Goal: Task Accomplishment & Management: Manage account settings

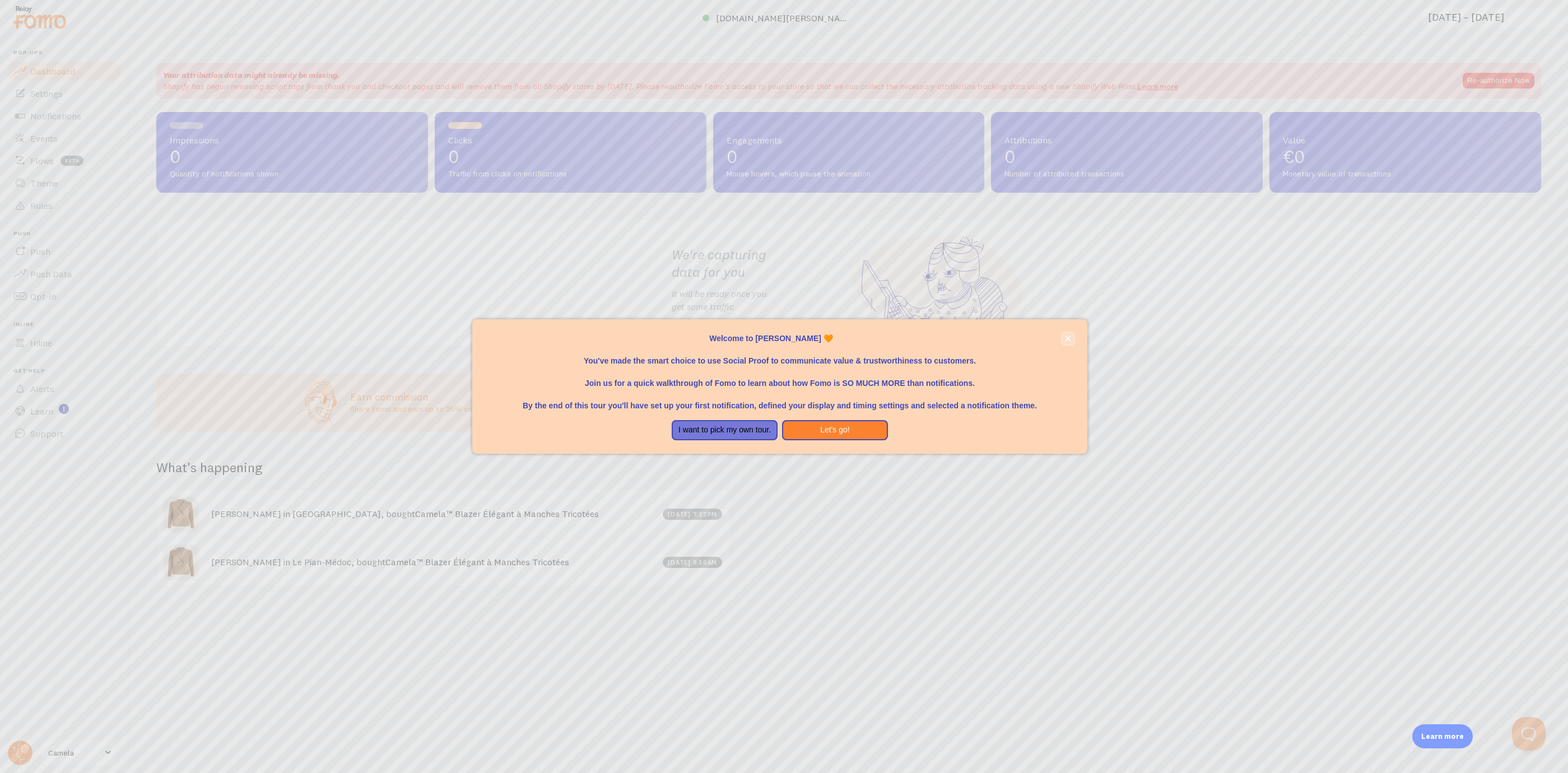
click at [1067, 337] on icon "close," at bounding box center [1068, 338] width 6 height 6
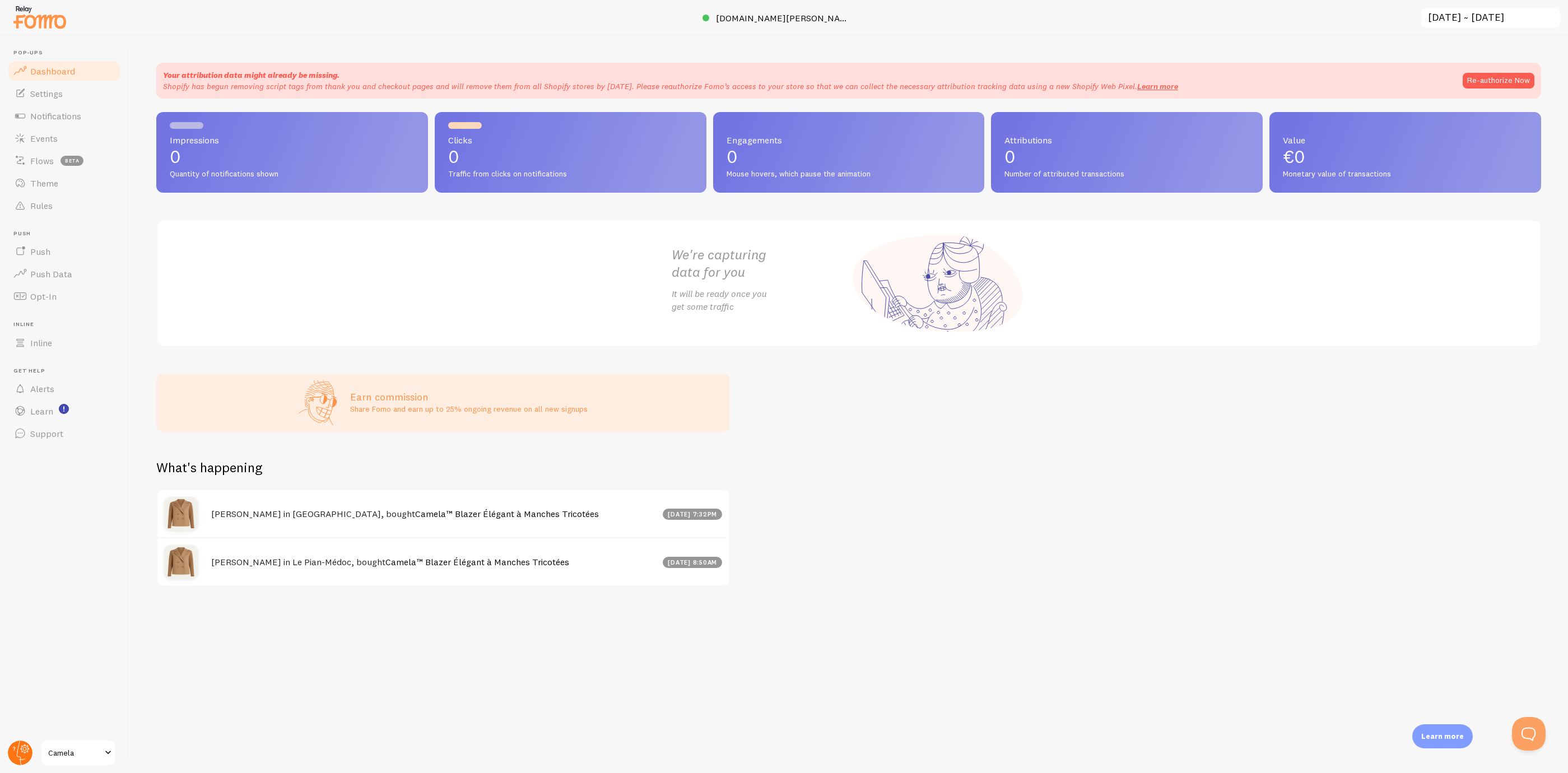
click at [21, 742] on circle at bounding box center [20, 752] width 24 height 24
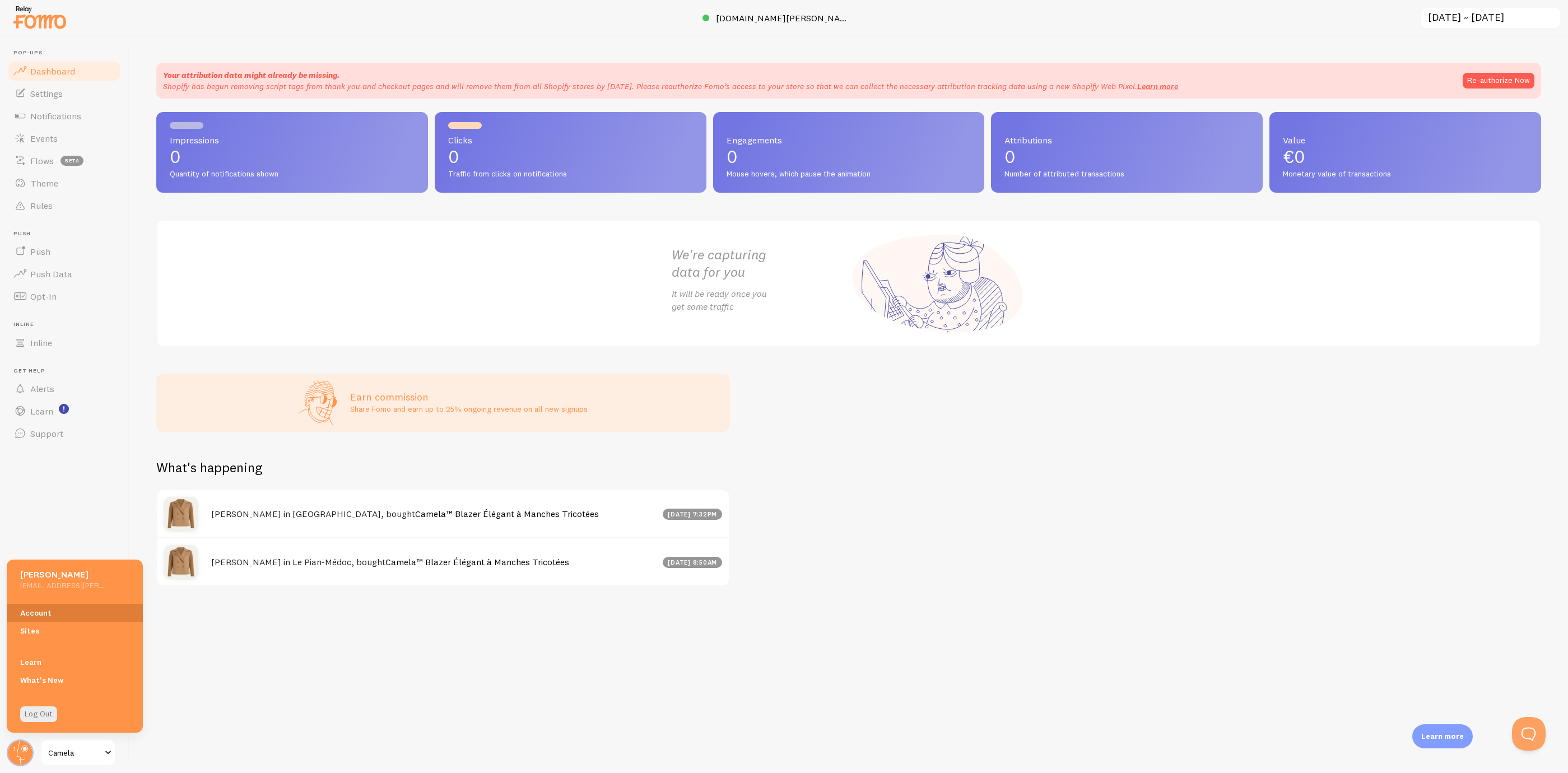
click at [73, 616] on link "Account" at bounding box center [75, 612] width 136 height 18
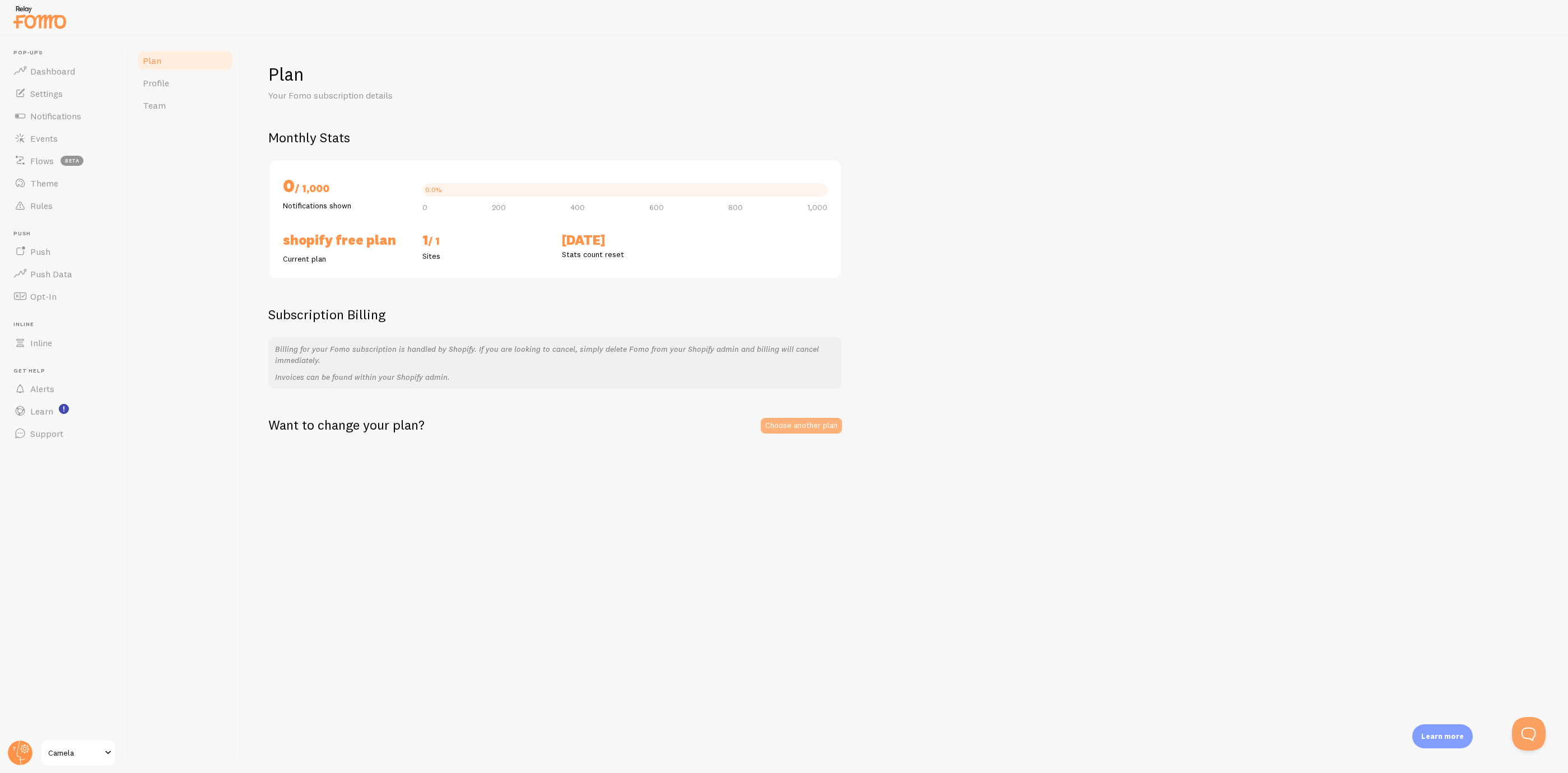
click at [780, 424] on link "Choose another plan" at bounding box center [802, 425] width 81 height 16
click at [95, 68] on link "Dashboard" at bounding box center [64, 70] width 115 height 22
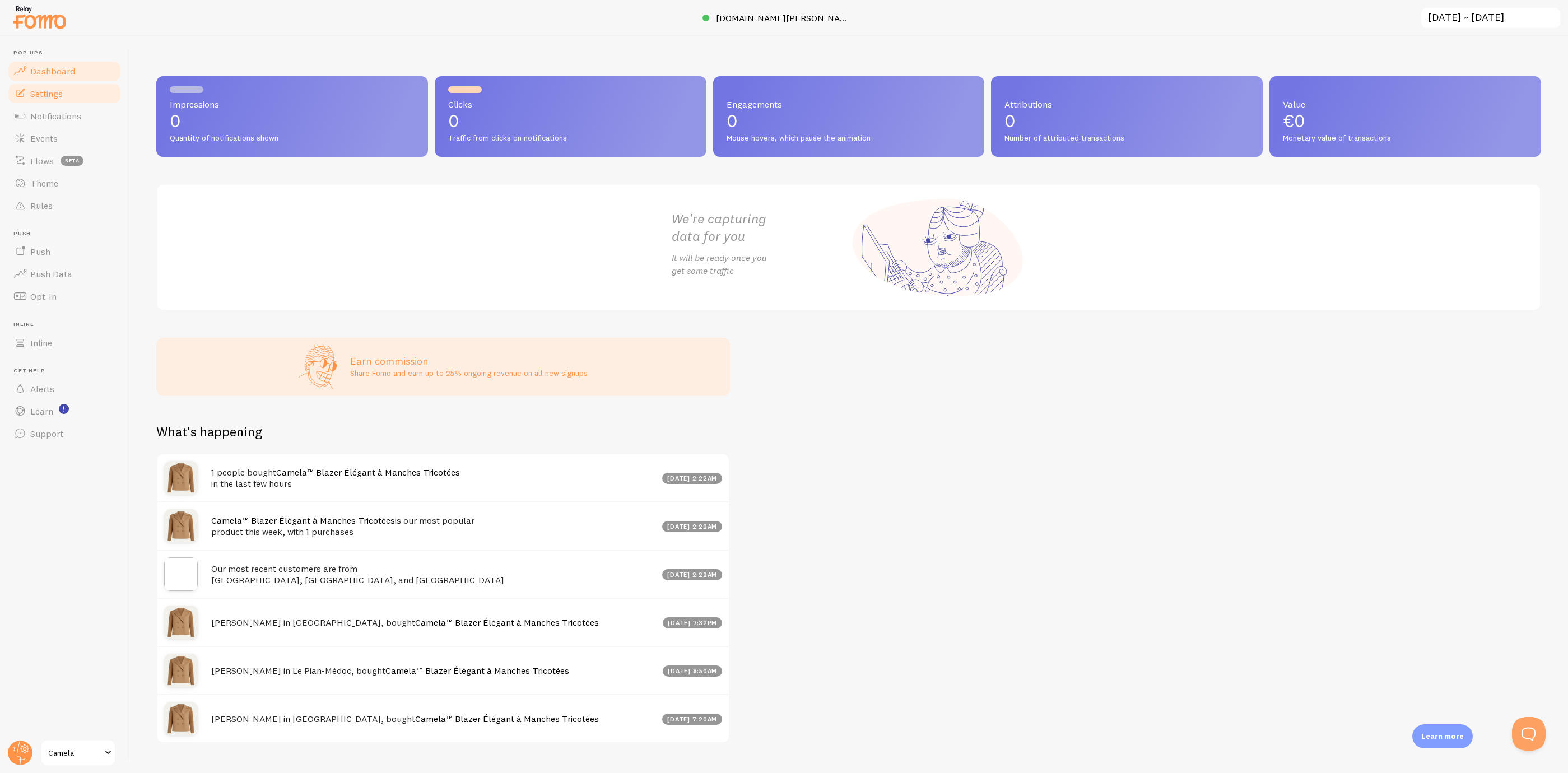
click at [86, 94] on link "Settings" at bounding box center [64, 93] width 115 height 22
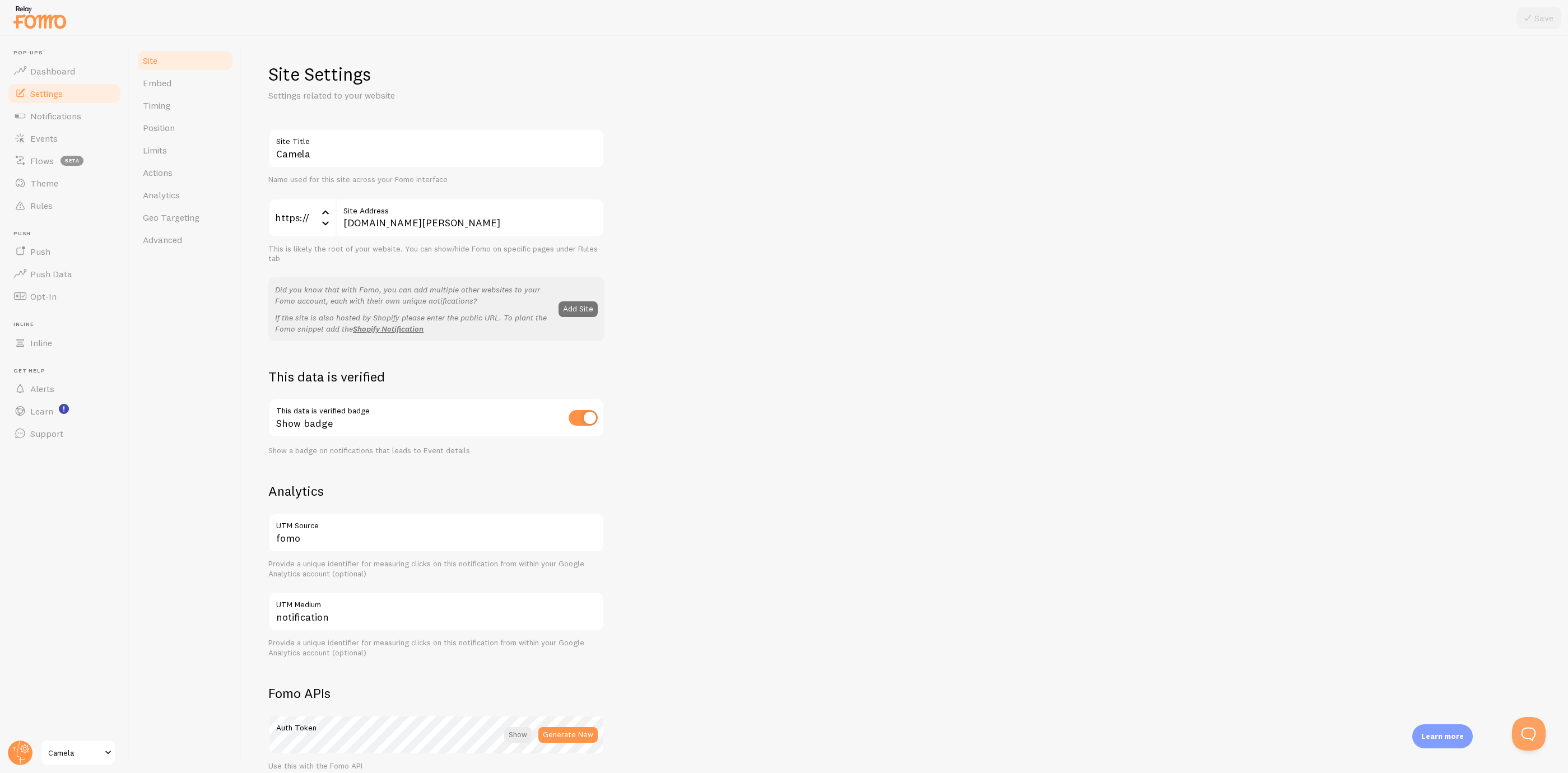
scroll to position [84, 0]
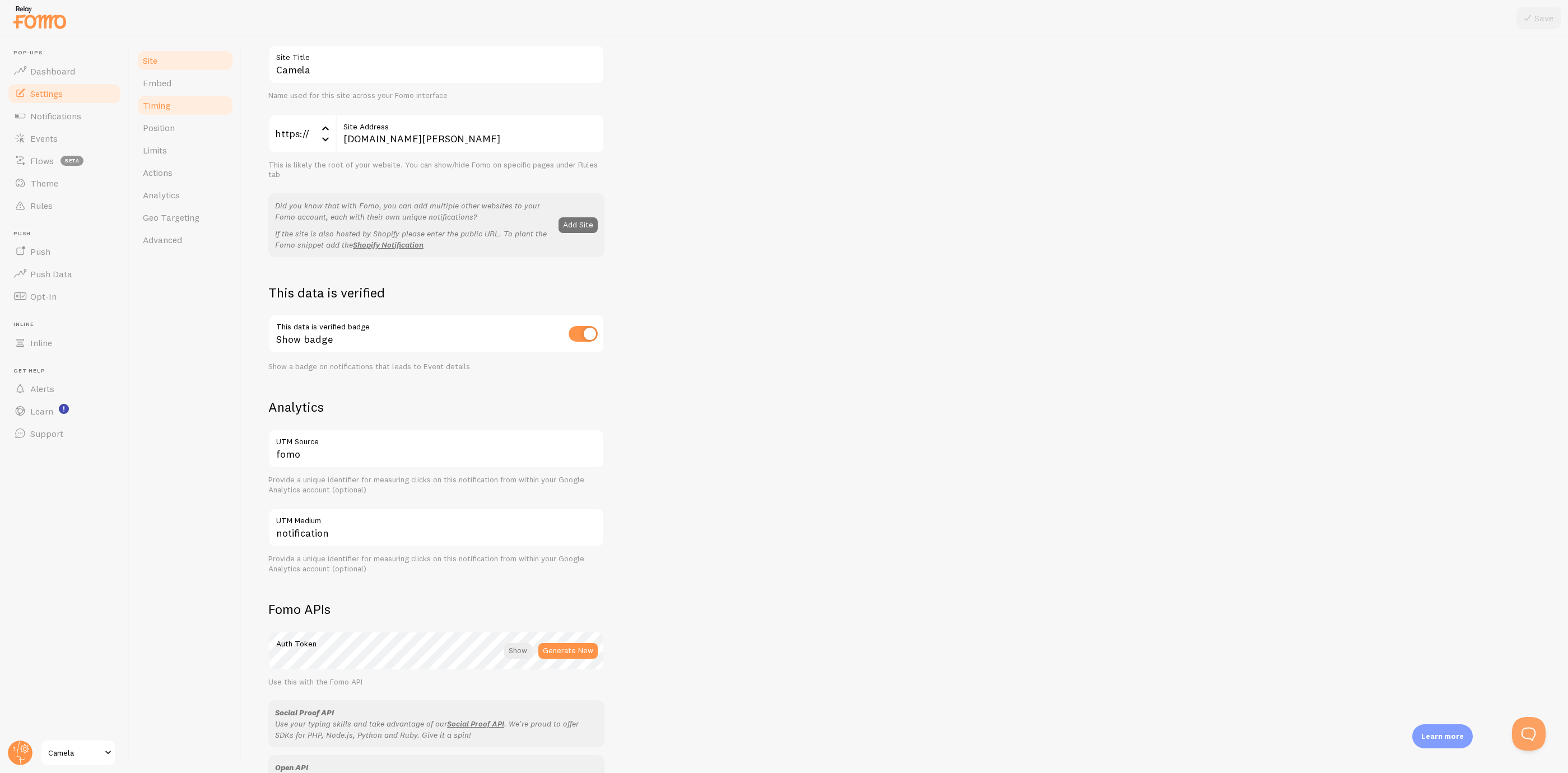
click at [202, 94] on link "Timing" at bounding box center [185, 105] width 98 height 22
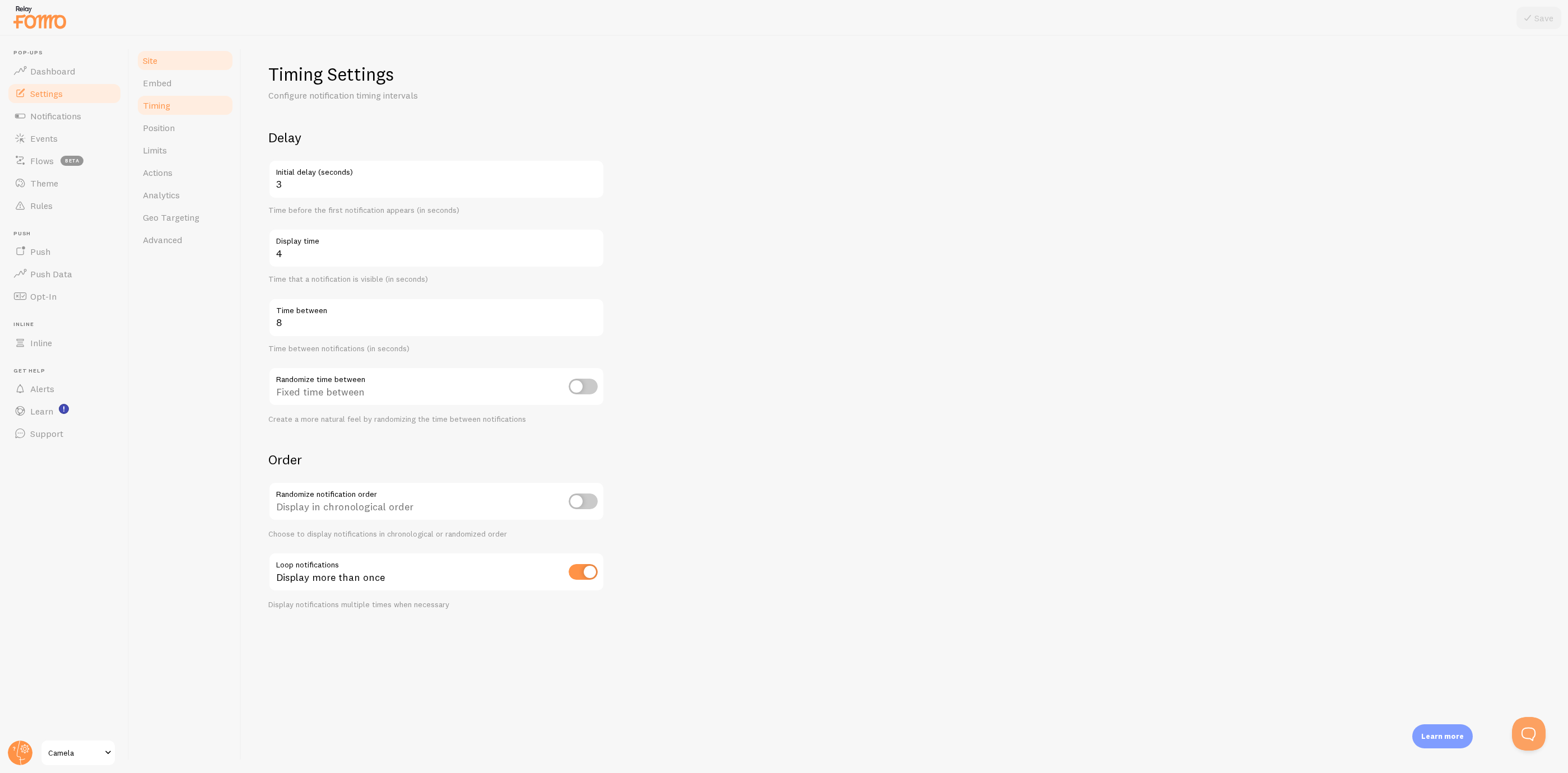
click at [204, 60] on link "Site" at bounding box center [185, 60] width 98 height 22
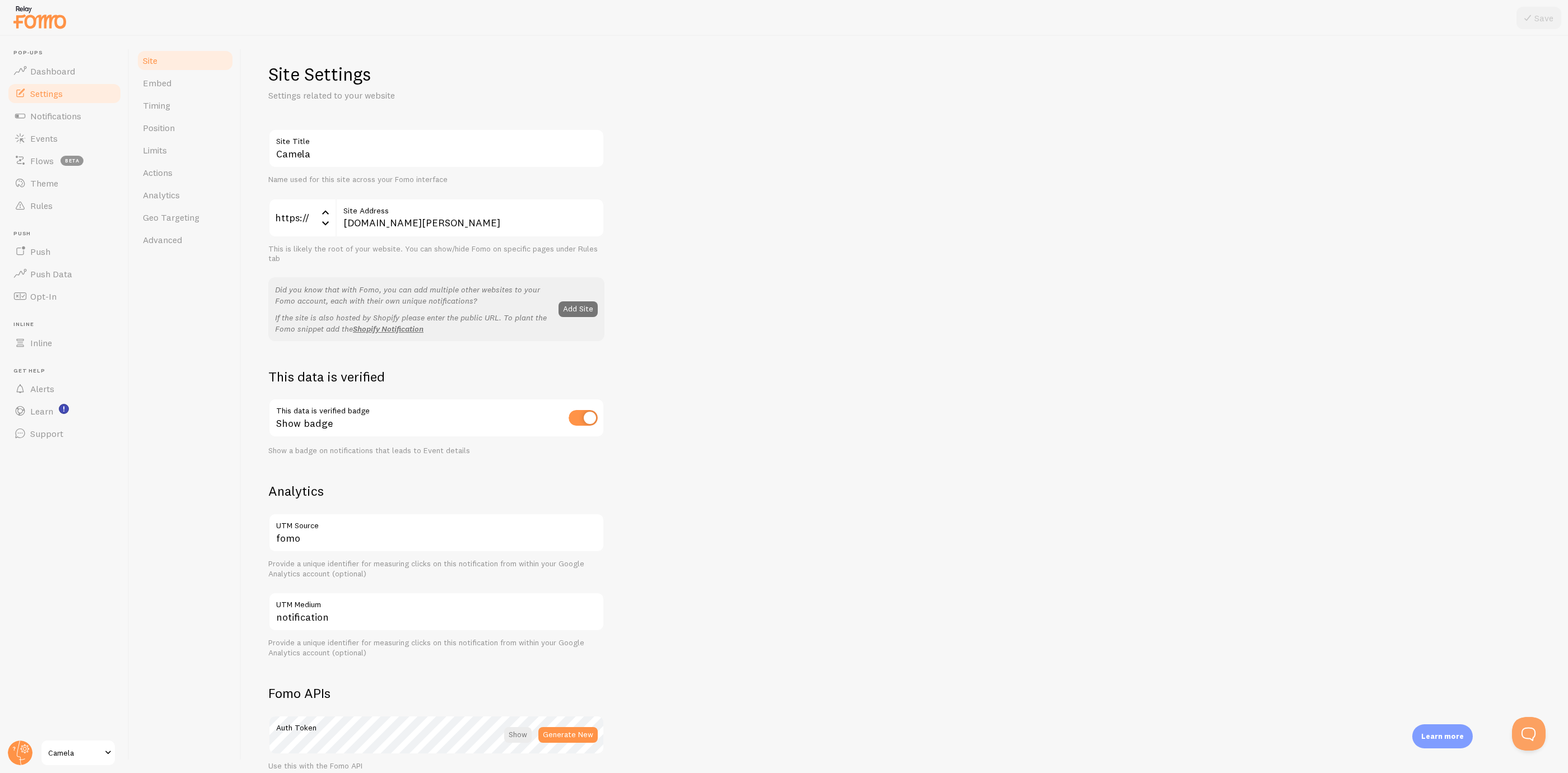
click at [591, 415] on input "checkbox" at bounding box center [583, 418] width 29 height 16
checkbox input "false"
click at [1564, 14] on div at bounding box center [784, 18] width 1568 height 36
click at [1549, 17] on button "Save" at bounding box center [1539, 18] width 45 height 22
click at [182, 79] on link "Embed" at bounding box center [185, 82] width 98 height 22
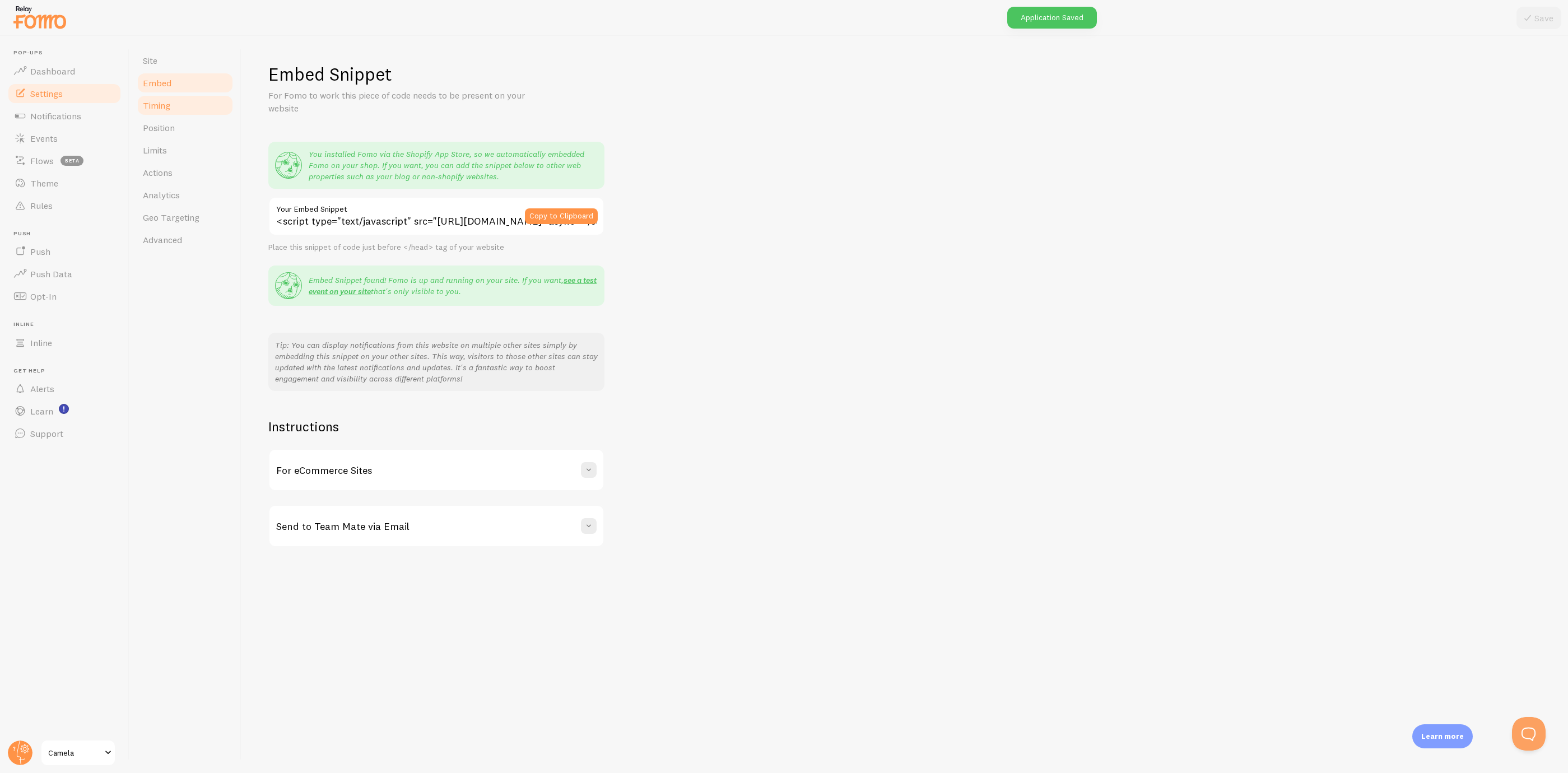
click at [207, 102] on link "Timing" at bounding box center [185, 105] width 98 height 22
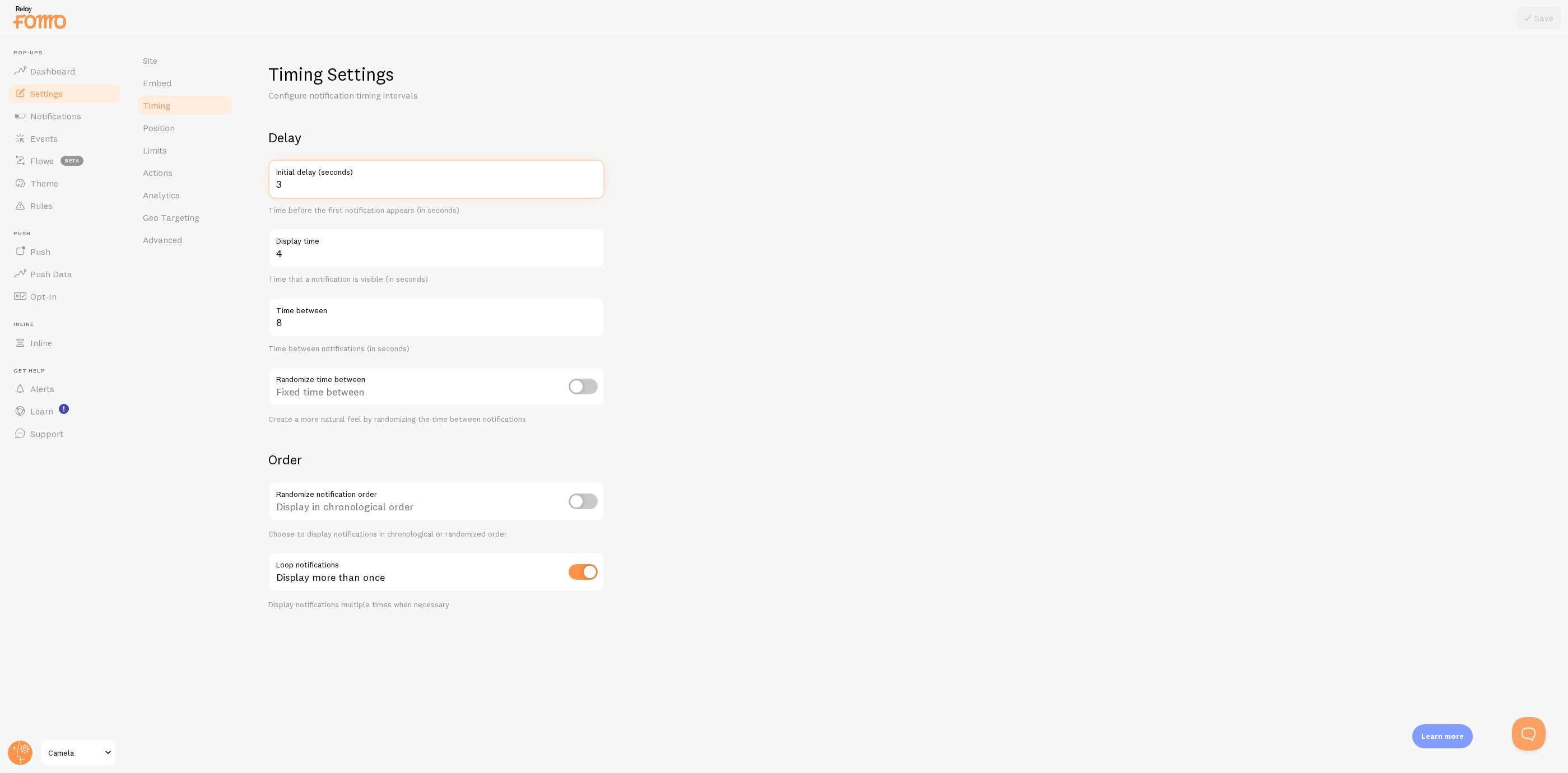
click at [598, 182] on input "3" at bounding box center [436, 179] width 336 height 39
click at [589, 177] on label "Initial delay (seconds)" at bounding box center [436, 169] width 336 height 19
click at [589, 177] on input "3" at bounding box center [436, 179] width 336 height 39
click at [598, 180] on input "4" at bounding box center [436, 179] width 336 height 39
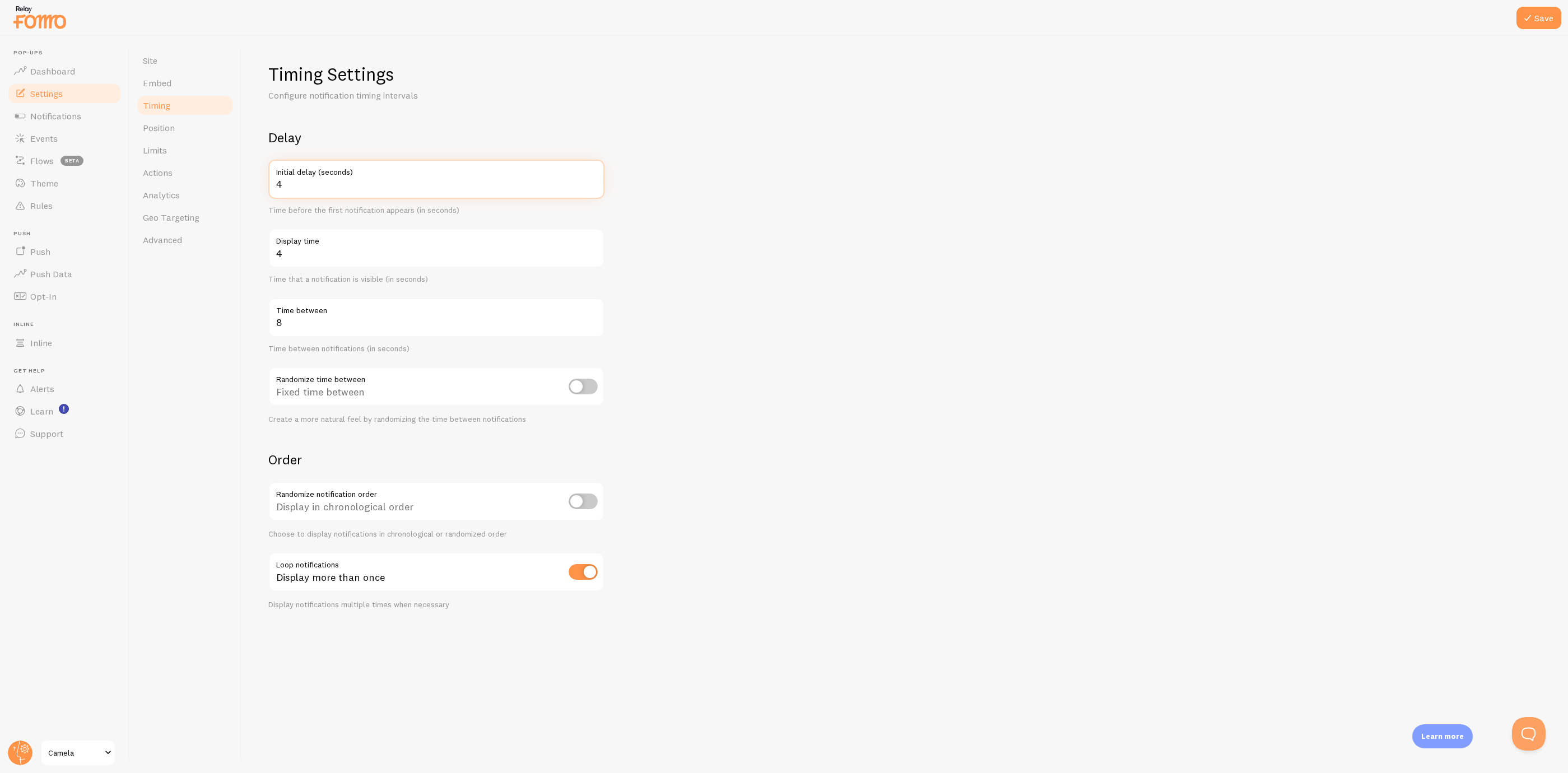
click at [598, 180] on input "4" at bounding box center [436, 179] width 336 height 39
click at [592, 180] on input "5" at bounding box center [436, 179] width 336 height 39
click at [592, 180] on input "6" at bounding box center [436, 179] width 336 height 39
click at [592, 180] on input "7" at bounding box center [436, 179] width 336 height 39
click at [592, 180] on input "8" at bounding box center [436, 179] width 336 height 39
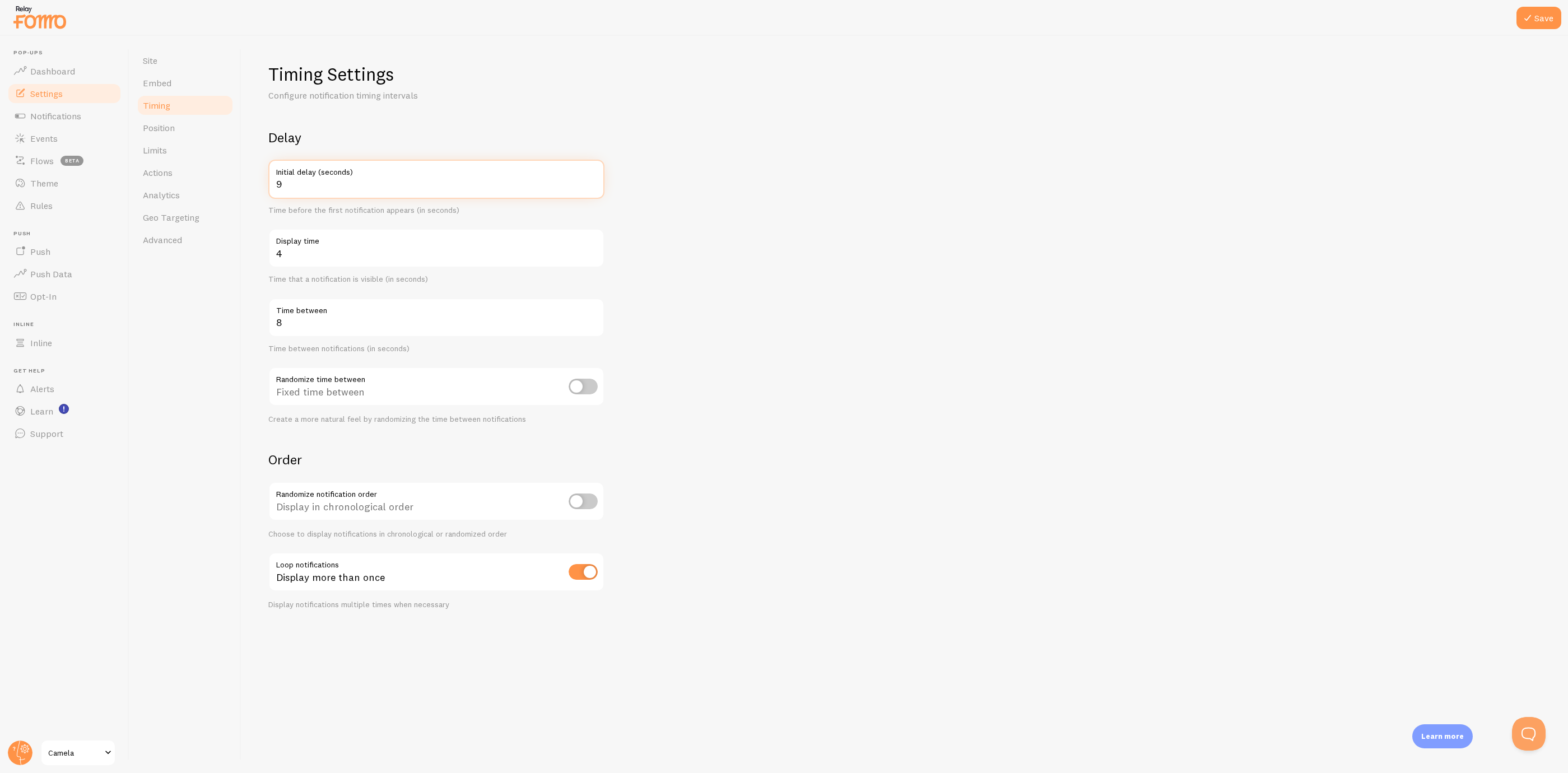
click at [592, 180] on input "9" at bounding box center [436, 179] width 336 height 39
click at [592, 180] on input "10" at bounding box center [436, 179] width 336 height 39
click at [592, 180] on input "11" at bounding box center [436, 179] width 336 height 39
type input "12"
click at [592, 180] on input "12" at bounding box center [436, 179] width 336 height 39
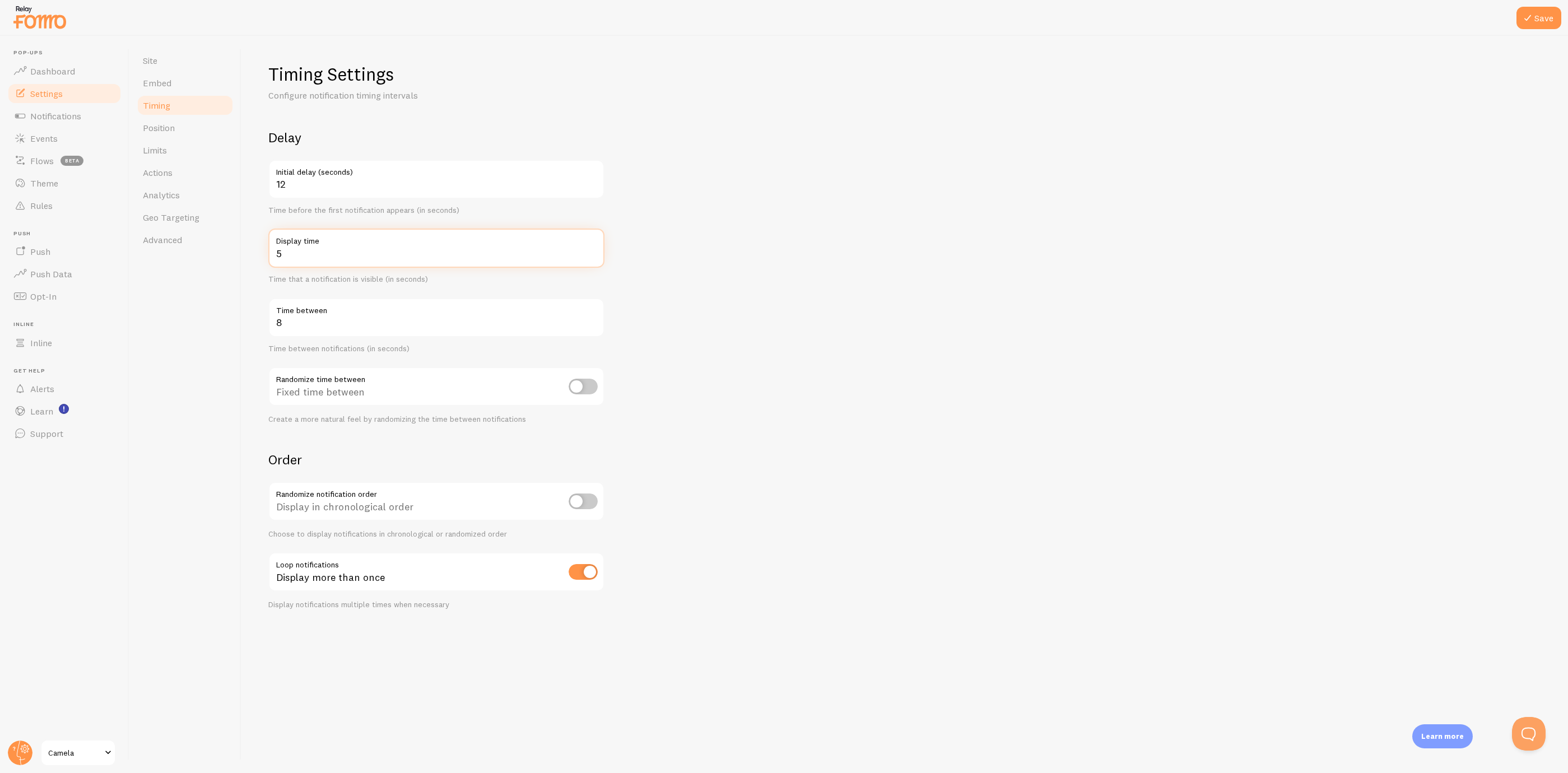
type input "5"
click at [591, 249] on input "5" at bounding box center [436, 247] width 336 height 39
click at [595, 315] on label "Time between" at bounding box center [436, 307] width 336 height 19
click at [595, 315] on input "8" at bounding box center [436, 317] width 336 height 39
click at [595, 315] on label "Time between" at bounding box center [436, 307] width 336 height 19
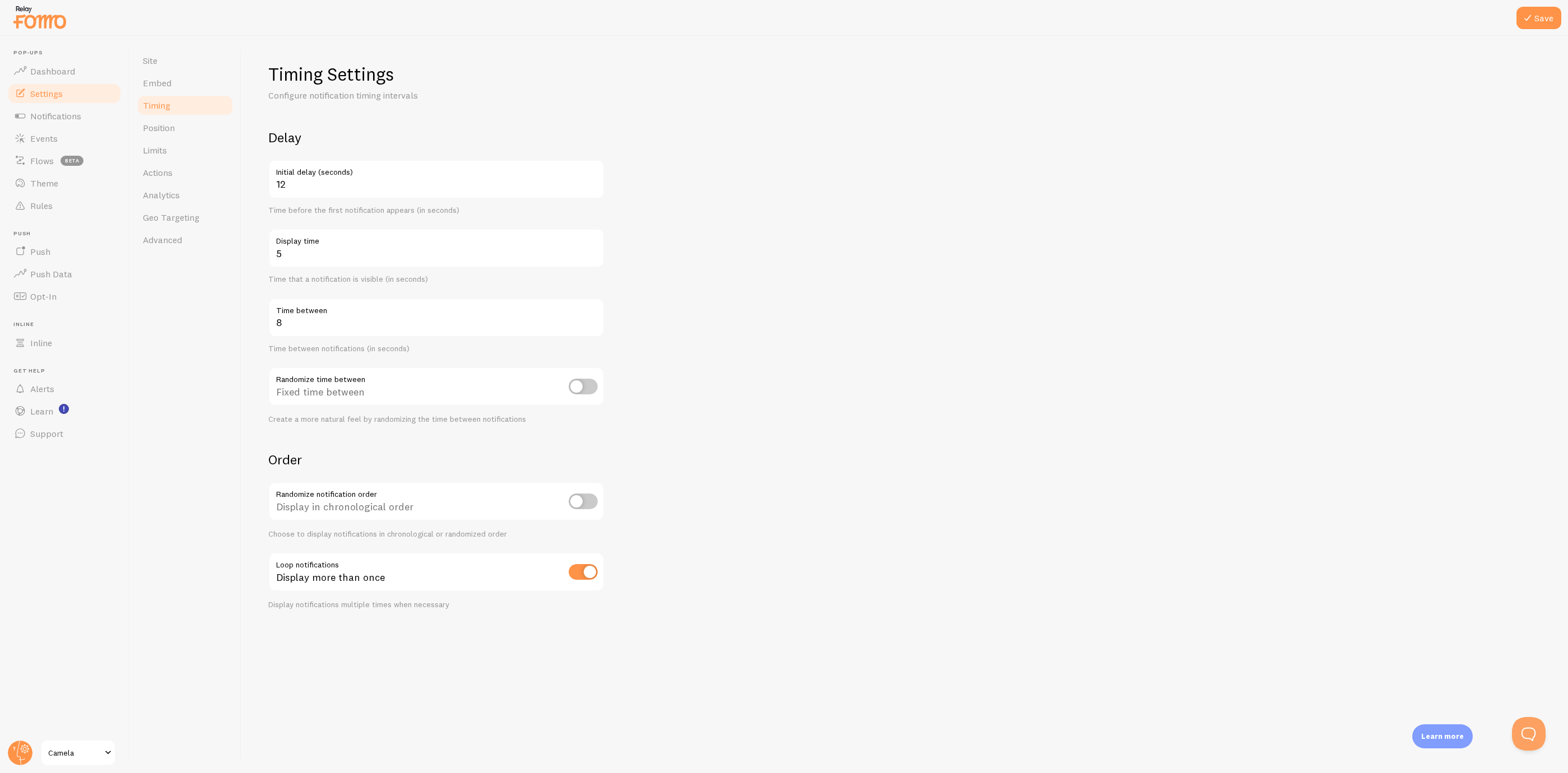
click at [595, 315] on input "8" at bounding box center [436, 317] width 336 height 39
click at [595, 316] on label "Time between" at bounding box center [436, 307] width 336 height 19
click at [595, 316] on input "8" at bounding box center [436, 317] width 336 height 39
click at [588, 315] on div at bounding box center [588, 315] width 0 height 0
click at [592, 319] on input "9" at bounding box center [436, 317] width 336 height 39
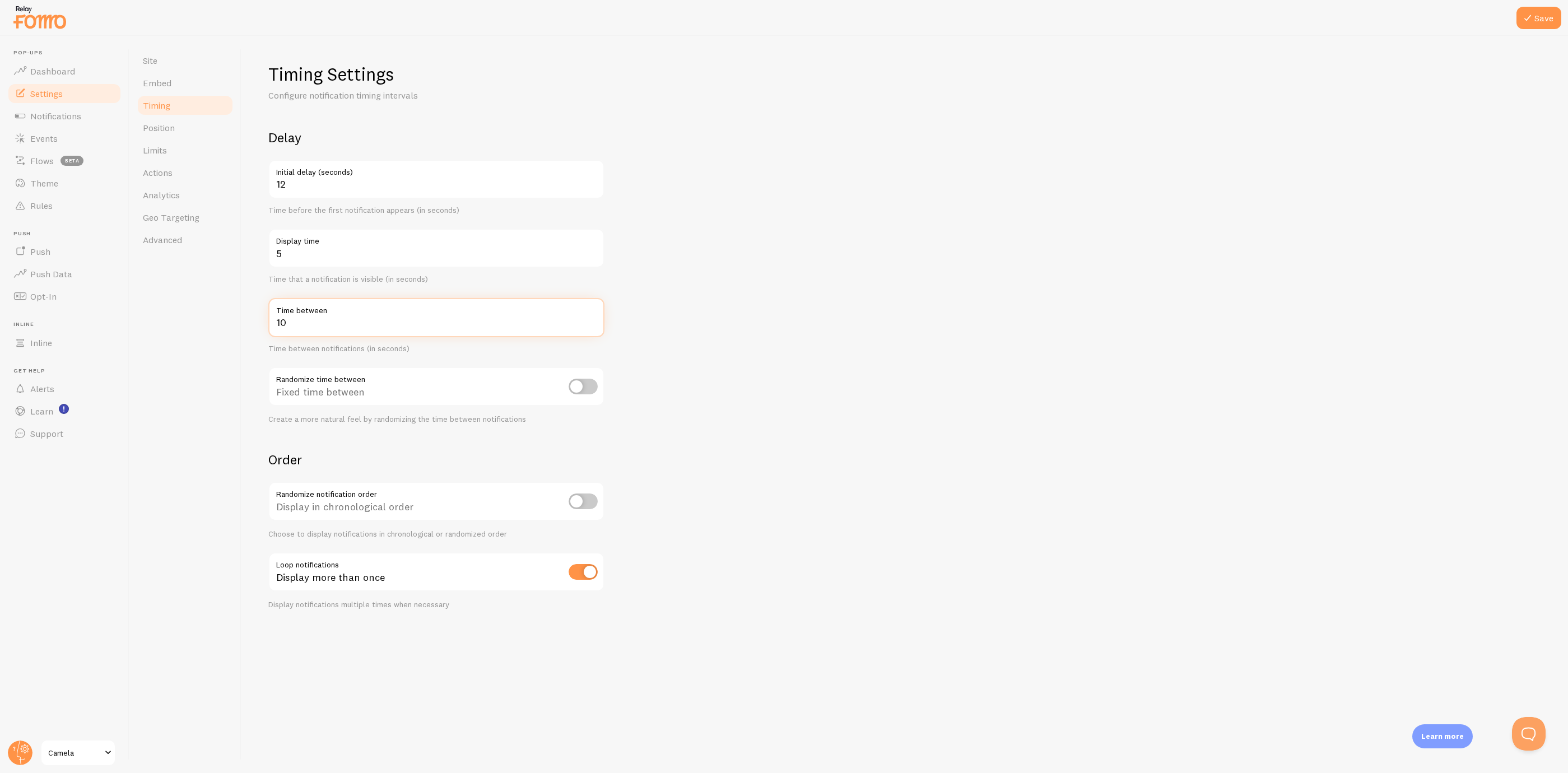
click at [592, 319] on input "10" at bounding box center [436, 317] width 336 height 39
click at [592, 319] on input "11" at bounding box center [436, 317] width 336 height 39
click at [592, 319] on input "12" at bounding box center [436, 317] width 336 height 39
click at [592, 319] on input "13" at bounding box center [436, 317] width 336 height 39
click at [592, 319] on input "14" at bounding box center [436, 317] width 336 height 39
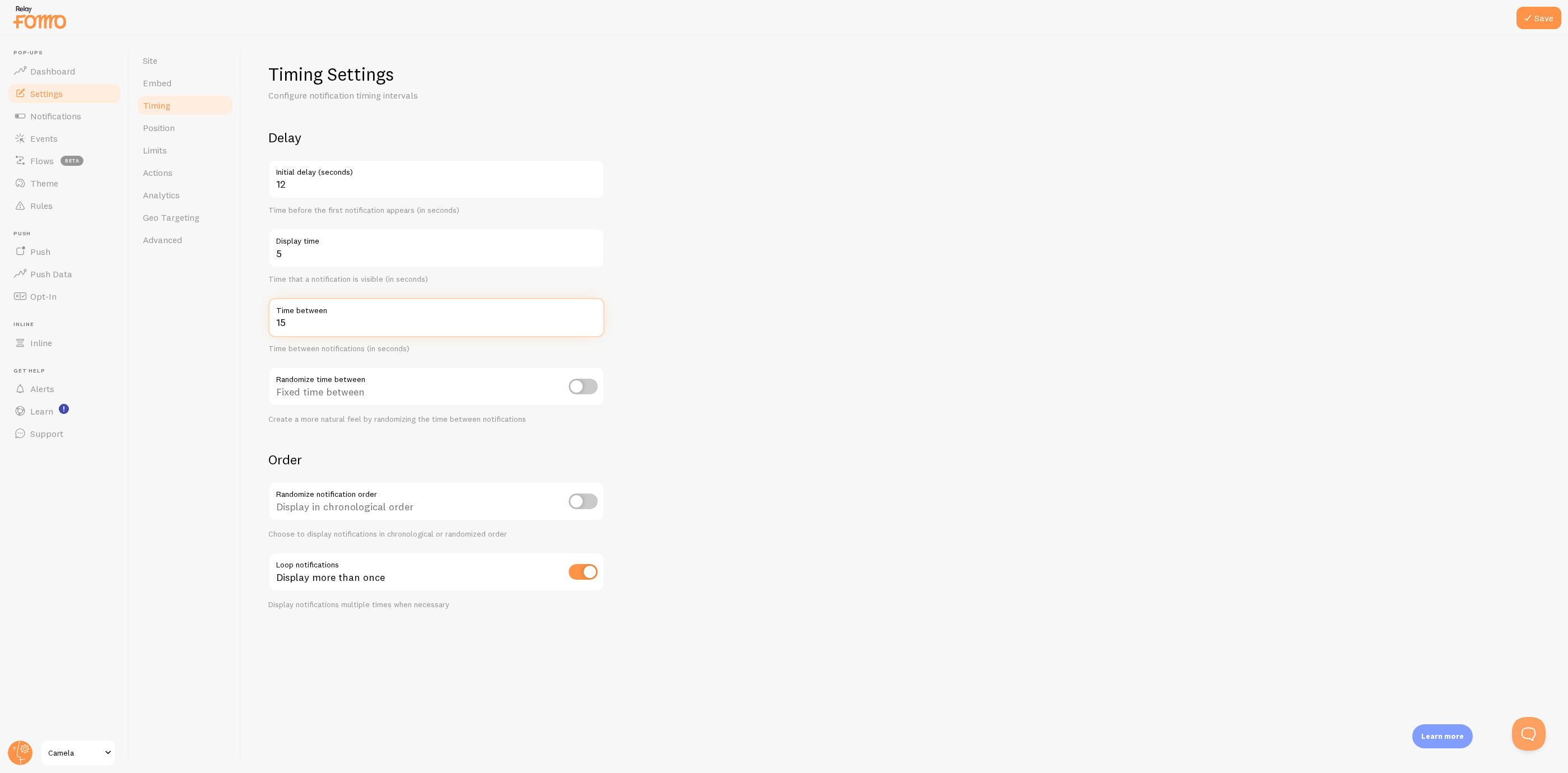
type input "15"
click at [592, 319] on input "15" at bounding box center [436, 317] width 336 height 39
click at [730, 326] on form "Delay 12 Initial delay (seconds) Time before the first notification appears (in…" at bounding box center [905, 369] width 1273 height 480
click at [595, 380] on input "checkbox" at bounding box center [583, 386] width 29 height 16
checkbox input "true"
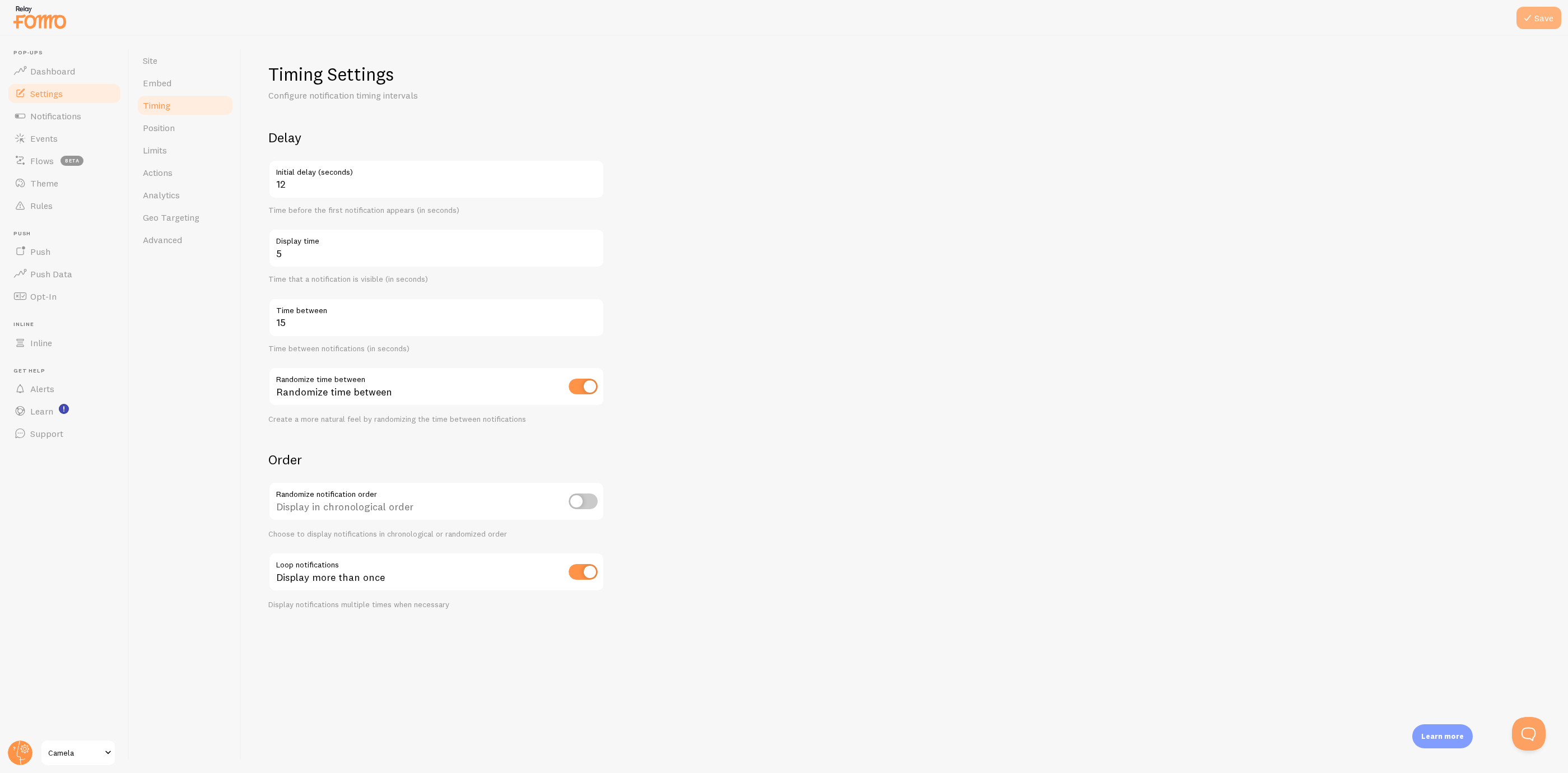
click at [1537, 20] on button "Save" at bounding box center [1539, 18] width 45 height 22
click at [162, 123] on span "Position" at bounding box center [159, 128] width 32 height 11
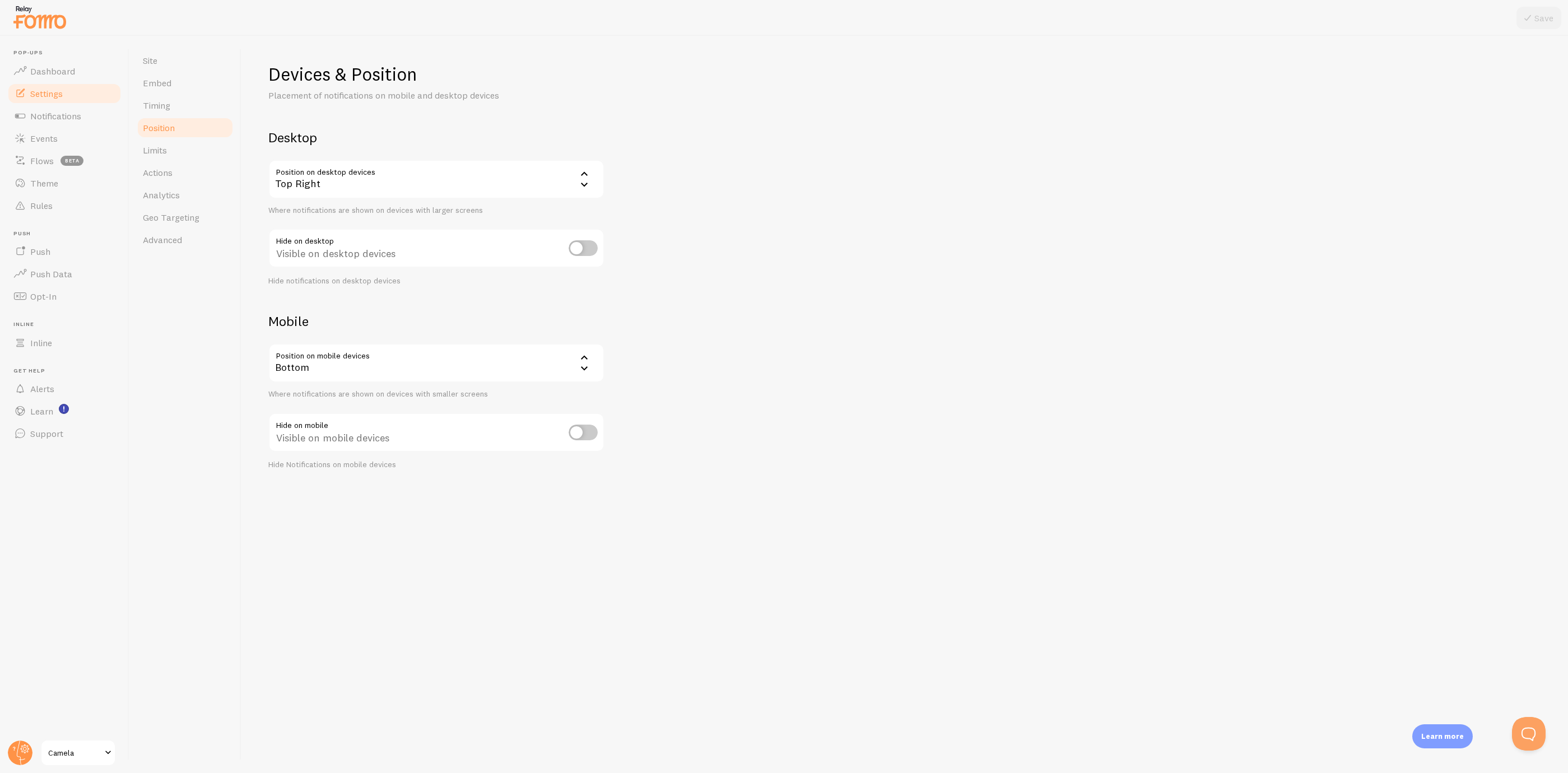
click at [582, 246] on input "checkbox" at bounding box center [583, 248] width 29 height 16
checkbox input "true"
click at [1537, 11] on button "Save" at bounding box center [1539, 18] width 45 height 22
click at [170, 146] on link "Limits" at bounding box center [185, 150] width 98 height 22
click at [594, 362] on input "16" at bounding box center [436, 362] width 336 height 39
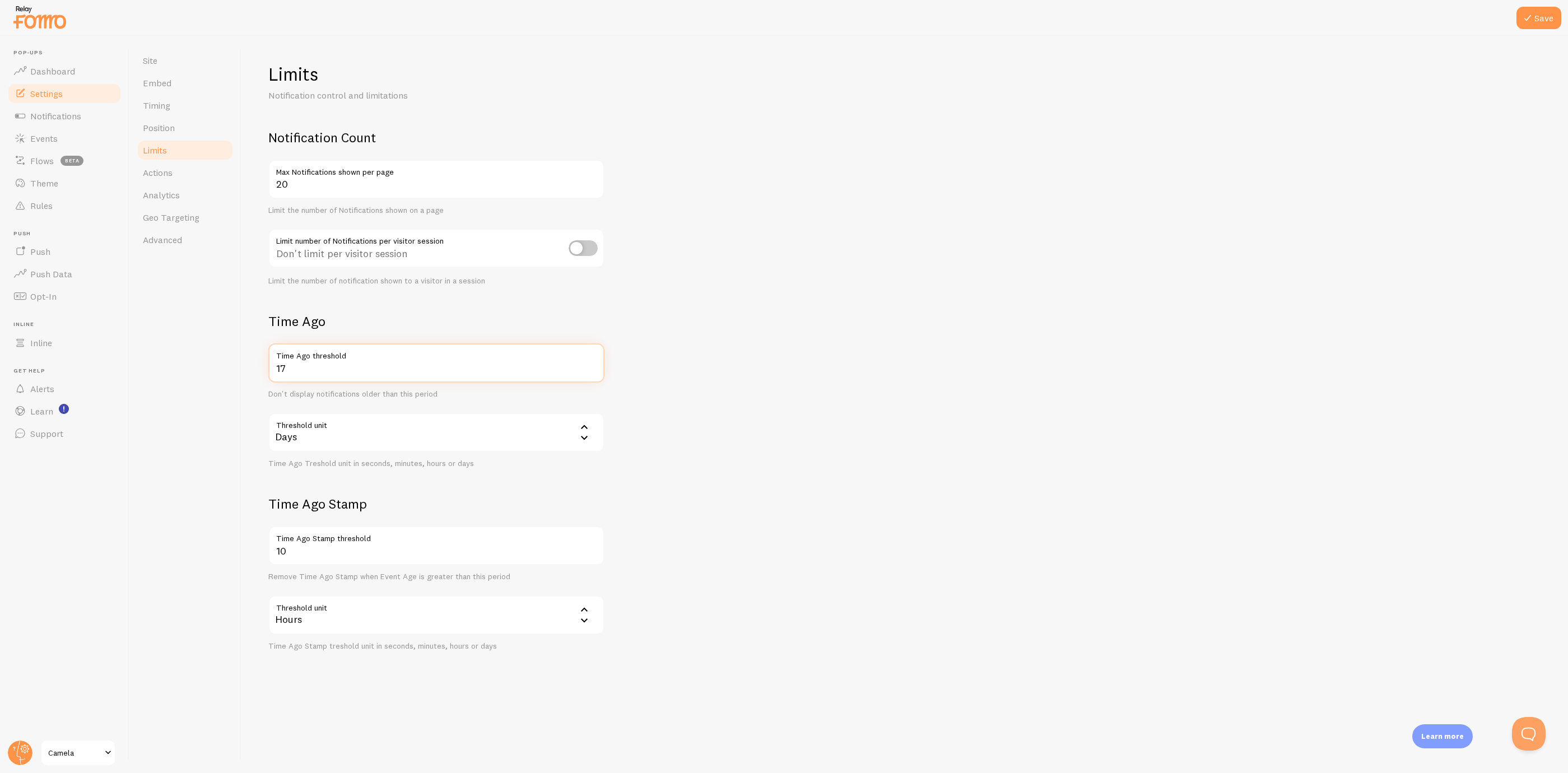
click at [594, 362] on input "17" at bounding box center [436, 362] width 336 height 39
click at [594, 362] on input "26" at bounding box center [436, 362] width 336 height 39
click at [594, 362] on input "27" at bounding box center [436, 362] width 336 height 39
click at [594, 362] on input "28" at bounding box center [436, 362] width 336 height 39
click at [594, 361] on input "29" at bounding box center [436, 362] width 336 height 39
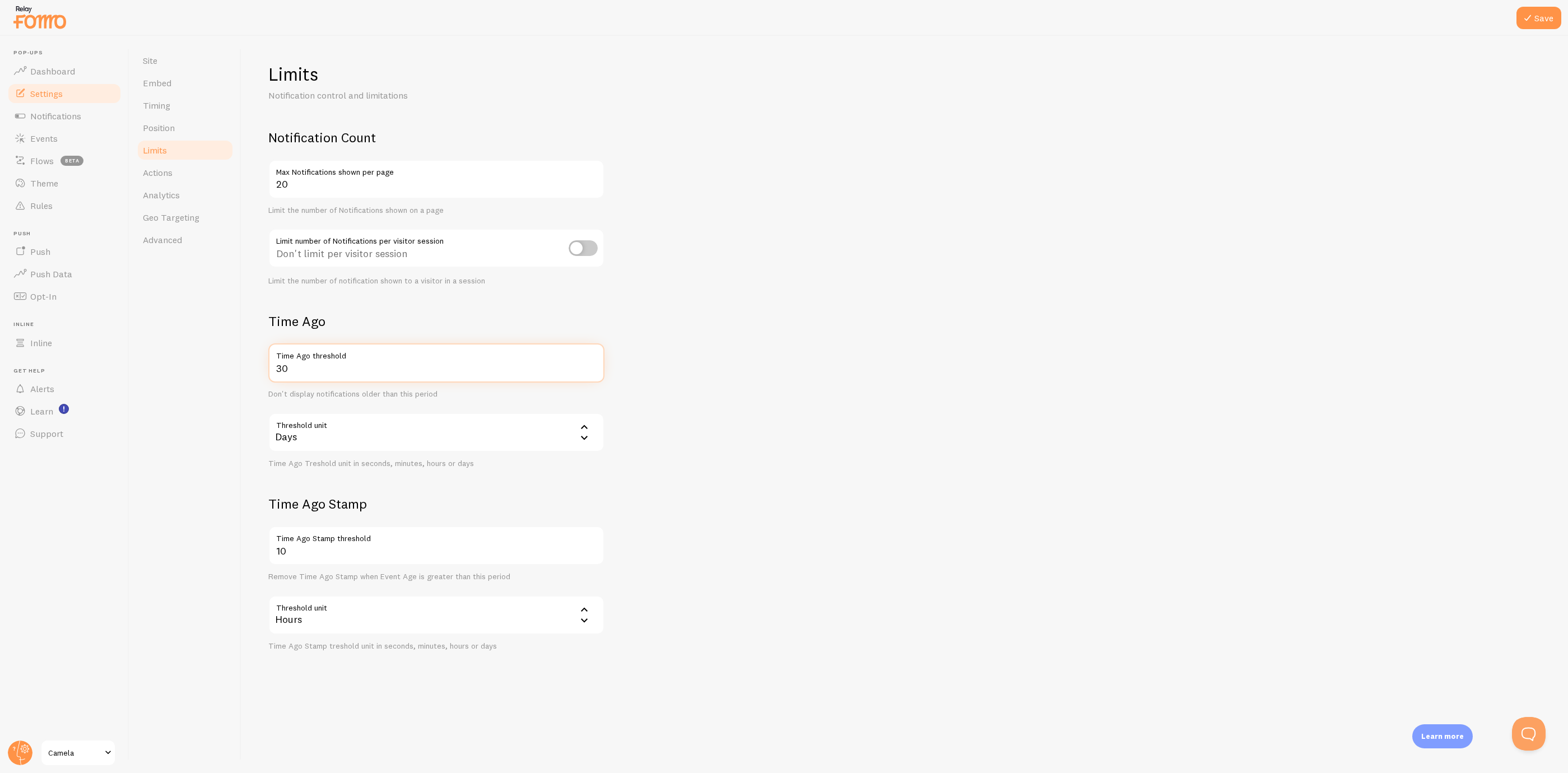
type input "30"
click at [594, 361] on input "30" at bounding box center [436, 362] width 336 height 39
click at [1521, 22] on button "Save" at bounding box center [1539, 18] width 45 height 22
click at [178, 171] on link "Actions" at bounding box center [185, 172] width 98 height 22
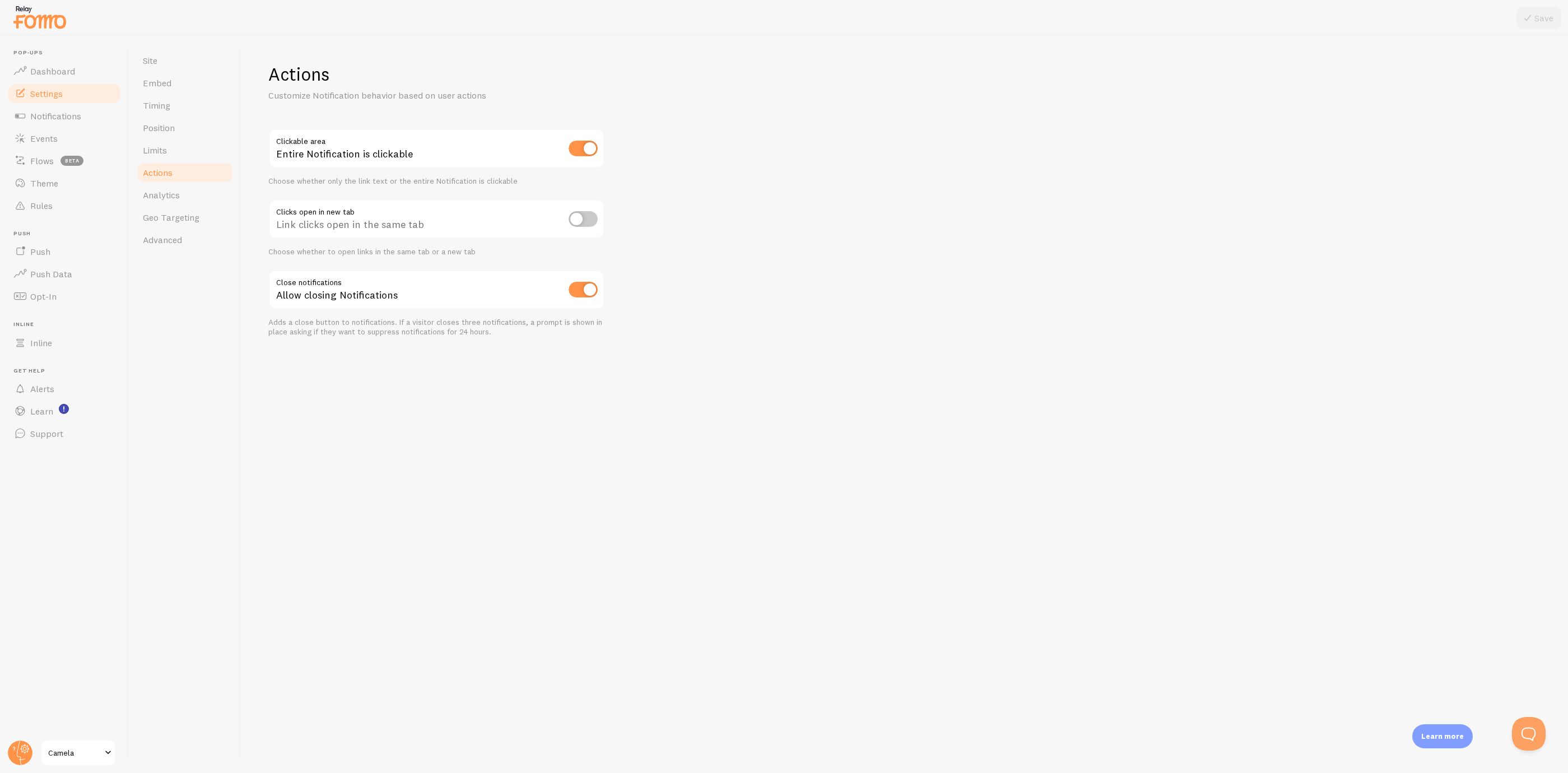
click at [584, 153] on input "checkbox" at bounding box center [583, 148] width 29 height 16
checkbox input "false"
drag, startPoint x: 1515, startPoint y: 40, endPoint x: 1538, endPoint y: 22, distance: 29.2
click at [1518, 34] on div "Pop-ups Dashboard Settings Notifications Events Flows beta Theme Rules Push Pus…" at bounding box center [784, 386] width 1568 height 773
click at [1538, 22] on button "Save" at bounding box center [1539, 18] width 45 height 22
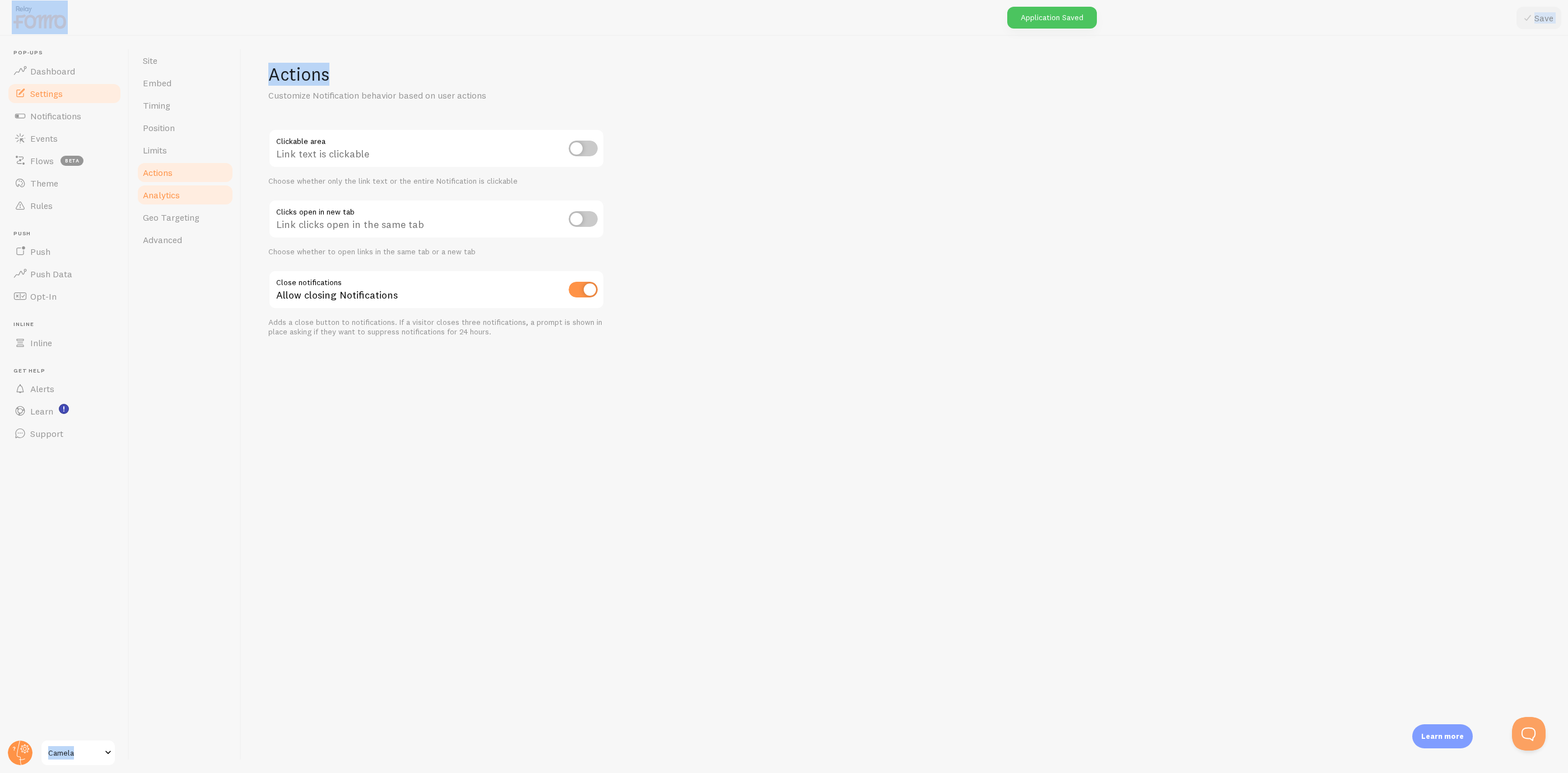
click at [182, 199] on link "Analytics" at bounding box center [185, 195] width 98 height 22
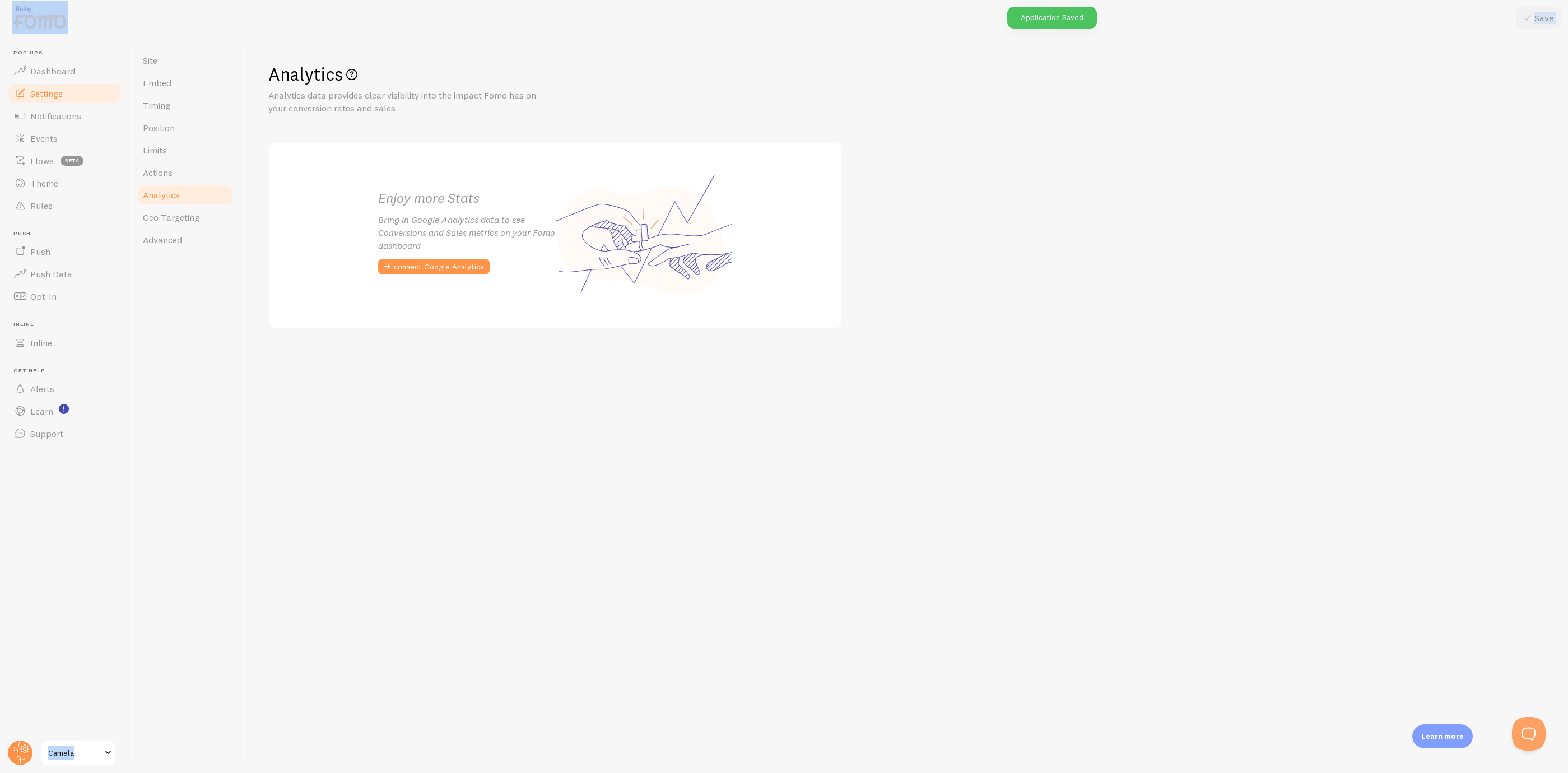
click at [246, 314] on div "Analytics Analytics data provides clear visibility into the impact Fomo has on …" at bounding box center [905, 404] width 1327 height 737
click at [179, 213] on span "Geo Targeting" at bounding box center [171, 217] width 57 height 11
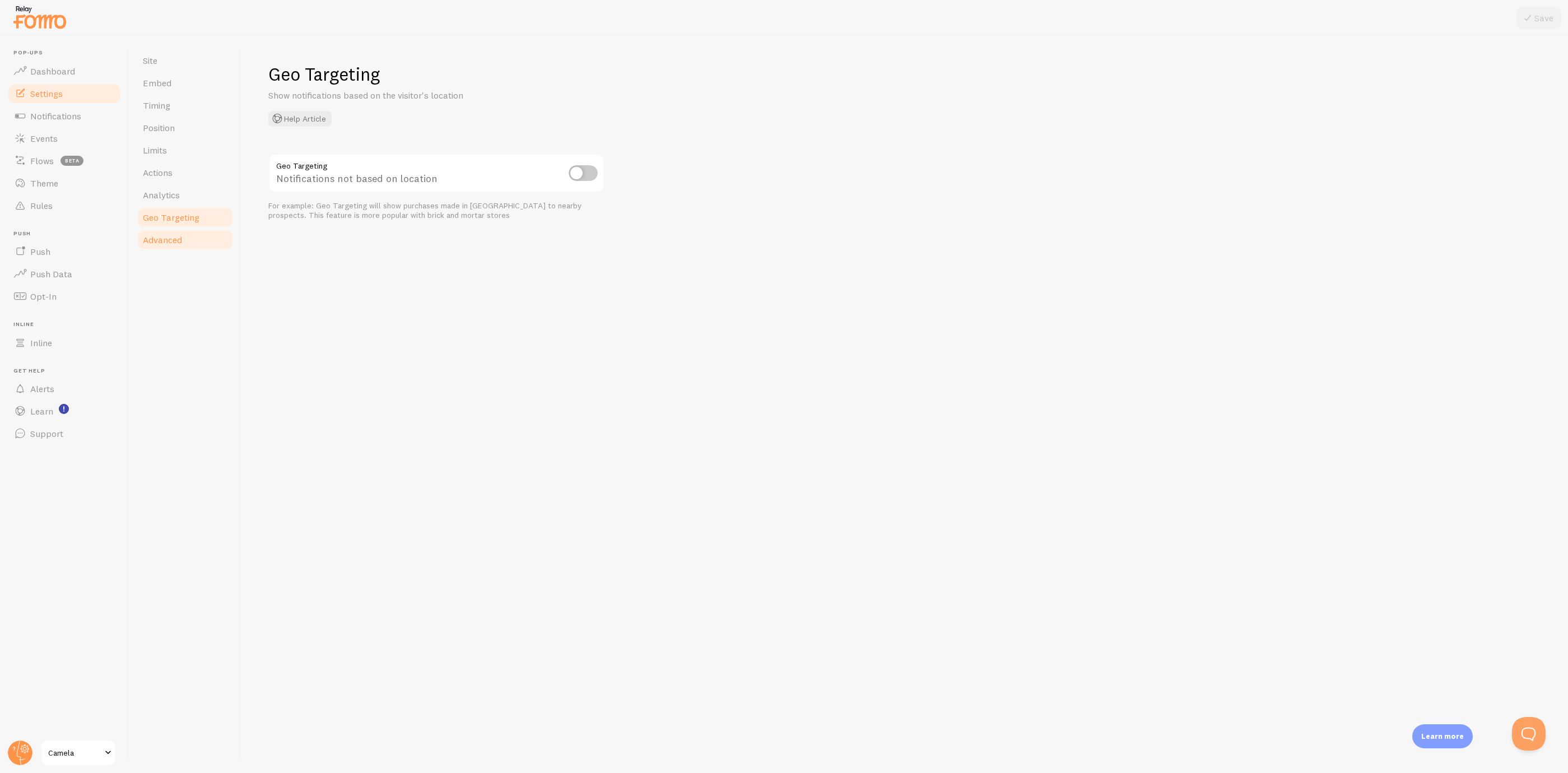
click at [186, 238] on link "Advanced" at bounding box center [185, 239] width 98 height 22
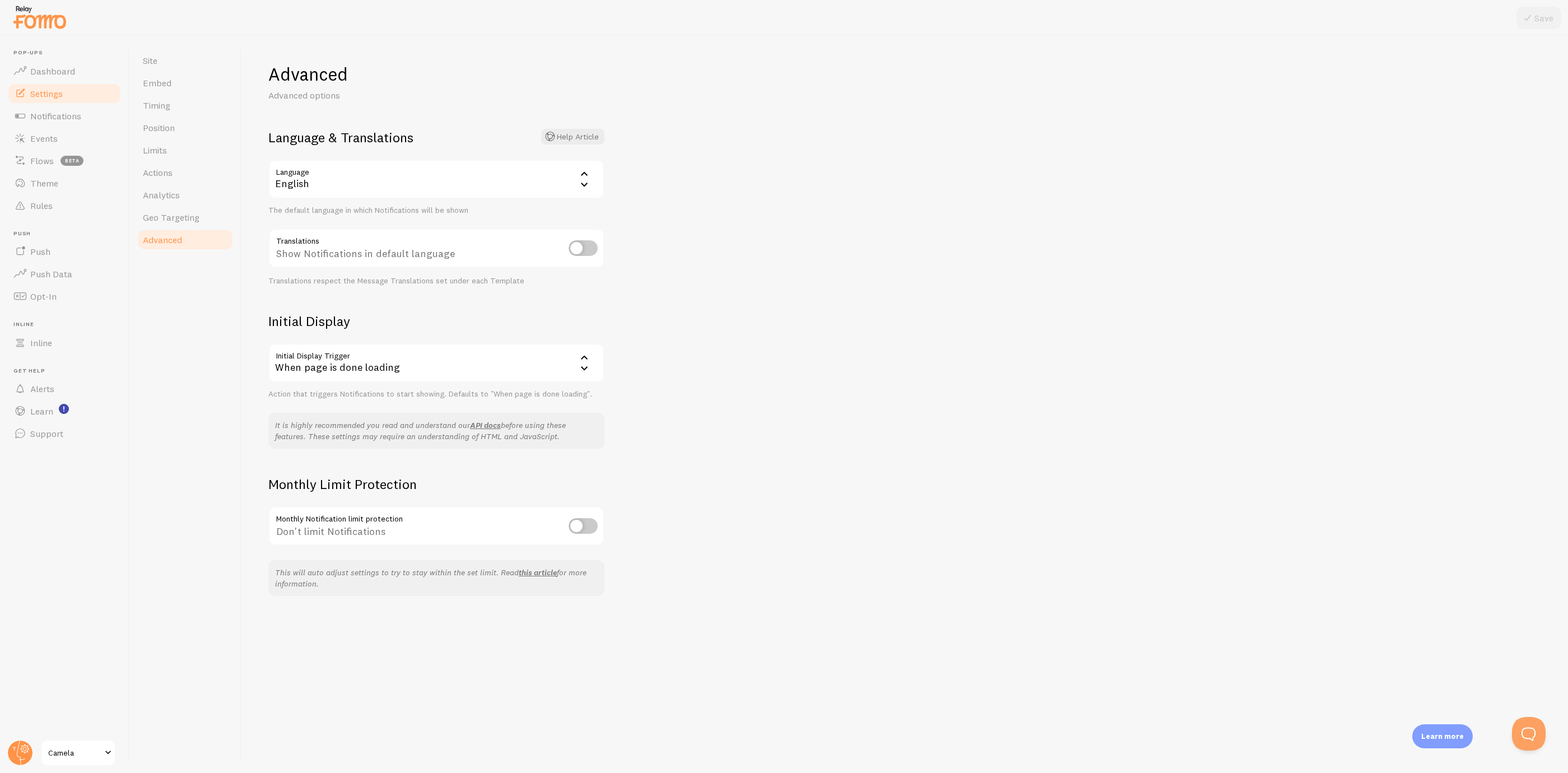
click at [329, 179] on div "English" at bounding box center [436, 179] width 336 height 39
click at [316, 299] on li "French" at bounding box center [436, 305] width 334 height 20
click at [1538, 5] on div at bounding box center [784, 18] width 1568 height 36
click at [1543, 19] on button "Save" at bounding box center [1539, 18] width 45 height 22
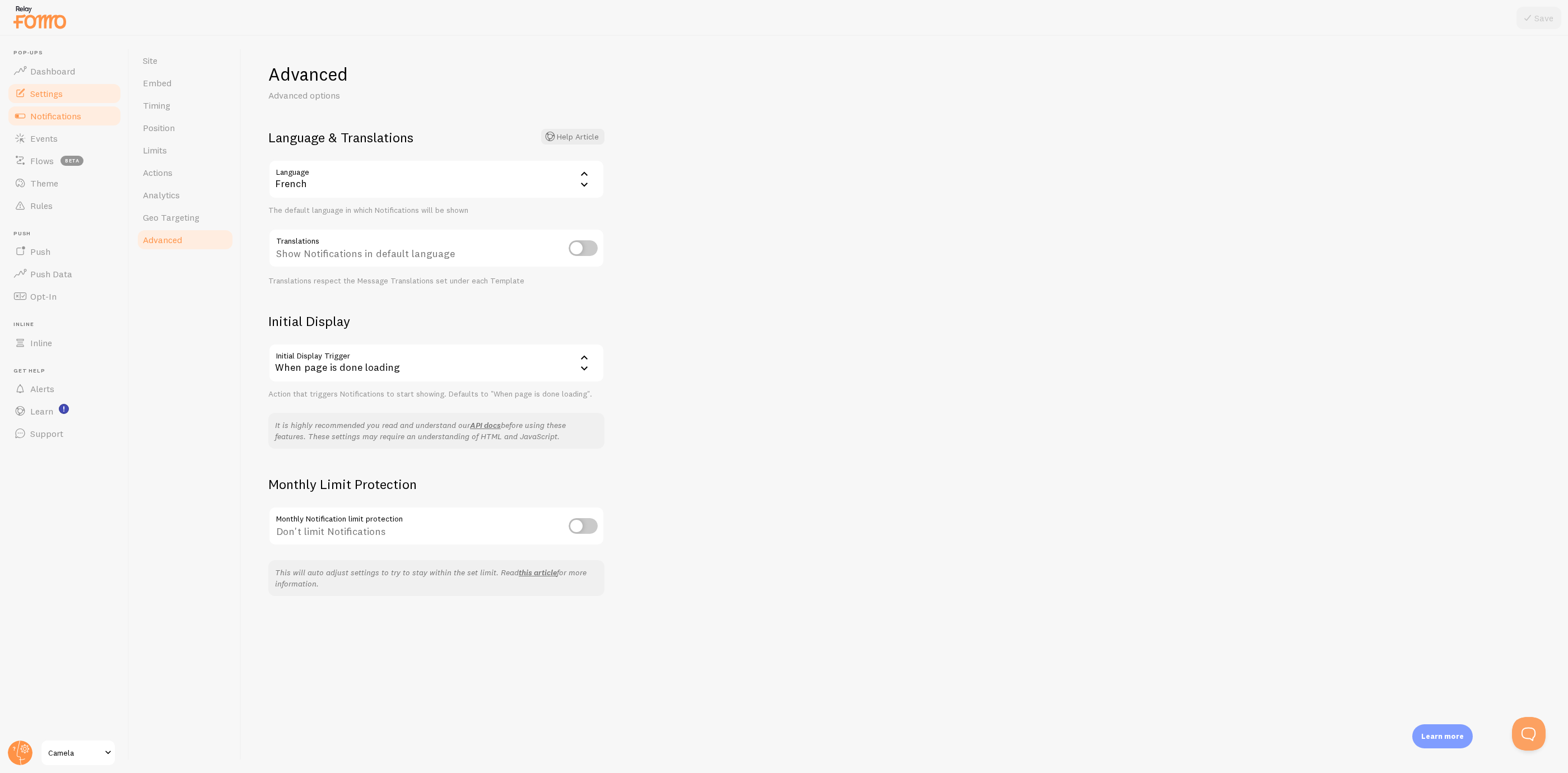
click at [67, 115] on span "Notifications" at bounding box center [56, 115] width 51 height 11
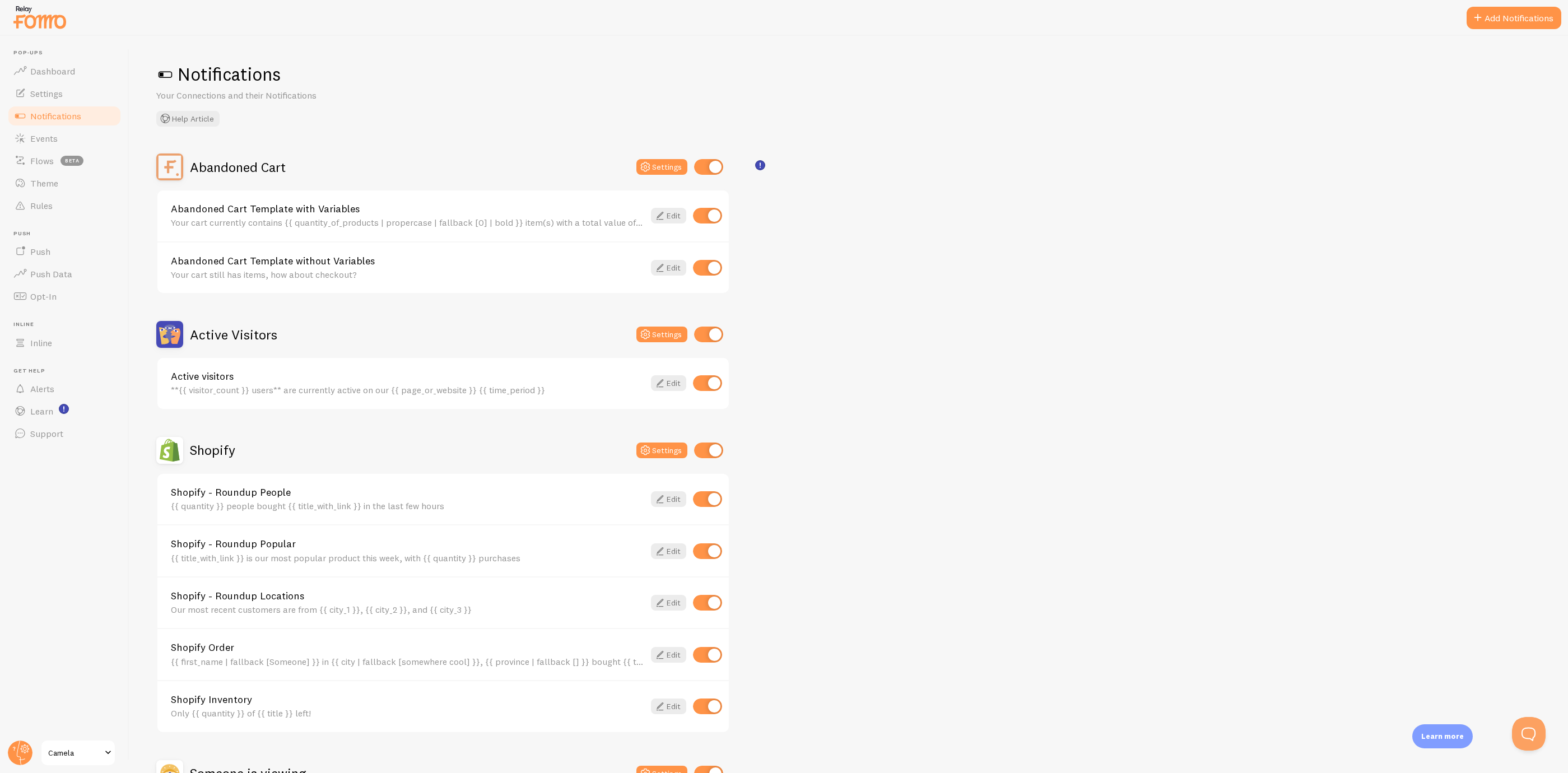
click at [718, 162] on input "checkbox" at bounding box center [709, 167] width 29 height 16
checkbox input "false"
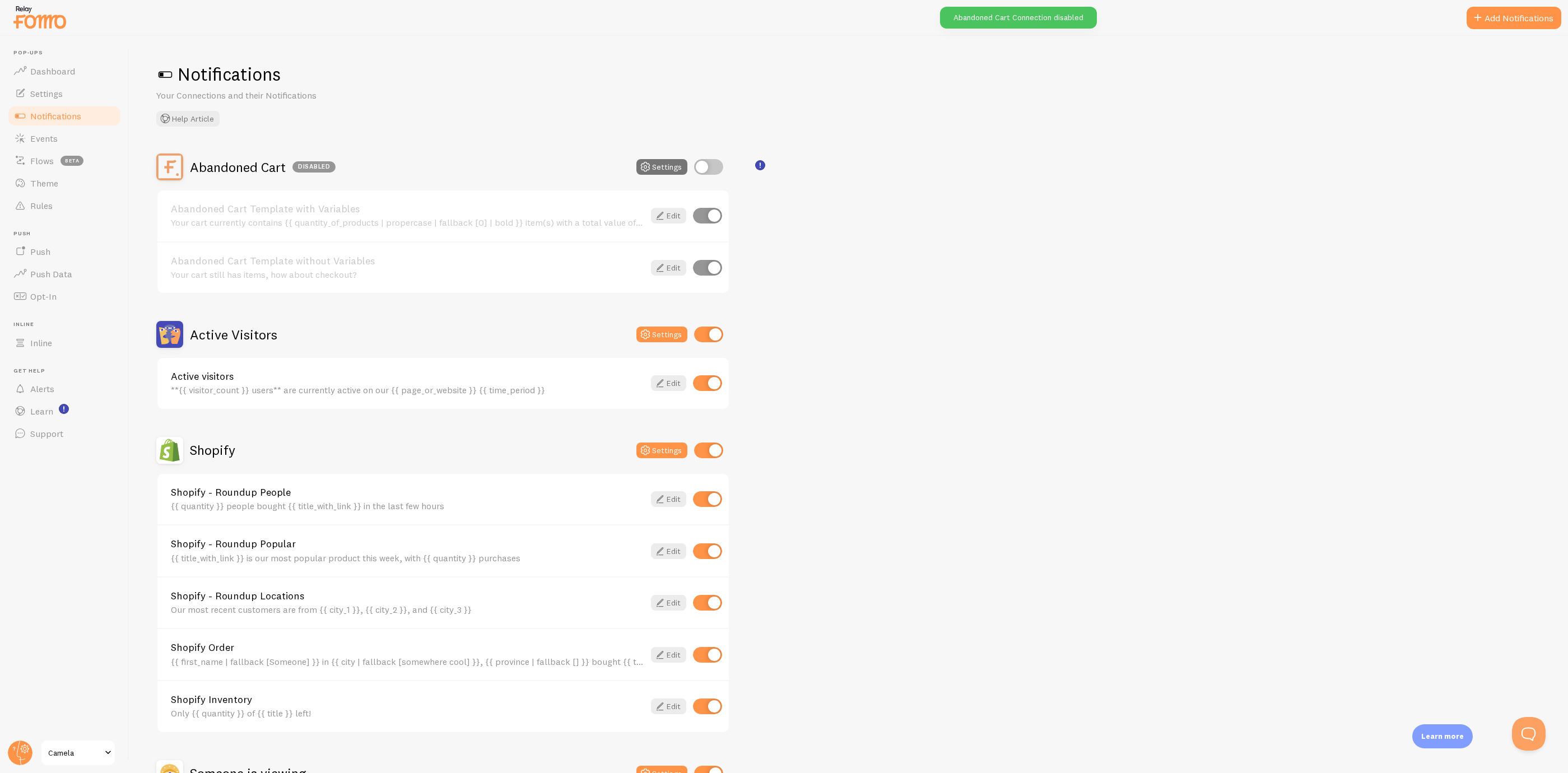
click at [710, 337] on input "checkbox" at bounding box center [709, 334] width 29 height 16
checkbox input "false"
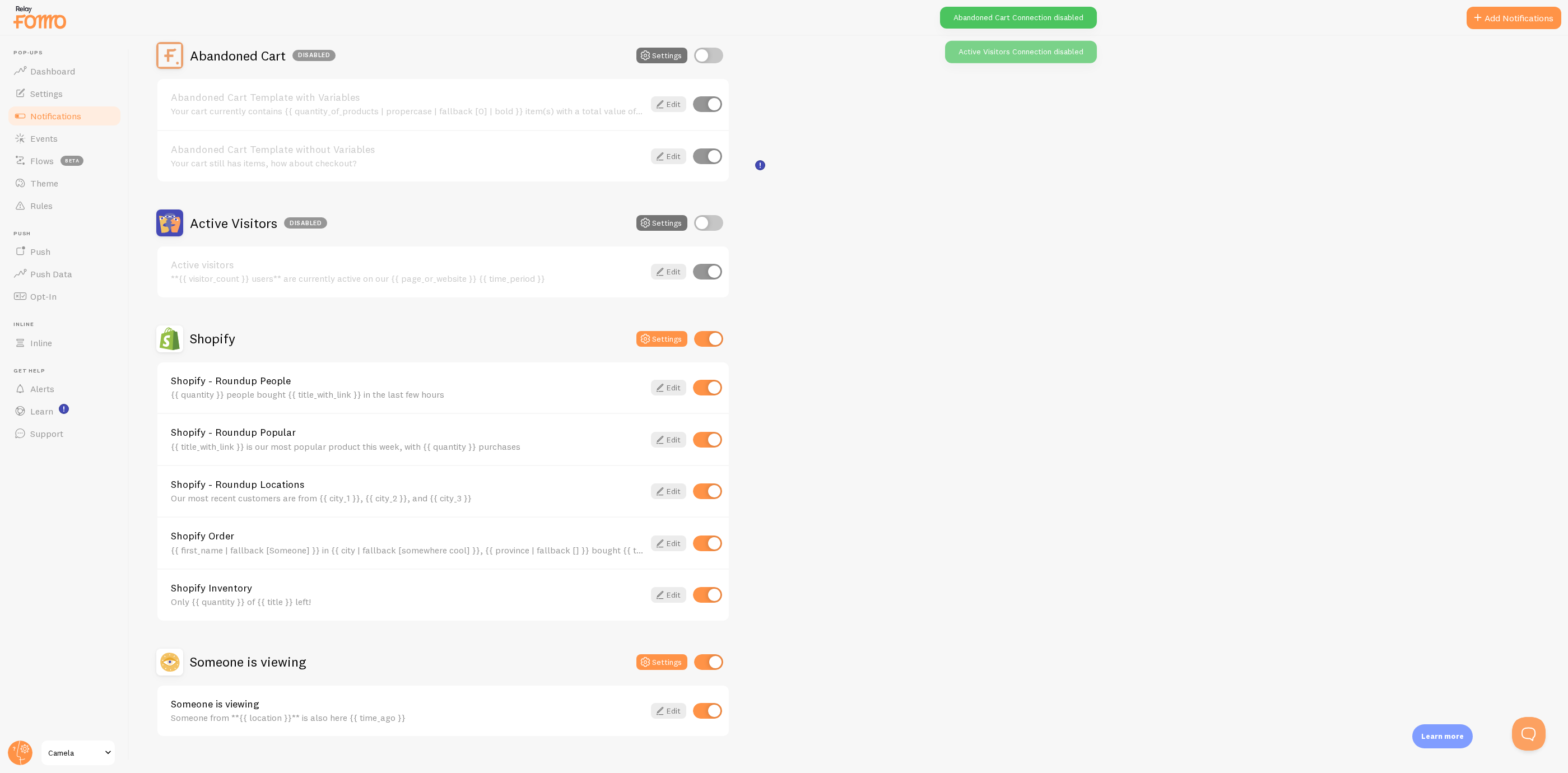
scroll to position [126, 0]
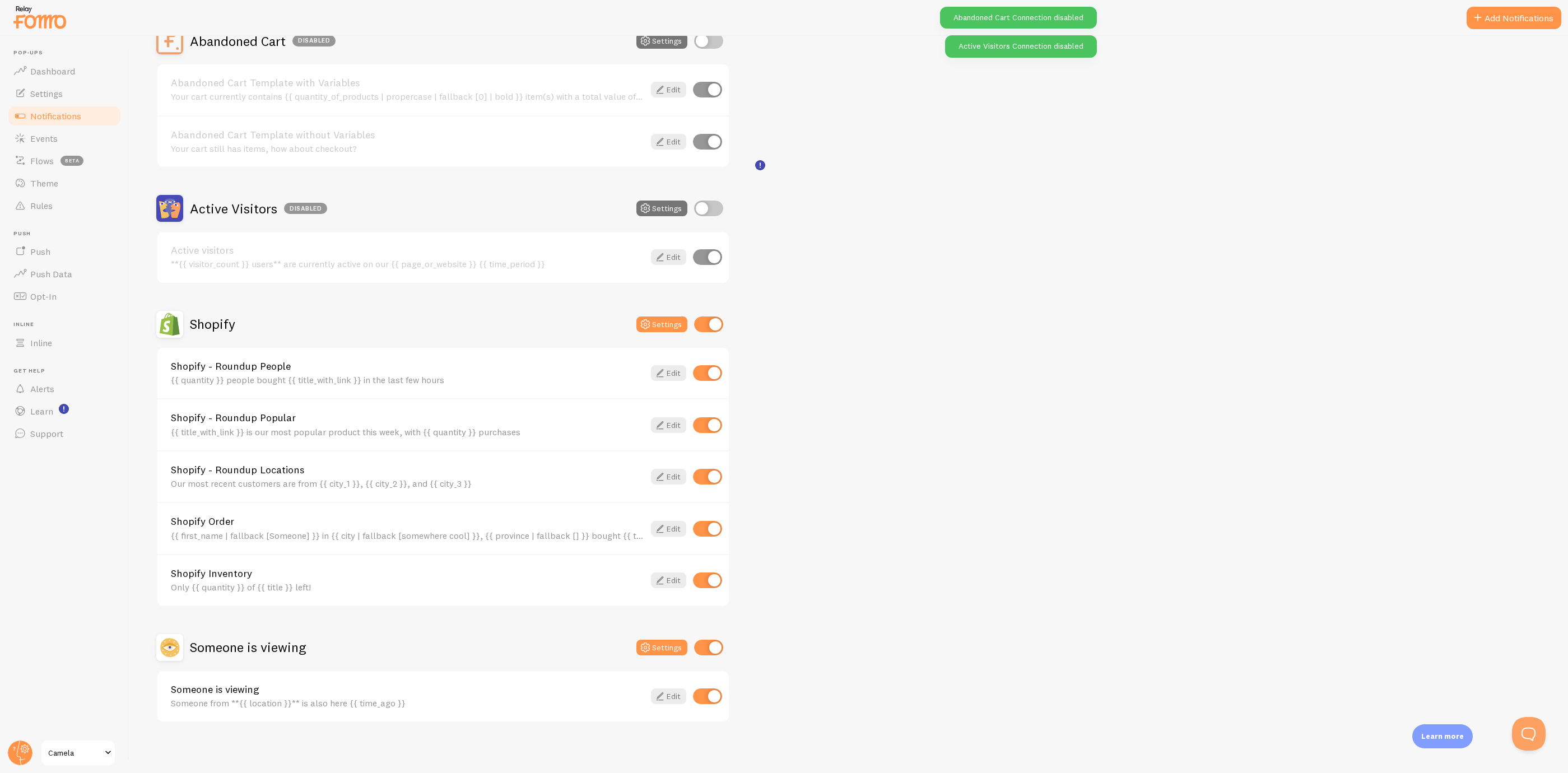
click at [708, 328] on input "checkbox" at bounding box center [709, 324] width 29 height 16
checkbox input "false"
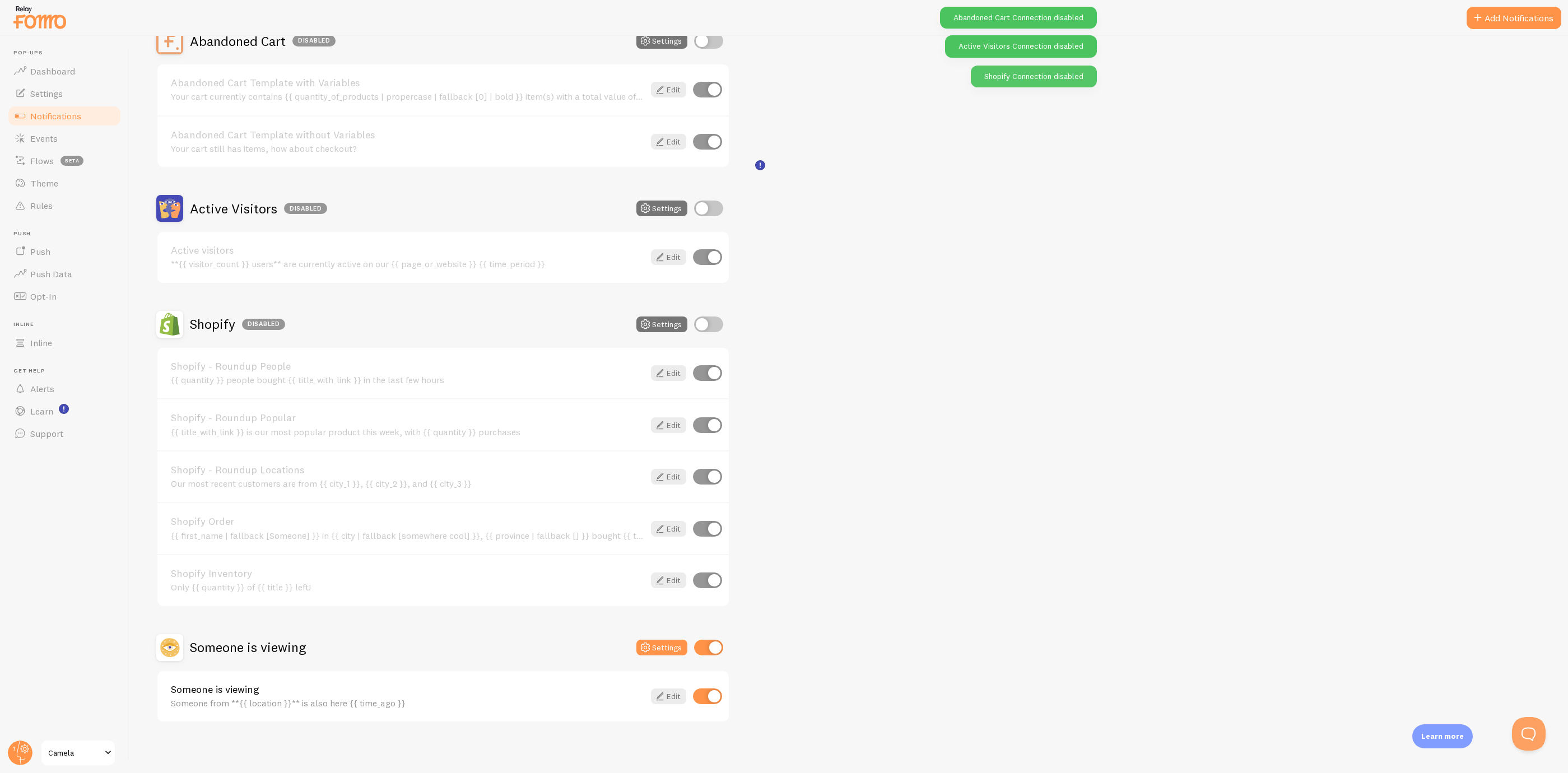
click at [710, 640] on input "checkbox" at bounding box center [709, 647] width 29 height 16
checkbox input "false"
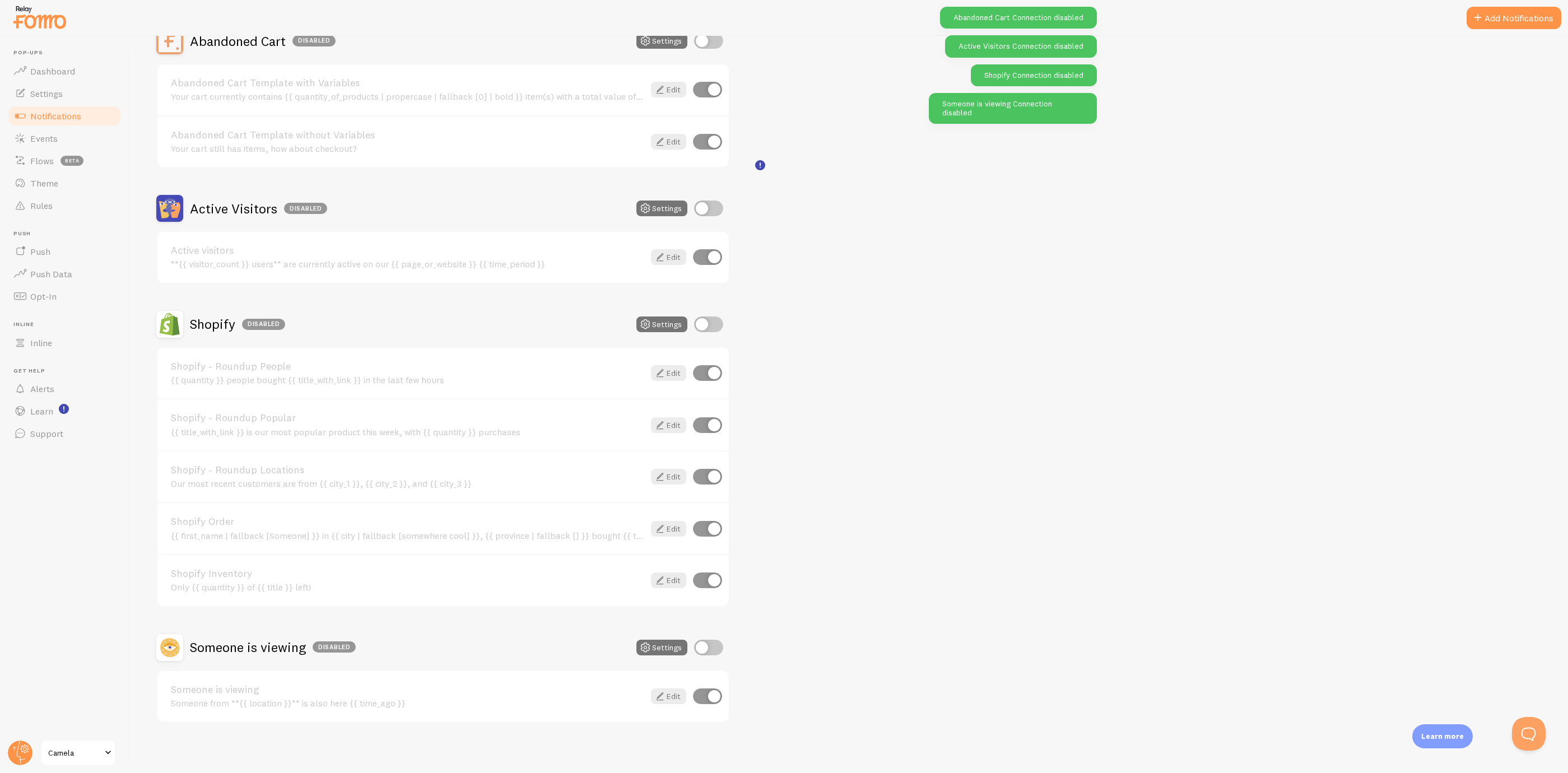
click at [708, 325] on input "checkbox" at bounding box center [709, 324] width 29 height 16
checkbox input "true"
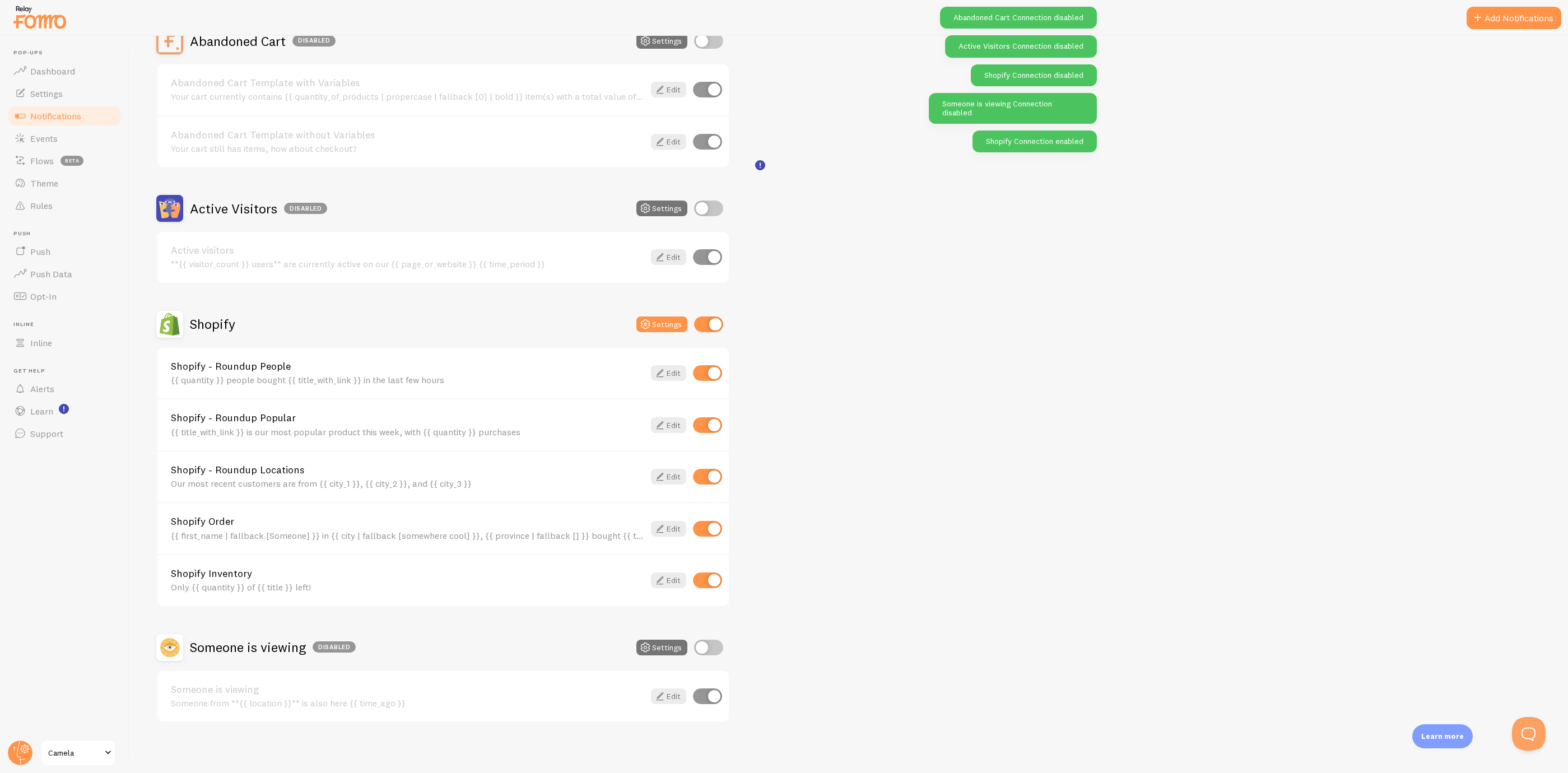
click at [713, 380] on div "Shopify - Roundup People {{ quantity }} people bought {{ title_with_link }} in …" at bounding box center [443, 373] width 572 height 51
drag, startPoint x: 713, startPoint y: 368, endPoint x: 713, endPoint y: 392, distance: 24.0
click at [713, 368] on input "checkbox" at bounding box center [708, 373] width 29 height 16
checkbox input "false"
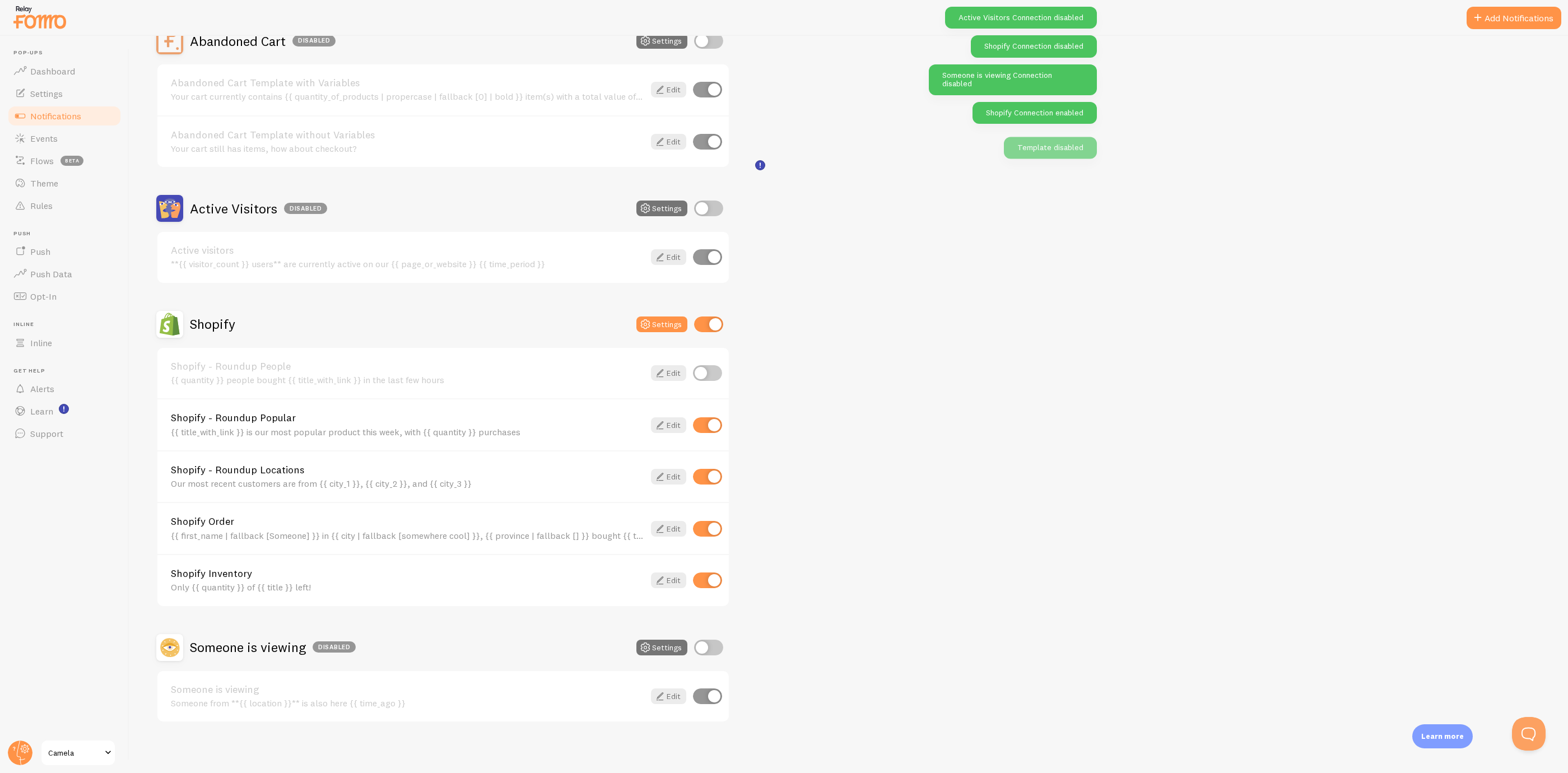
drag, startPoint x: 717, startPoint y: 467, endPoint x: 718, endPoint y: 491, distance: 24.0
click at [720, 472] on input "checkbox" at bounding box center [708, 477] width 29 height 16
checkbox input "false"
click at [713, 521] on input "checkbox" at bounding box center [708, 529] width 29 height 16
checkbox input "false"
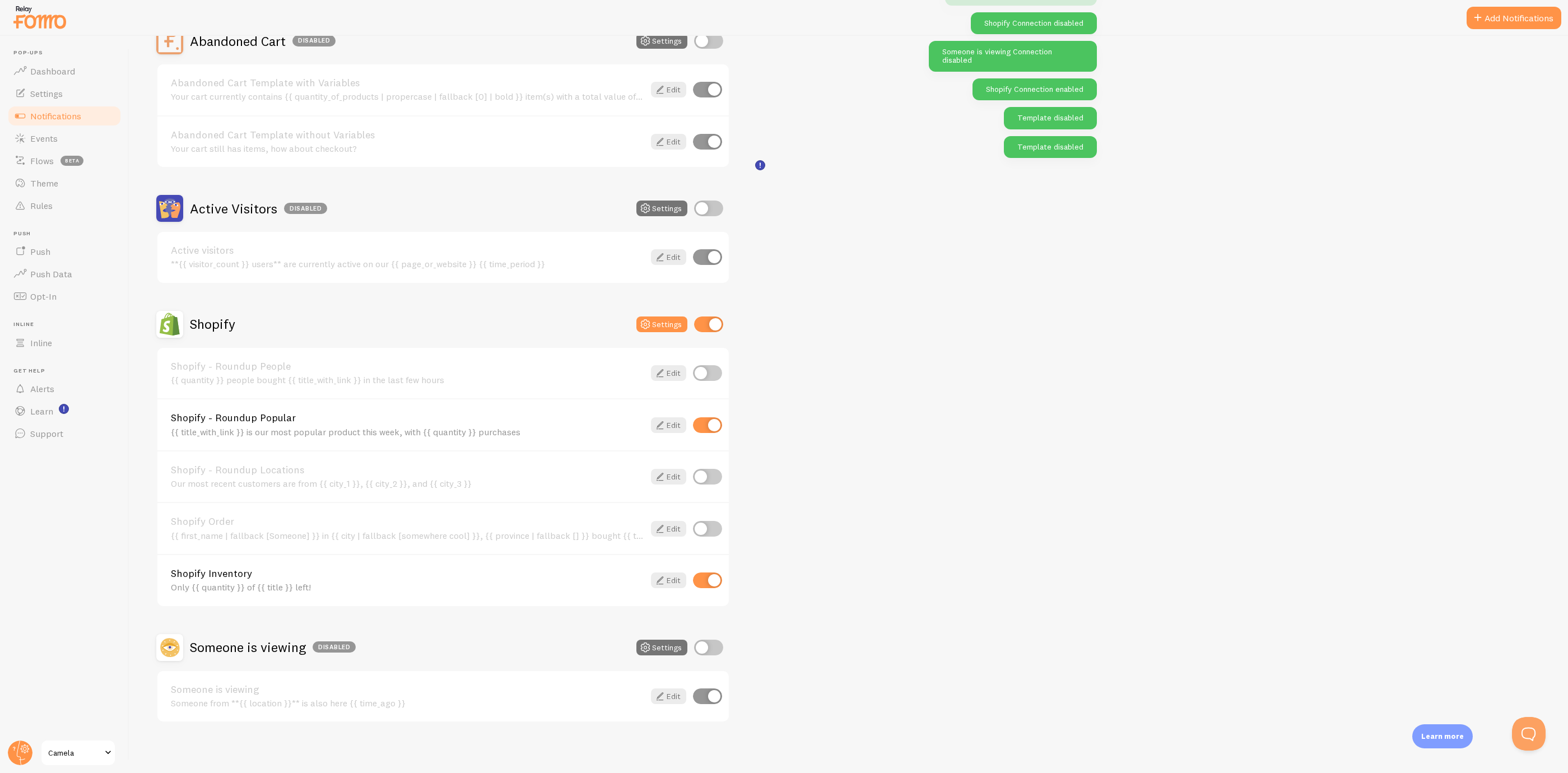
click at [710, 577] on input "checkbox" at bounding box center [708, 580] width 29 height 16
checkbox input "false"
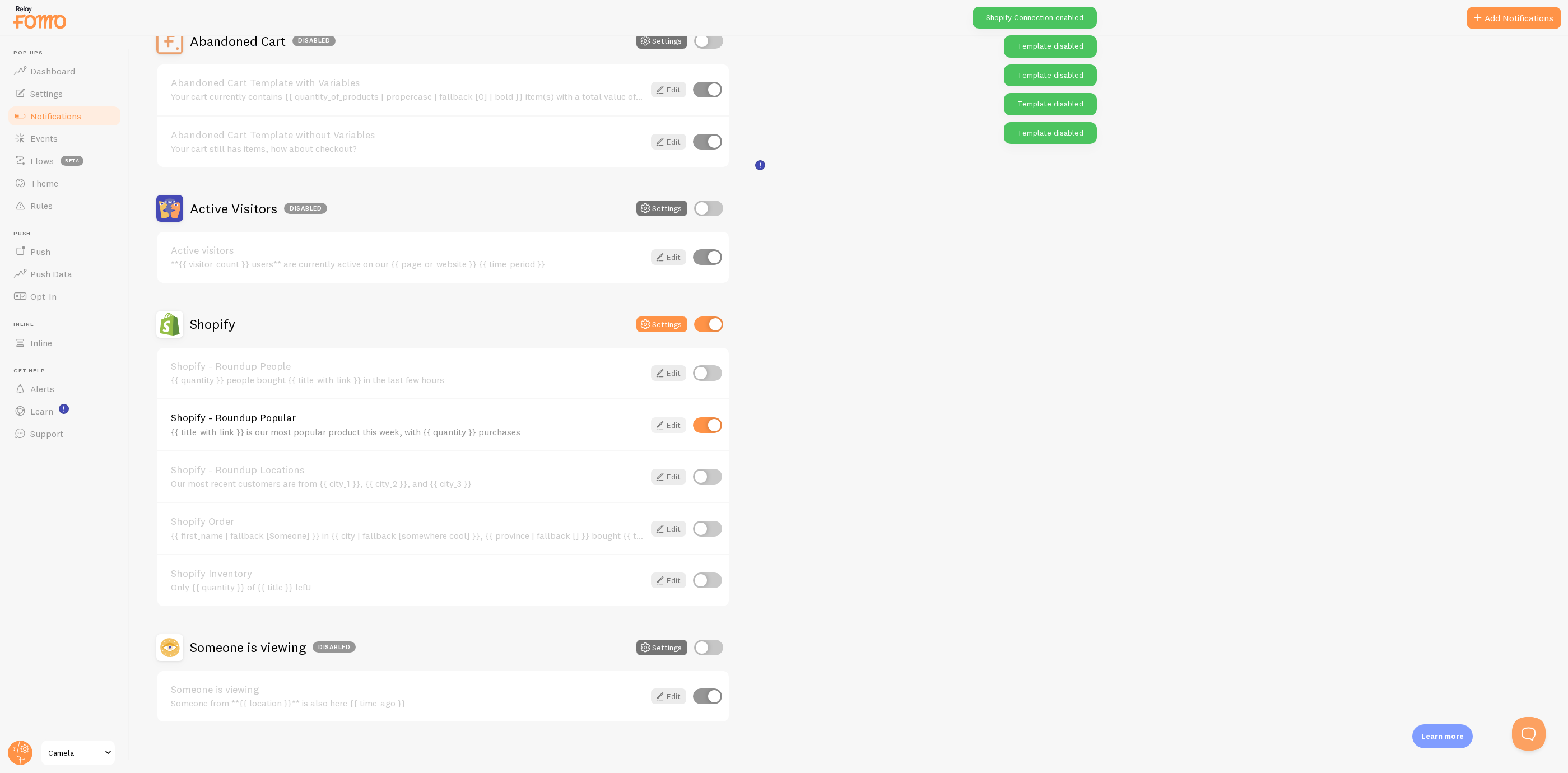
click at [675, 422] on link "Edit" at bounding box center [669, 425] width 35 height 16
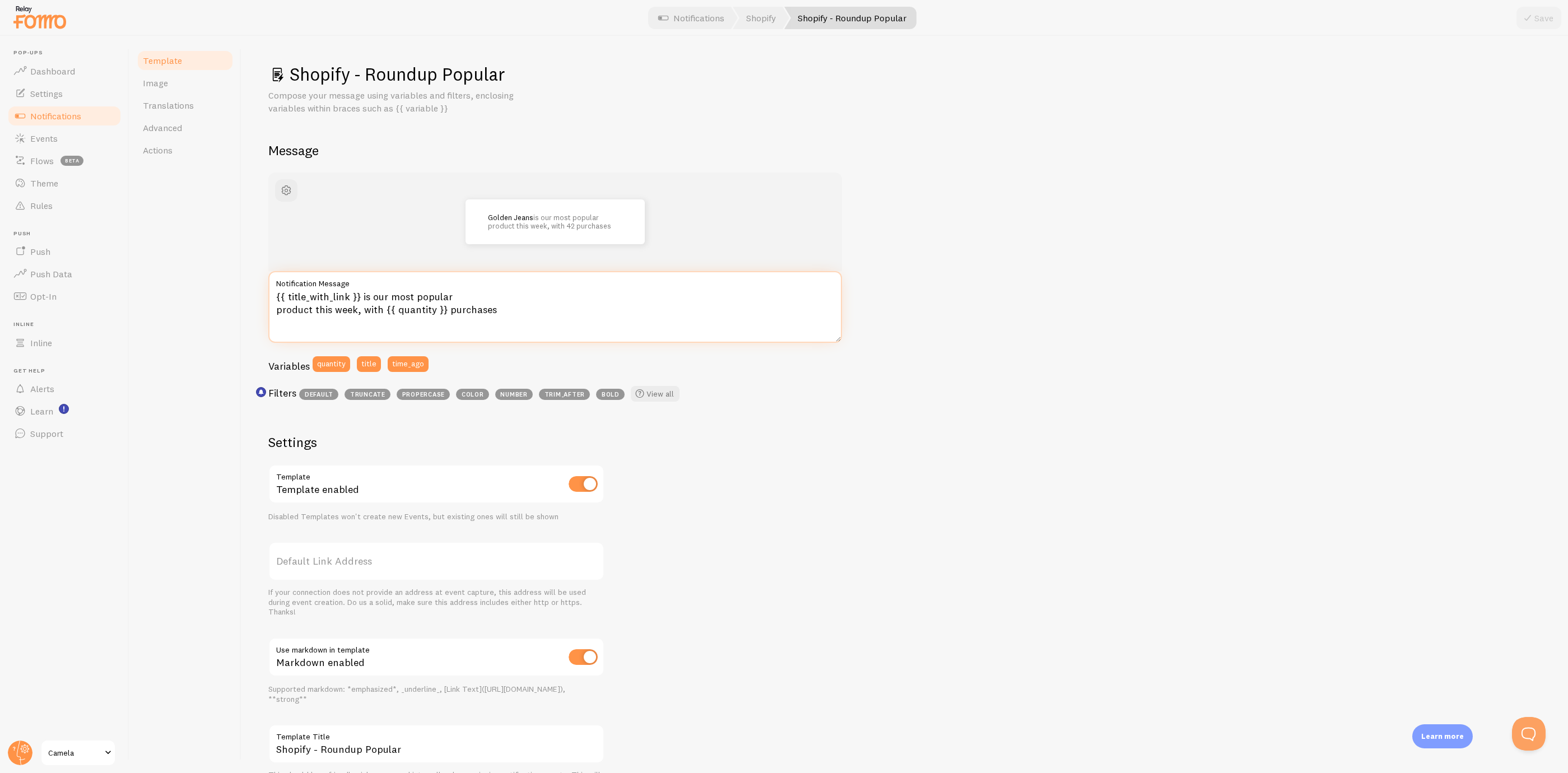
drag, startPoint x: 488, startPoint y: 301, endPoint x: 148, endPoint y: 236, distance: 346.2
click at [148, 236] on div "Template Image Translations Advanced Actions Shopify - Roundup Popular Compose …" at bounding box center [848, 404] width 1439 height 737
click at [446, 305] on textarea "{{ title_with_link }} is our most popular product this week, with {{ quantity }…" at bounding box center [555, 307] width 574 height 72
click at [64, 119] on span "Notifications" at bounding box center [56, 115] width 51 height 11
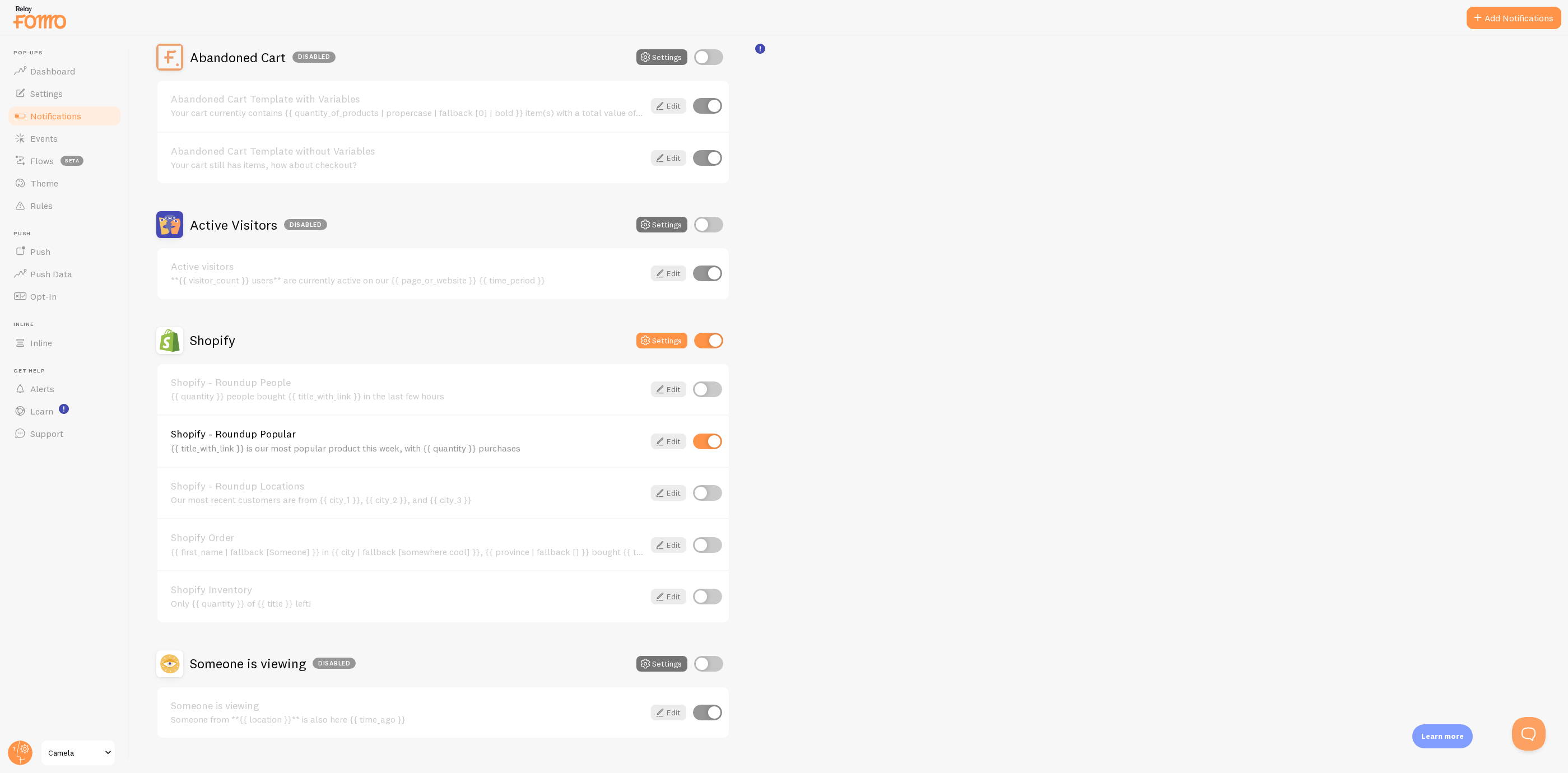
scroll to position [126, 0]
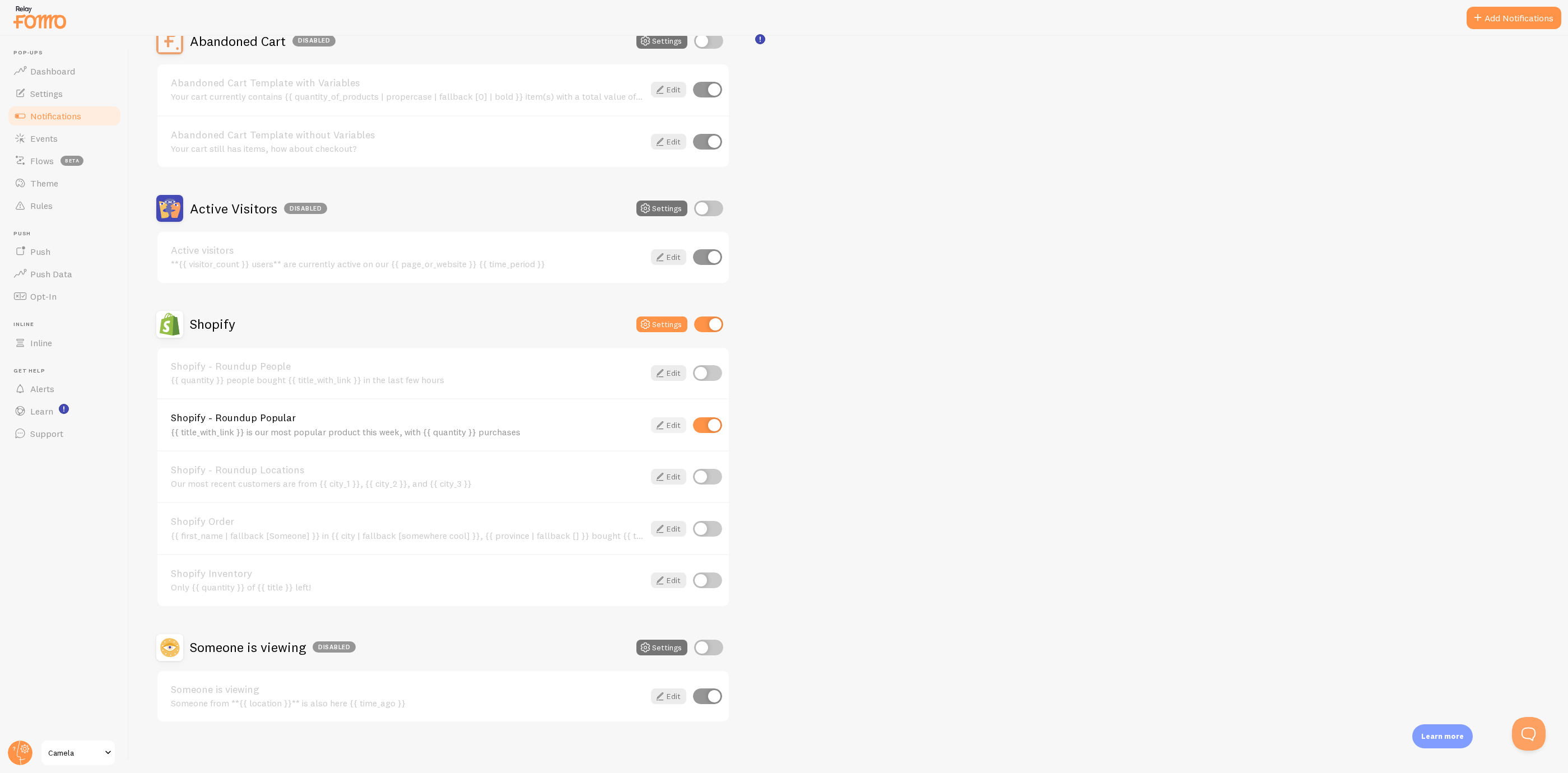
click at [669, 427] on link "Edit" at bounding box center [669, 425] width 35 height 16
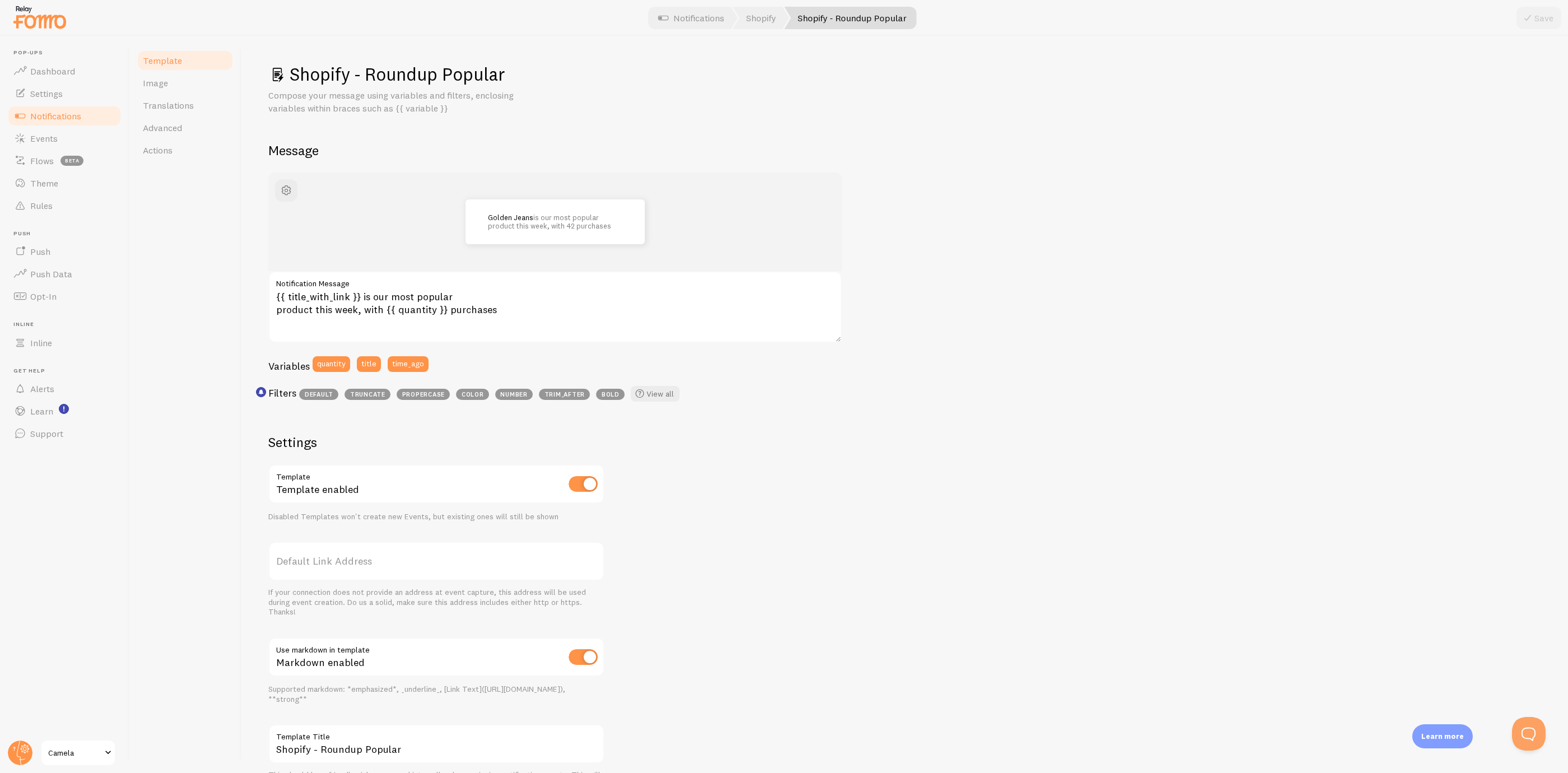
click at [81, 121] on link "Notifications" at bounding box center [64, 115] width 115 height 22
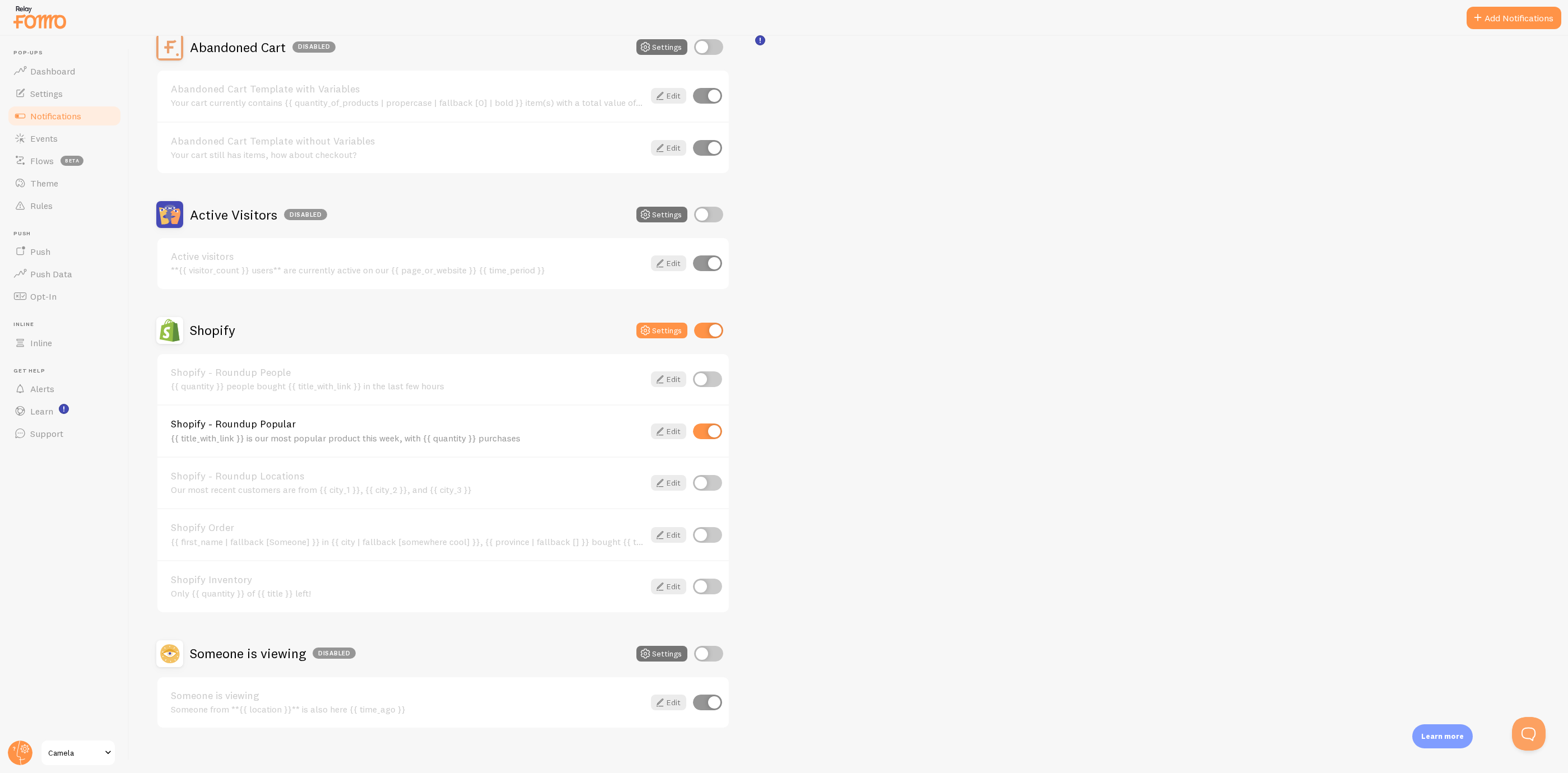
scroll to position [126, 0]
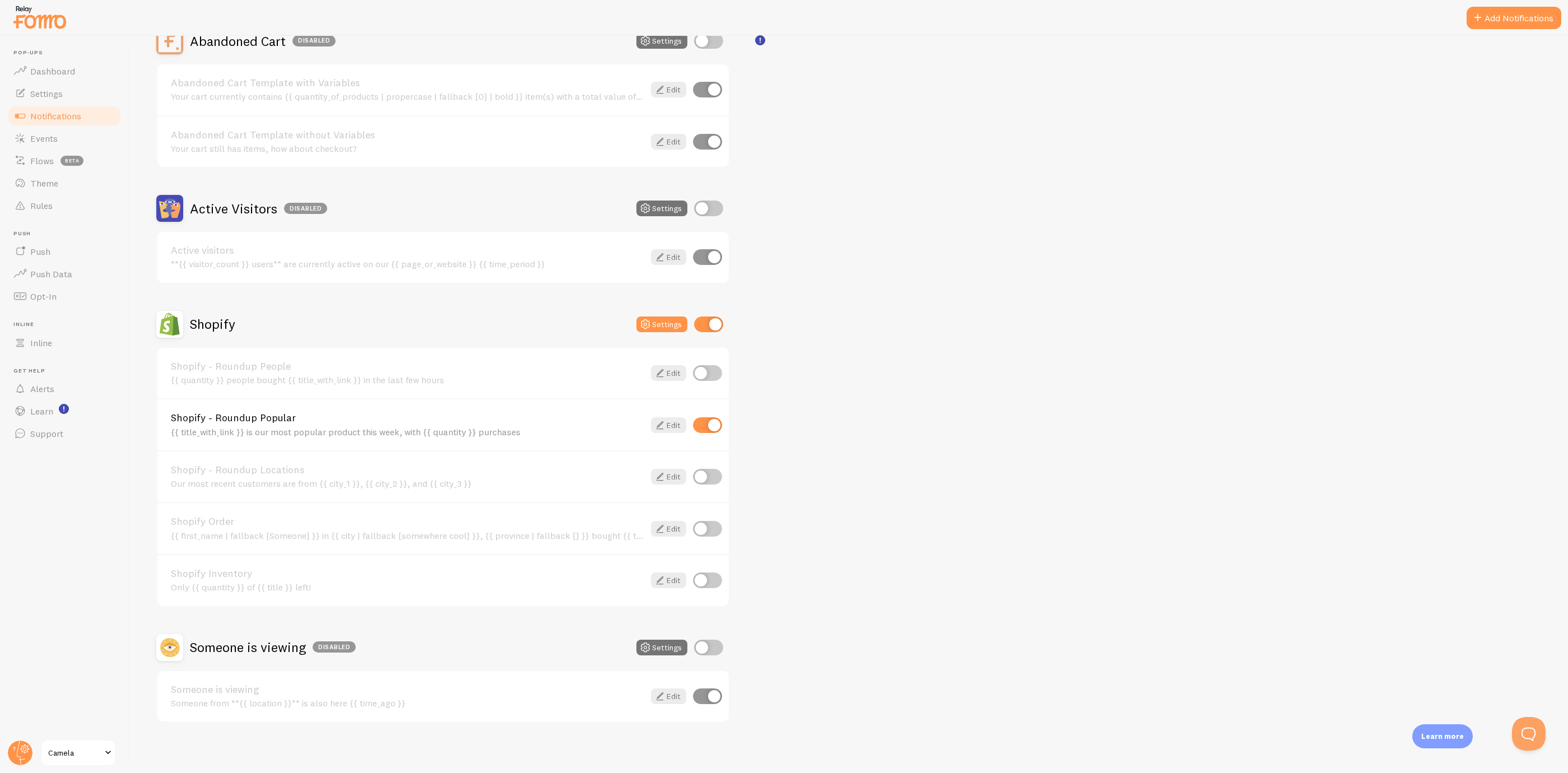
click at [717, 419] on input "checkbox" at bounding box center [708, 425] width 29 height 16
checkbox input "false"
click at [705, 524] on input "checkbox" at bounding box center [708, 529] width 29 height 16
checkbox input "true"
click at [676, 523] on link "Edit" at bounding box center [669, 529] width 35 height 16
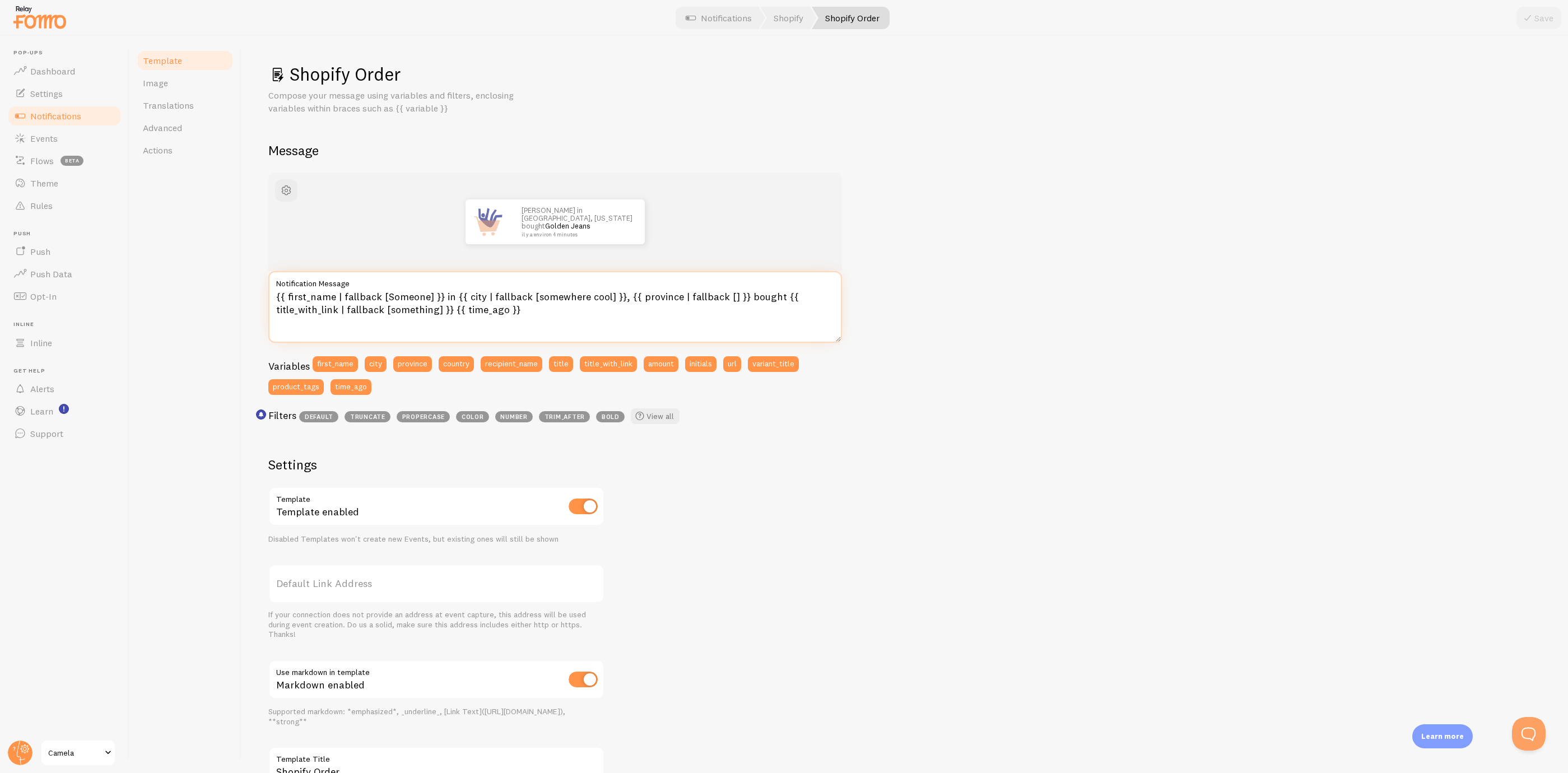
click at [423, 296] on textarea "{{ first_name | fallback [Someone] }} in {{ city | fallback [somewhere cool] }}…" at bounding box center [555, 307] width 574 height 72
click at [455, 295] on textarea "{{ first_name | fallback [Quelqu'un] }} in {{ city | fallback [somewhere cool] …" at bounding box center [555, 307] width 574 height 72
paste textarea "à"
drag, startPoint x: 605, startPoint y: 293, endPoint x: 533, endPoint y: 299, distance: 72.2
click at [533, 299] on textarea "{{ first_name | fallback [Quelqu'un] }} à {{ city | fallback [somewhere cool] }…" at bounding box center [555, 307] width 574 height 72
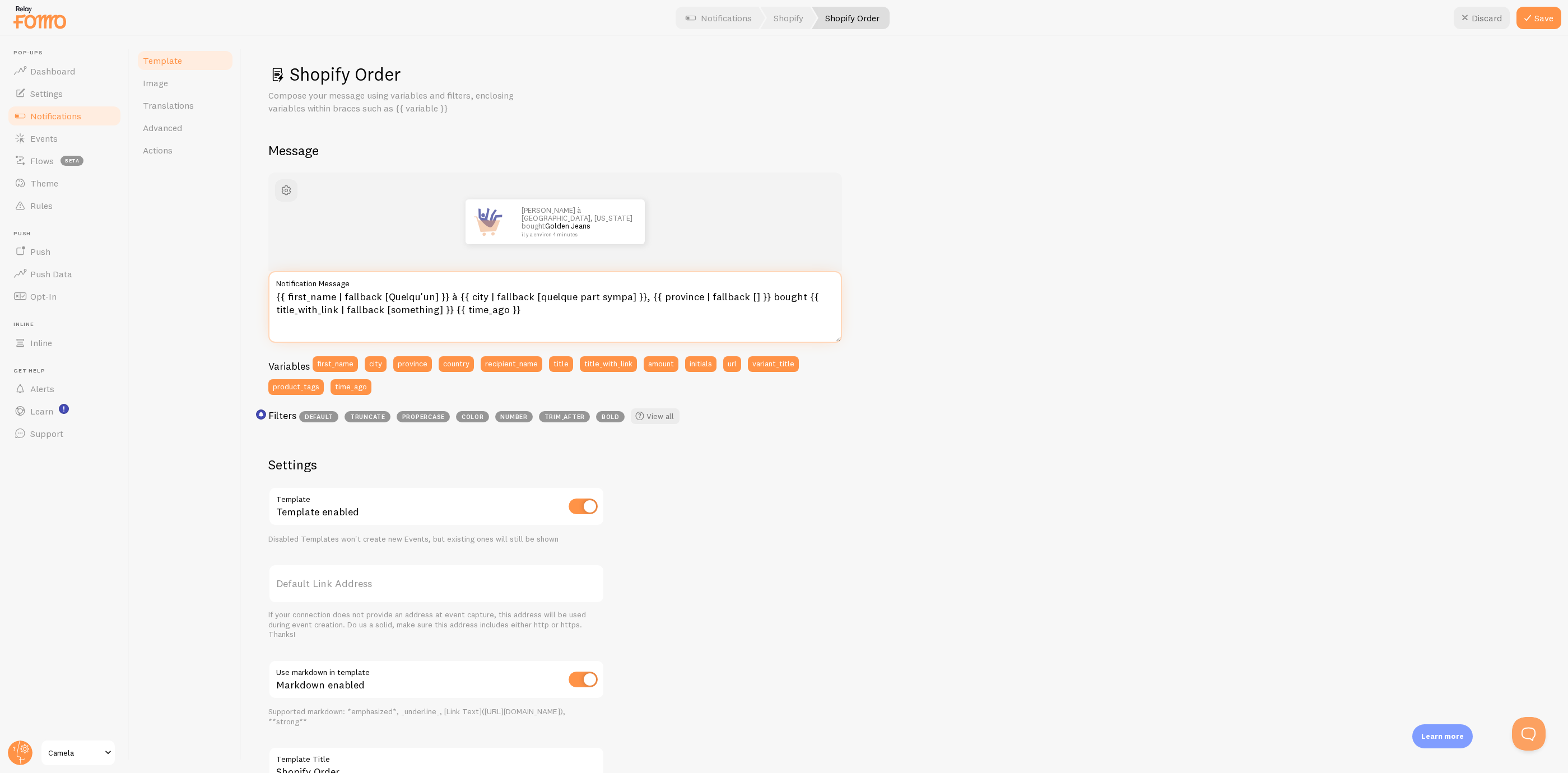
click at [784, 291] on textarea "{{ first_name | fallback [Quelqu'un] }} à {{ city | fallback [quelque part symp…" at bounding box center [555, 307] width 574 height 72
click at [770, 295] on textarea "{{ first_name | fallback [Quelqu'un] }} à {{ city | fallback [quelque part symp…" at bounding box center [555, 307] width 574 height 72
type textarea "{{ first_name | fallback [Quelqu'un] }} à {{ city | fallback [quelque part symp…"
drag, startPoint x: 550, startPoint y: 309, endPoint x: 264, endPoint y: 270, distance: 288.6
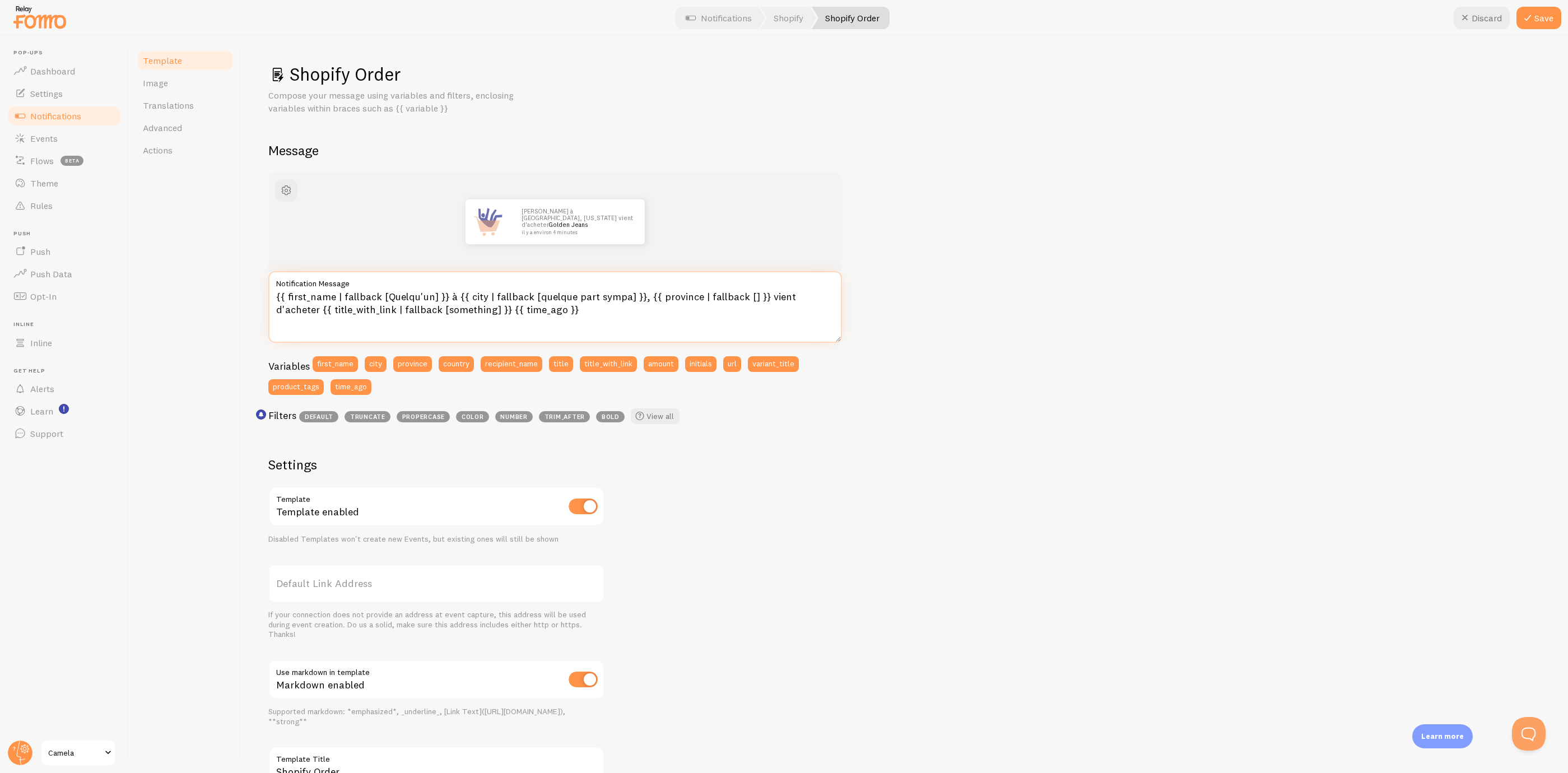
click at [264, 270] on div "Shopify Order Compose your message using variables and filters, enclosing varia…" at bounding box center [905, 404] width 1327 height 737
click at [549, 312] on textarea "{{ first_name | fallback [Quelqu'un] }} à {{ city | fallback [quelque part symp…" at bounding box center [555, 307] width 574 height 72
click at [1545, 21] on button "Save" at bounding box center [1539, 18] width 45 height 22
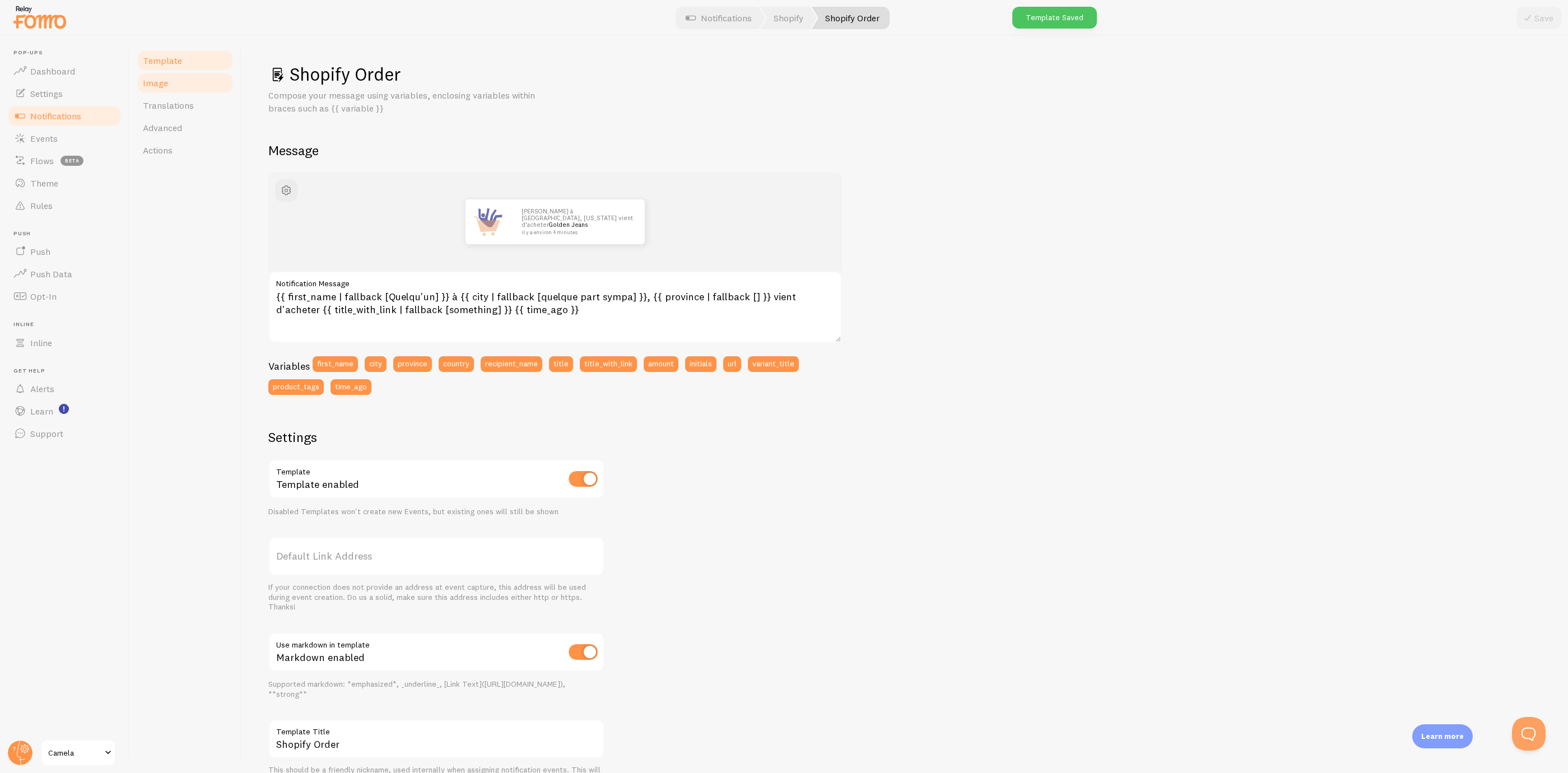
click at [182, 81] on link "Image" at bounding box center [185, 82] width 98 height 22
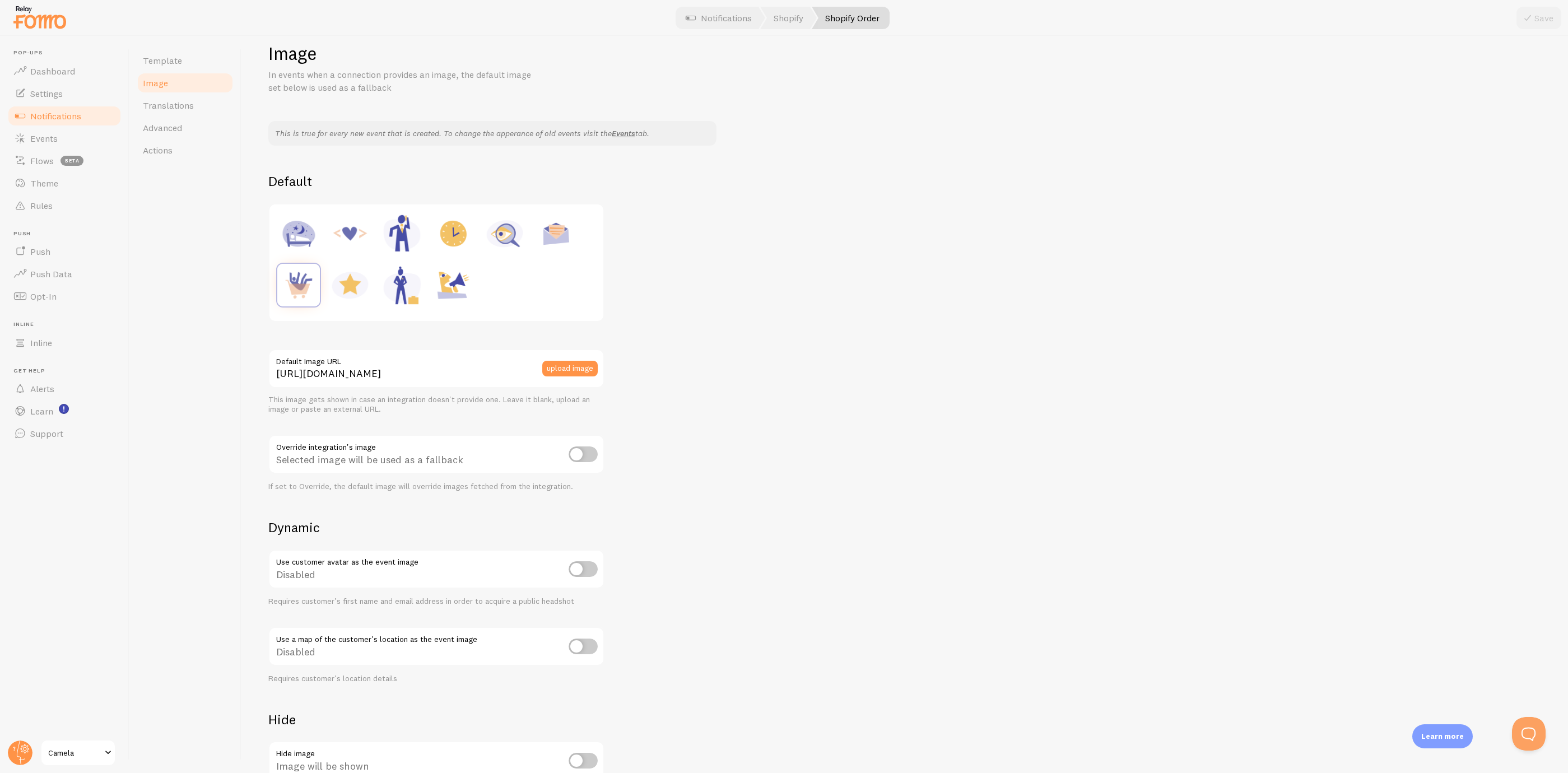
scroll to position [106, 0]
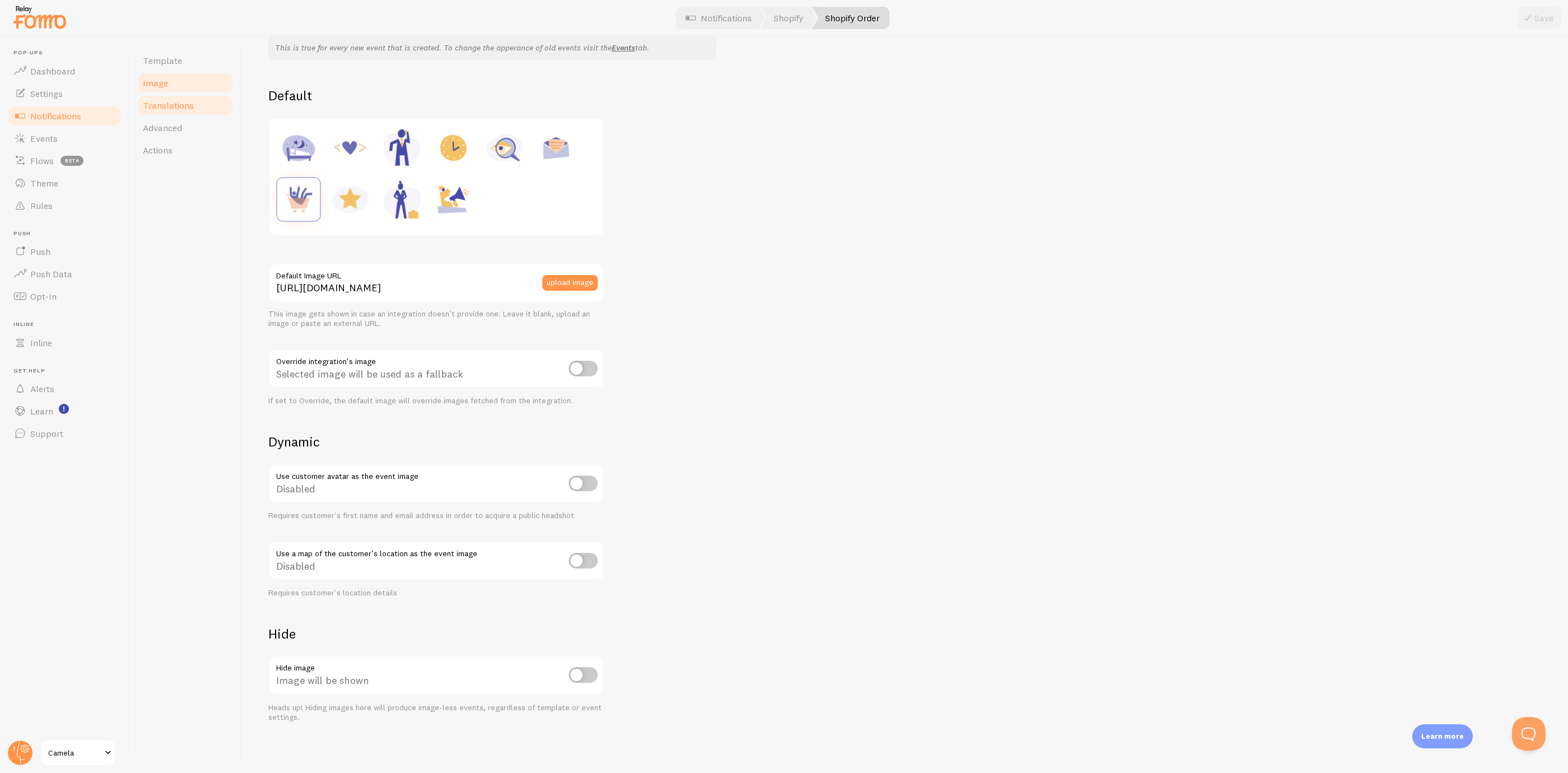
click at [205, 100] on link "Translations" at bounding box center [185, 105] width 98 height 22
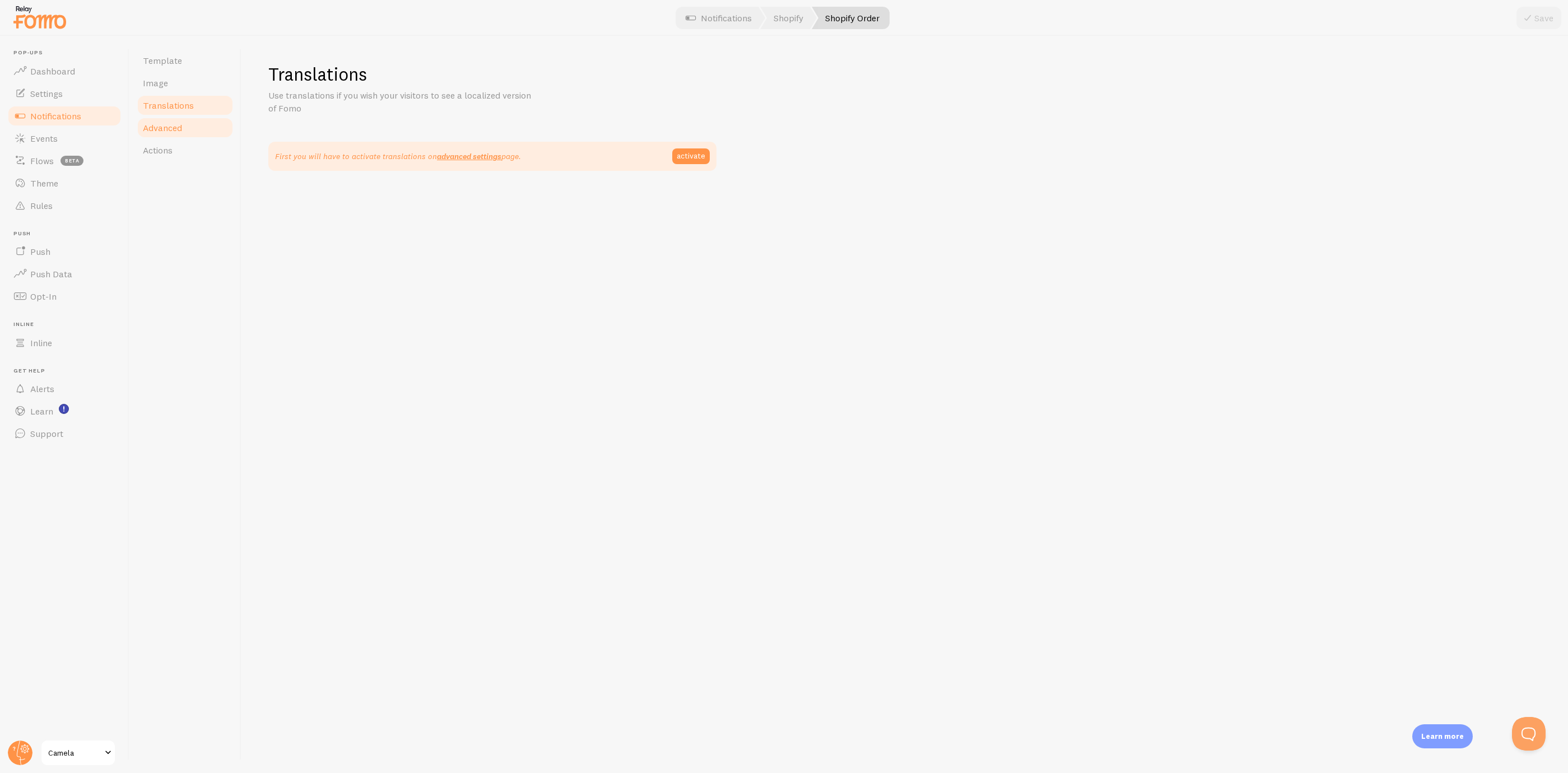
click at [193, 128] on link "Advanced" at bounding box center [185, 128] width 98 height 22
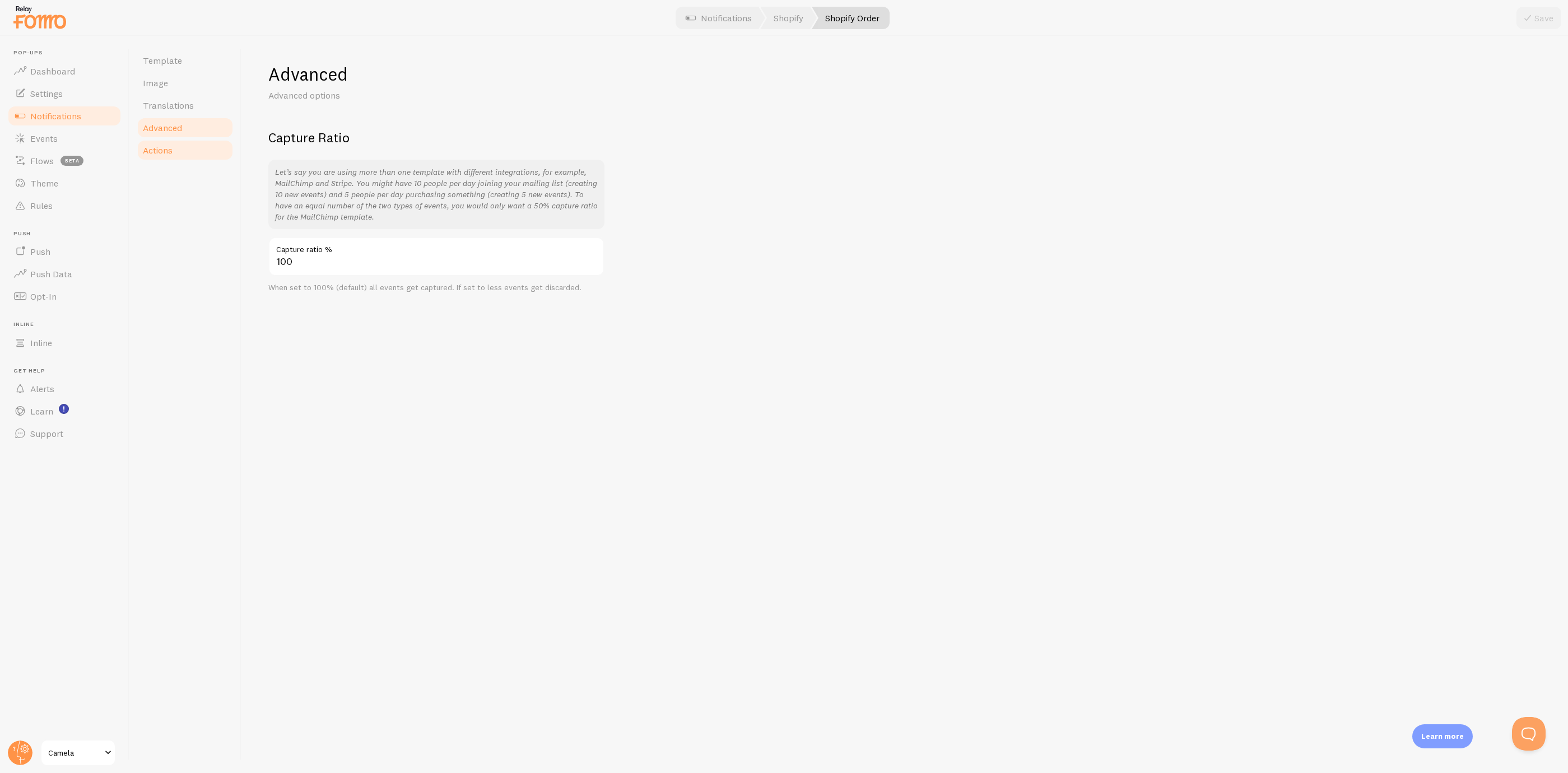
click at [184, 151] on link "Actions" at bounding box center [185, 150] width 98 height 22
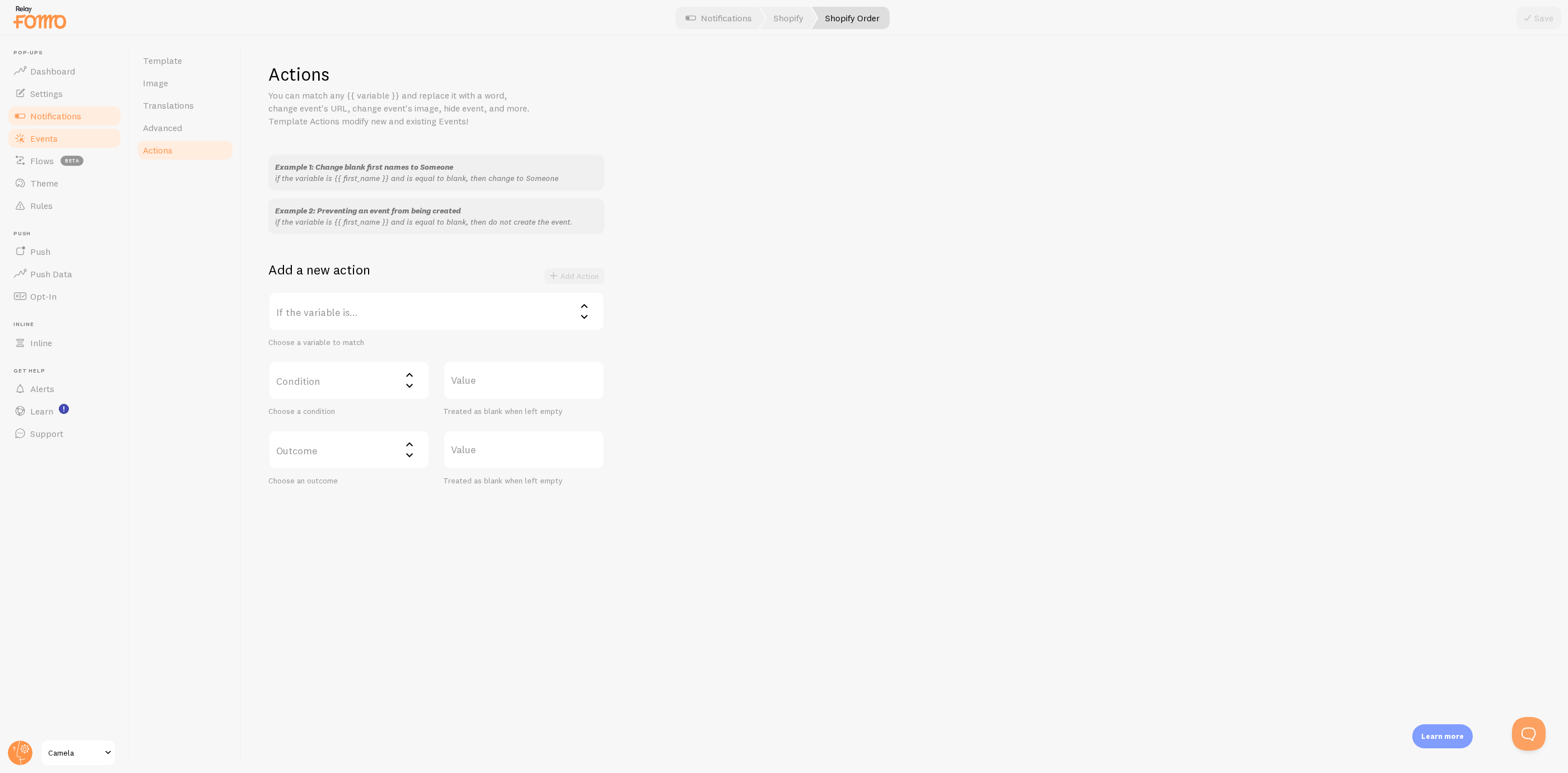
click at [92, 131] on link "Events" at bounding box center [64, 137] width 115 height 22
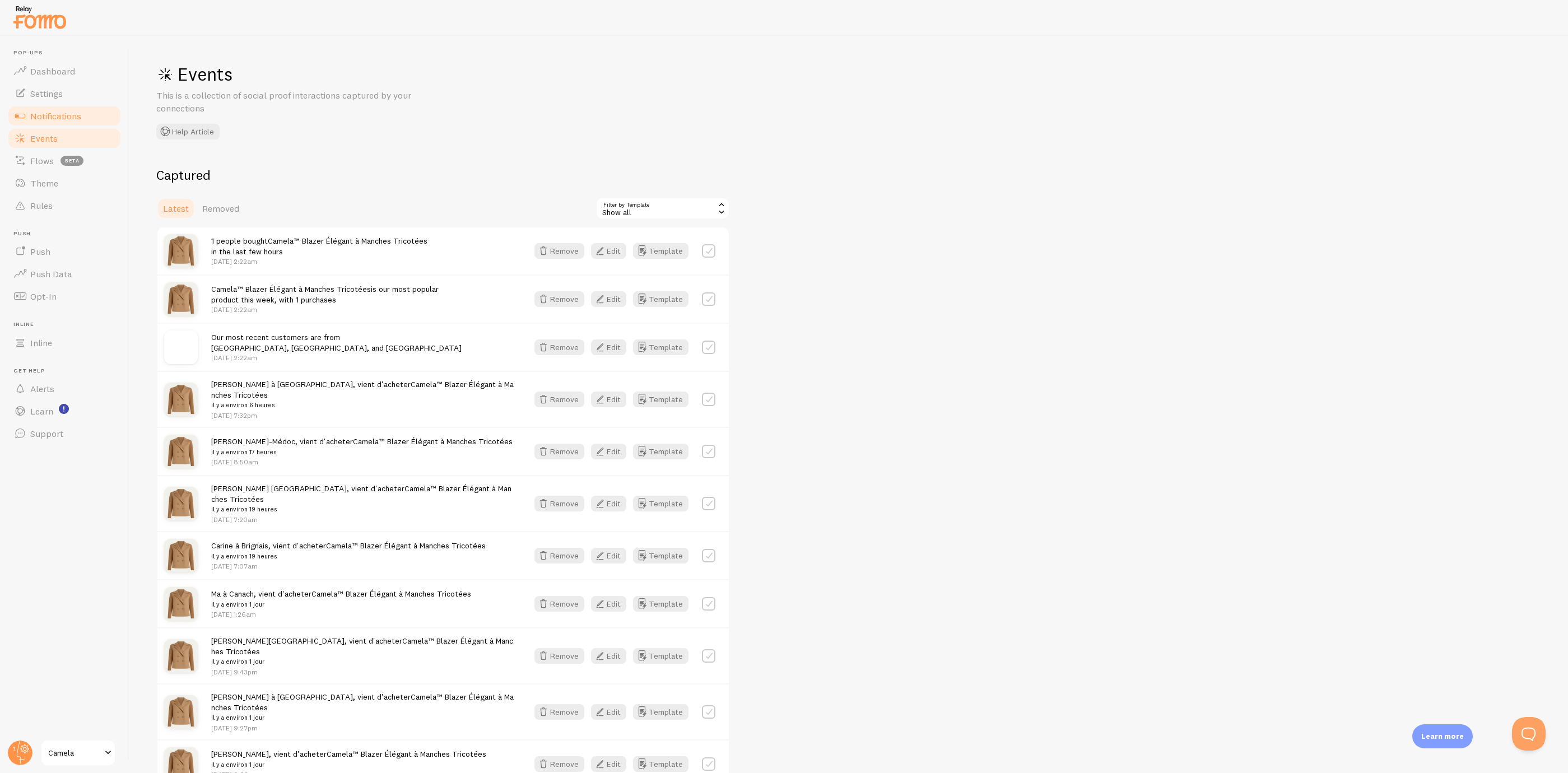
click at [92, 113] on link "Notifications" at bounding box center [64, 115] width 115 height 22
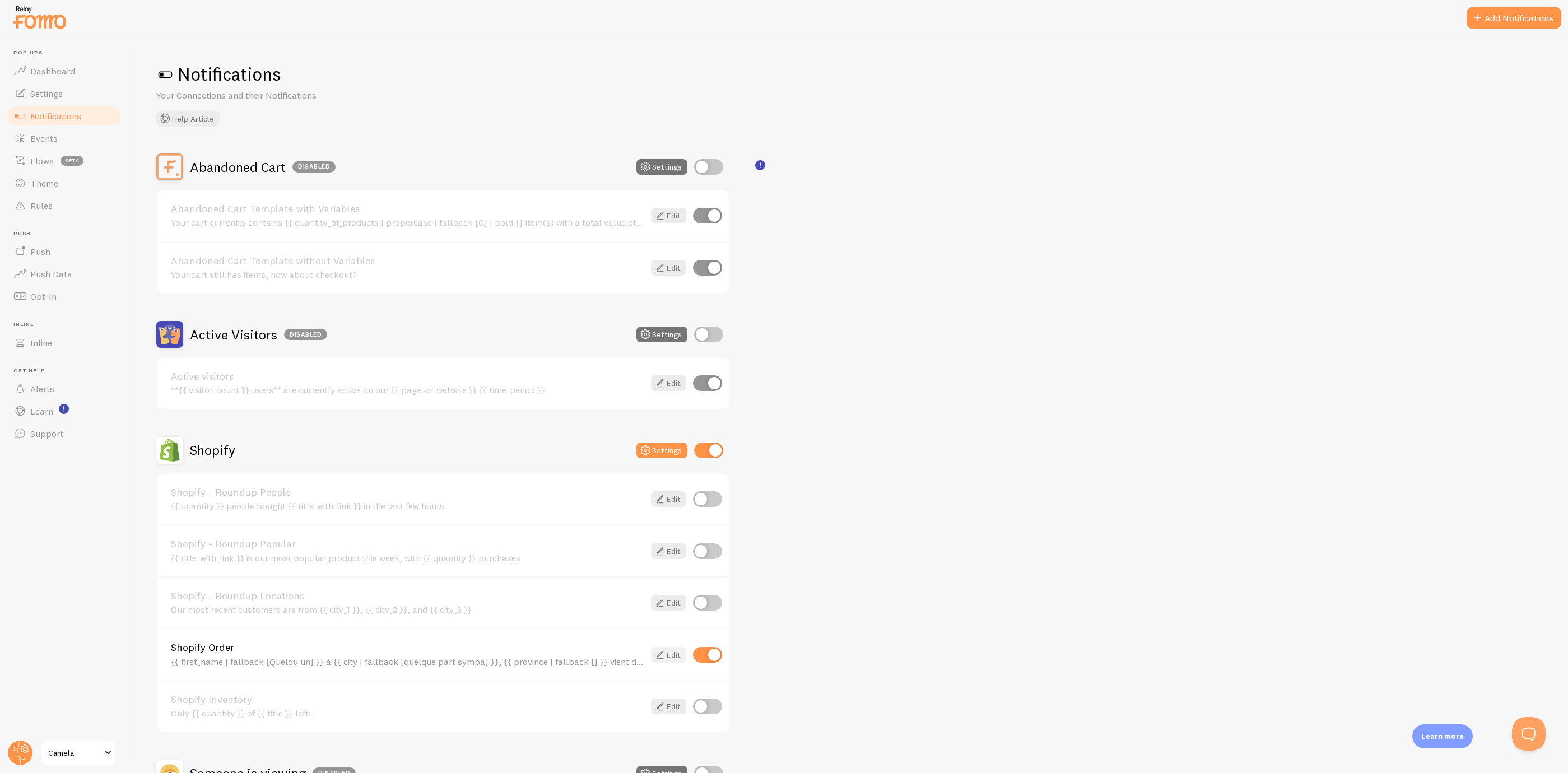
click at [675, 648] on link "Edit" at bounding box center [669, 655] width 35 height 16
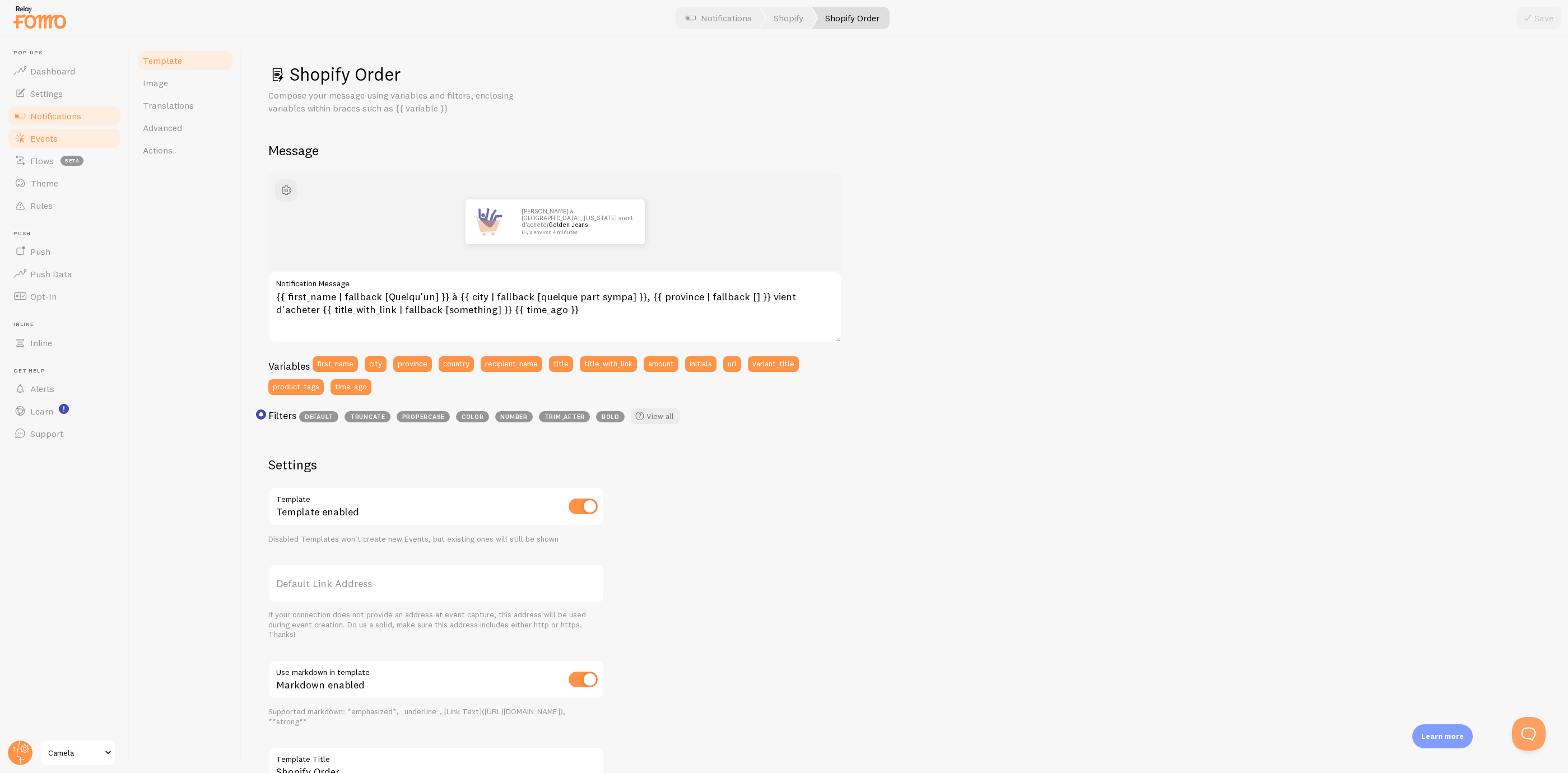
click at [63, 134] on link "Events" at bounding box center [64, 137] width 115 height 22
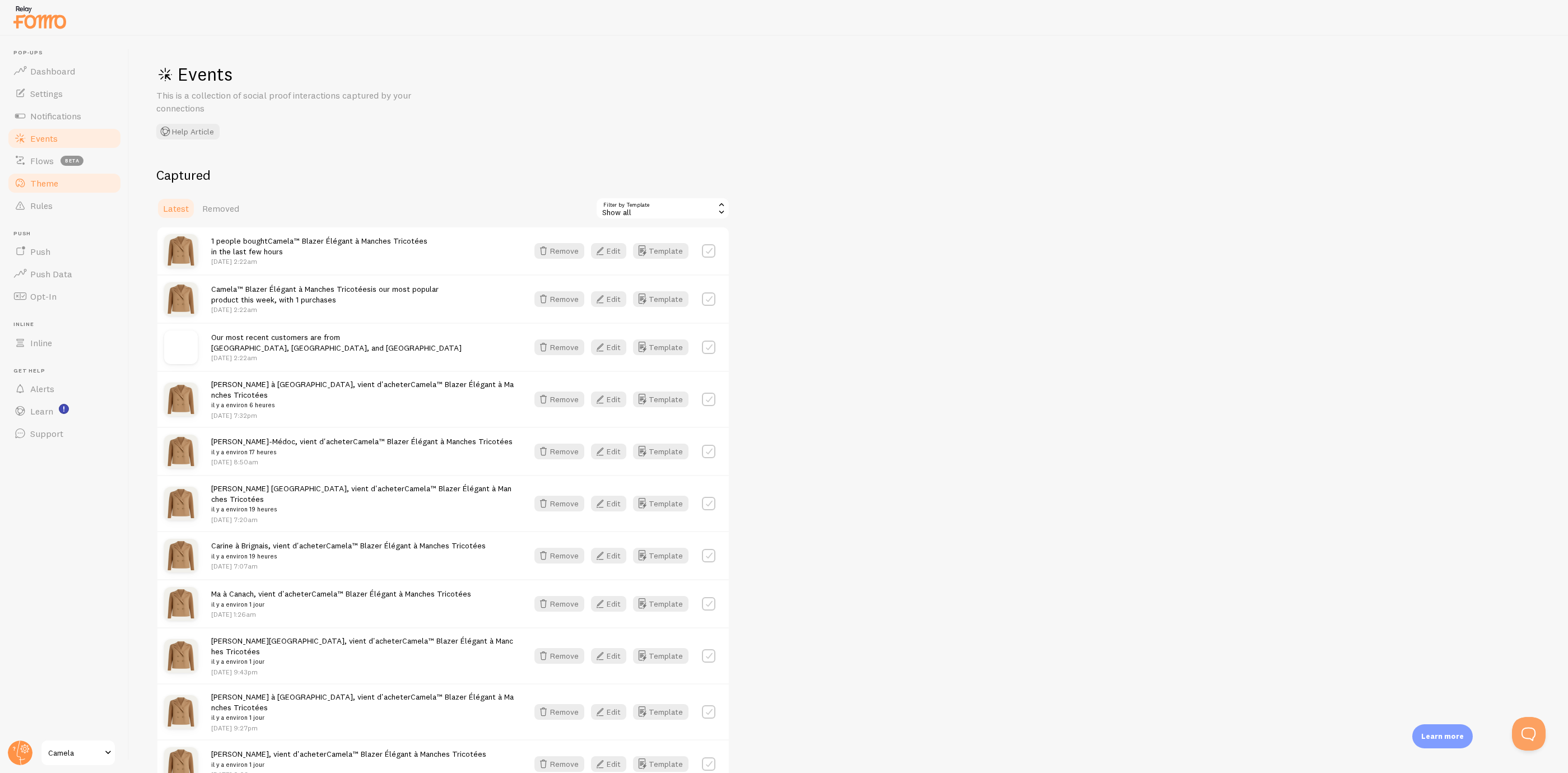
click at [64, 187] on link "Theme" at bounding box center [64, 183] width 115 height 22
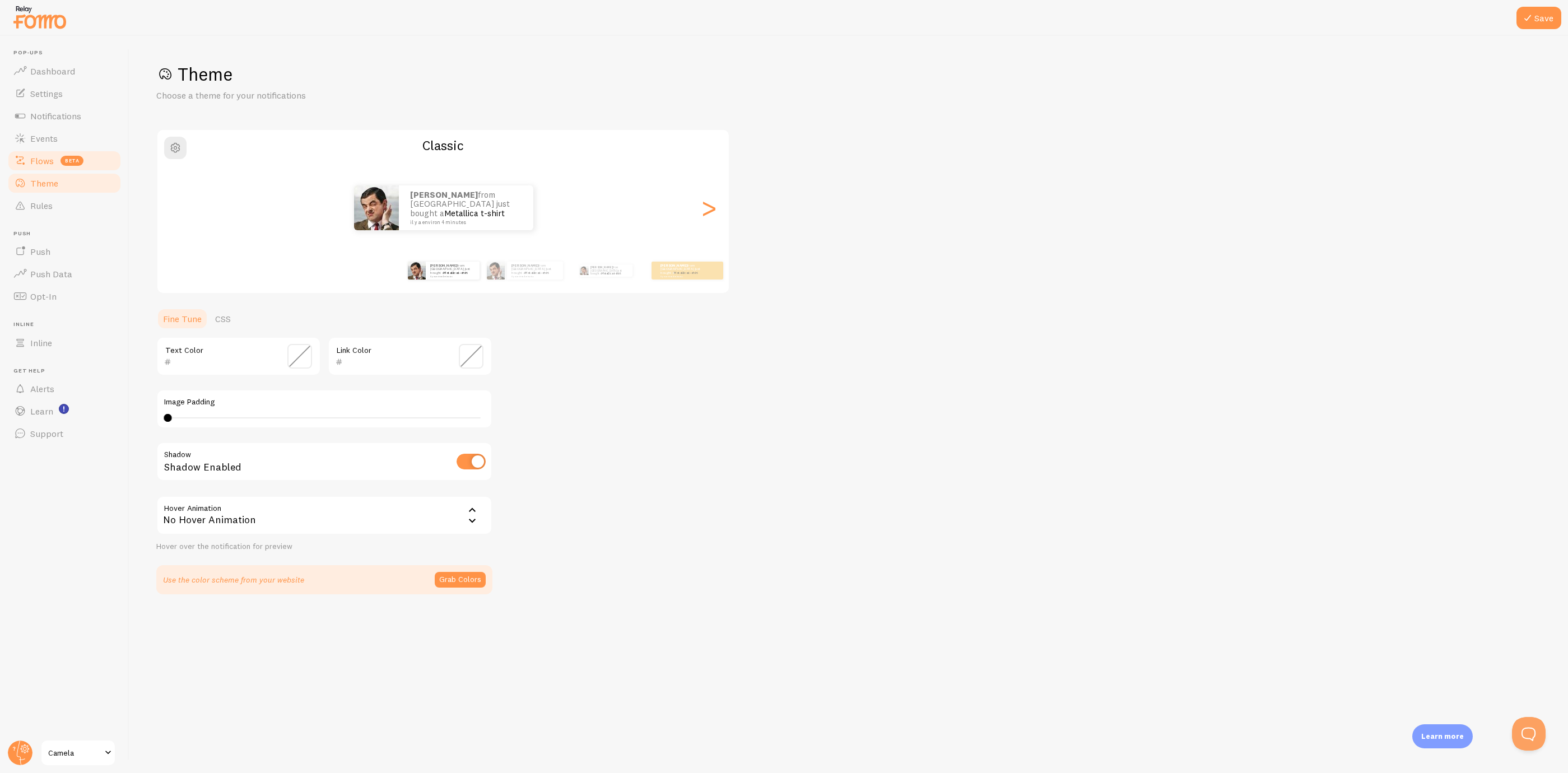
click at [79, 165] on span "beta" at bounding box center [72, 160] width 23 height 10
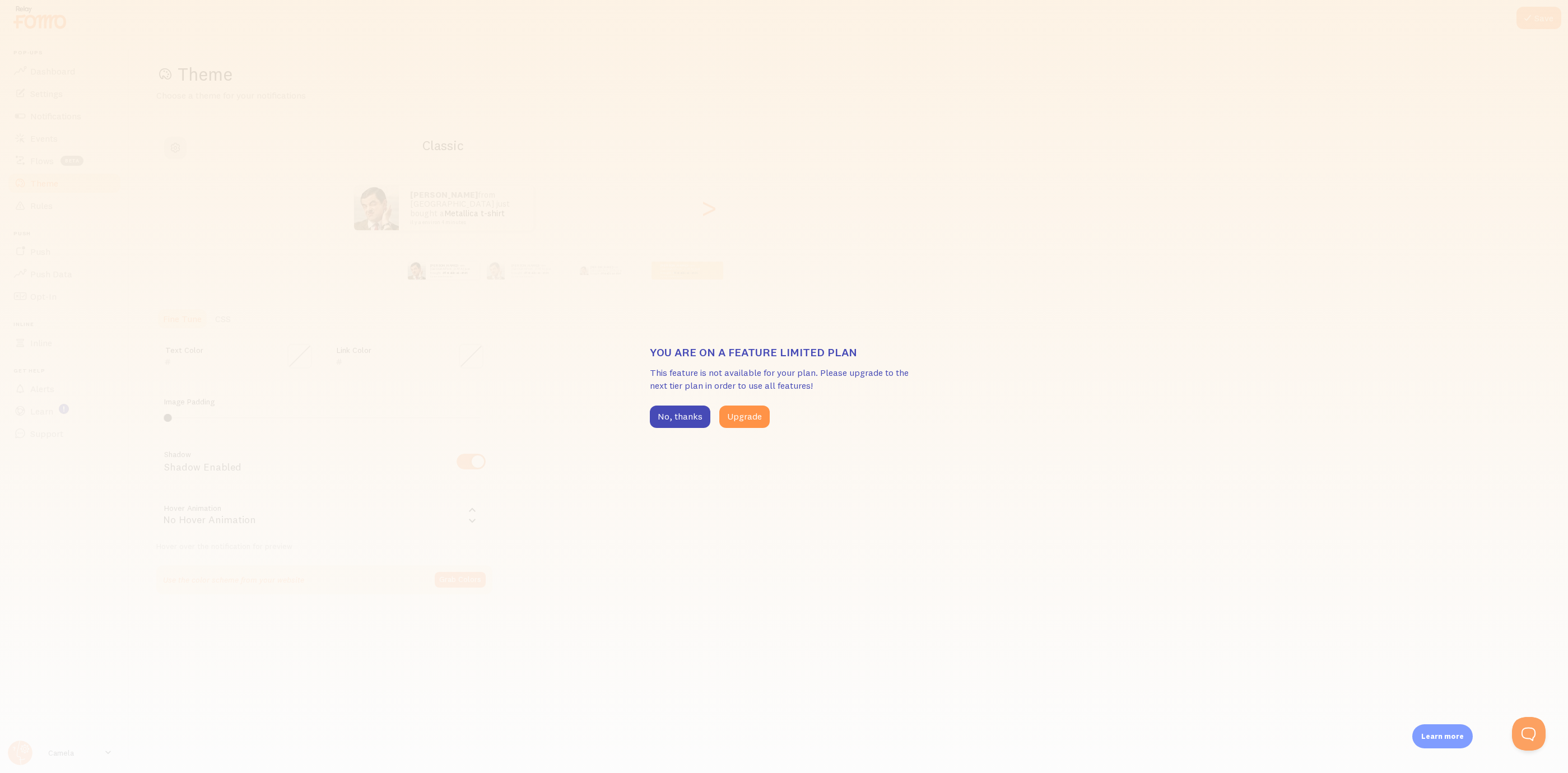
drag, startPoint x: 671, startPoint y: 415, endPoint x: 321, endPoint y: 299, distance: 368.7
click at [669, 415] on button "No, thanks" at bounding box center [680, 416] width 60 height 22
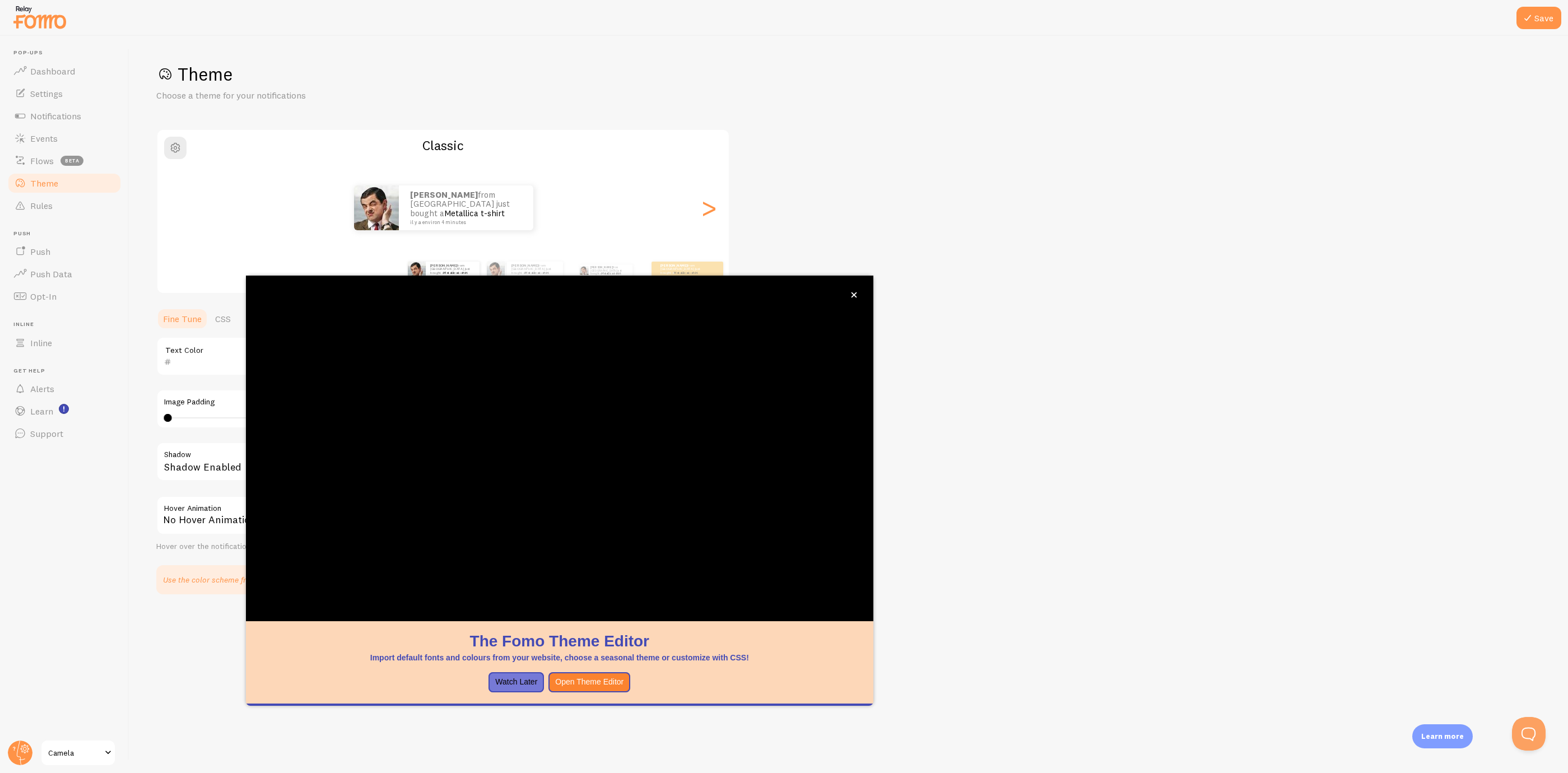
click at [957, 274] on div "Theme Choose a theme for your notifications Classic Rachida from Morocco just b…" at bounding box center [849, 328] width 1385 height 532
drag, startPoint x: 513, startPoint y: 694, endPoint x: 515, endPoint y: 681, distance: 13.2
click at [514, 690] on div "The Fomo Theme Editor Import default fonts and colours from your website, choos…" at bounding box center [559, 490] width 627 height 430
click at [515, 681] on button "Watch Later" at bounding box center [516, 682] width 56 height 20
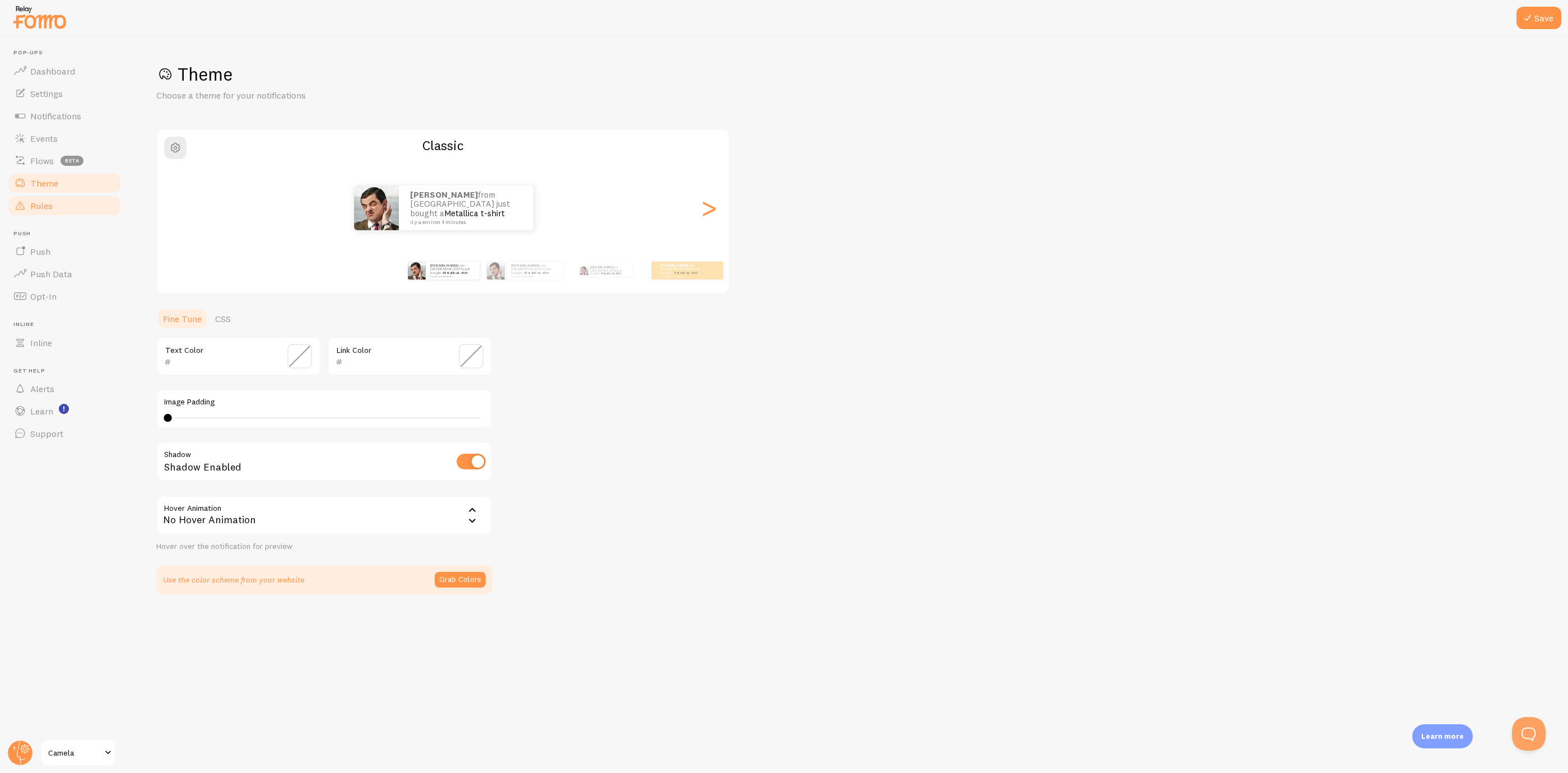
click at [74, 196] on link "Rules" at bounding box center [64, 205] width 115 height 22
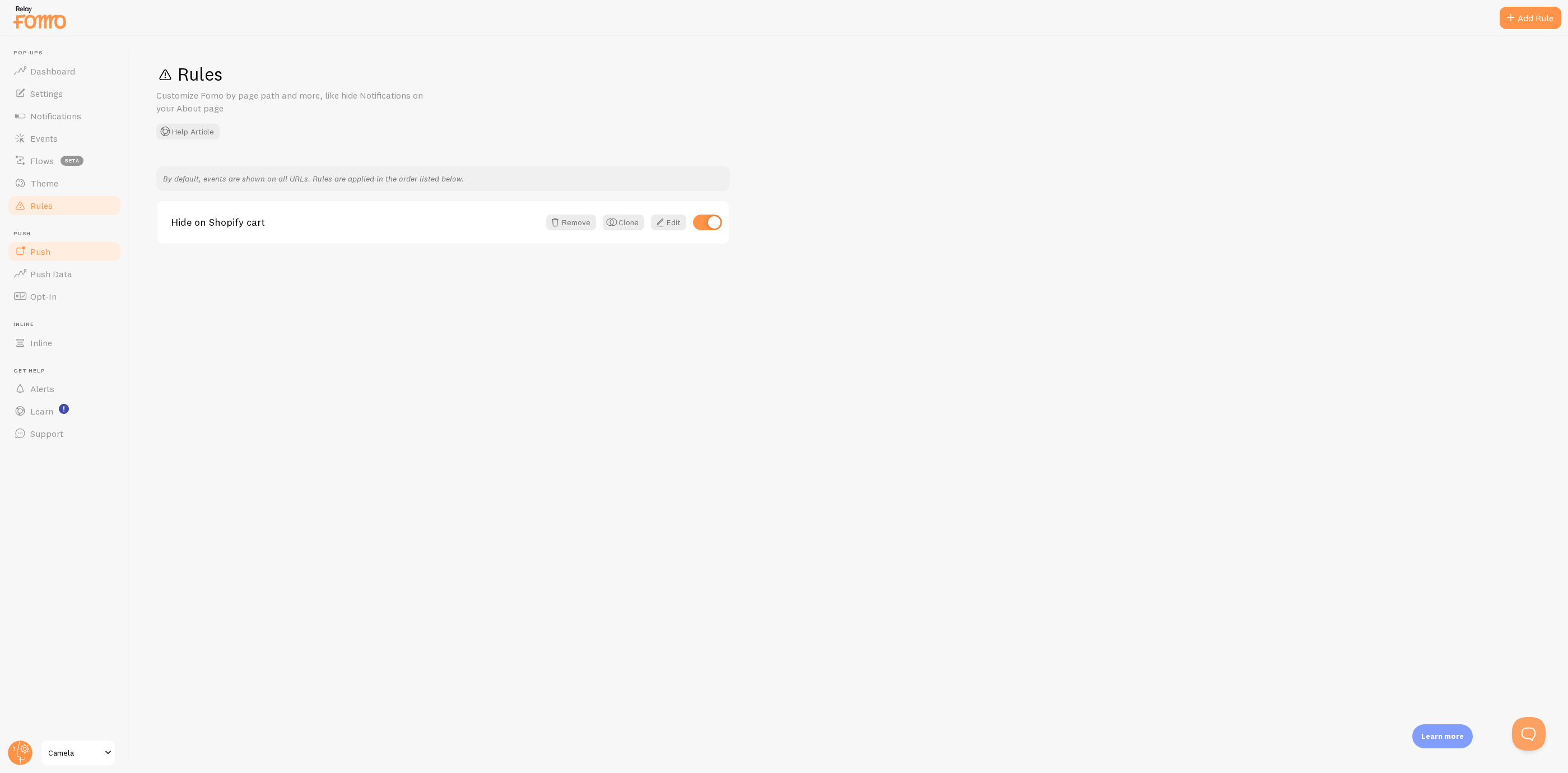
click at [58, 246] on link "Push" at bounding box center [64, 251] width 115 height 22
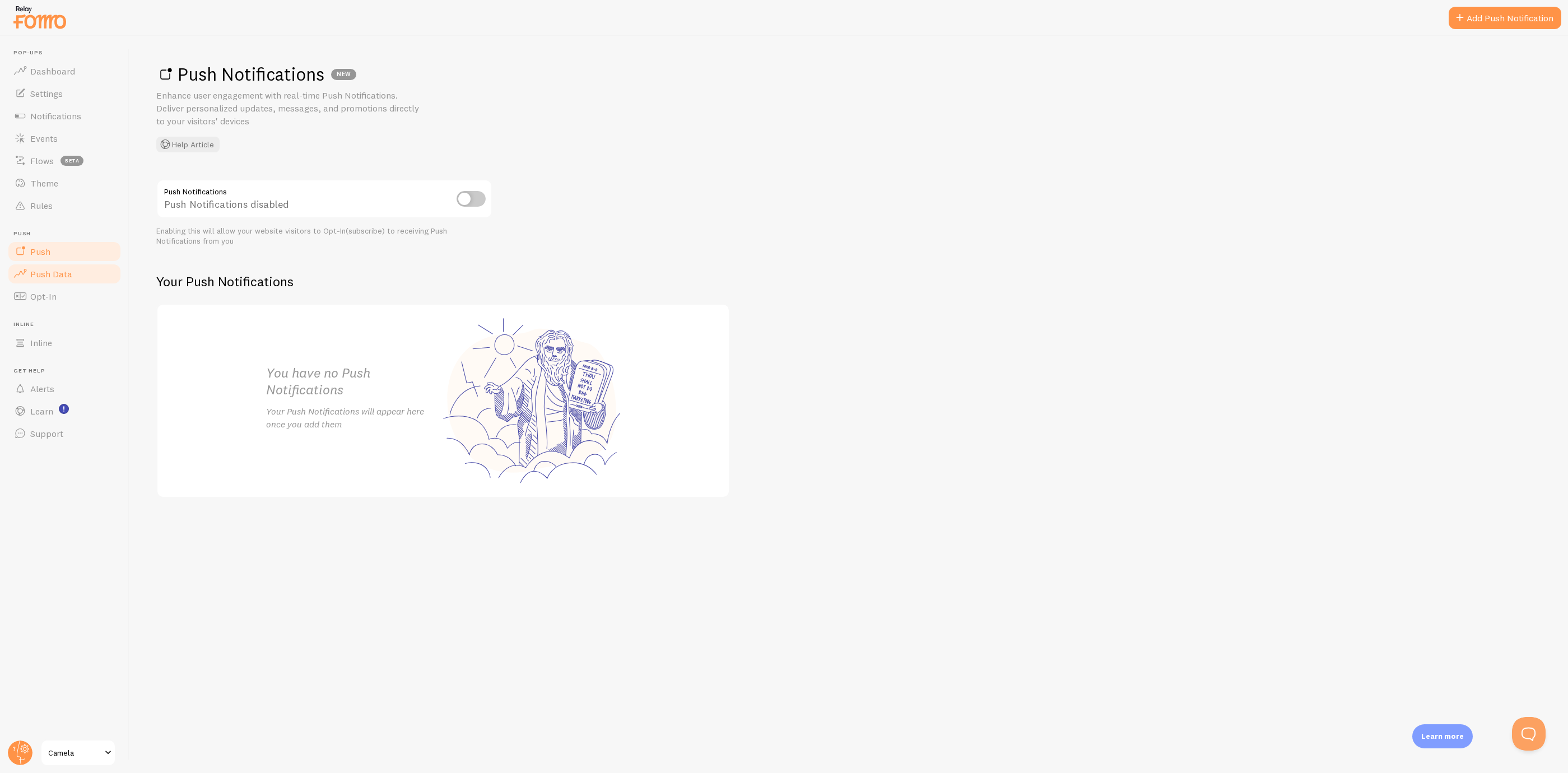
click at [59, 269] on span "Push Data" at bounding box center [51, 273] width 42 height 11
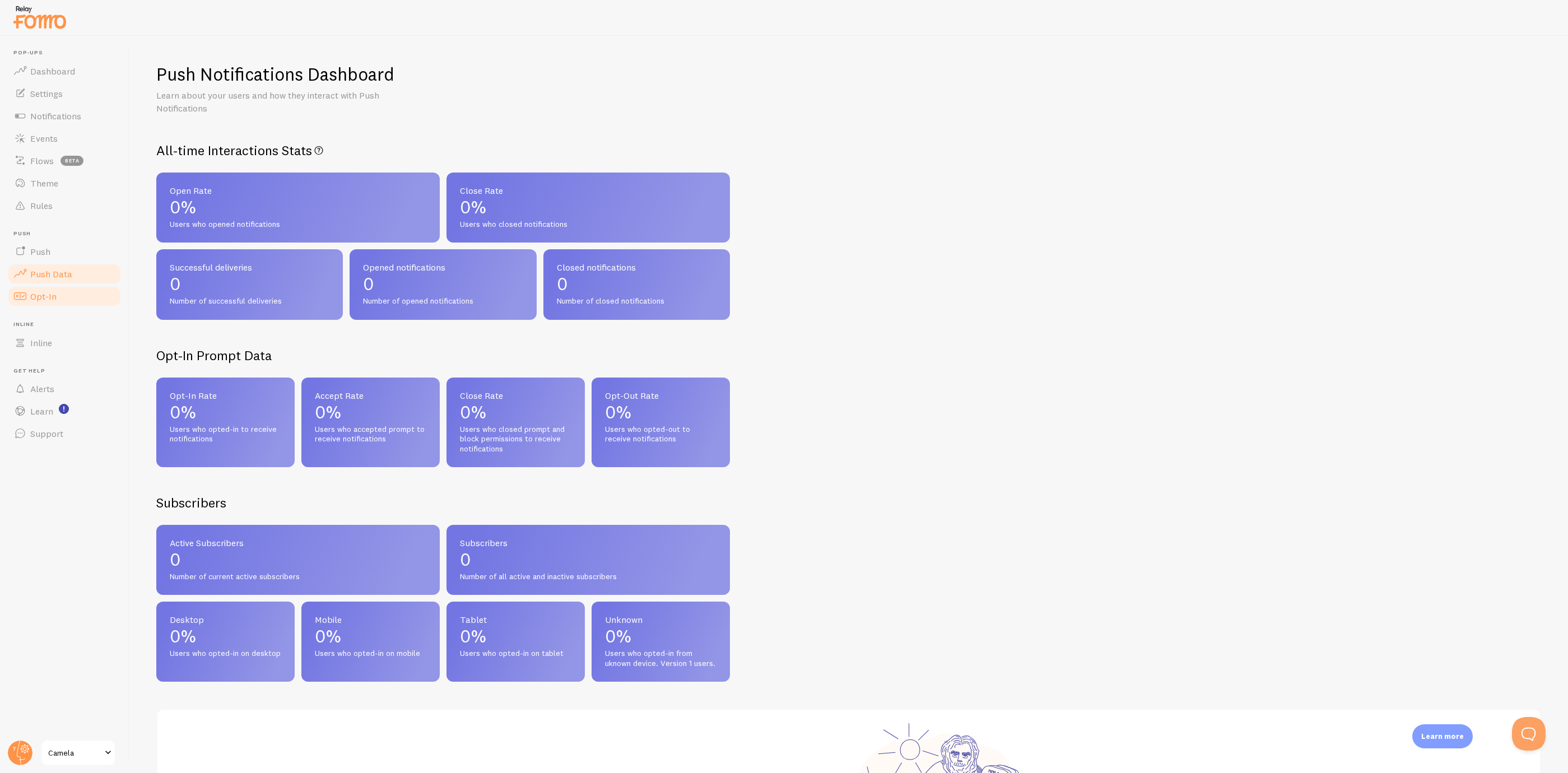
click at [52, 306] on link "Opt-In" at bounding box center [64, 296] width 115 height 22
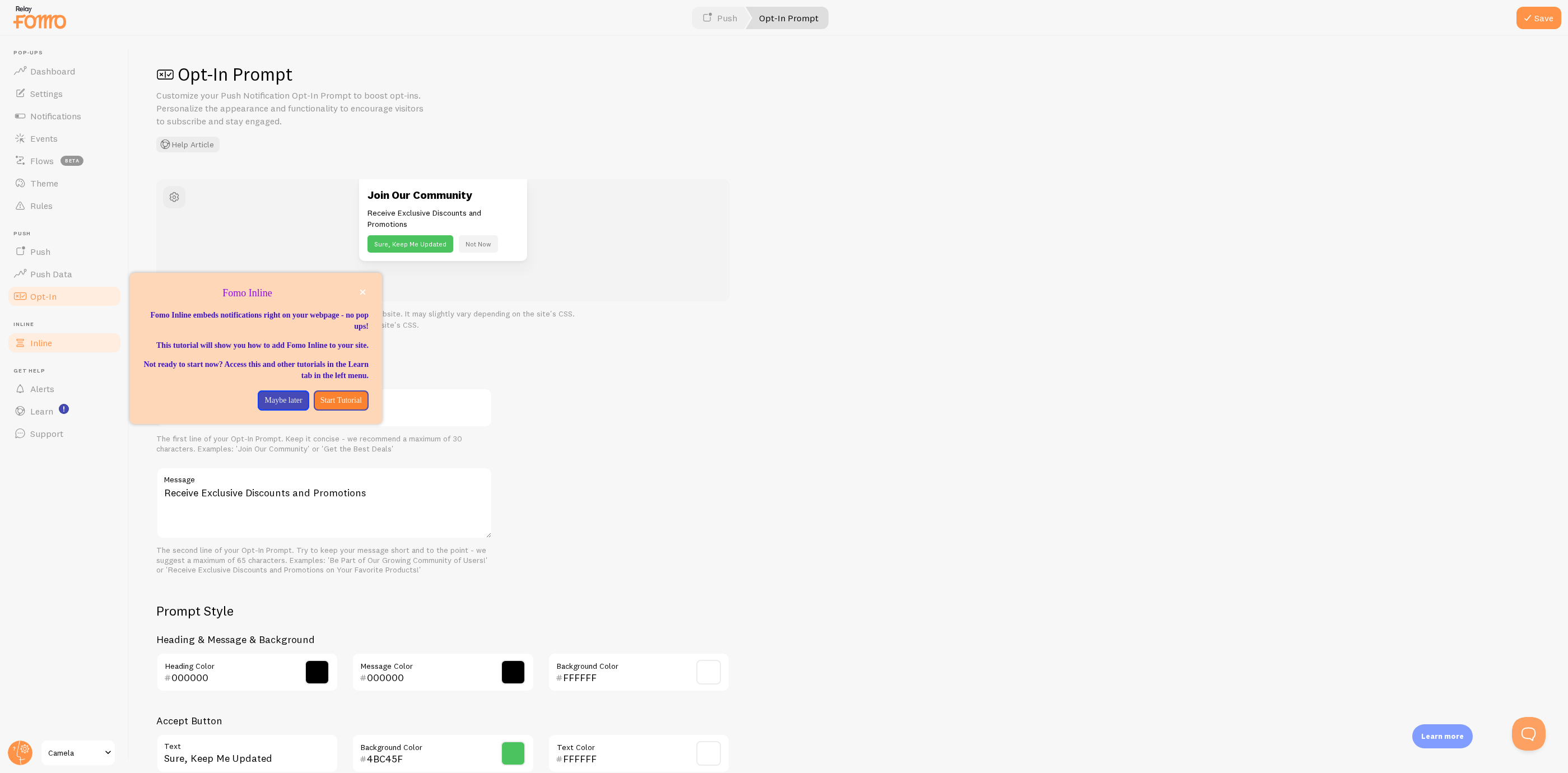
click at [56, 345] on link "Inline" at bounding box center [64, 342] width 115 height 22
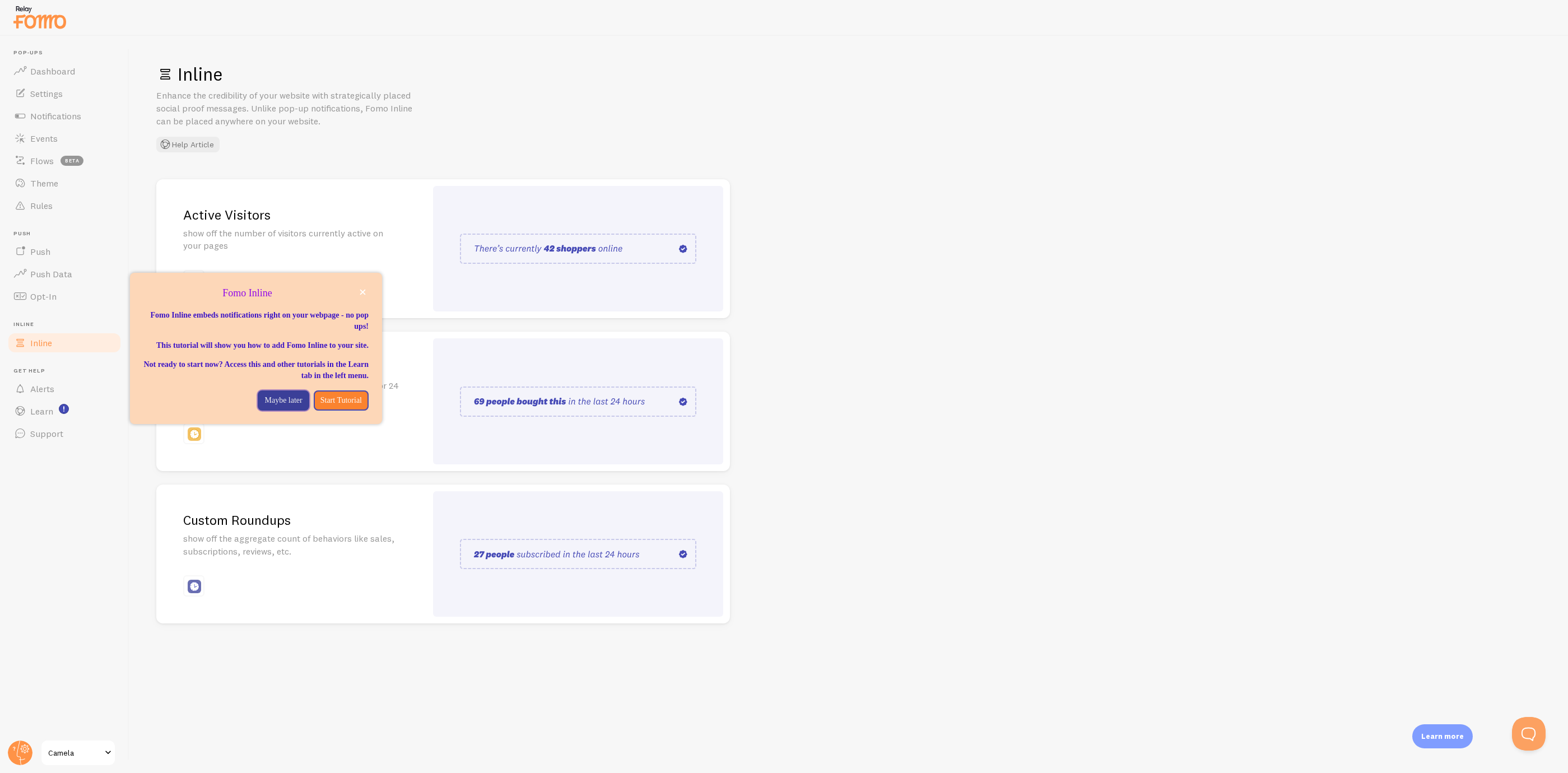
click at [270, 406] on p "Maybe later" at bounding box center [283, 400] width 37 height 11
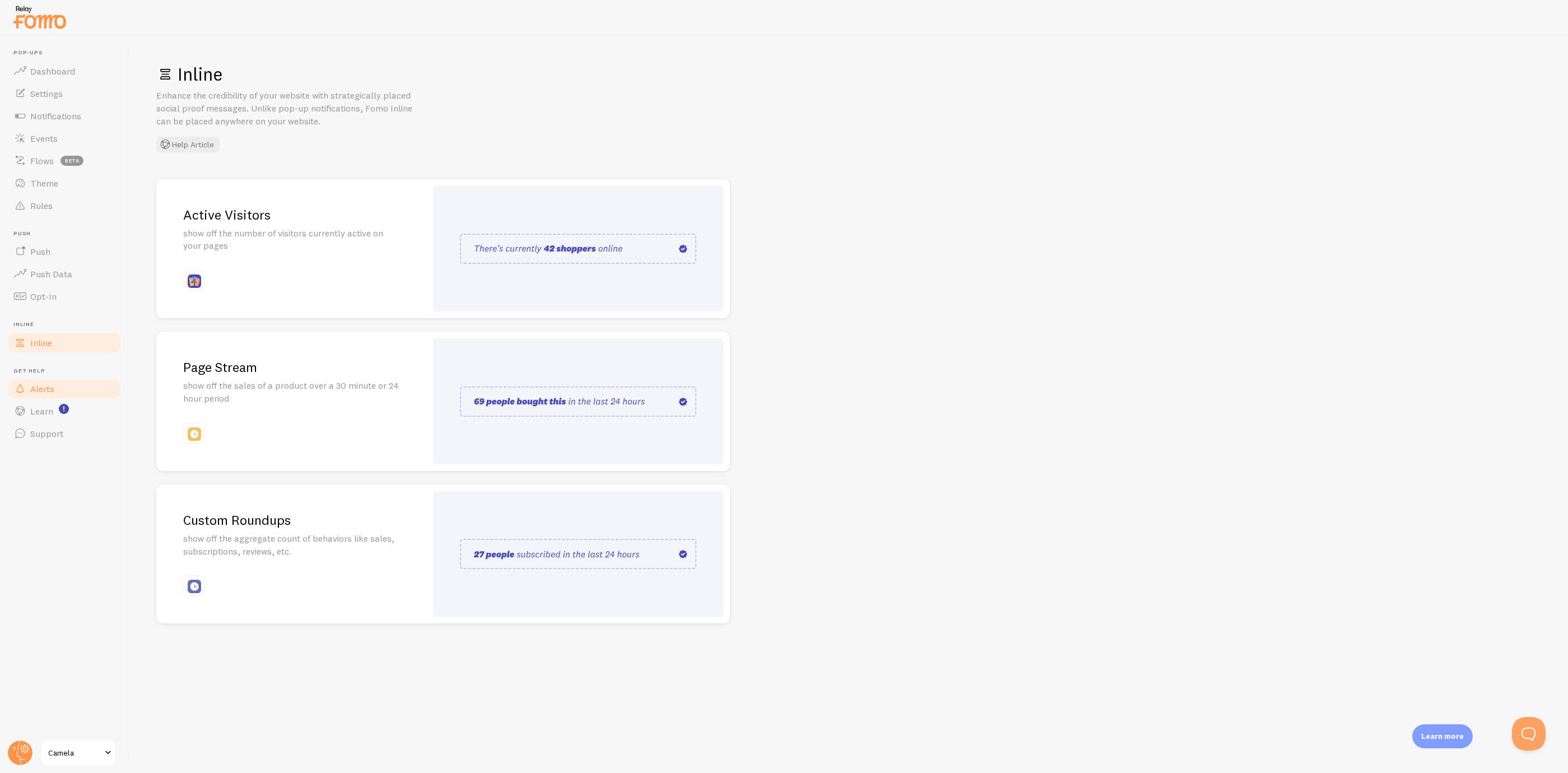
click at [66, 392] on link "Alerts" at bounding box center [64, 388] width 115 height 22
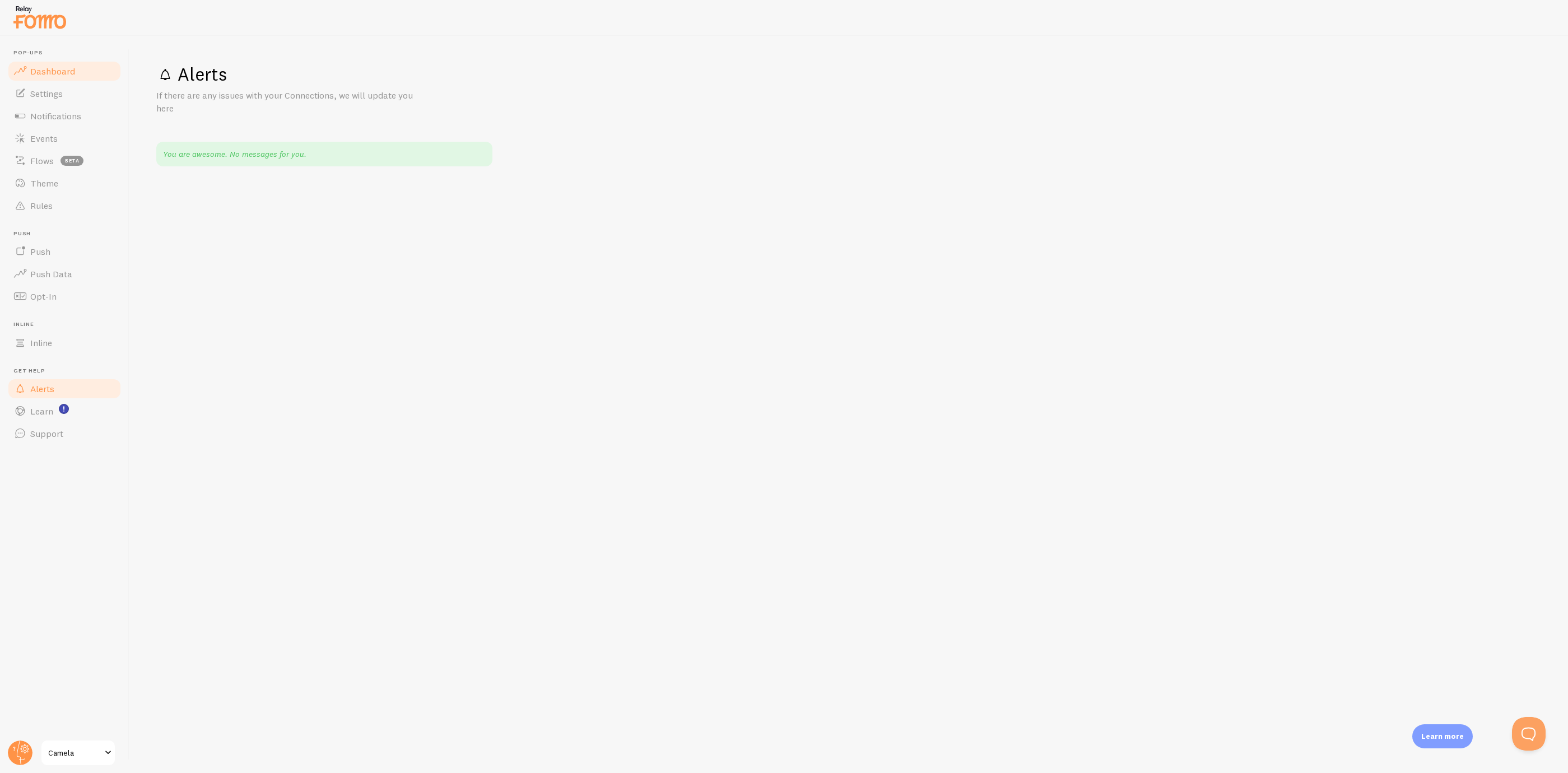
click at [79, 73] on link "Dashboard" at bounding box center [64, 70] width 115 height 22
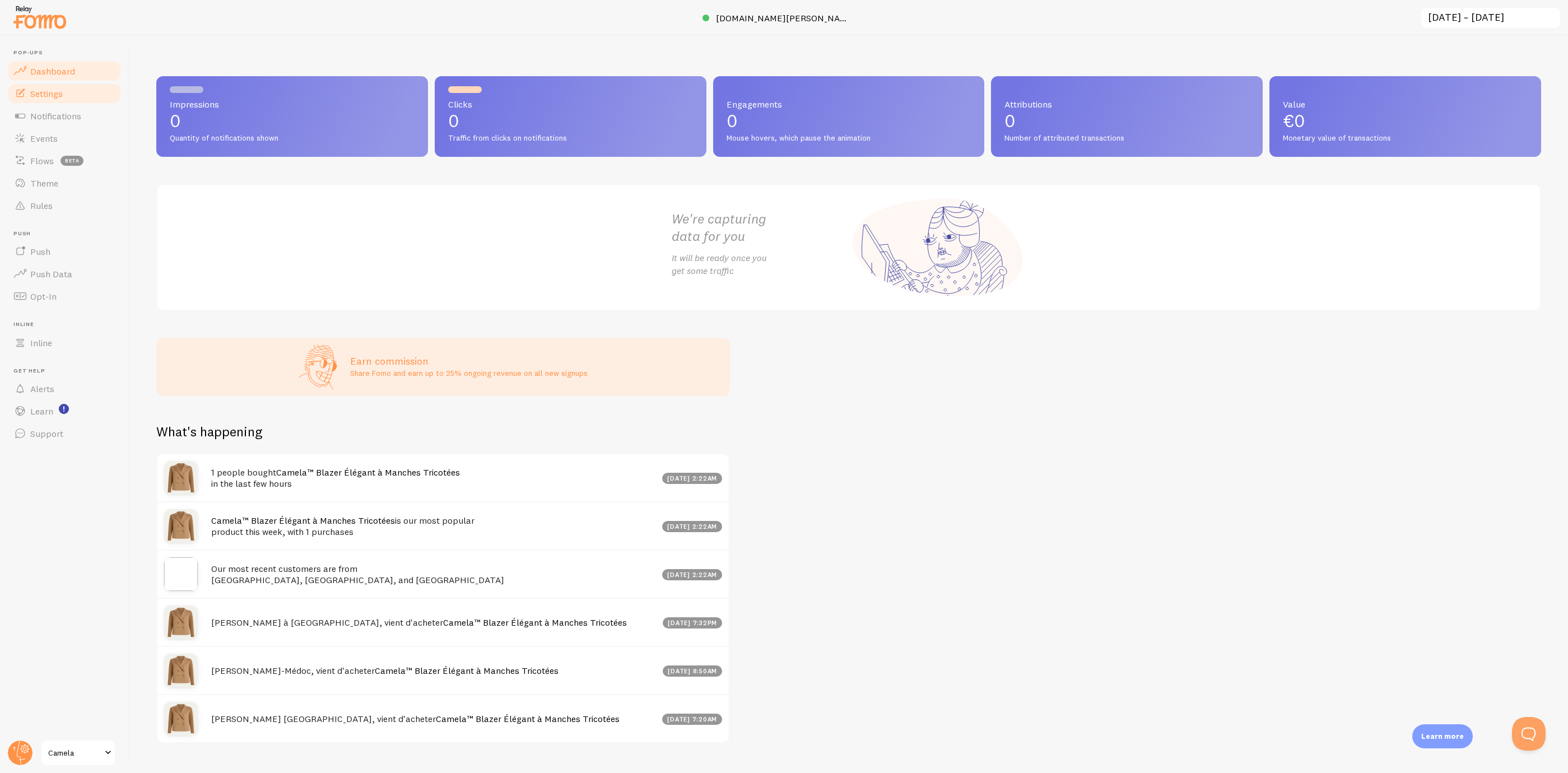
click at [108, 89] on link "Settings" at bounding box center [64, 93] width 115 height 22
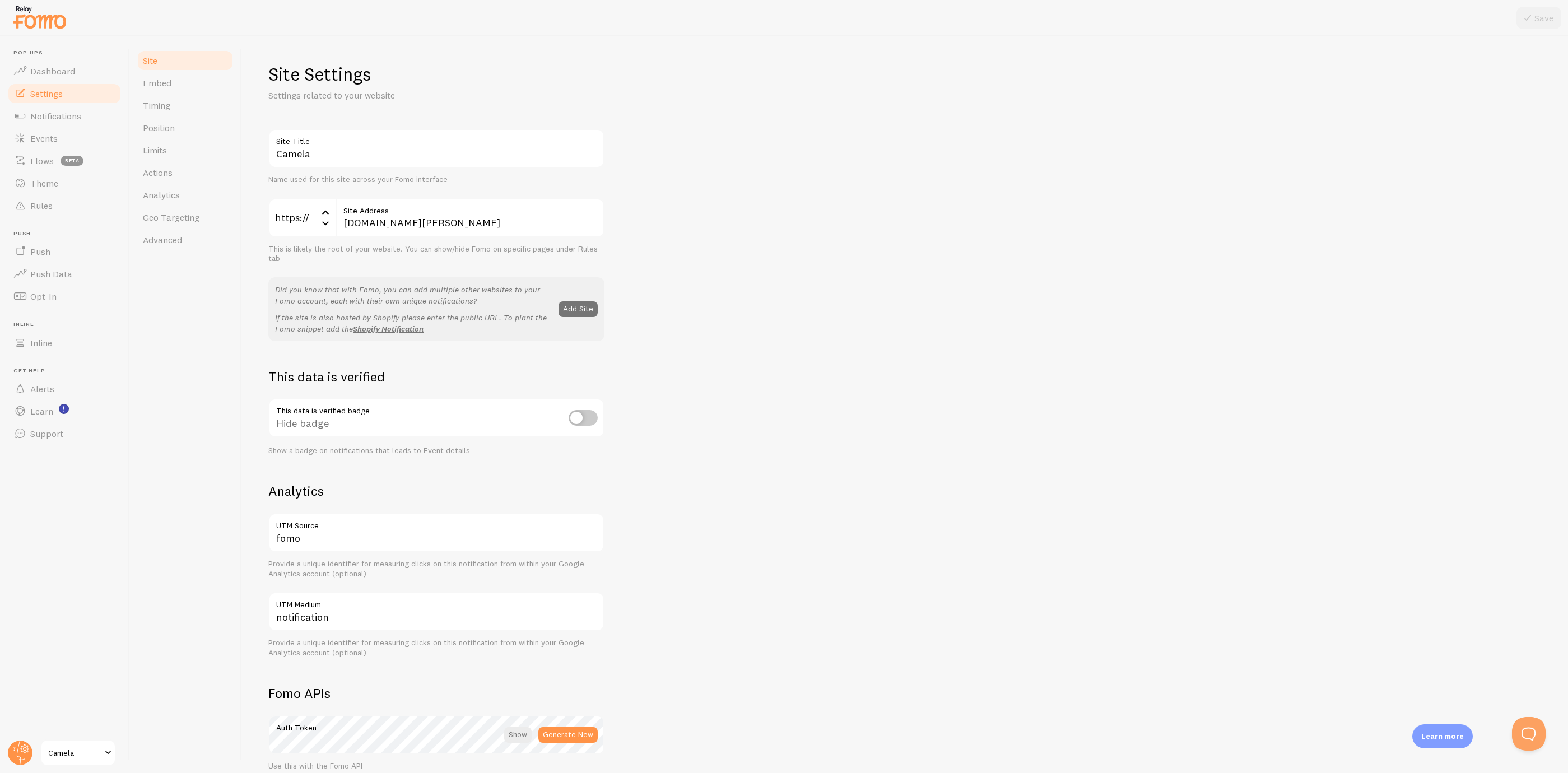
click at [178, 67] on link "Site" at bounding box center [185, 60] width 98 height 22
click at [180, 75] on link "Embed" at bounding box center [185, 82] width 98 height 22
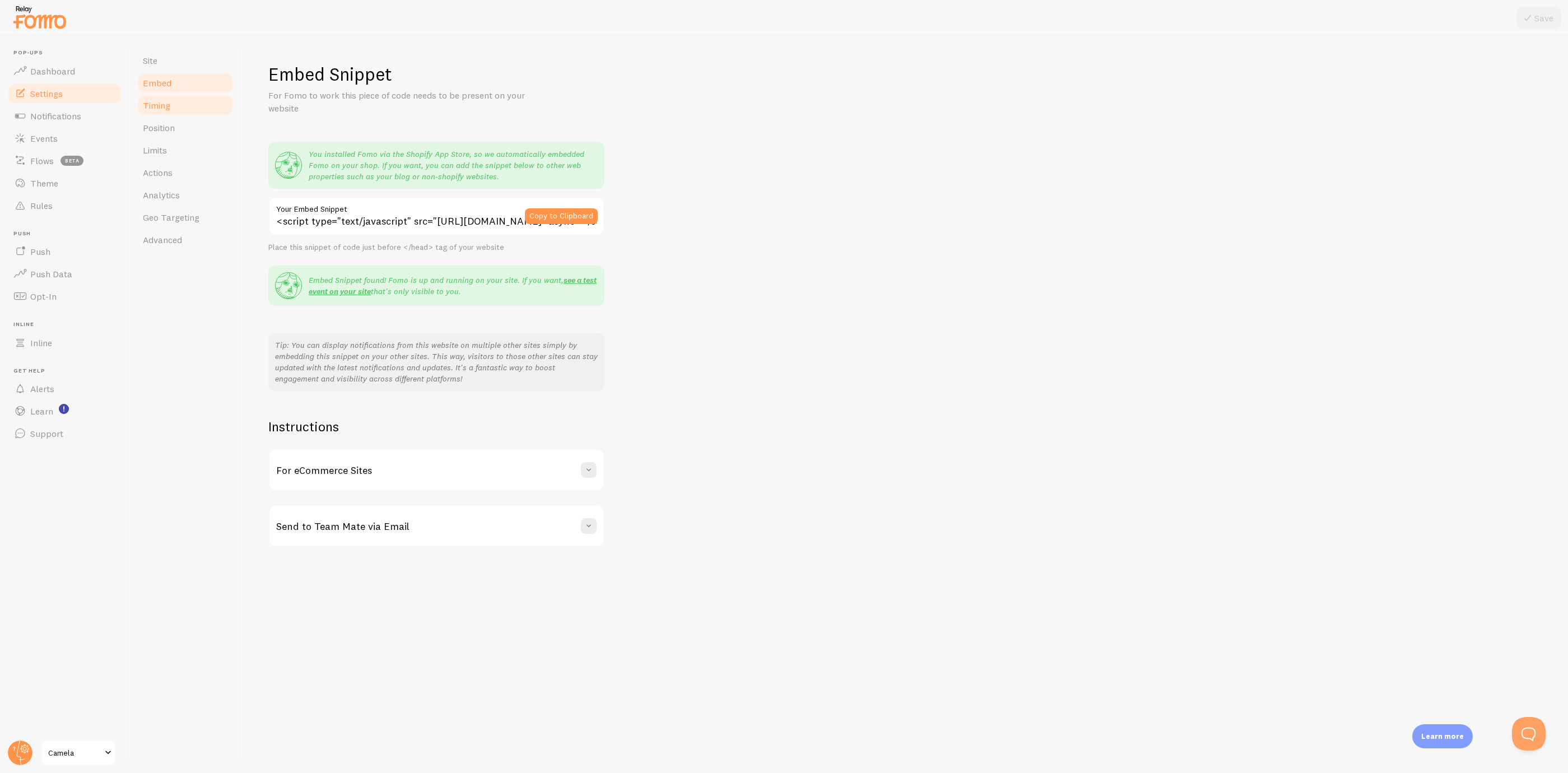
click at [185, 108] on link "Timing" at bounding box center [185, 105] width 98 height 22
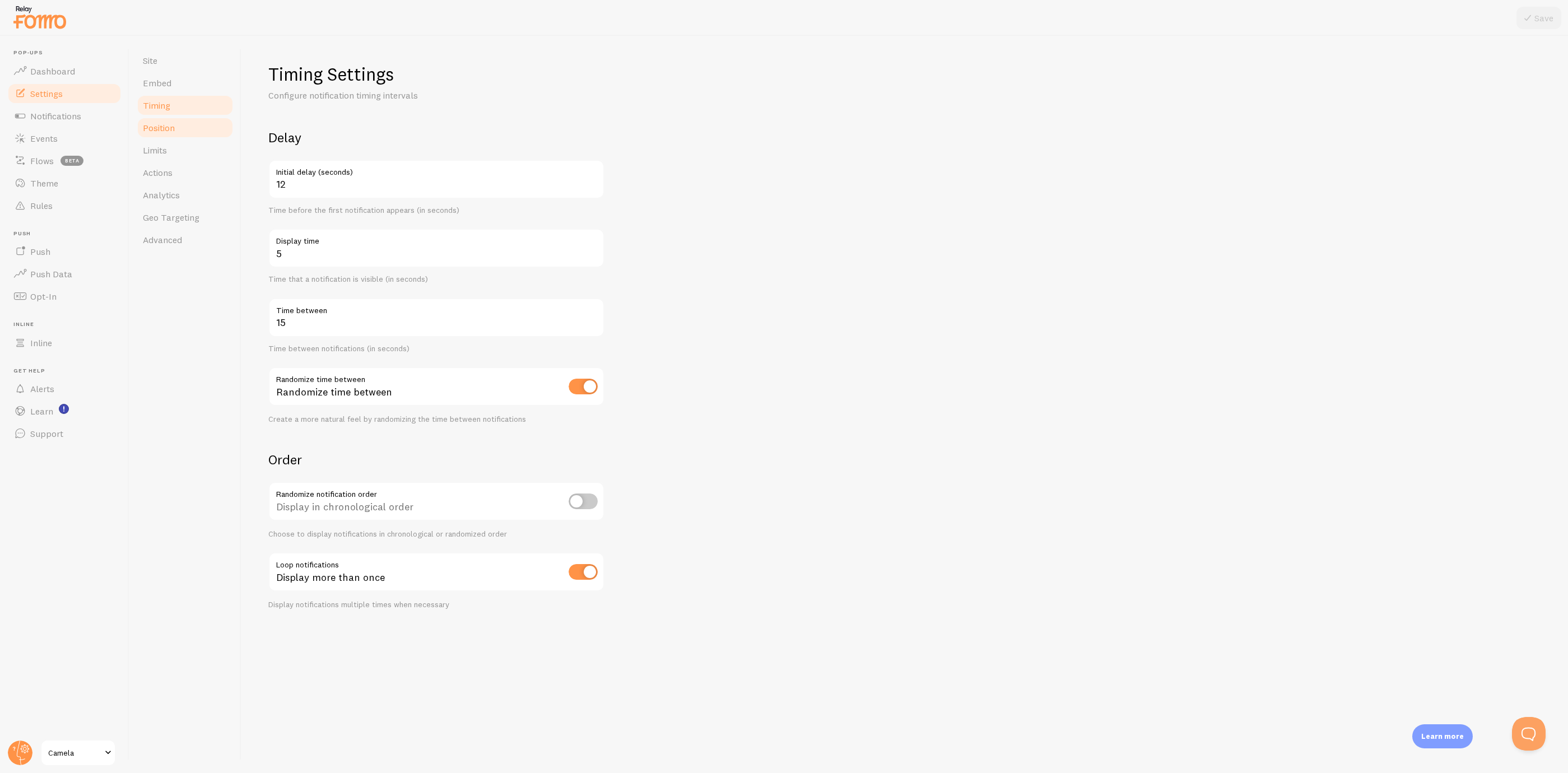
click at [172, 131] on span "Position" at bounding box center [159, 128] width 32 height 11
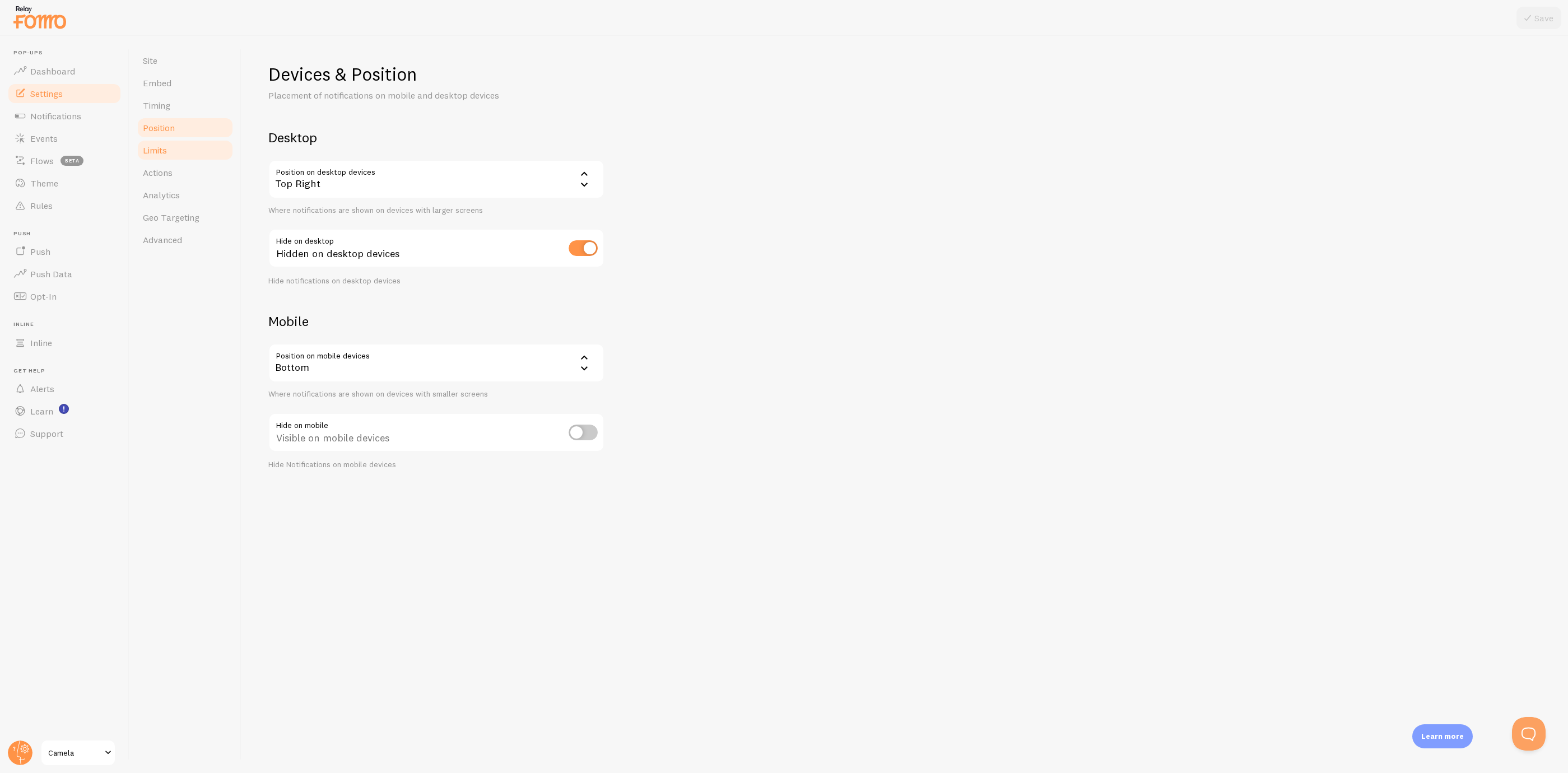
click at [184, 153] on link "Limits" at bounding box center [185, 150] width 98 height 22
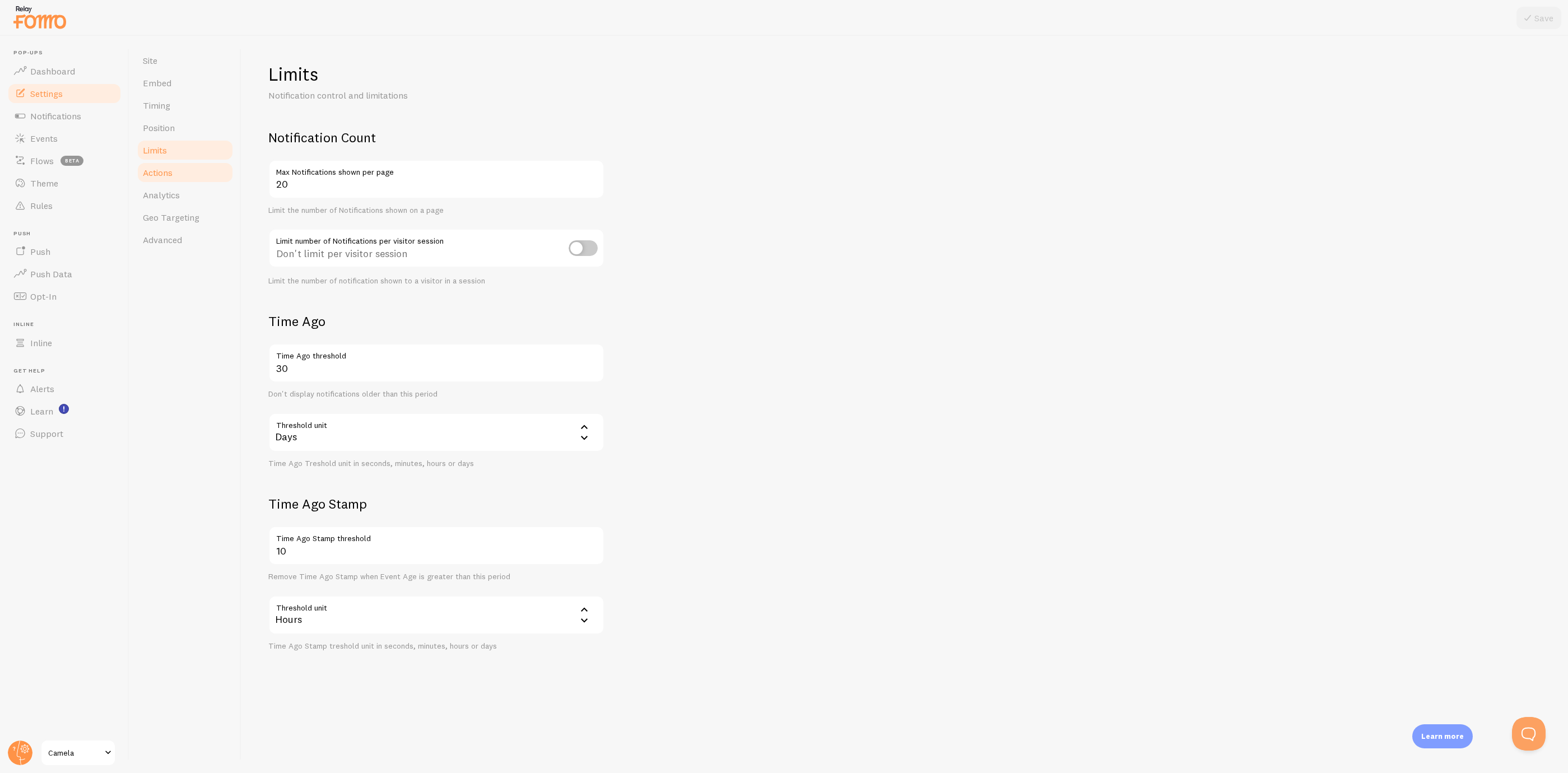
click at [180, 182] on link "Actions" at bounding box center [185, 172] width 98 height 22
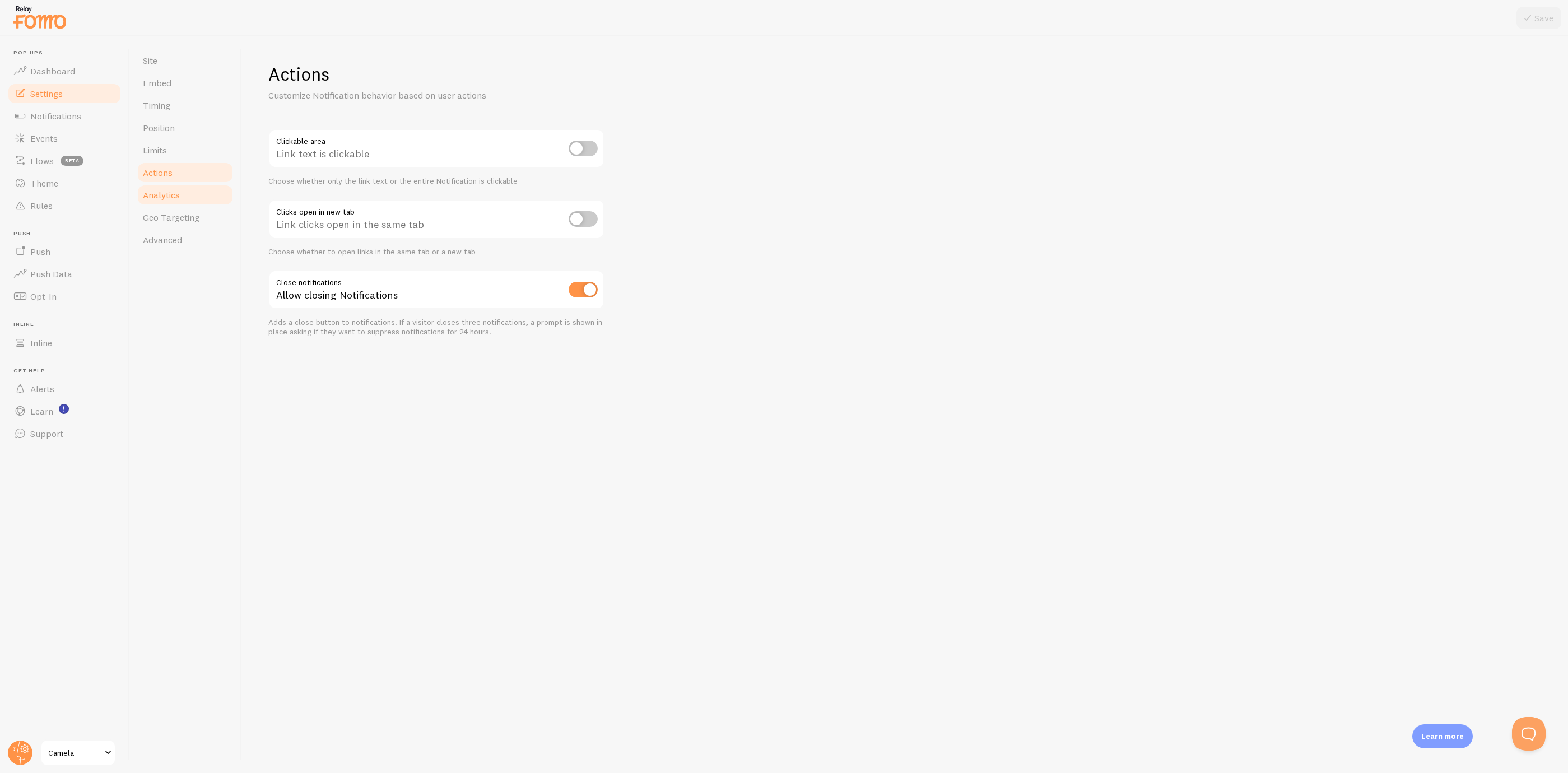
click at [180, 196] on span "Analytics" at bounding box center [161, 195] width 37 height 11
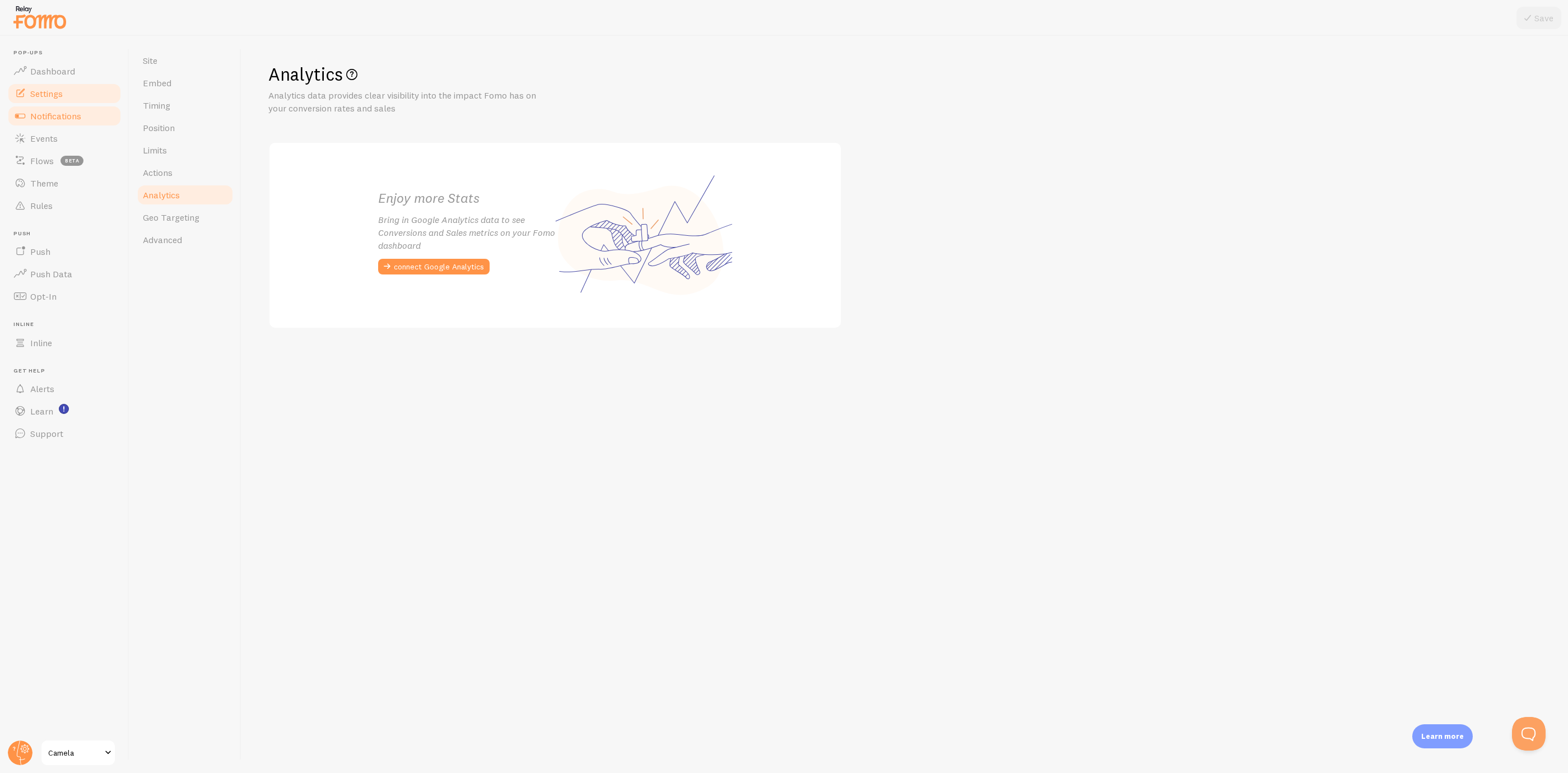
click at [86, 119] on link "Notifications" at bounding box center [64, 115] width 115 height 22
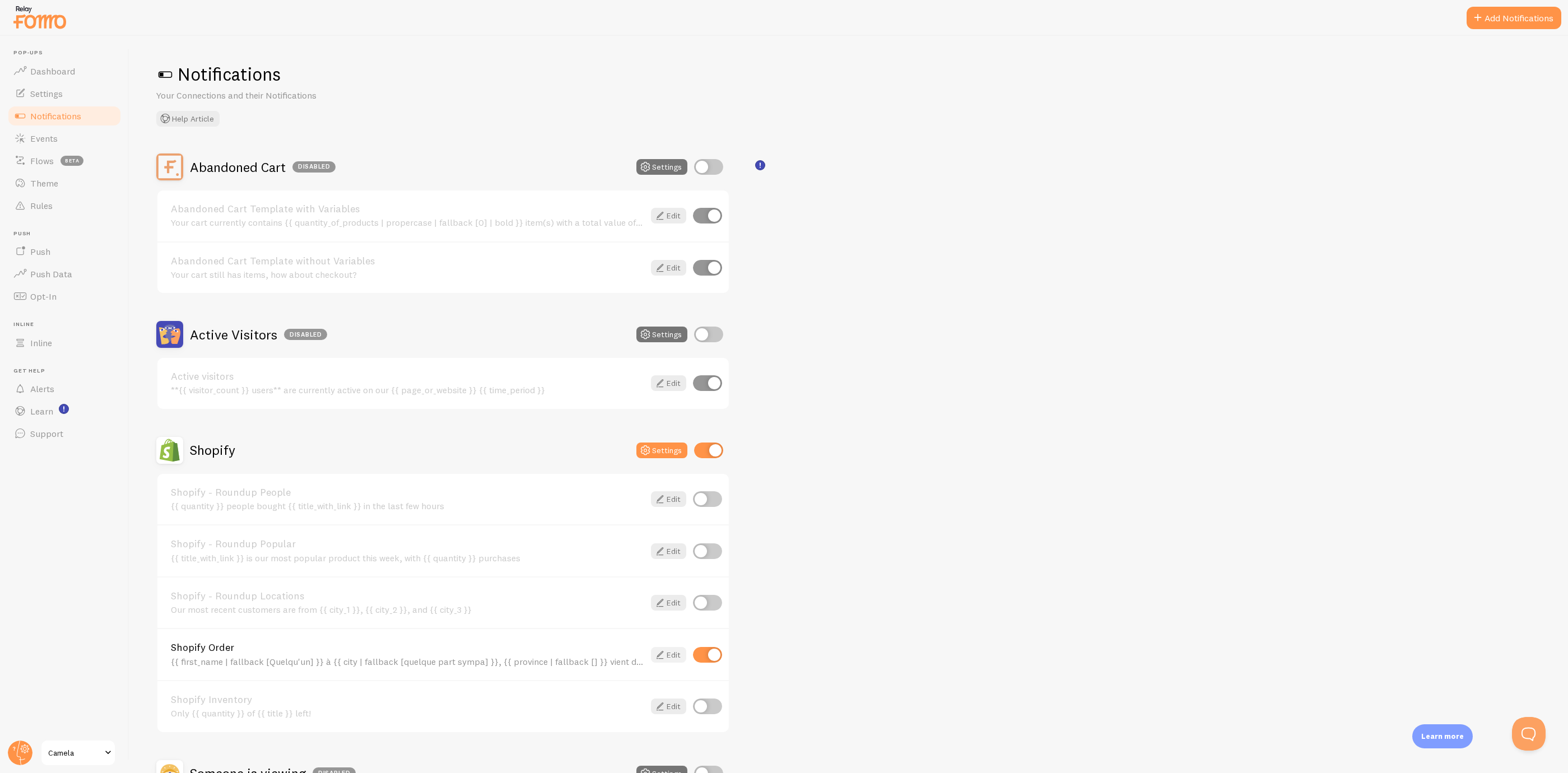
drag, startPoint x: 675, startPoint y: 662, endPoint x: 671, endPoint y: 656, distance: 7.2
click at [675, 661] on div "Shopify Order {{ first_name | fallback [Quelqu'un] }} à {{ city | fallback [que…" at bounding box center [443, 654] width 572 height 52
click at [671, 652] on link "Edit" at bounding box center [669, 655] width 35 height 16
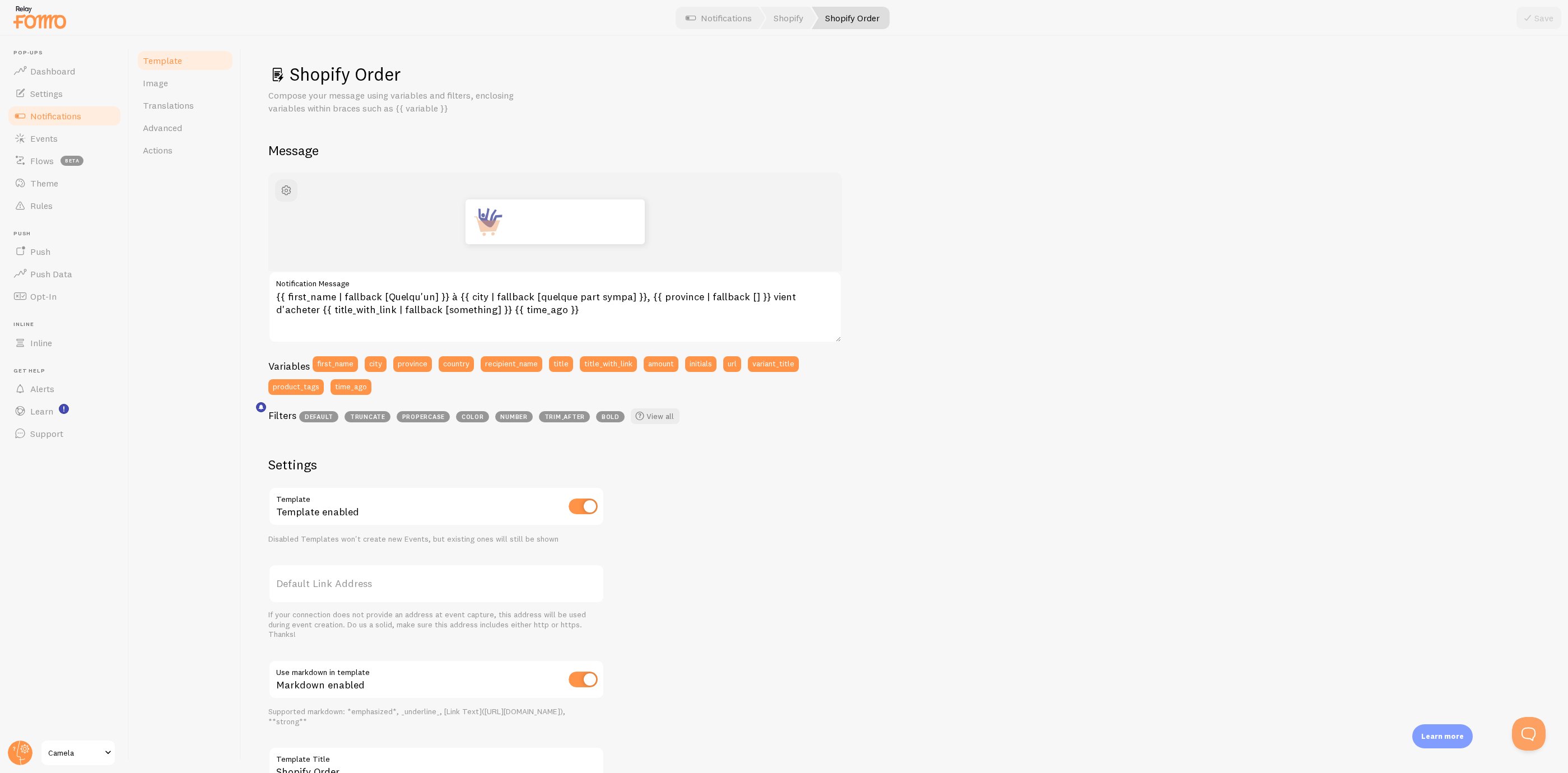
scroll to position [85, 0]
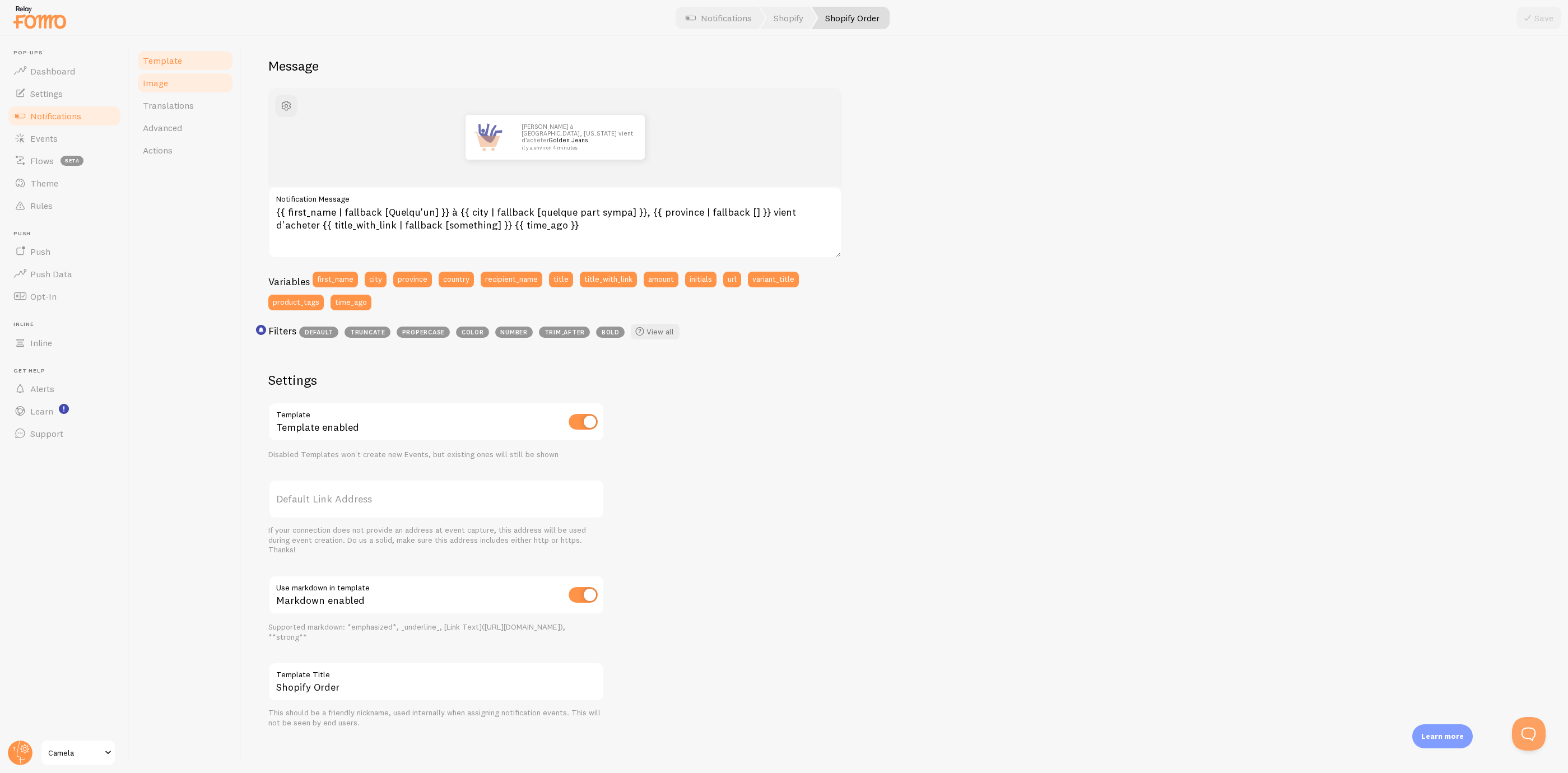
click at [153, 89] on link "Image" at bounding box center [185, 82] width 98 height 22
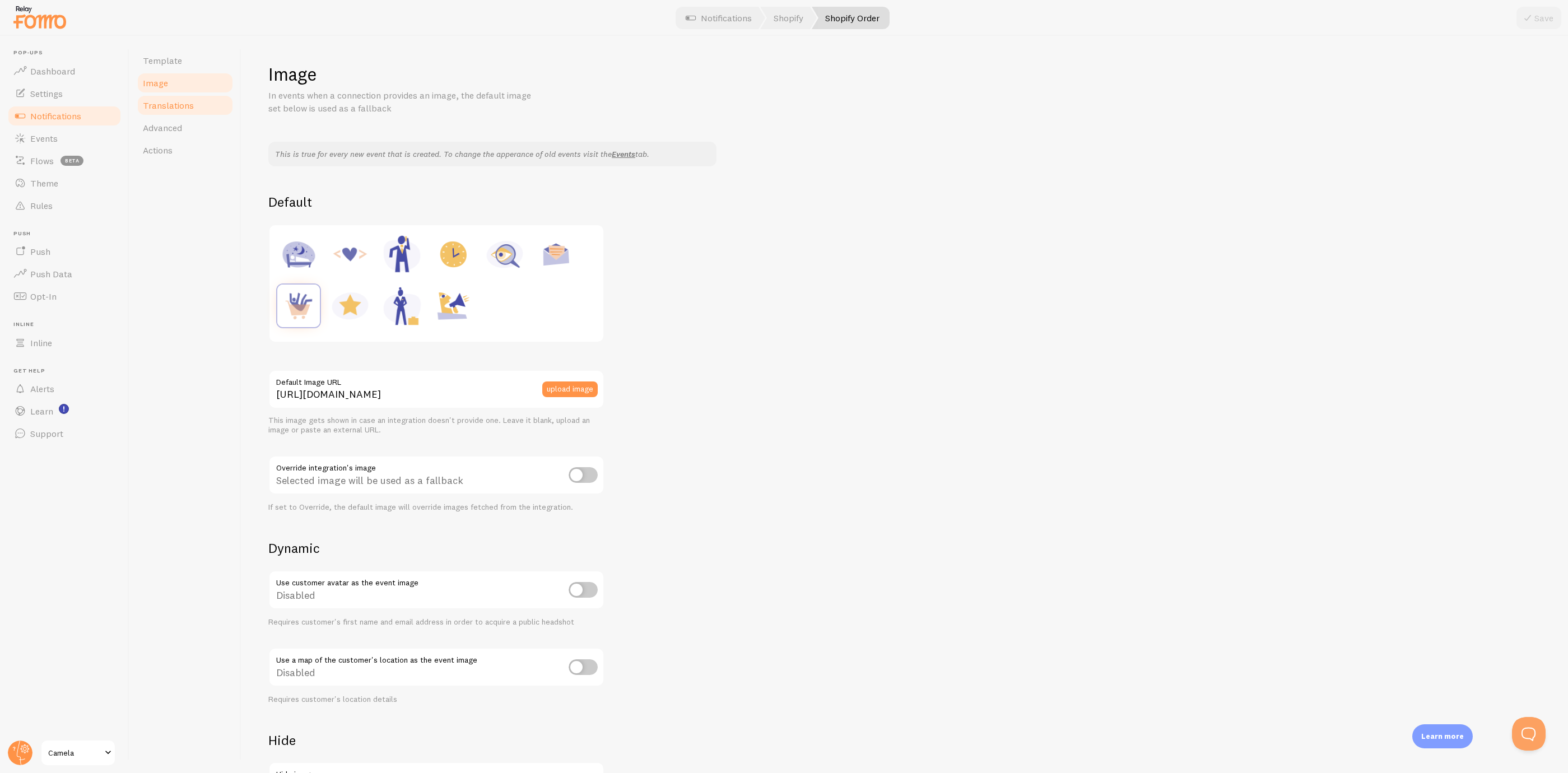
click at [180, 106] on span "Translations" at bounding box center [168, 105] width 51 height 11
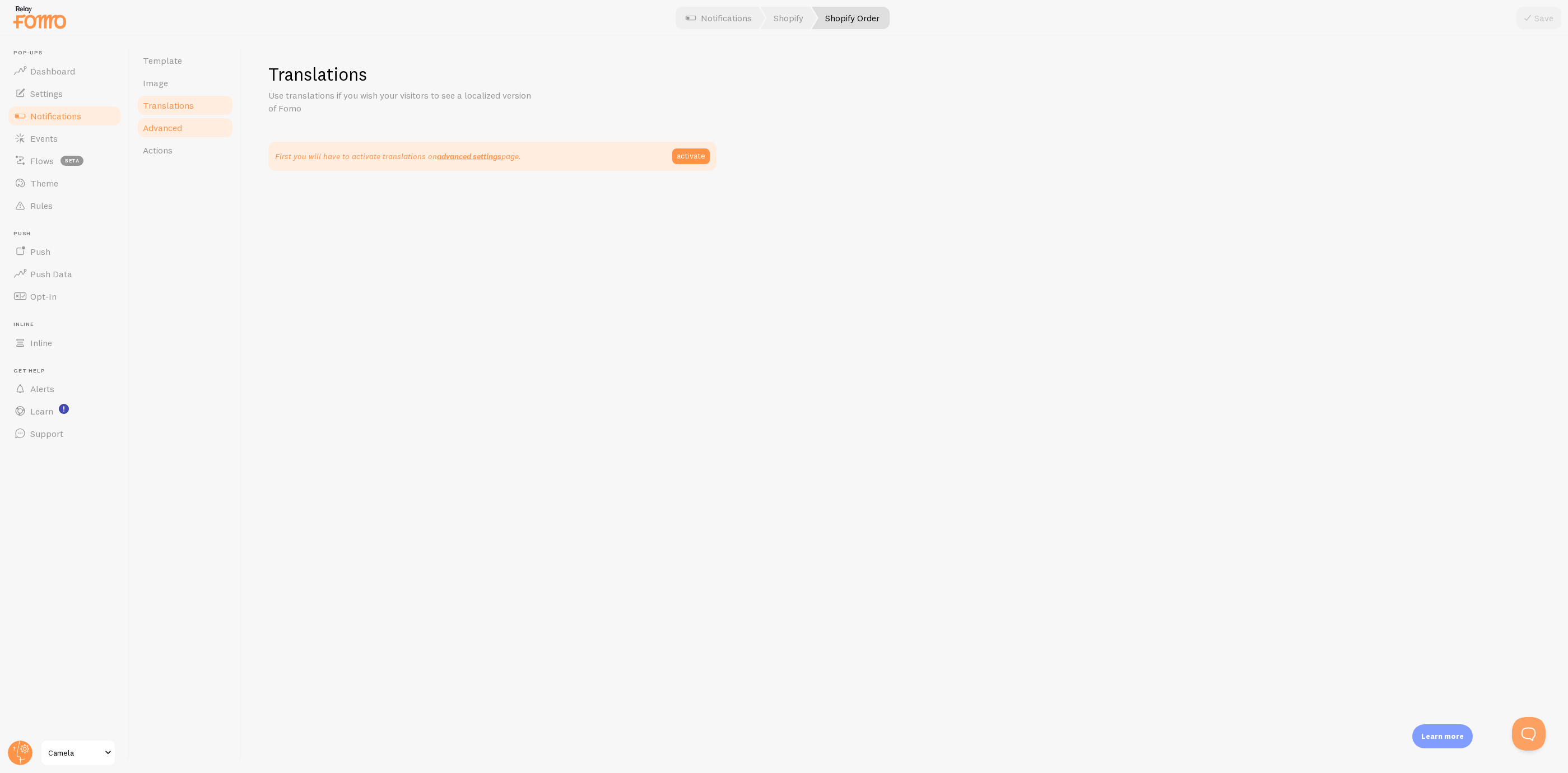
click at [189, 126] on link "Advanced" at bounding box center [185, 128] width 98 height 22
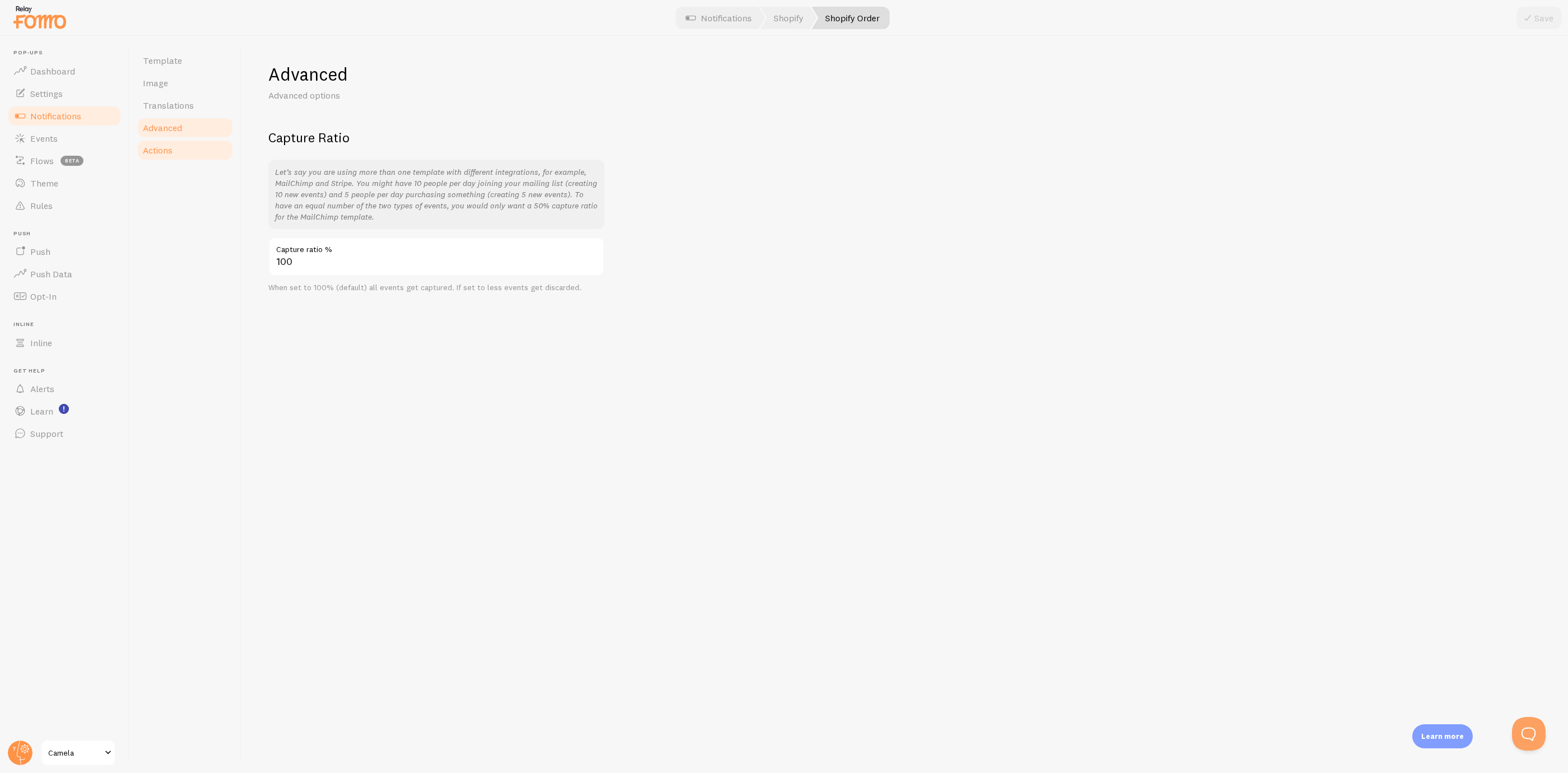
click at [178, 159] on link "Actions" at bounding box center [185, 150] width 98 height 22
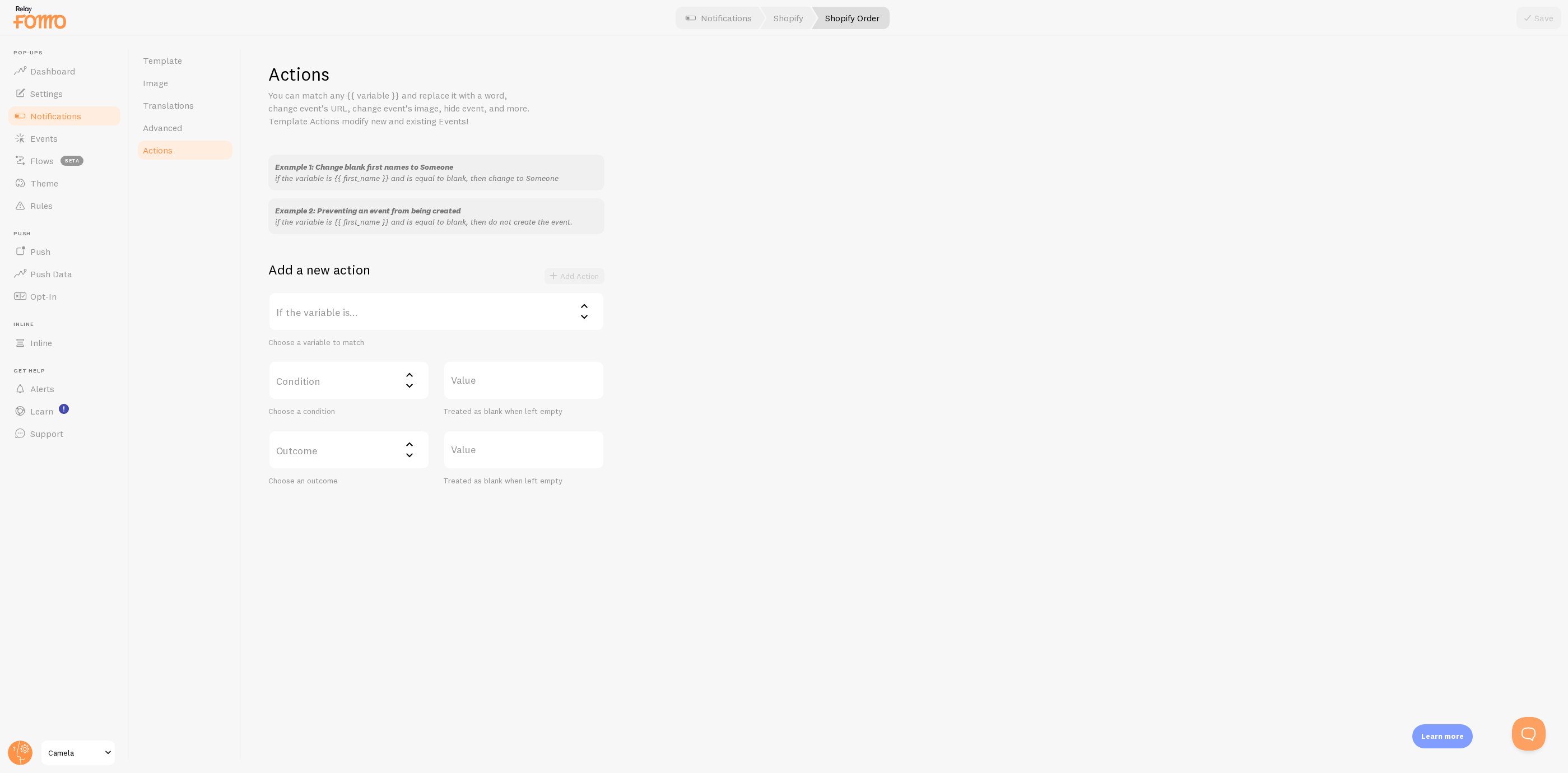
click at [88, 121] on link "Notifications" at bounding box center [64, 115] width 115 height 22
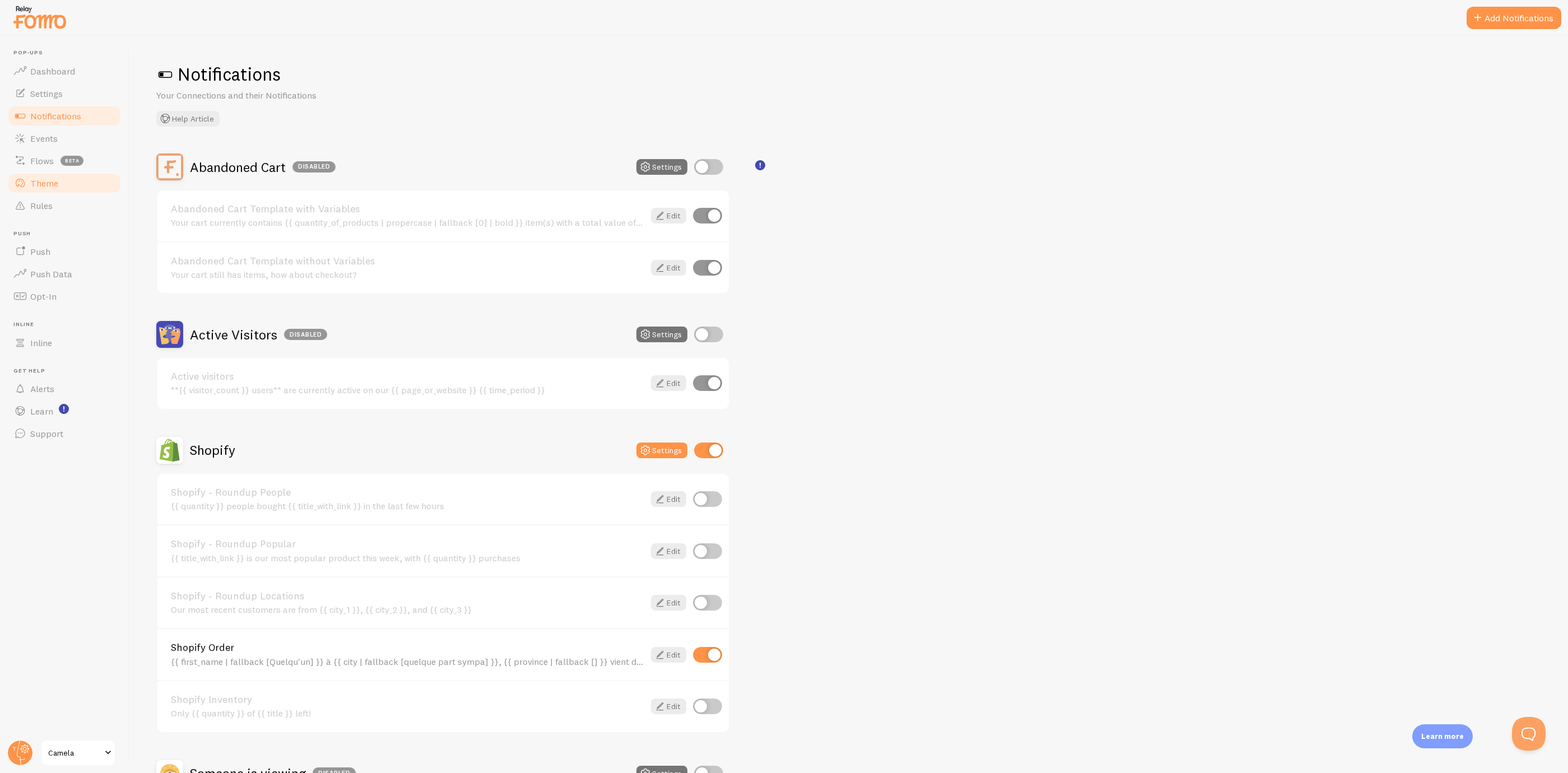
click at [74, 185] on link "Theme" at bounding box center [64, 183] width 115 height 22
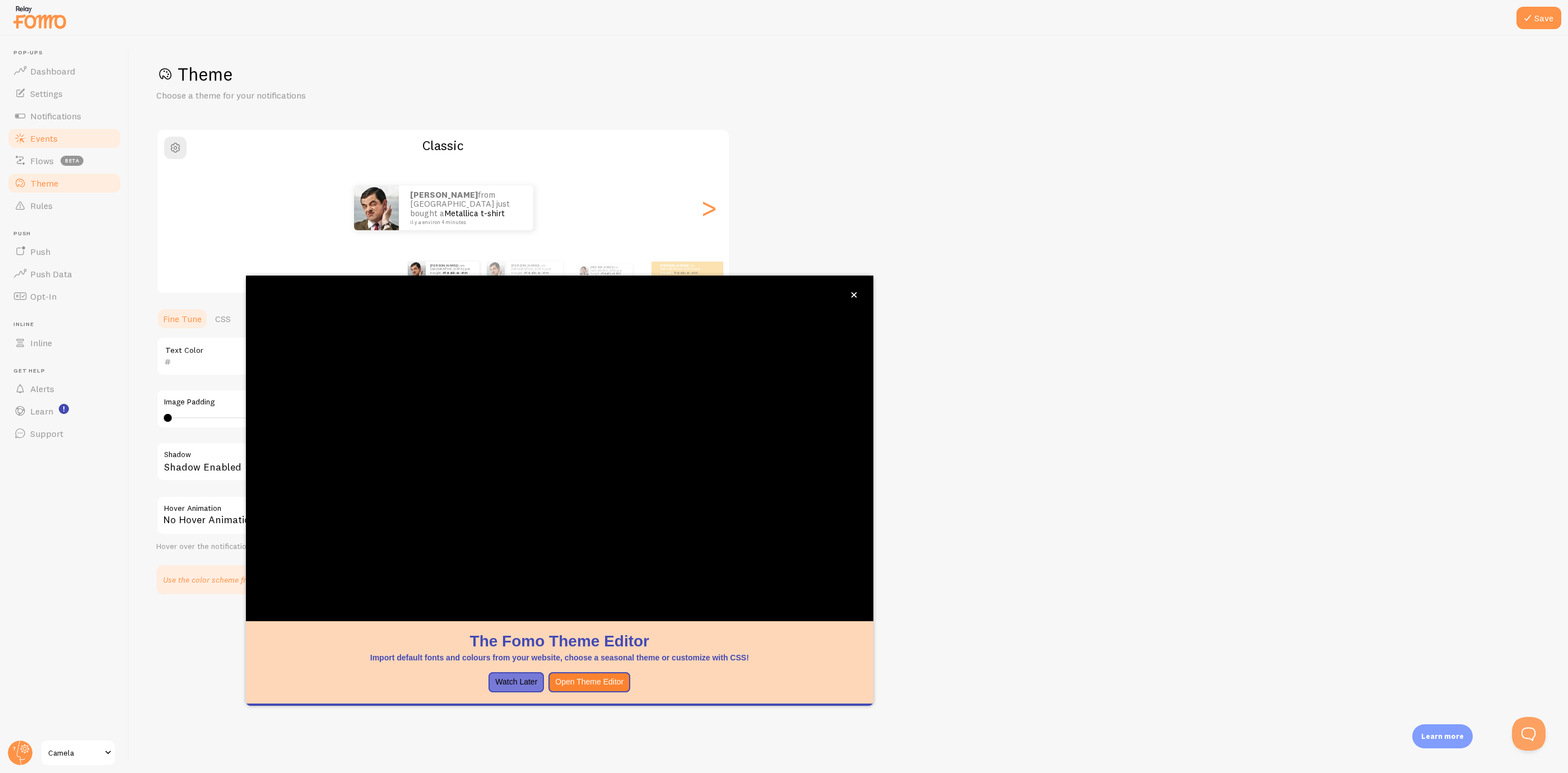
click at [83, 137] on link "Events" at bounding box center [64, 137] width 115 height 22
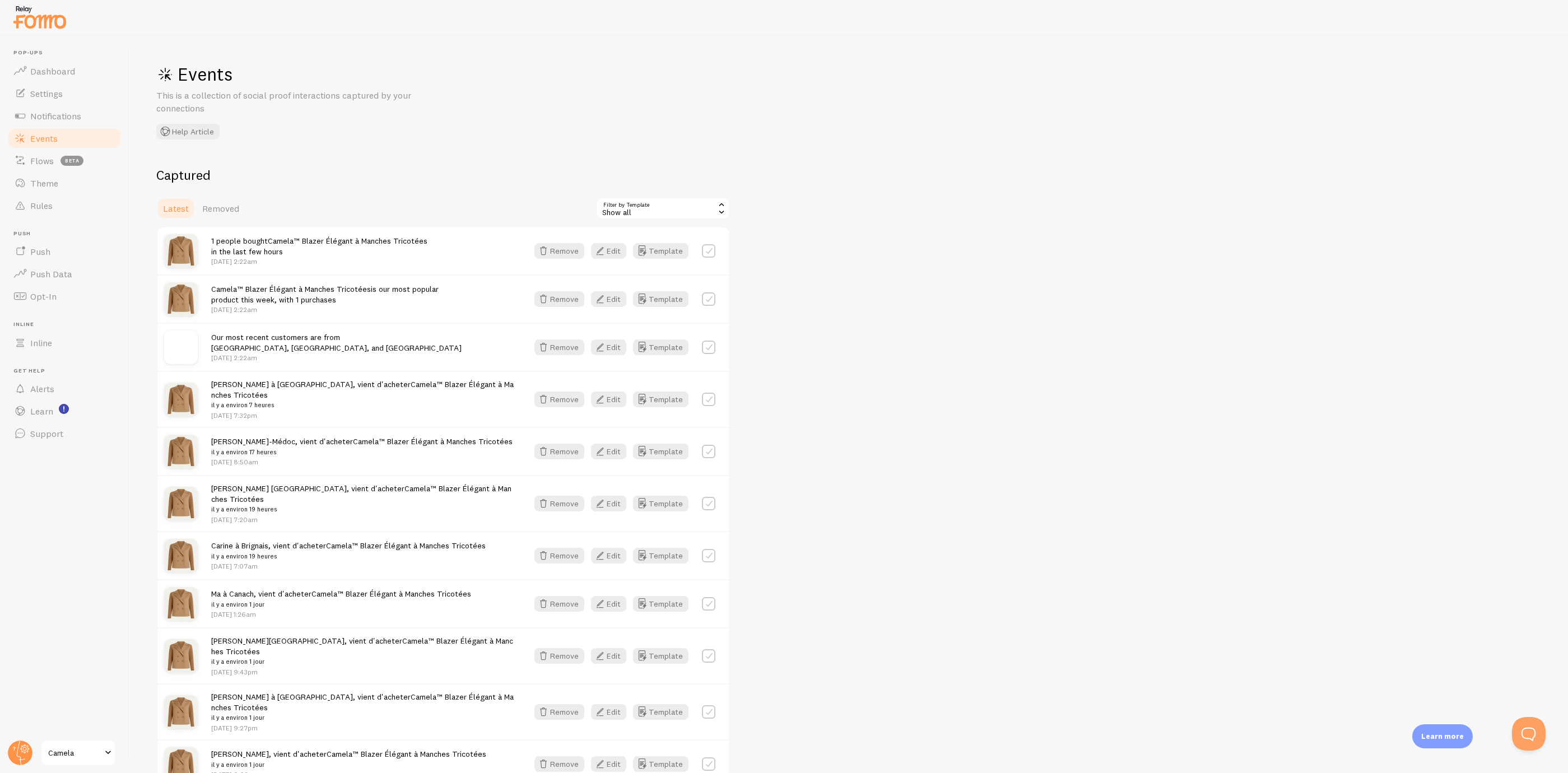
click at [182, 180] on h2 "Captured" at bounding box center [443, 175] width 574 height 18
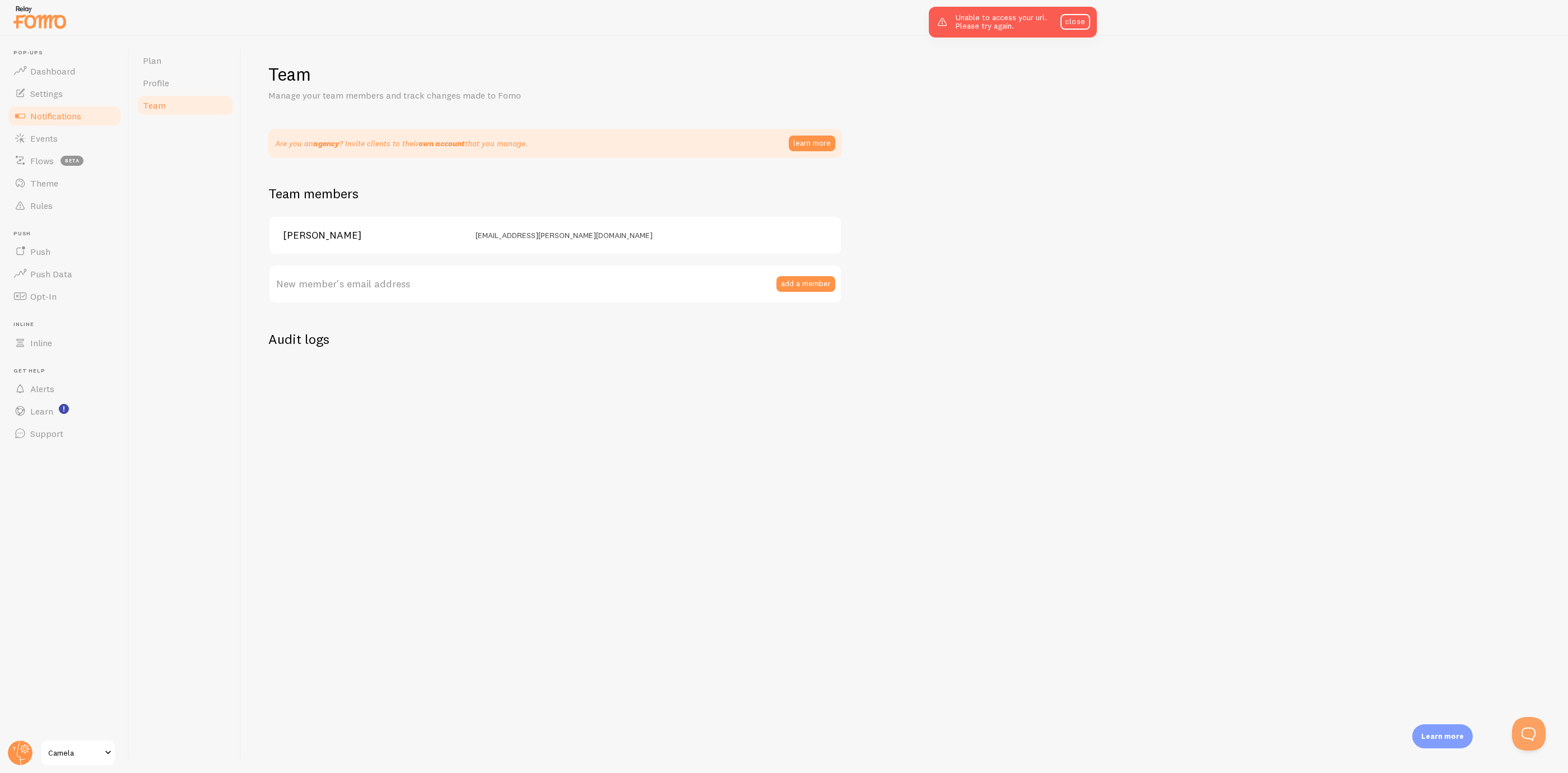
click at [68, 116] on span "Notifications" at bounding box center [56, 115] width 51 height 11
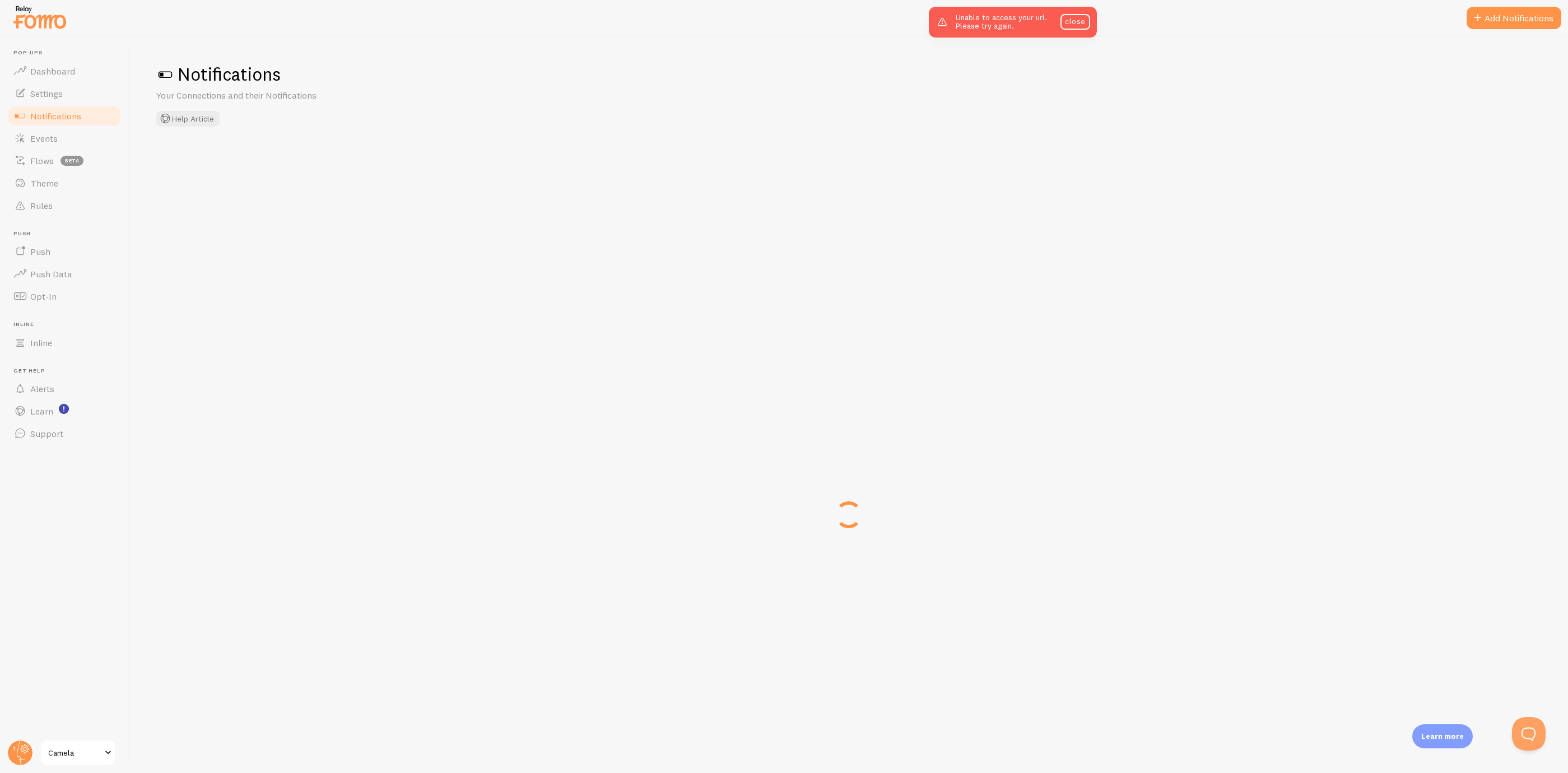
checkbox input "false"
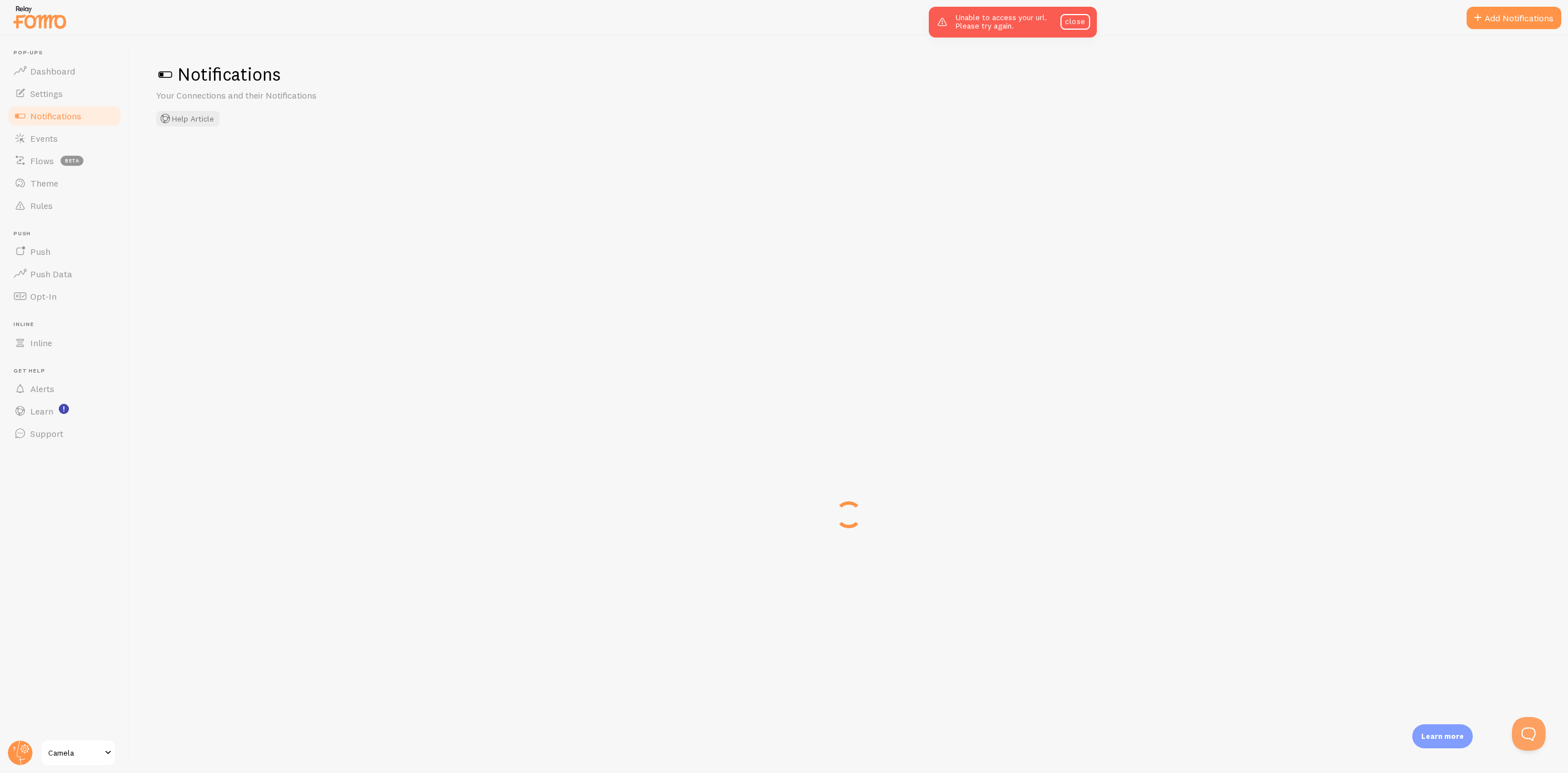
checkbox input "false"
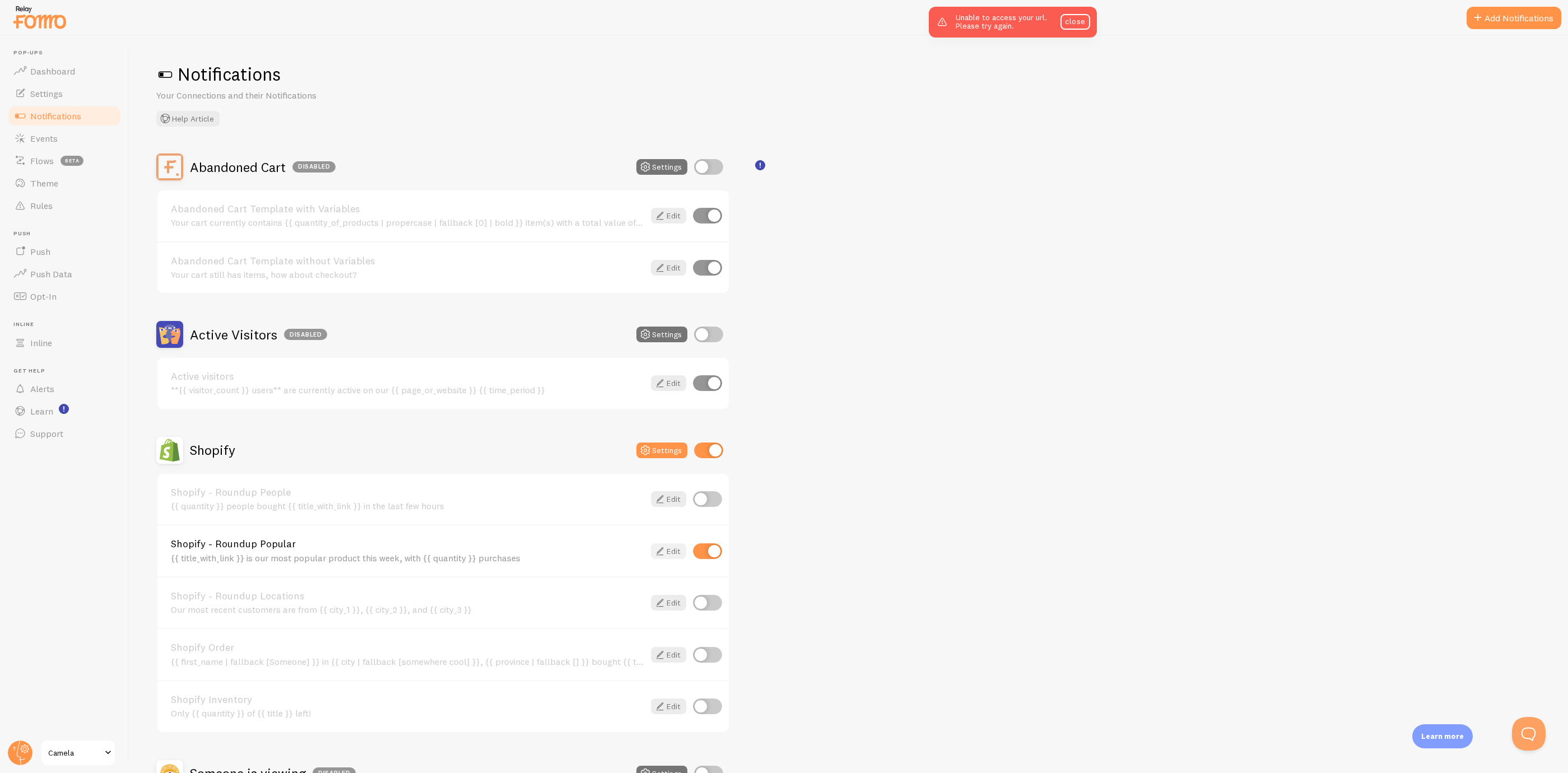
click at [661, 553] on icon at bounding box center [660, 551] width 14 height 14
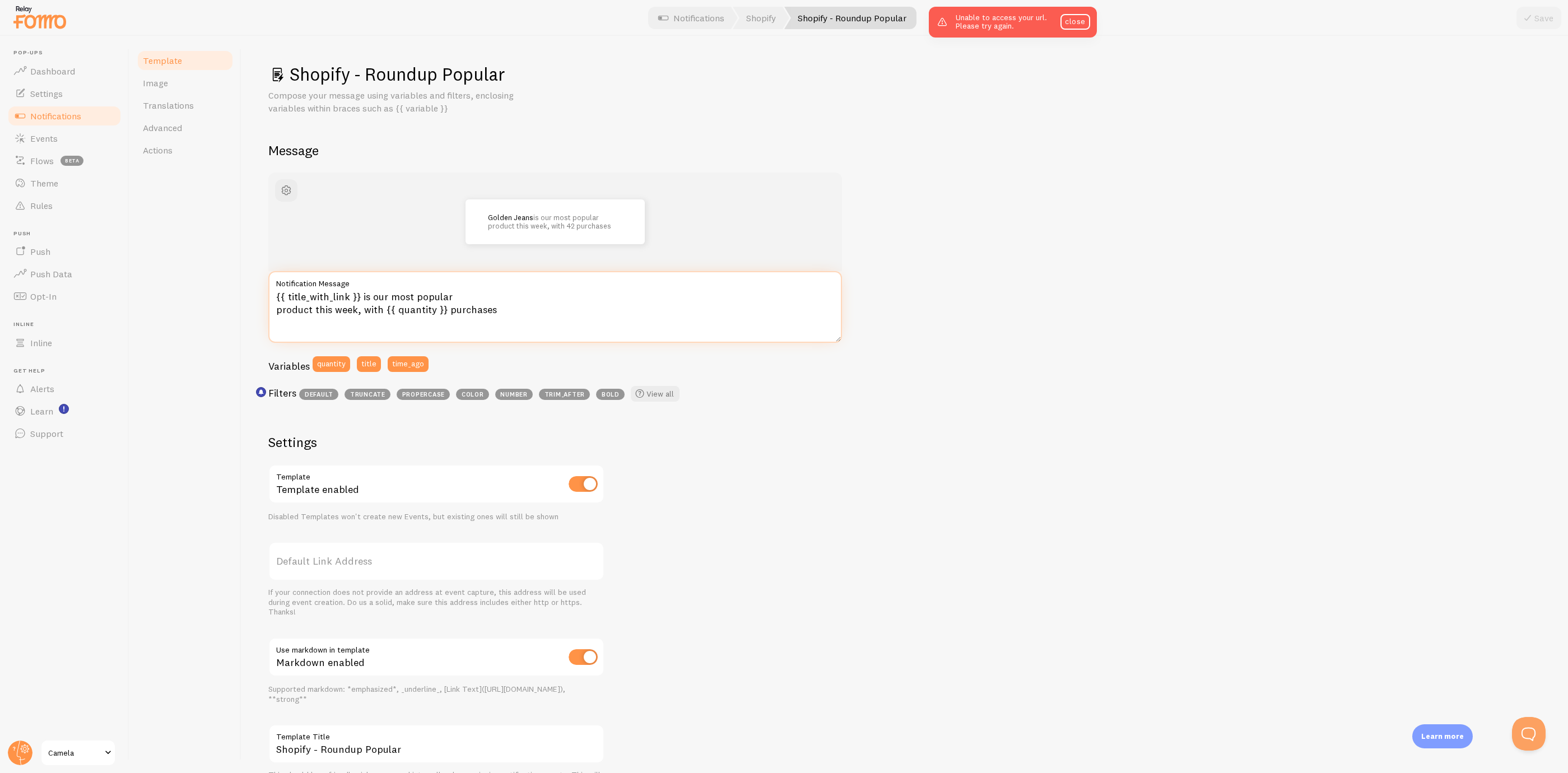
drag, startPoint x: 532, startPoint y: 314, endPoint x: 239, endPoint y: 239, distance: 302.4
click at [239, 239] on div "Template Image Translations Advanced Actions Shopify - Roundup Popular Compose …" at bounding box center [848, 404] width 1439 height 737
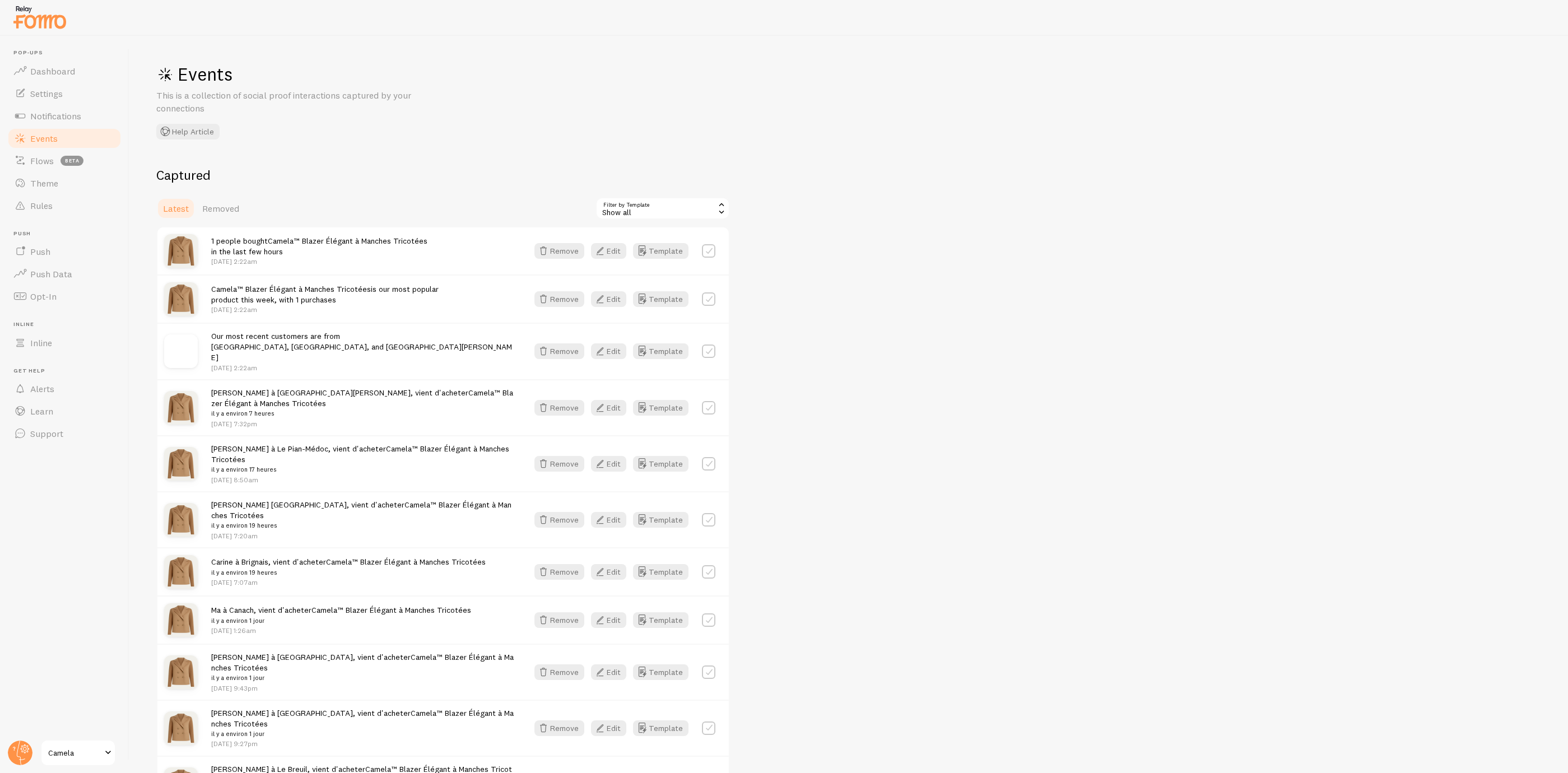
click at [714, 246] on label at bounding box center [709, 251] width 14 height 14
checkbox input "true"
click at [705, 298] on label at bounding box center [709, 299] width 14 height 14
checkbox input "true"
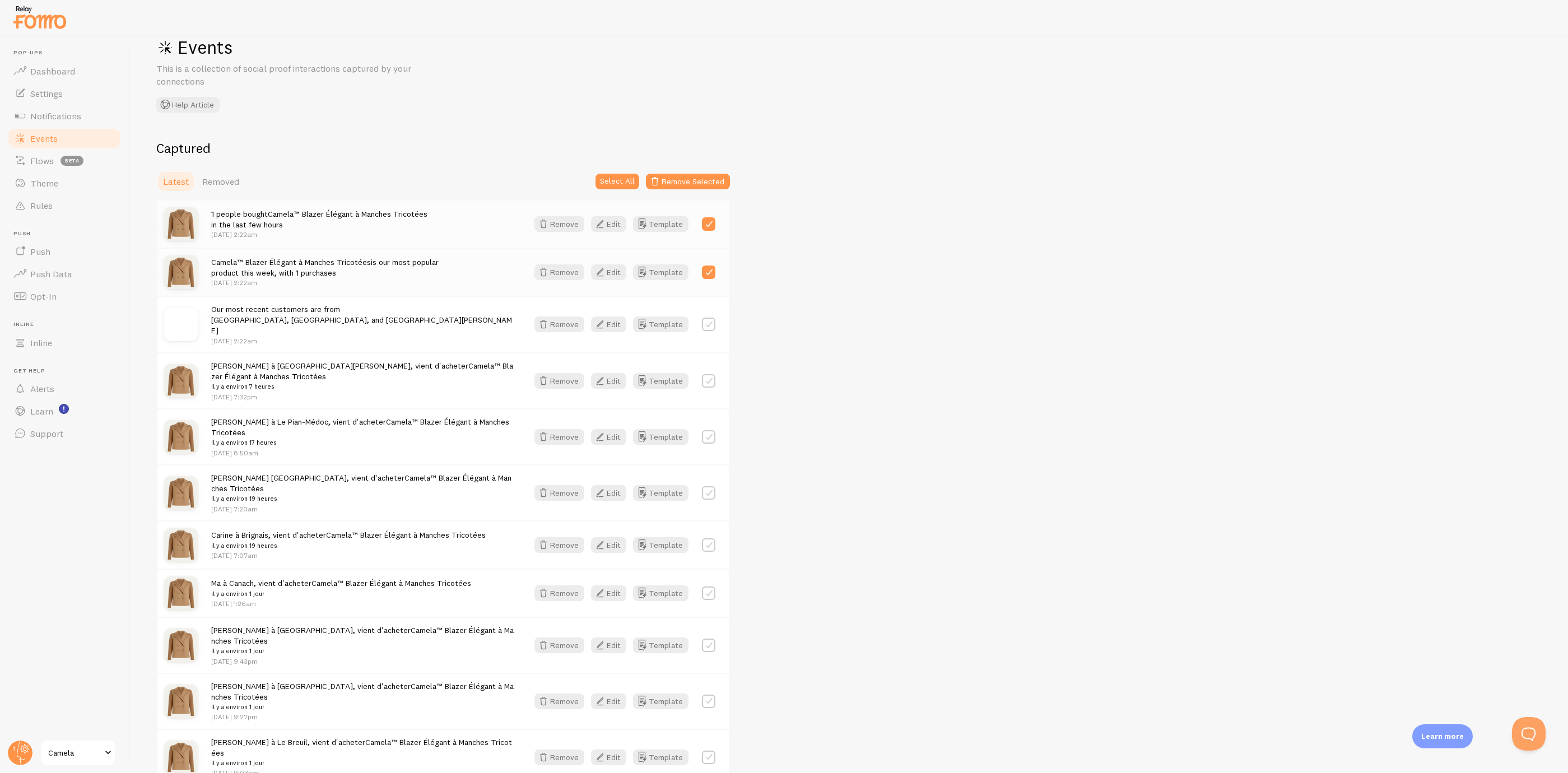
scroll to position [84, 0]
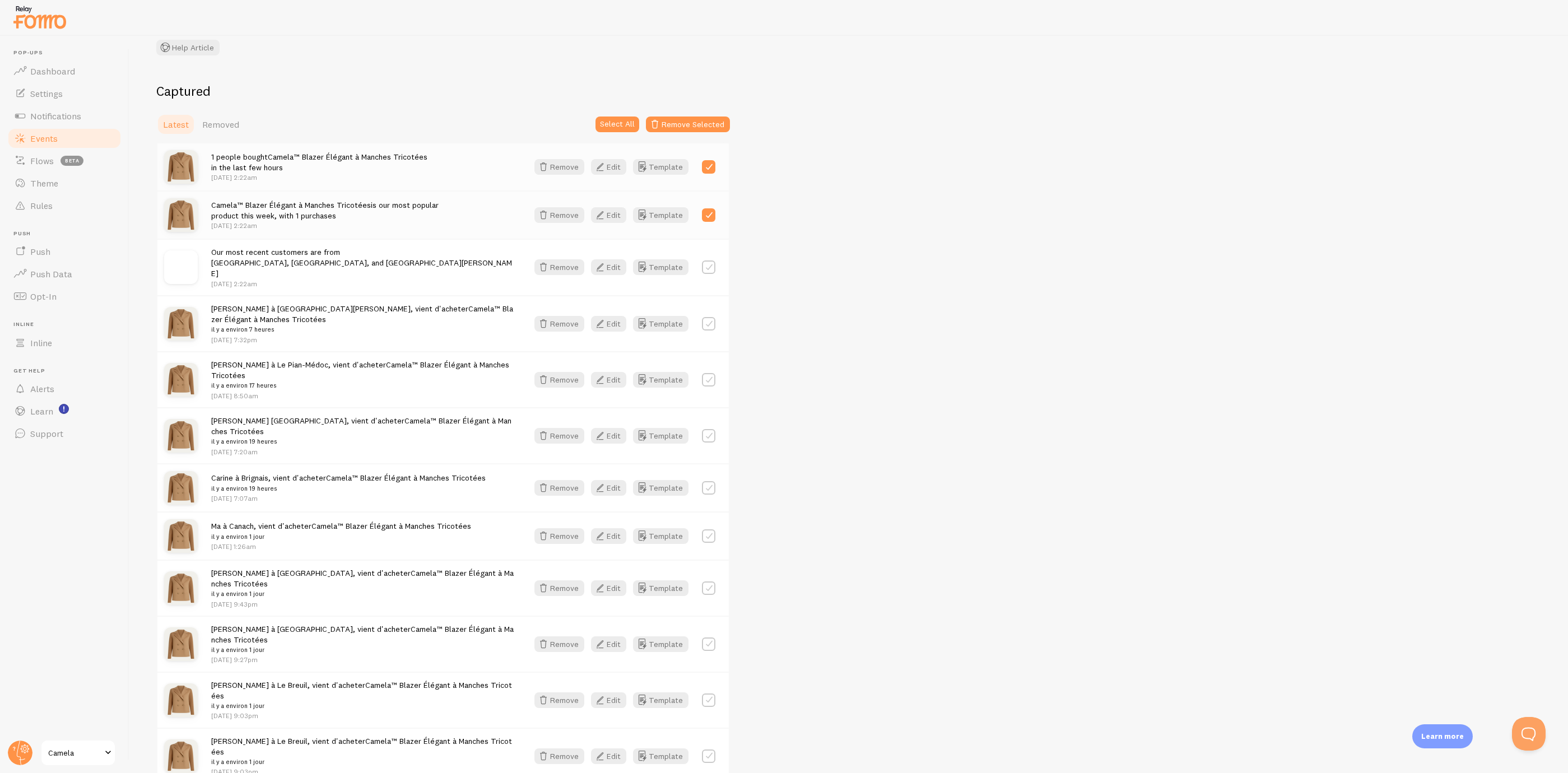
click at [708, 260] on label at bounding box center [709, 267] width 14 height 14
checkbox input "true"
click at [696, 120] on button "Remove Selected" at bounding box center [688, 125] width 84 height 16
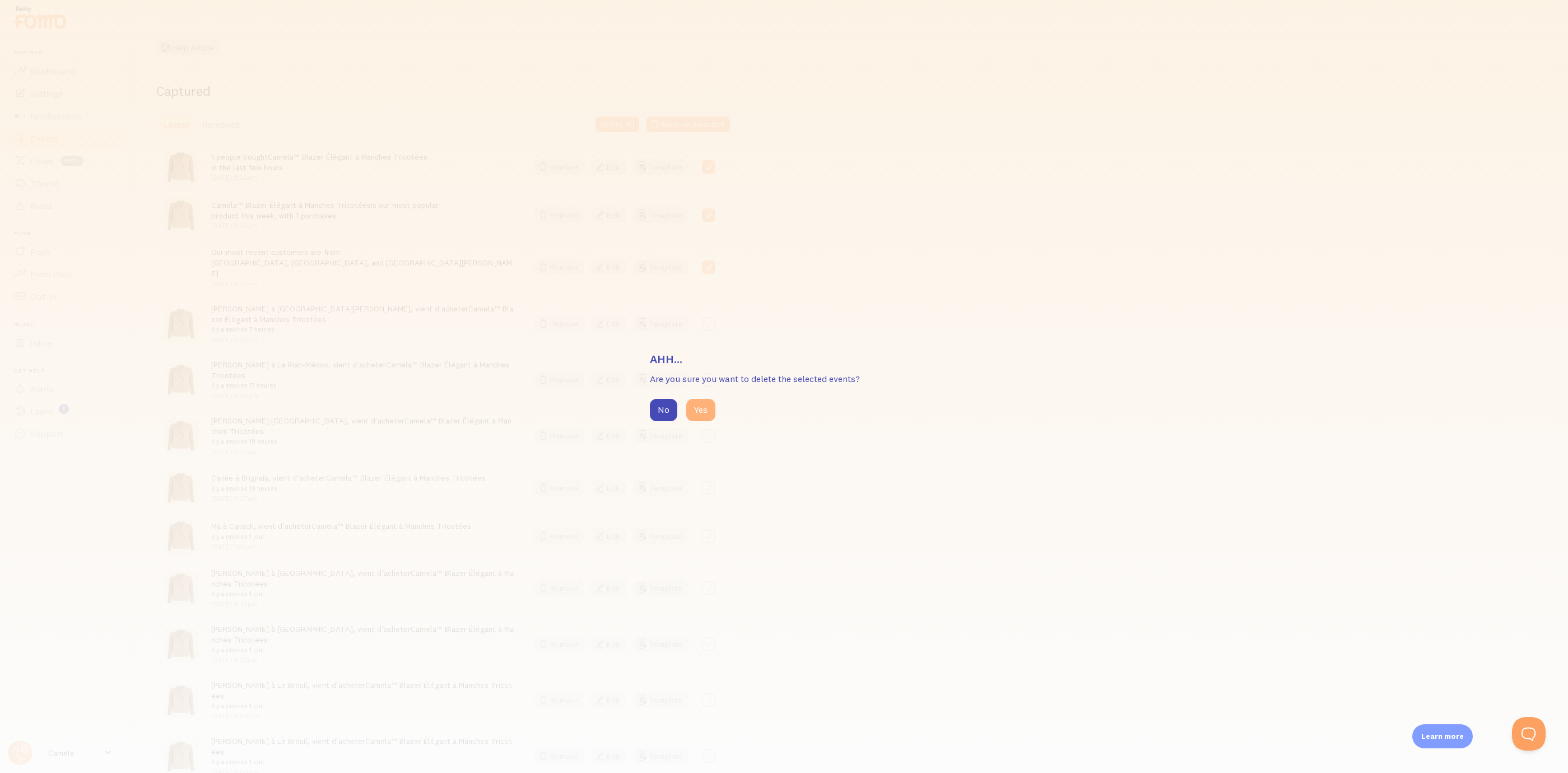
click at [698, 404] on button "Yes" at bounding box center [701, 409] width 29 height 22
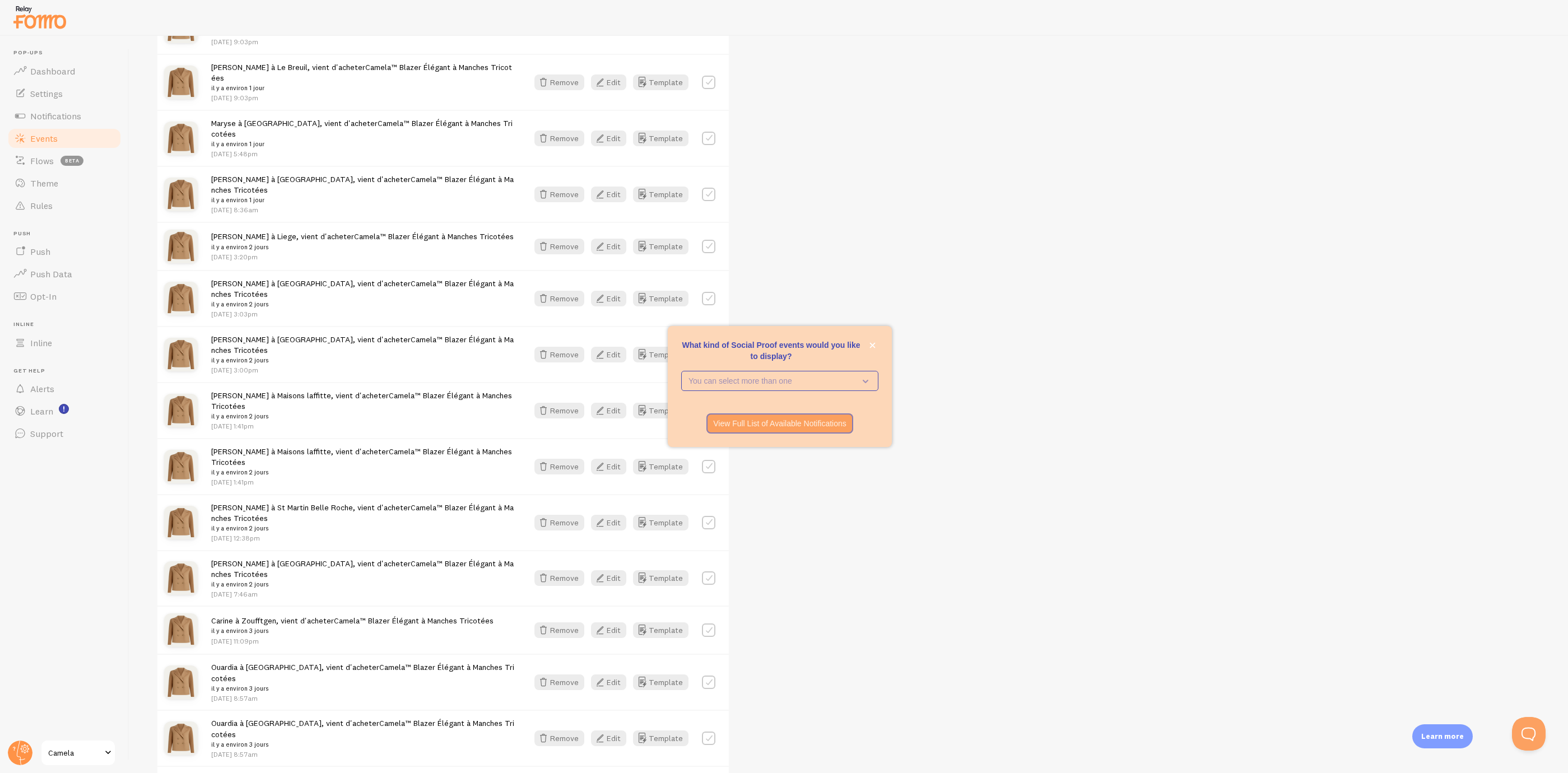
scroll to position [756, 0]
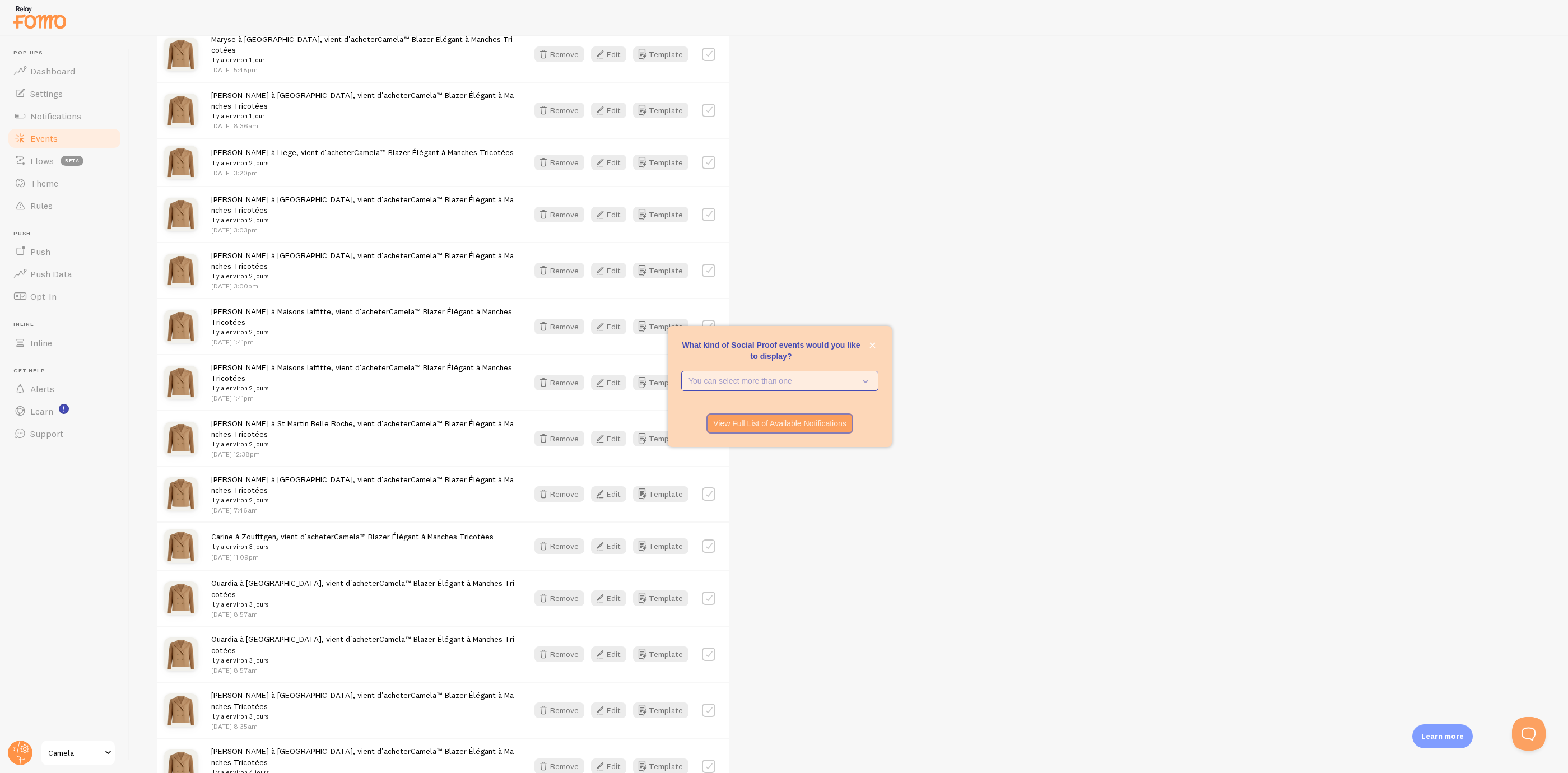
click at [753, 383] on p "You can select more than one" at bounding box center [772, 380] width 167 height 11
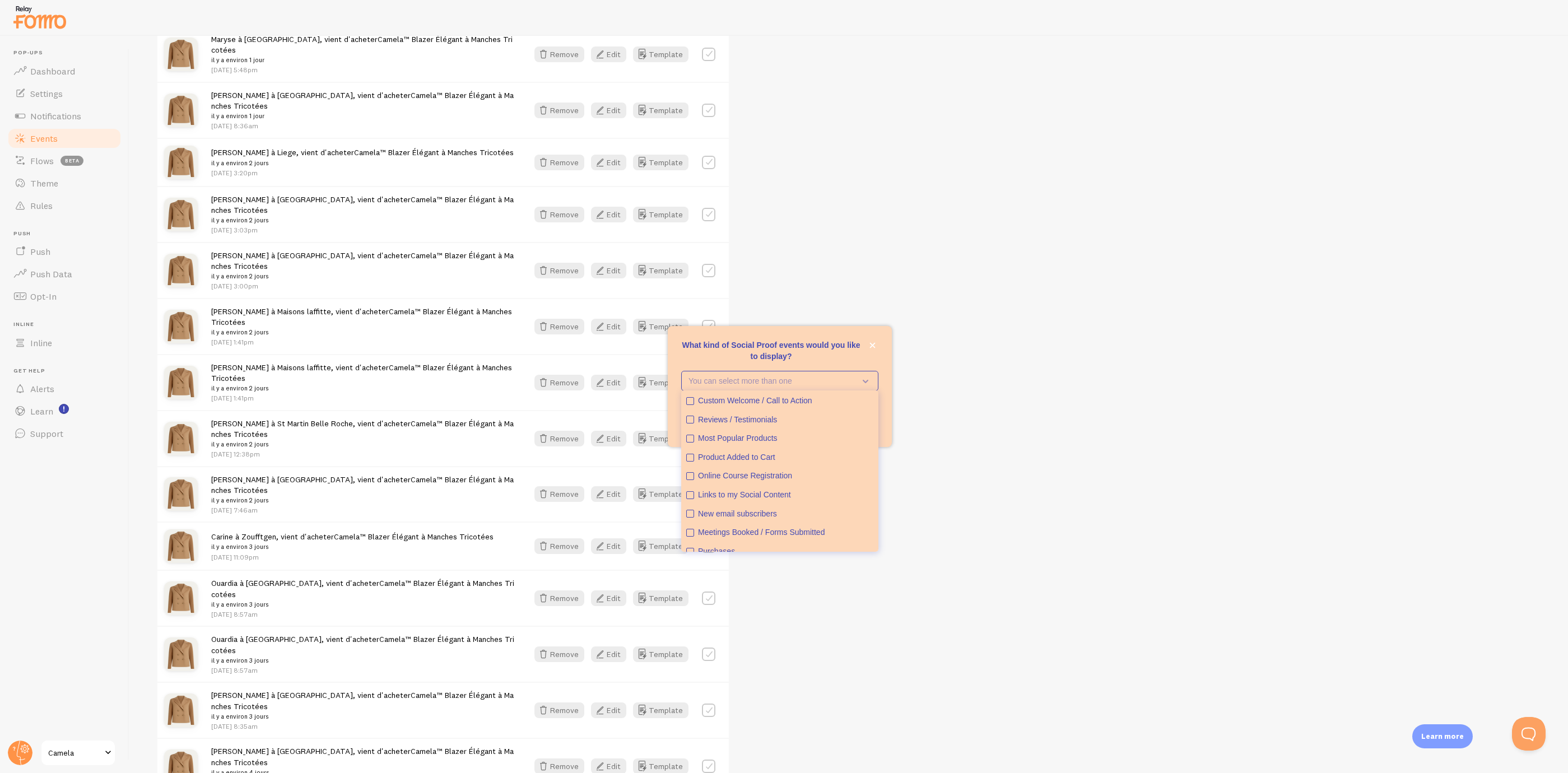
click at [881, 337] on div "What kind of Social Proof events would you like to display?" at bounding box center [779, 333] width 224 height 14
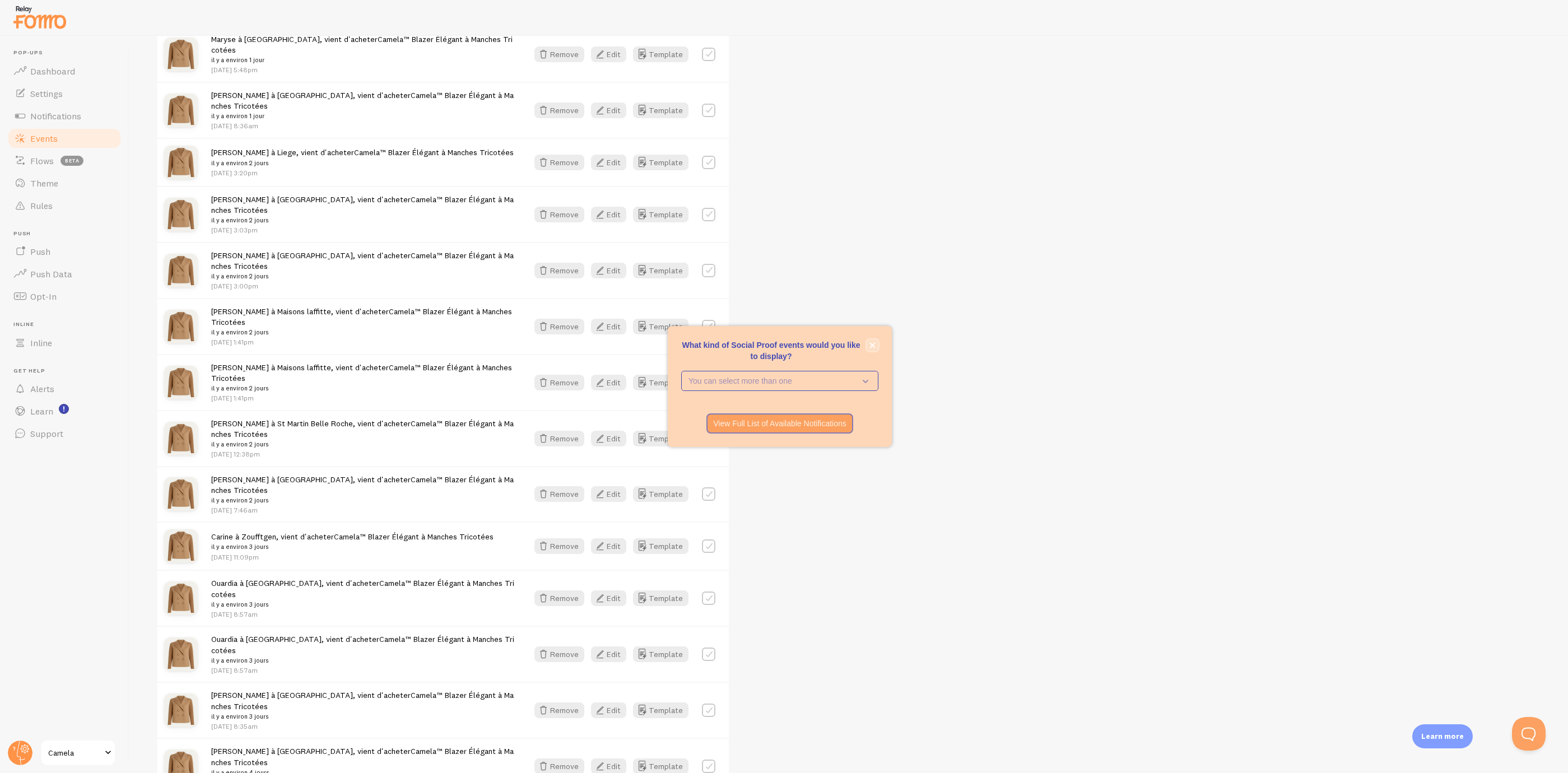
click at [874, 339] on button "close," at bounding box center [872, 344] width 11 height 11
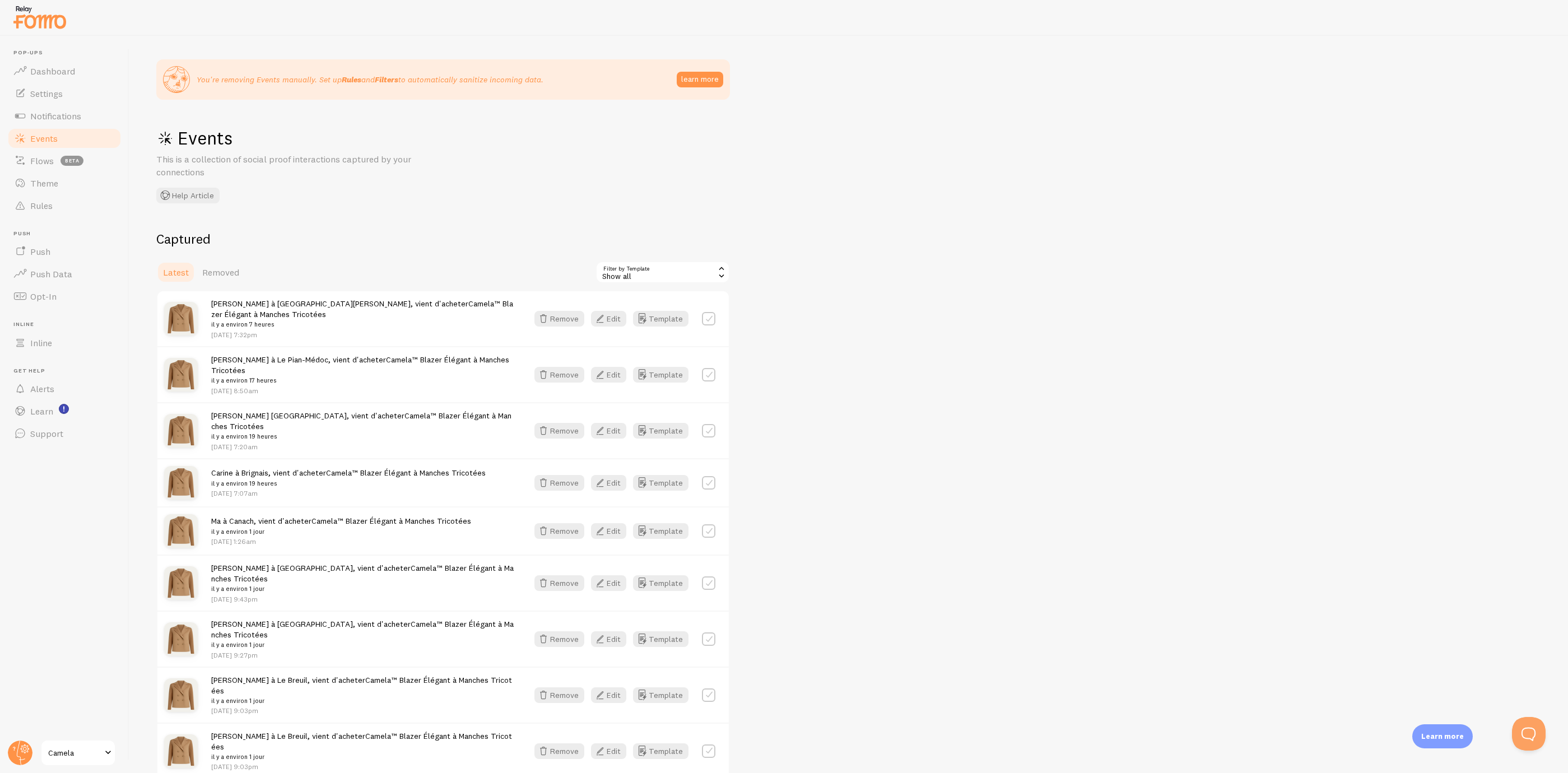
scroll to position [0, 0]
click at [253, 269] on div "Latest Removed Filter by Template all Show all Show all Shopify - Roundup Peopl…" at bounding box center [443, 275] width 574 height 22
click at [231, 273] on span "Removed" at bounding box center [221, 275] width 37 height 11
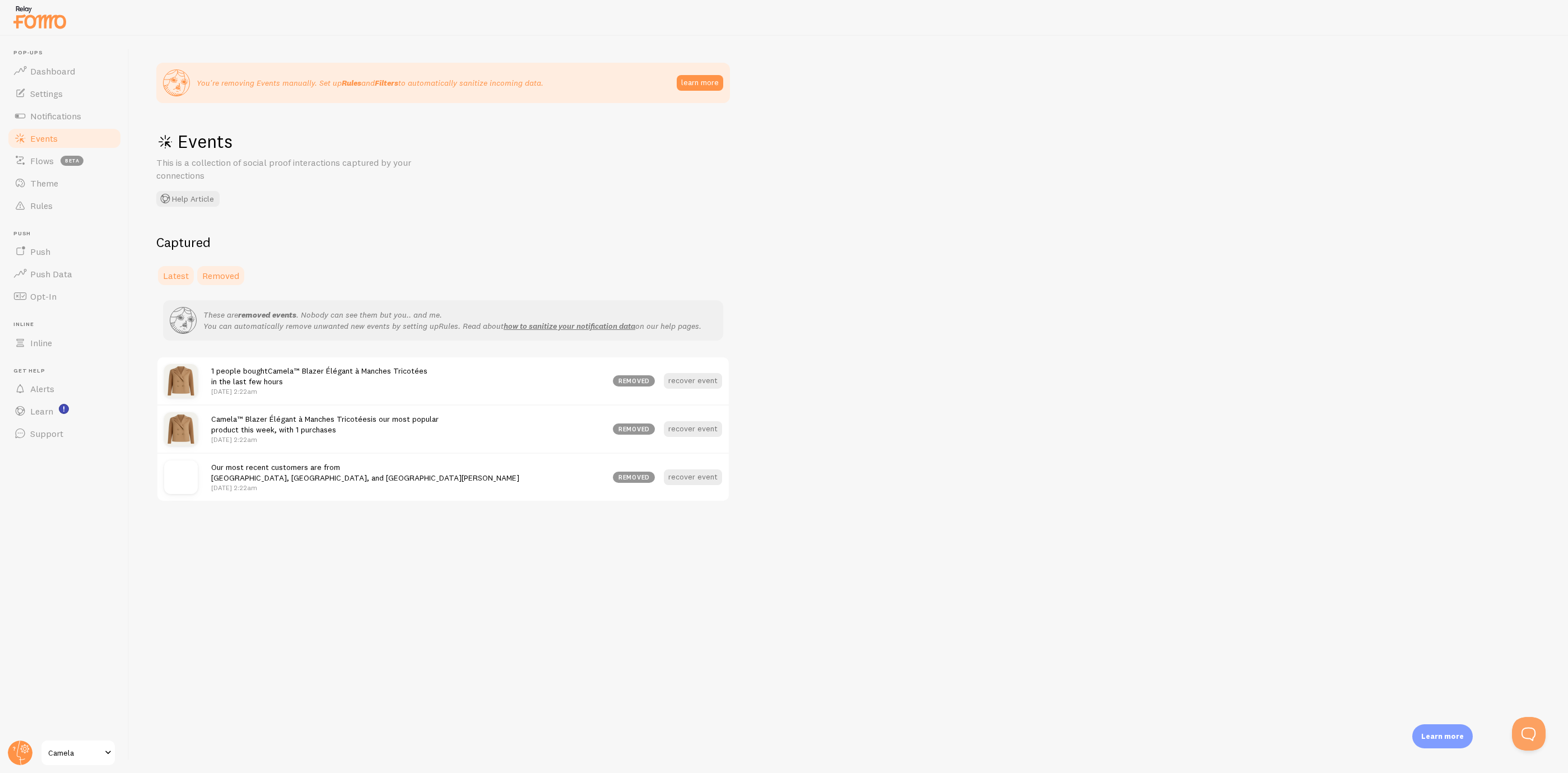
click at [176, 273] on span "Latest" at bounding box center [176, 275] width 26 height 11
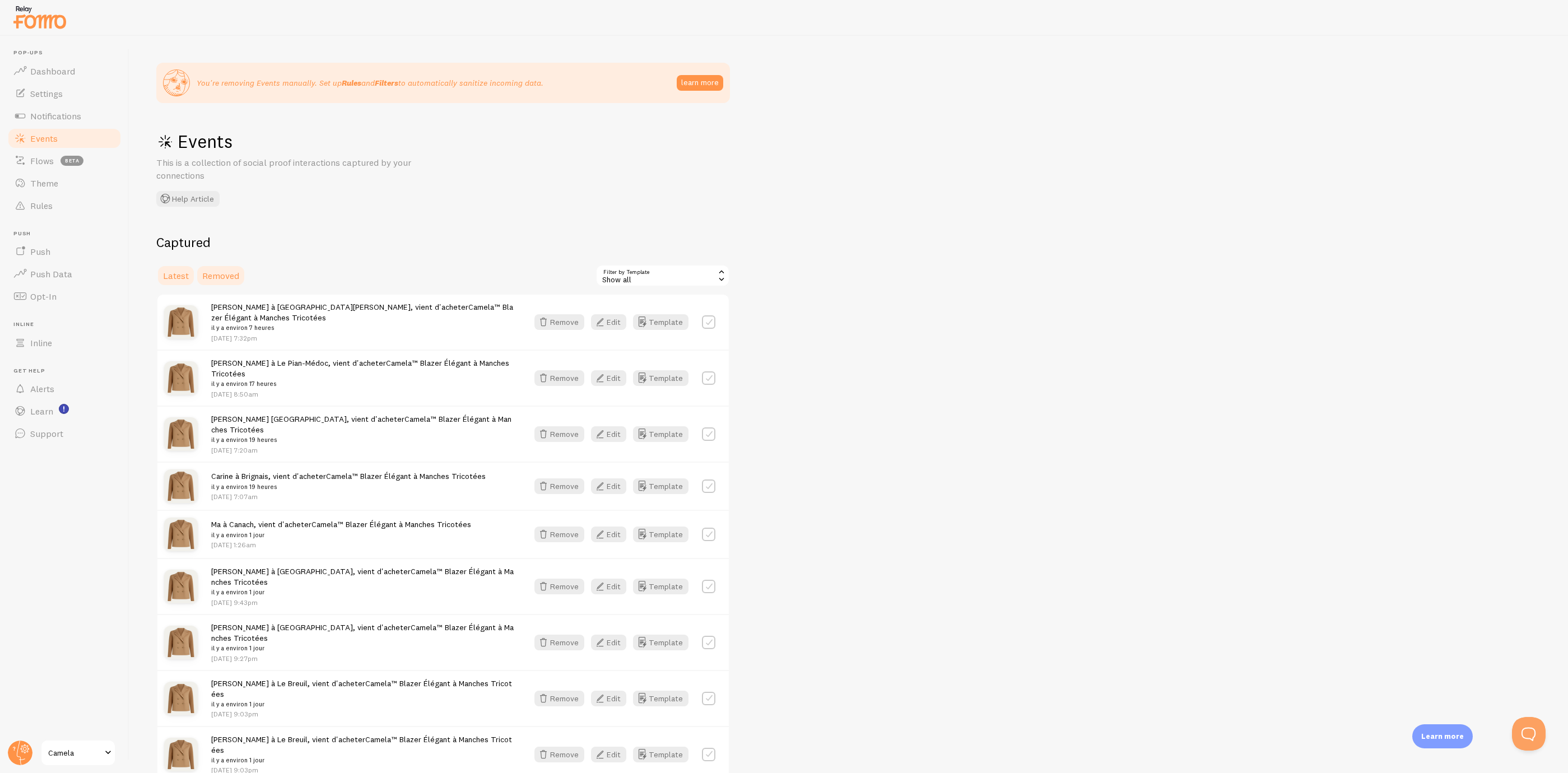
click at [226, 270] on span "Removed" at bounding box center [221, 275] width 37 height 11
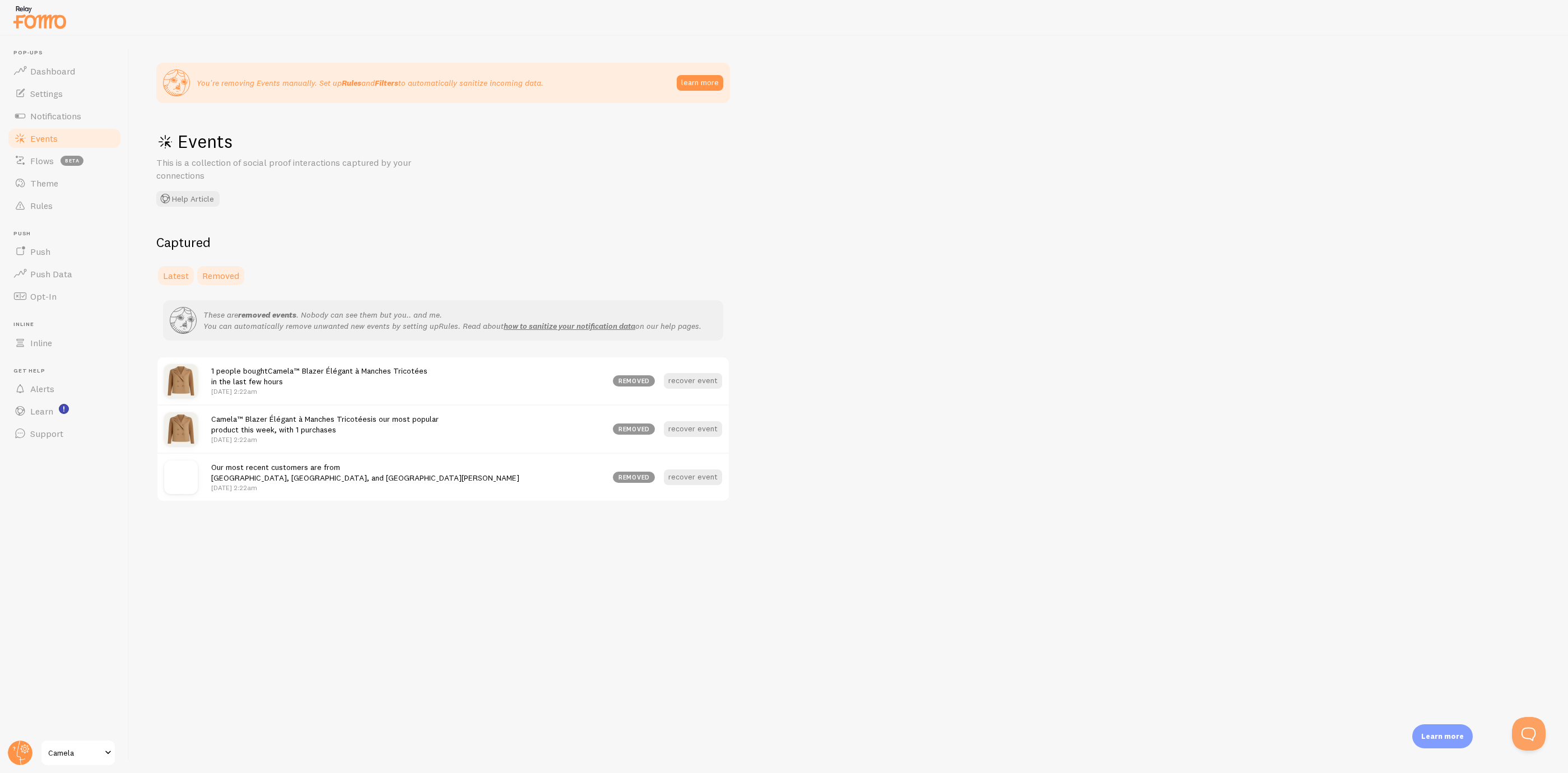
click at [180, 267] on link "Latest" at bounding box center [176, 275] width 39 height 22
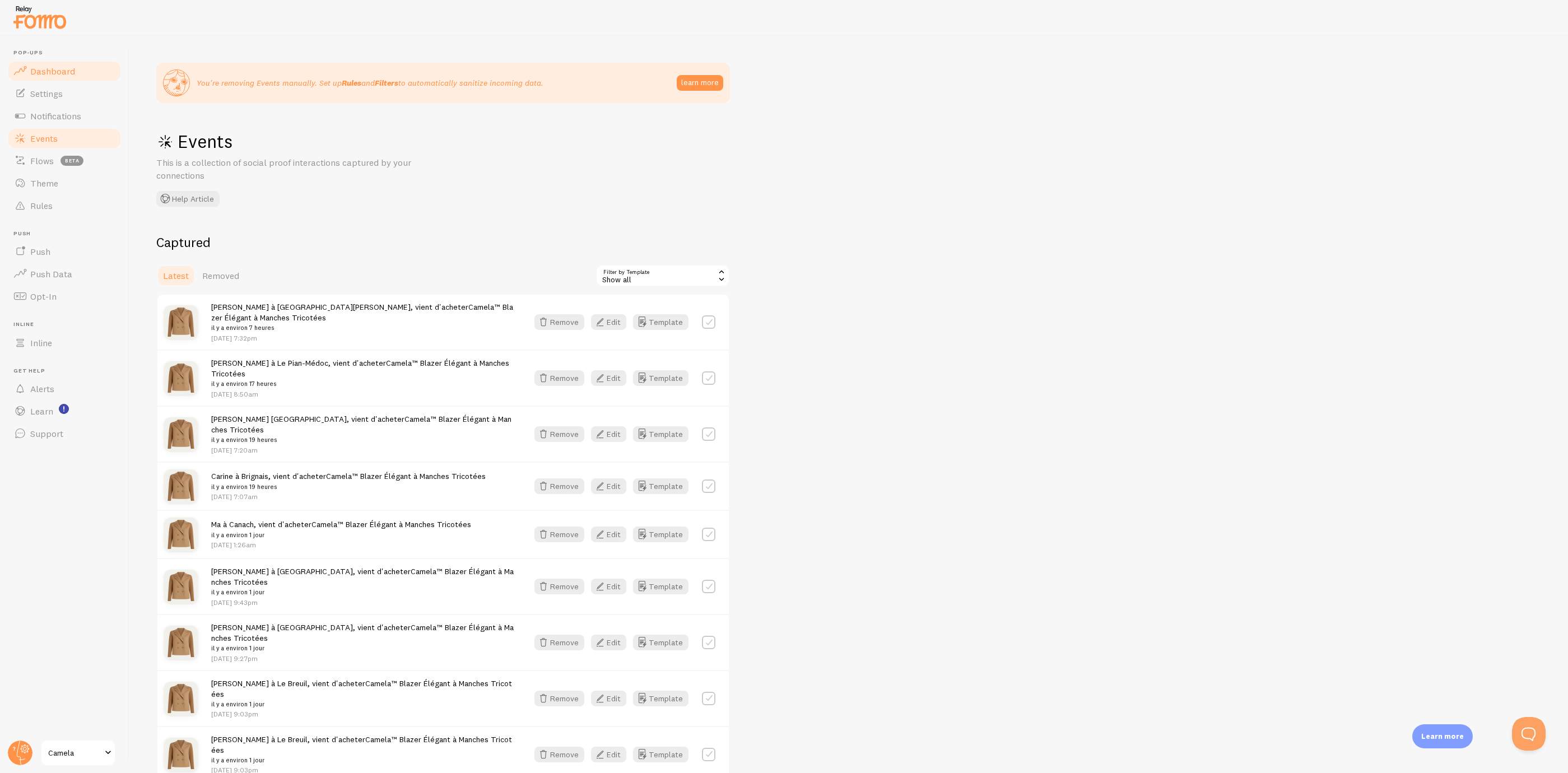
click at [47, 69] on span "Dashboard" at bounding box center [53, 71] width 45 height 11
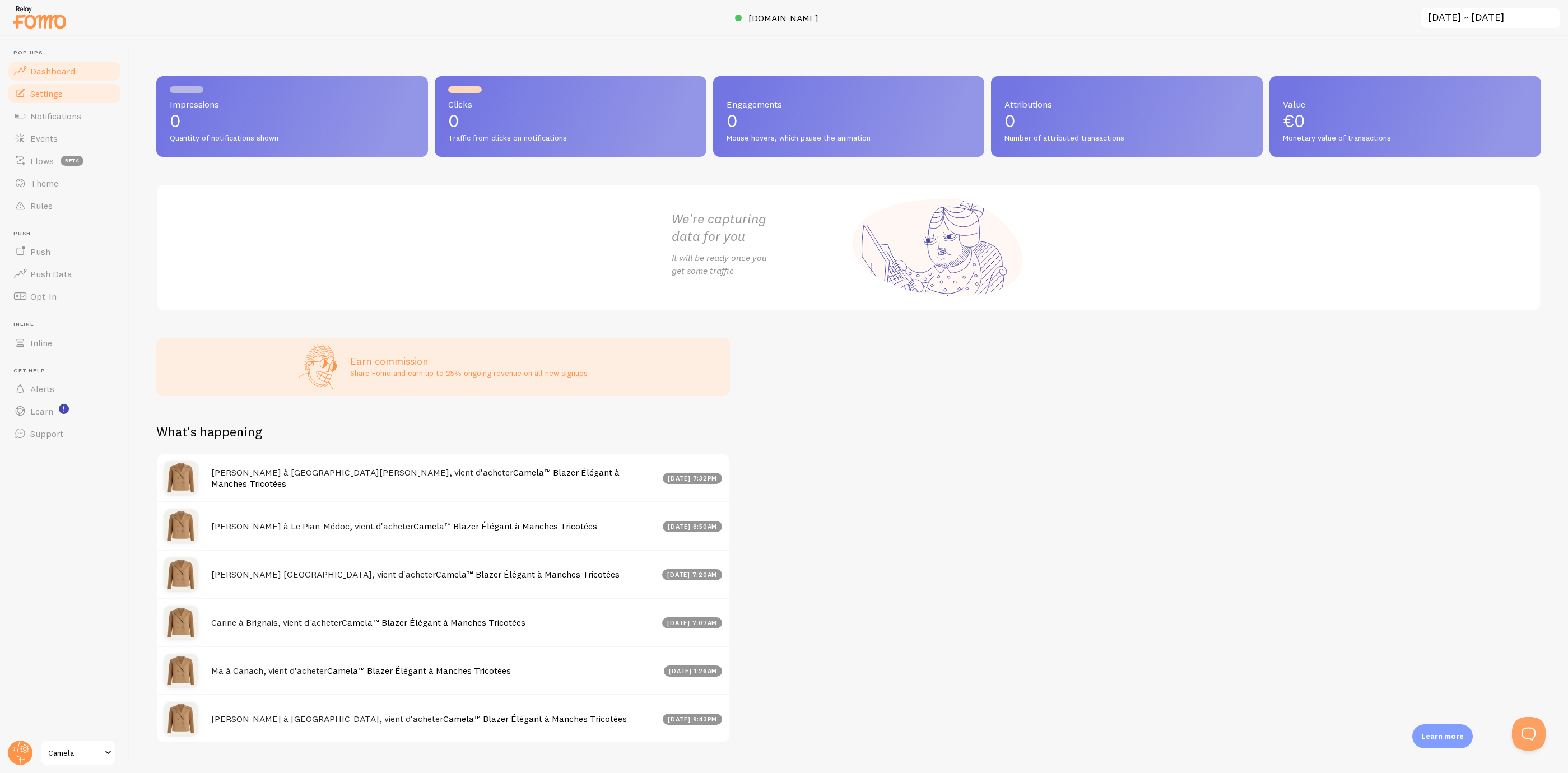
click at [49, 92] on span "Settings" at bounding box center [47, 93] width 33 height 11
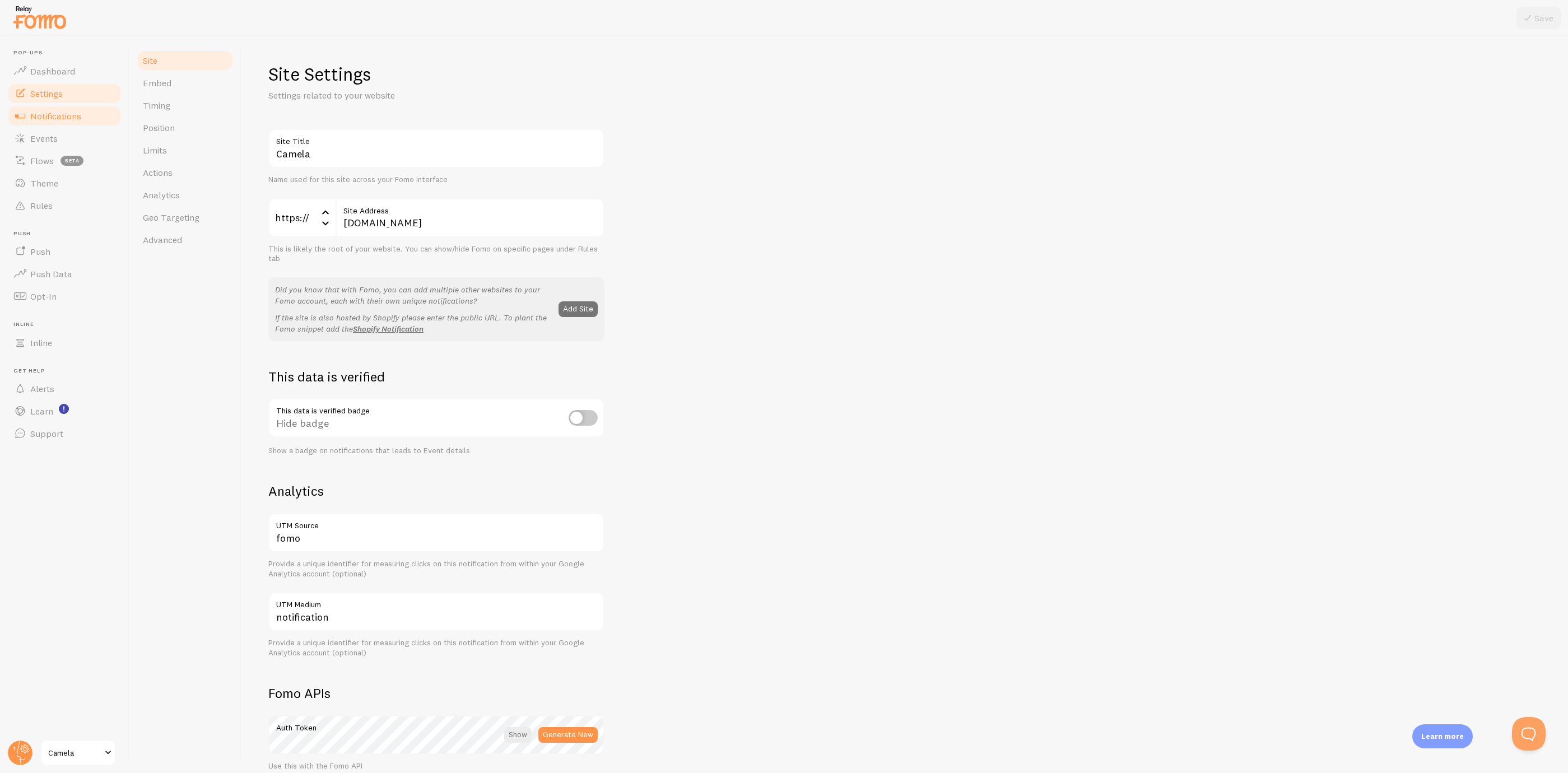
click at [54, 113] on span "Notifications" at bounding box center [56, 115] width 51 height 11
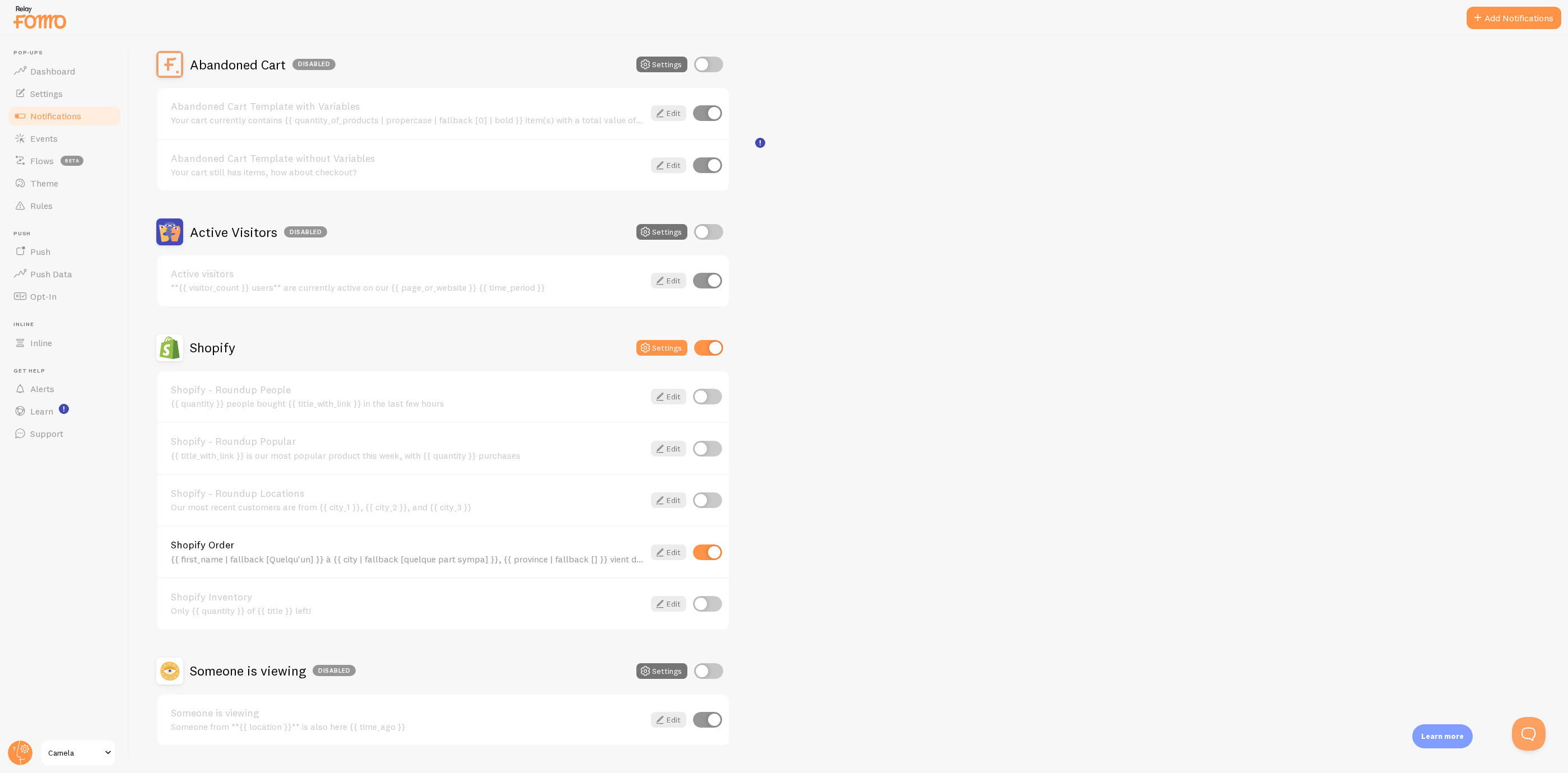
scroll to position [126, 0]
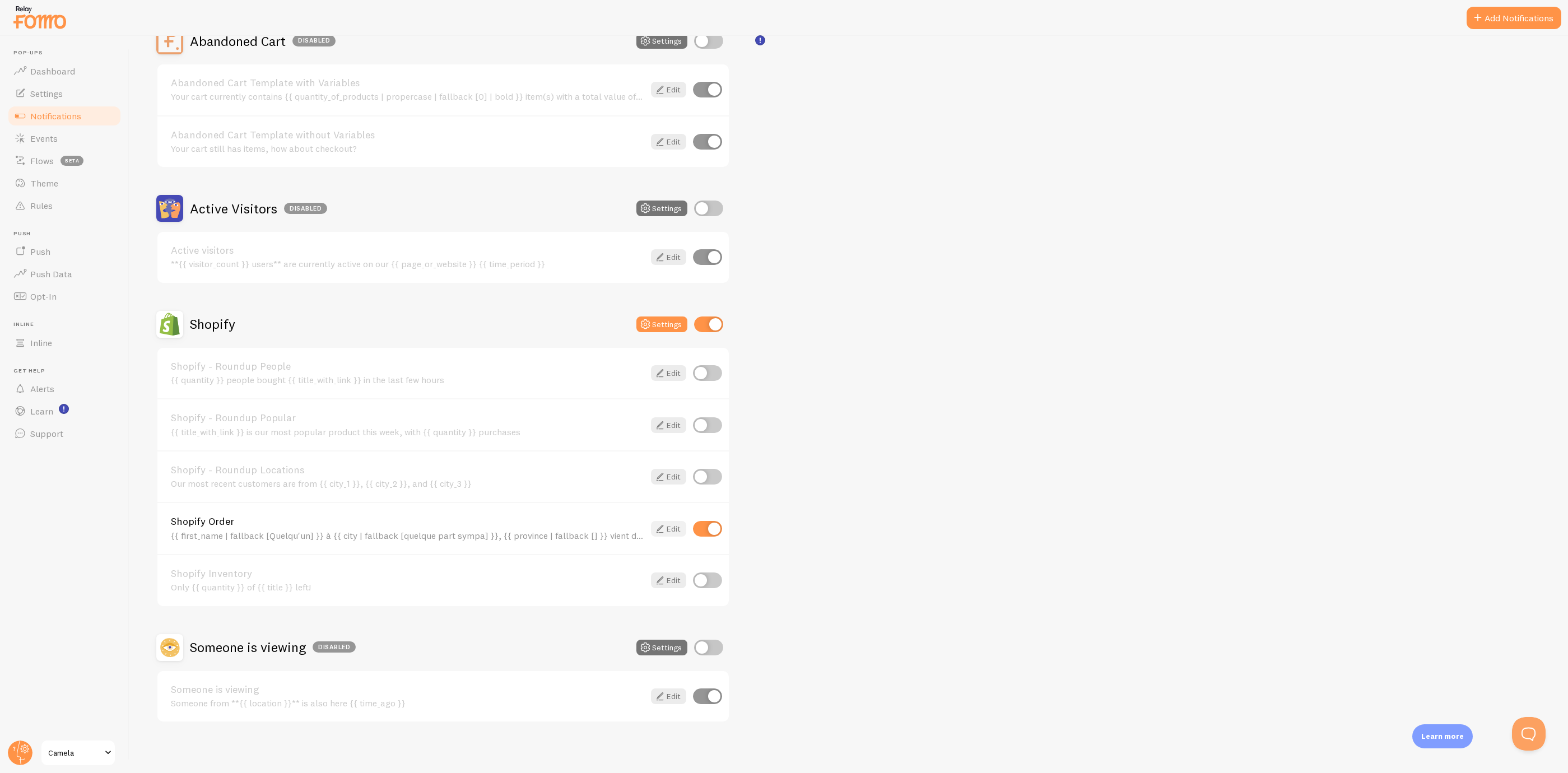
click at [671, 525] on link "Edit" at bounding box center [669, 529] width 35 height 16
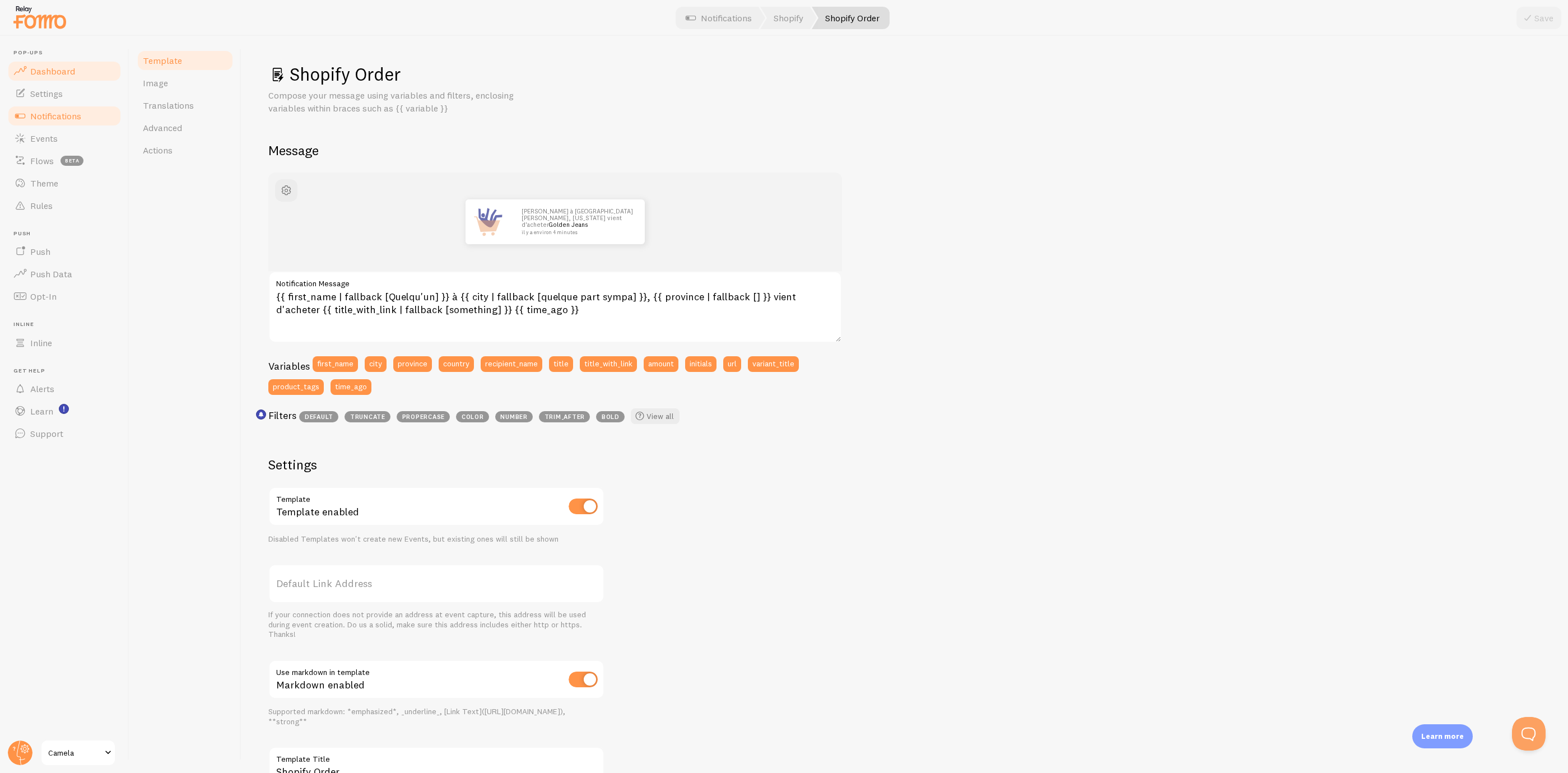
click at [101, 66] on link "Dashboard" at bounding box center [64, 70] width 115 height 22
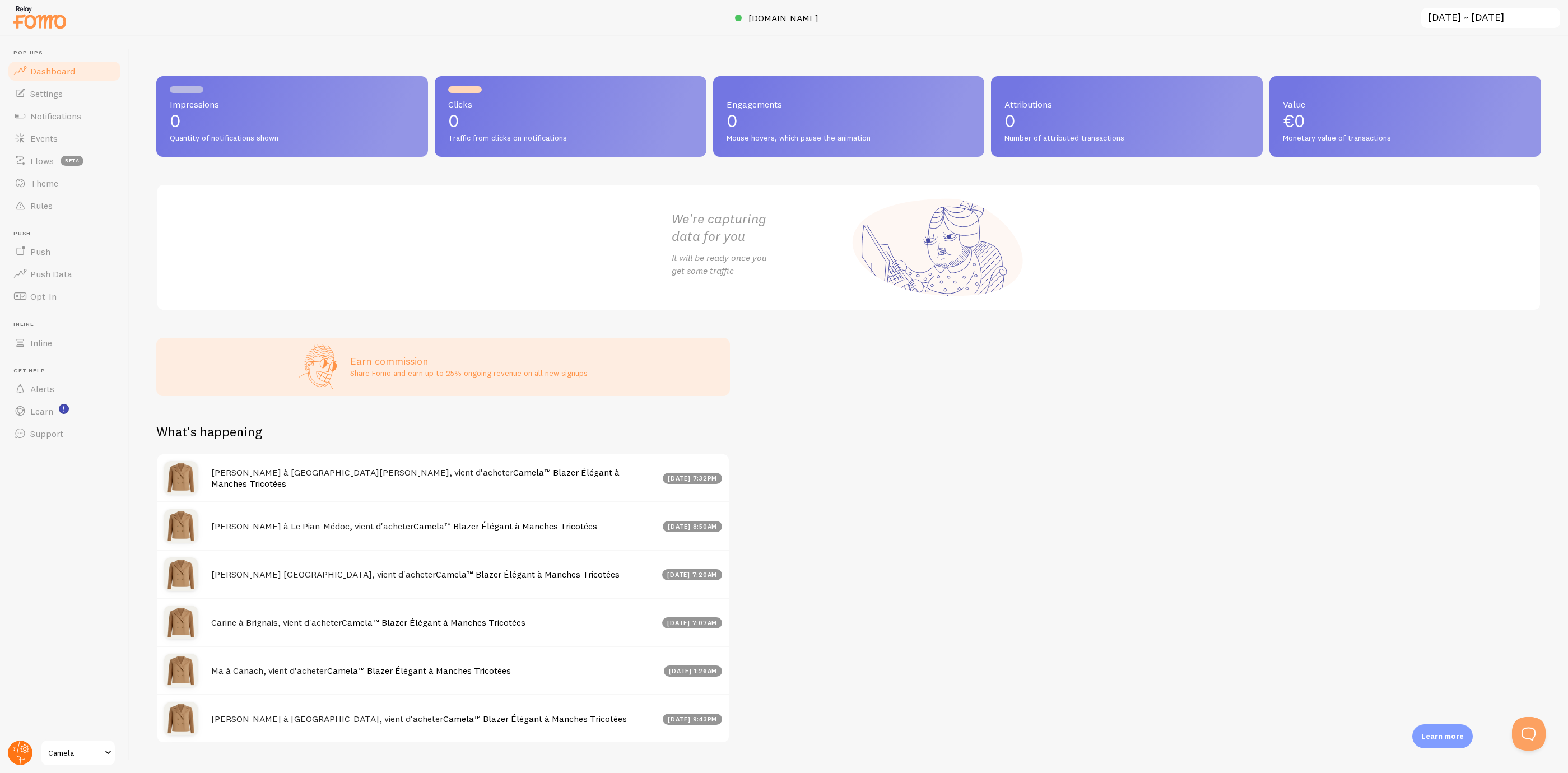
click at [8, 749] on circle at bounding box center [20, 752] width 24 height 24
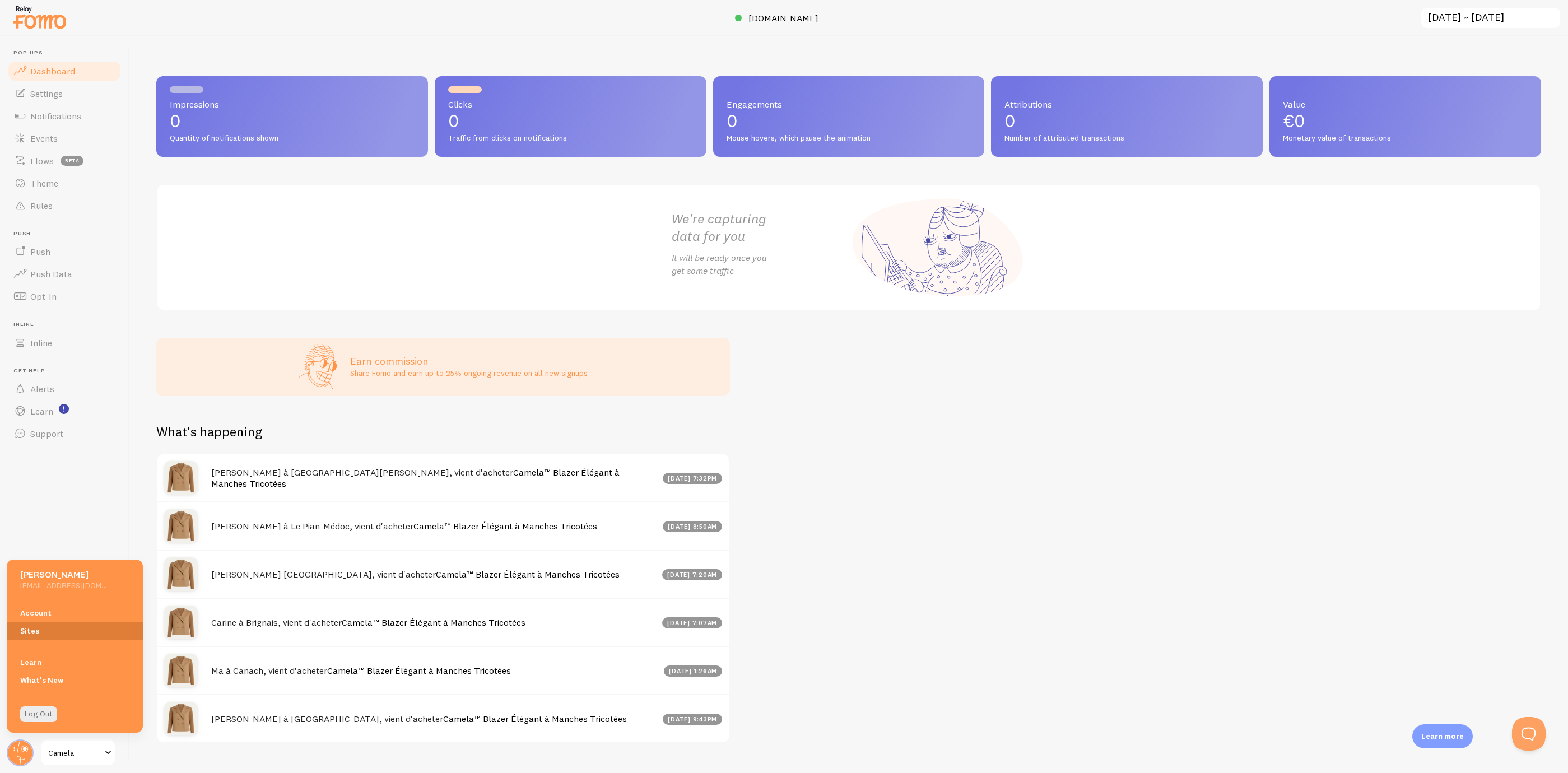
click at [62, 630] on link "Sites" at bounding box center [75, 630] width 136 height 18
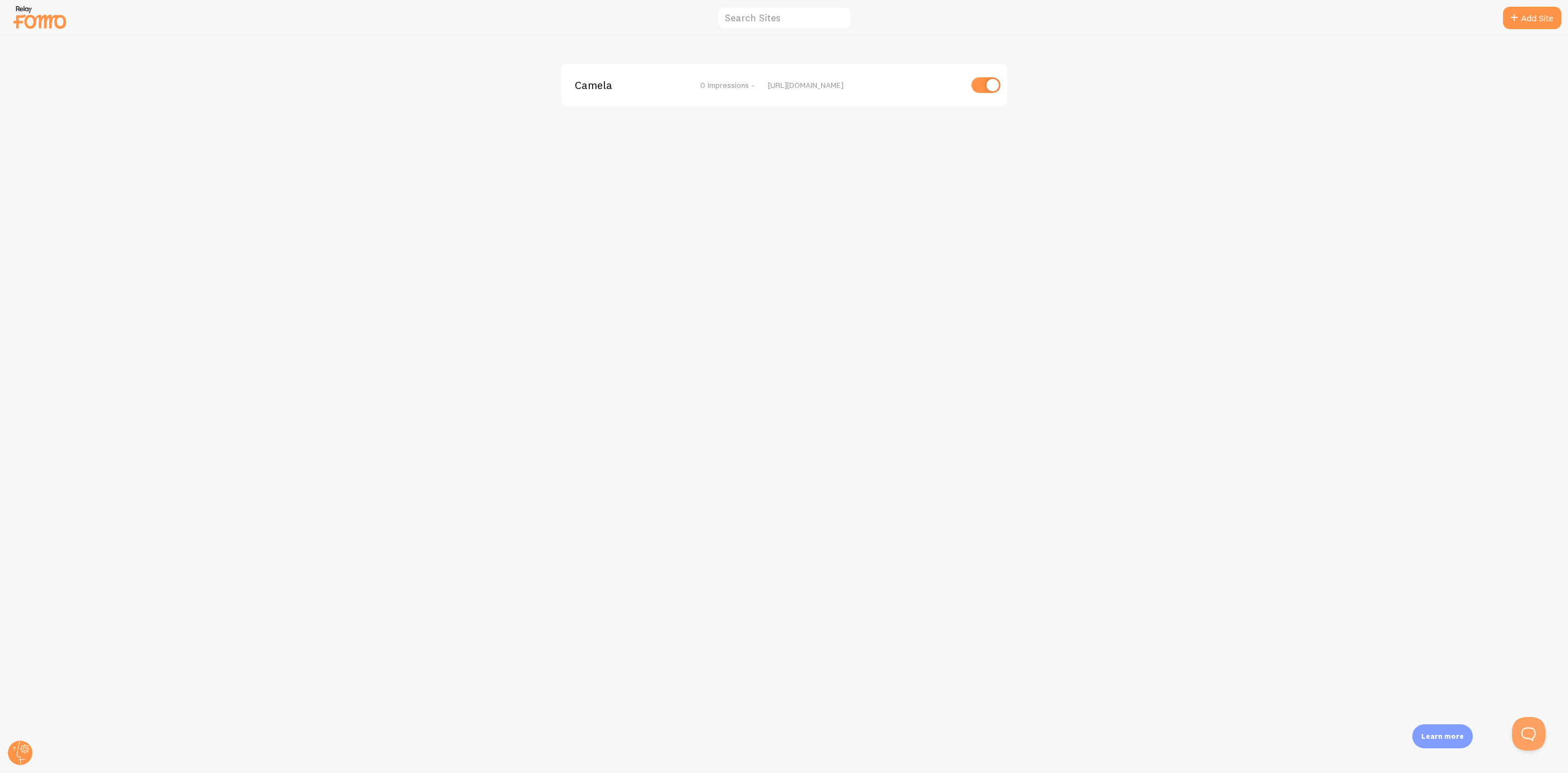
click at [37, 755] on div "Camela 0 Impressions - [URL][DOMAIN_NAME]" at bounding box center [785, 404] width 1568 height 737
click at [19, 749] on circle at bounding box center [20, 752] width 24 height 24
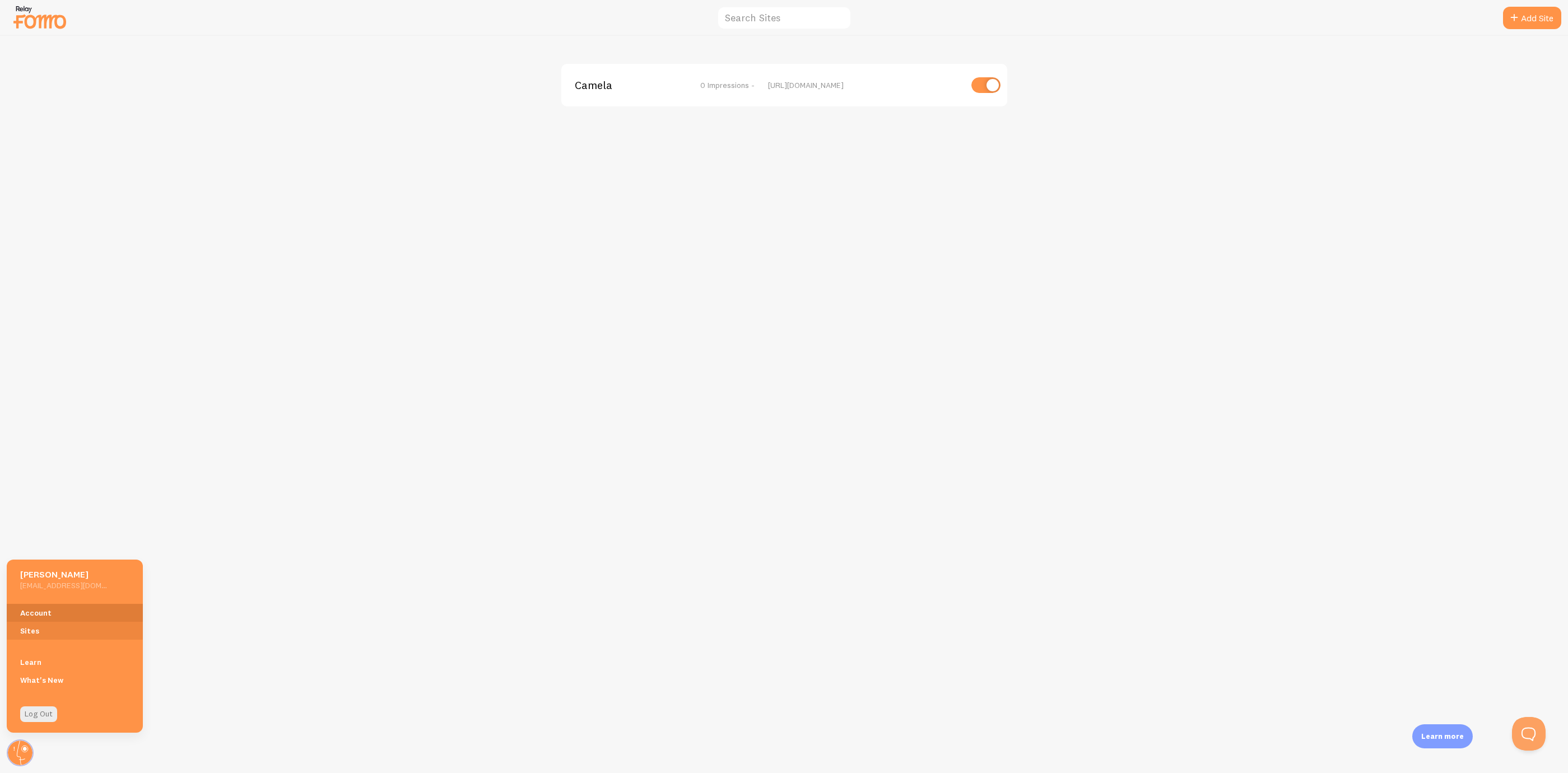
click at [83, 606] on link "Account" at bounding box center [75, 612] width 136 height 18
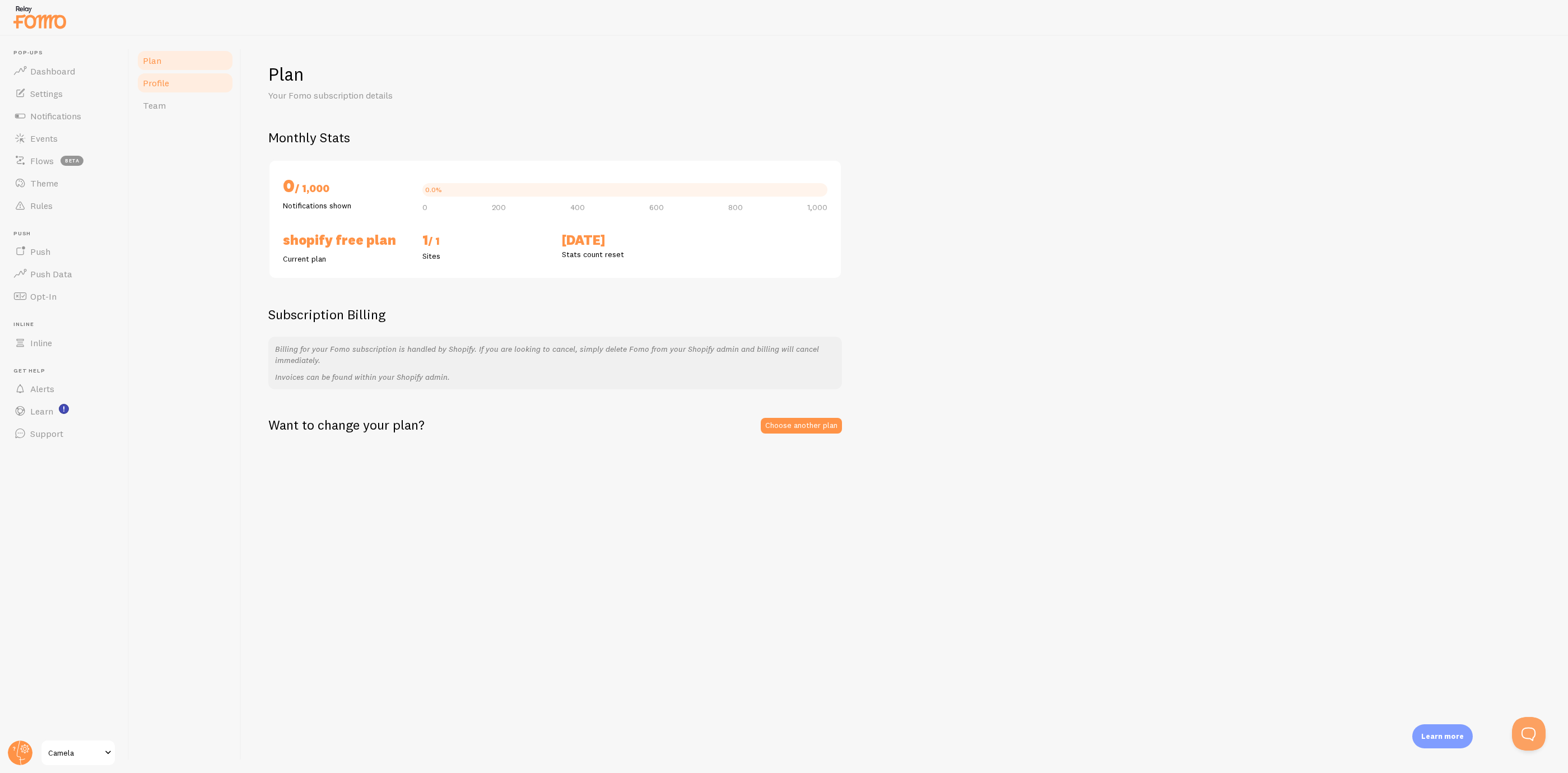
click at [179, 79] on link "Profile" at bounding box center [185, 82] width 98 height 22
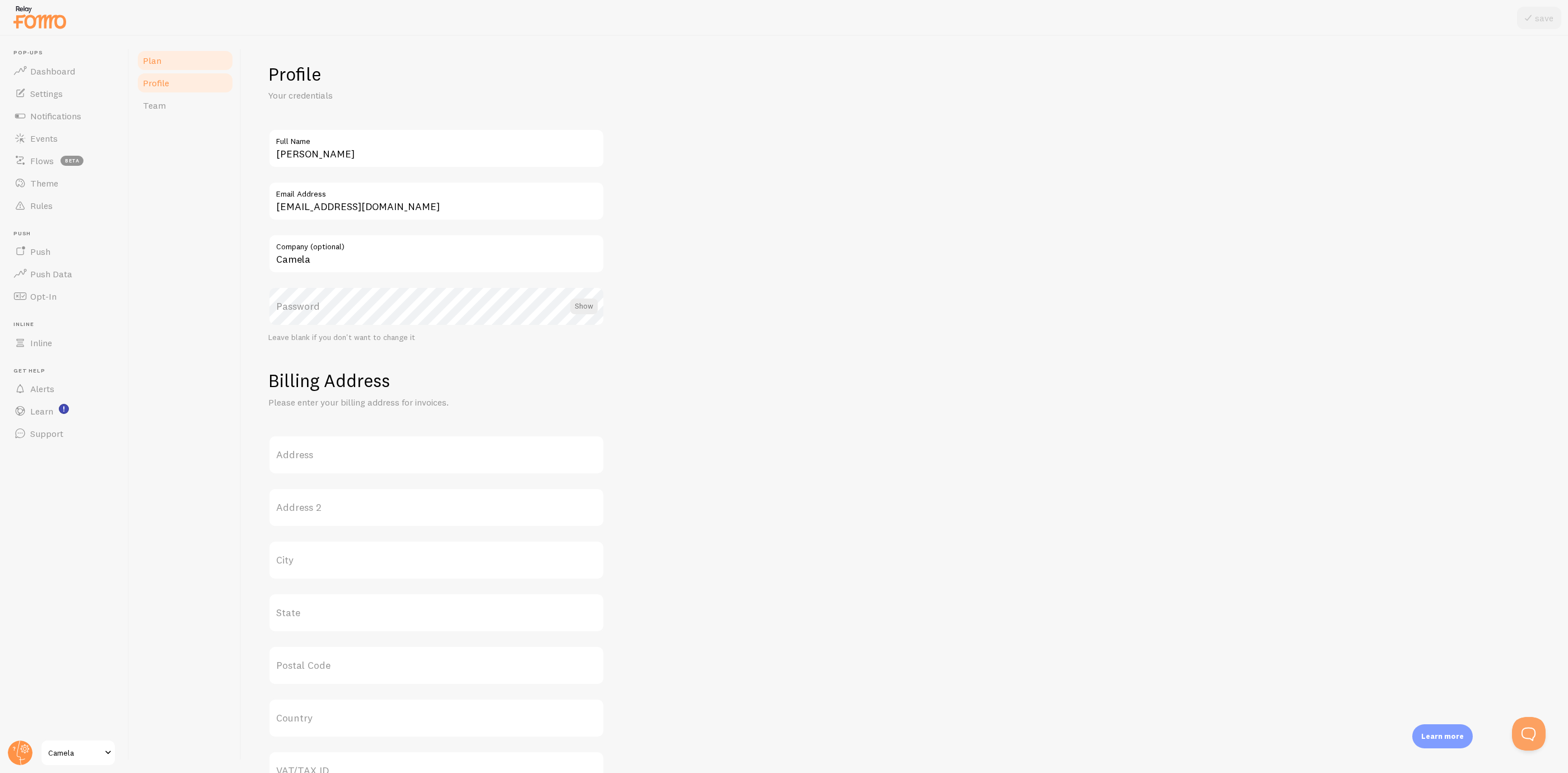
click at [193, 64] on link "Plan" at bounding box center [185, 60] width 98 height 22
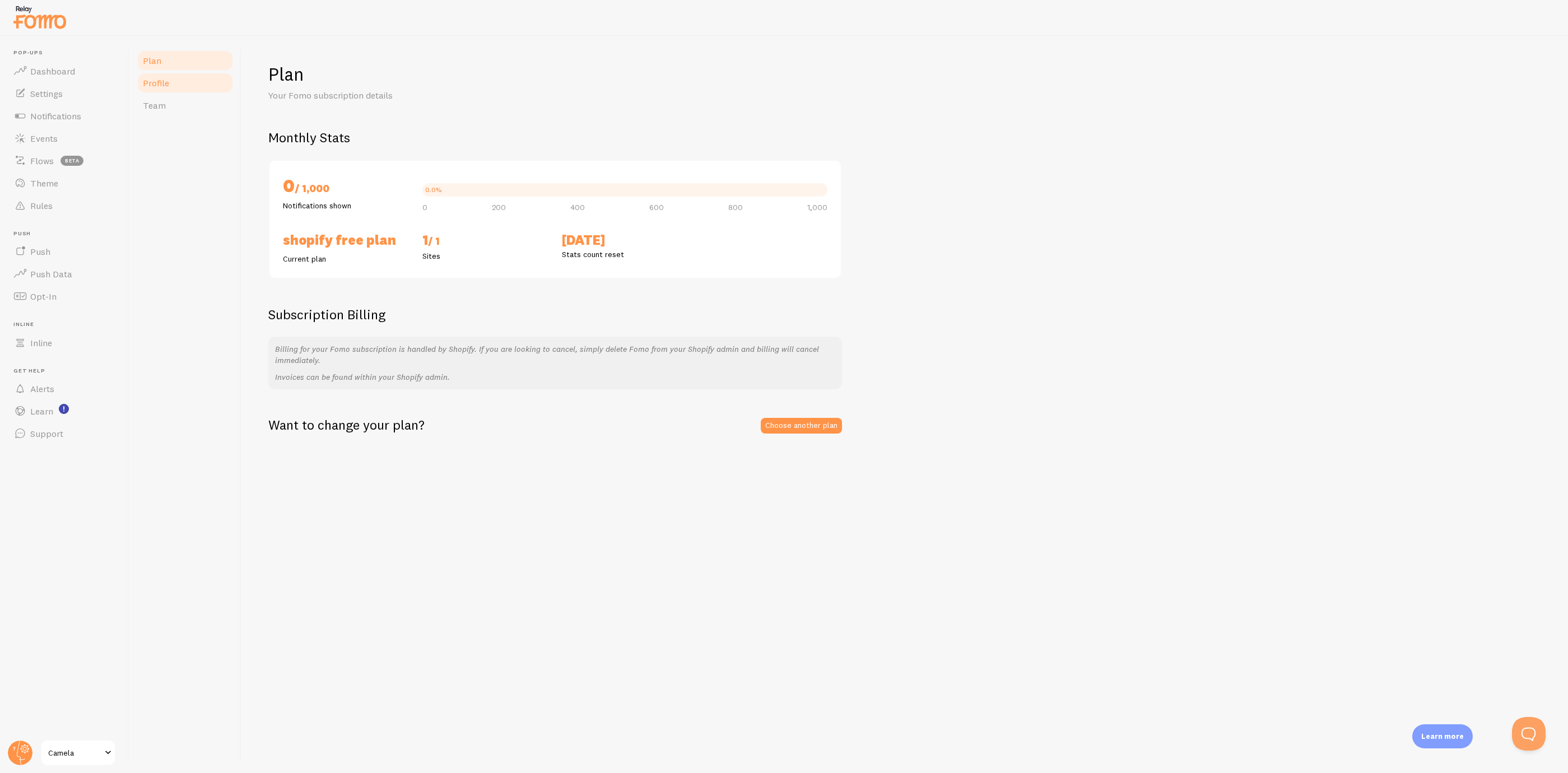
click at [188, 87] on link "Profile" at bounding box center [185, 82] width 98 height 22
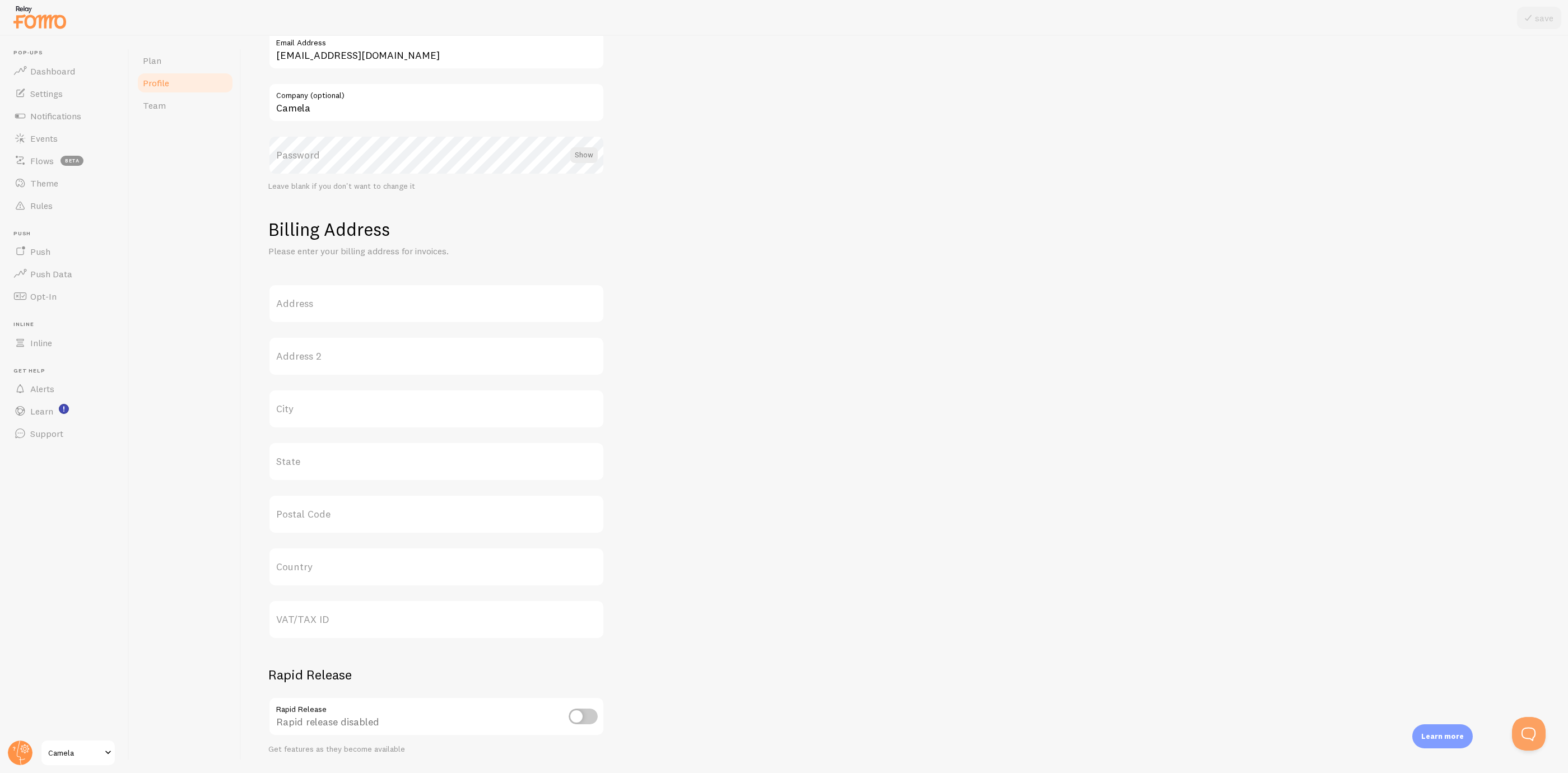
scroll to position [186, 0]
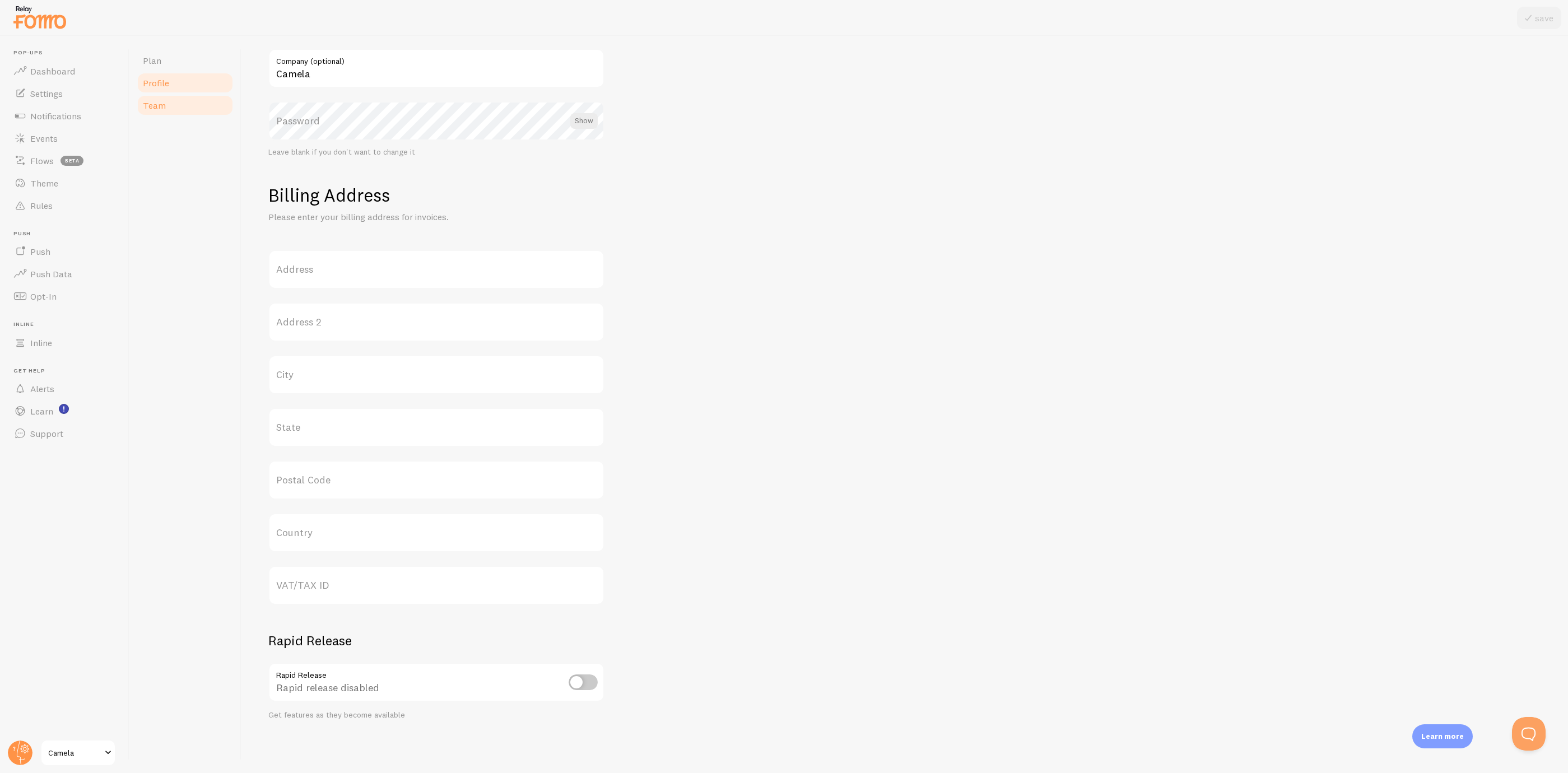
click at [211, 94] on link "Team" at bounding box center [185, 105] width 98 height 22
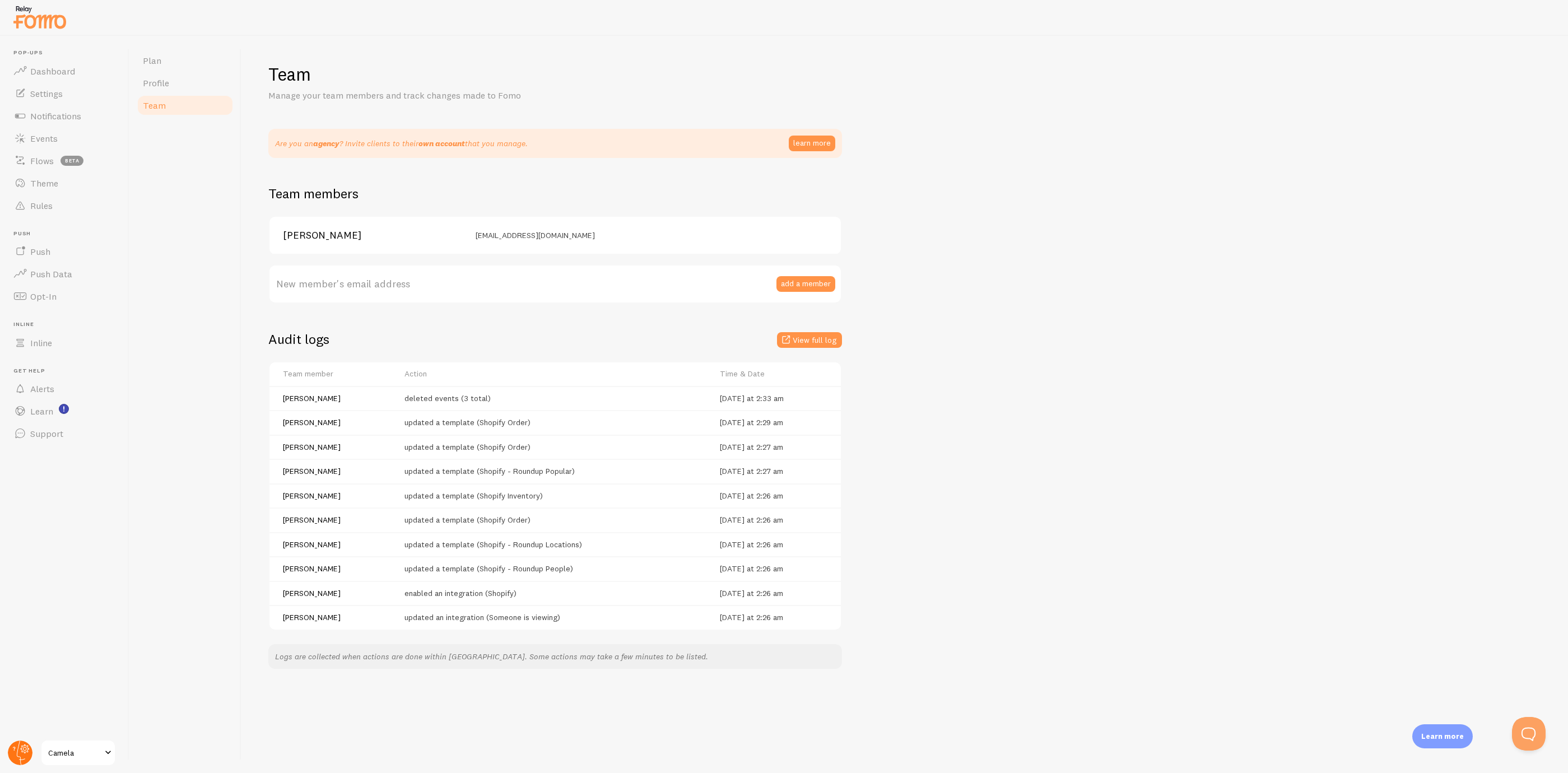
click at [11, 755] on circle at bounding box center [20, 752] width 24 height 24
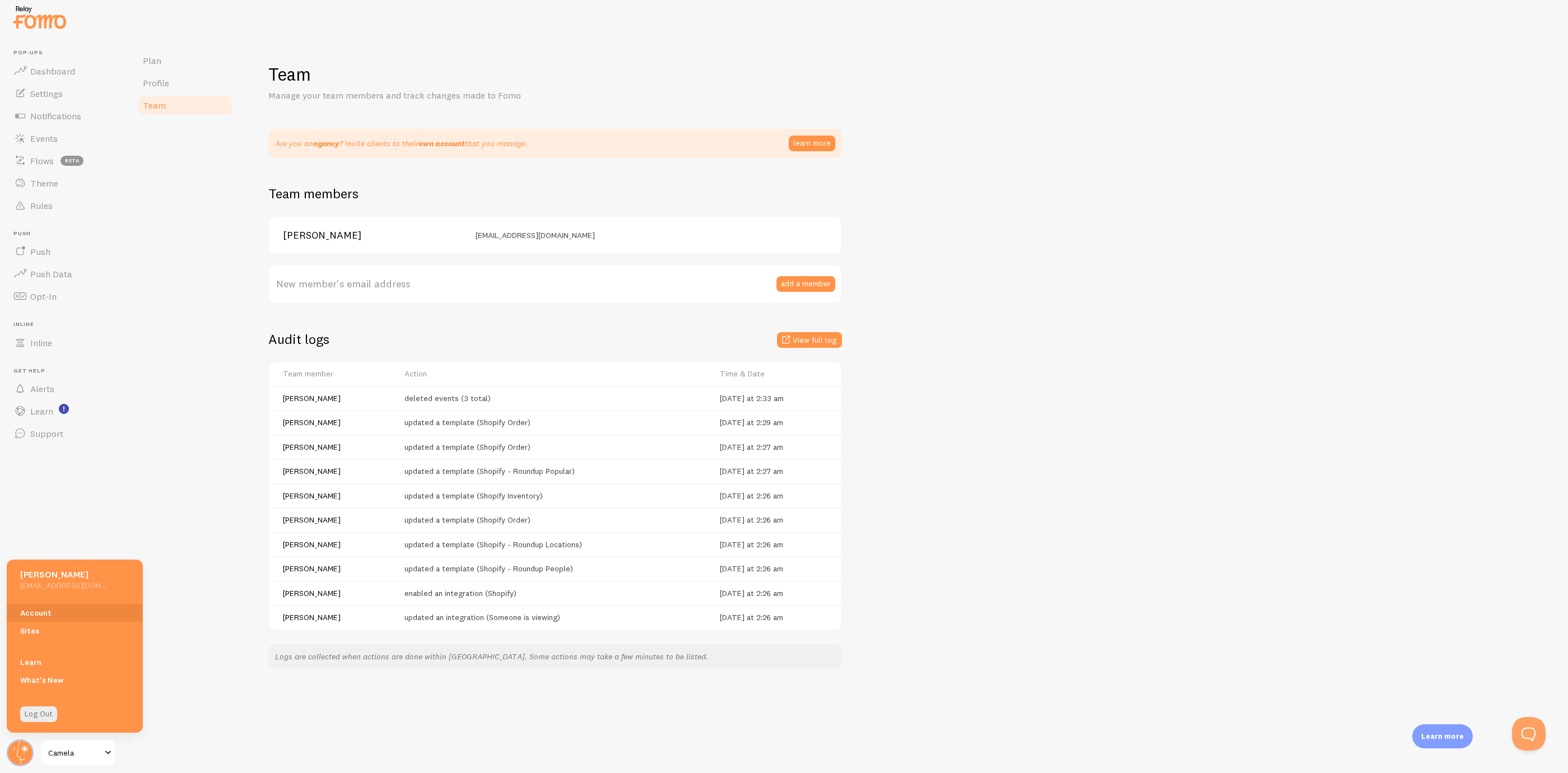
click at [56, 644] on div "Account Sites" at bounding box center [75, 622] width 136 height 50
click at [60, 636] on link "Sites" at bounding box center [75, 630] width 136 height 18
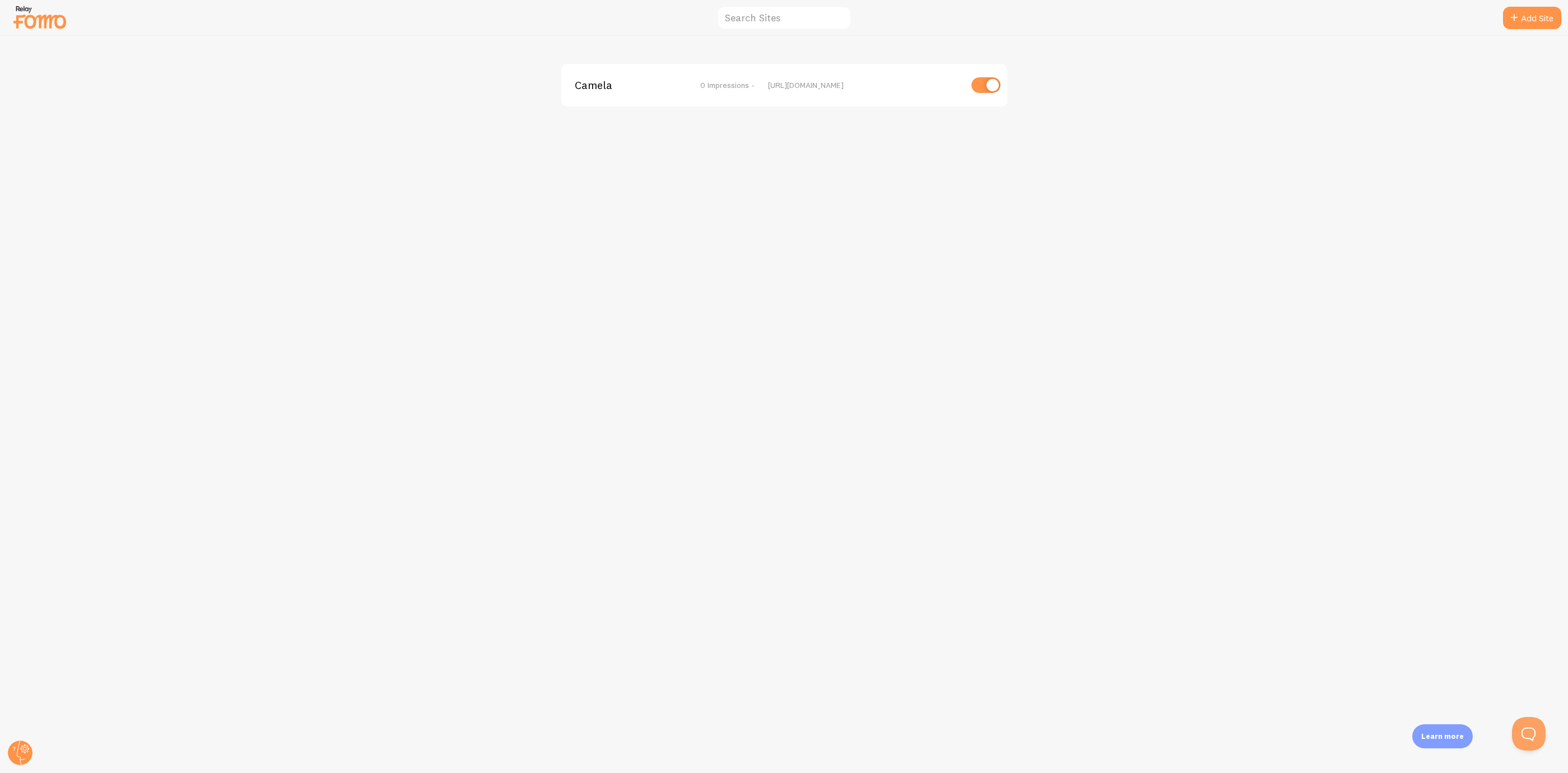
click at [46, 11] on img at bounding box center [39, 17] width 56 height 28
